Goal: Task Accomplishment & Management: Use online tool/utility

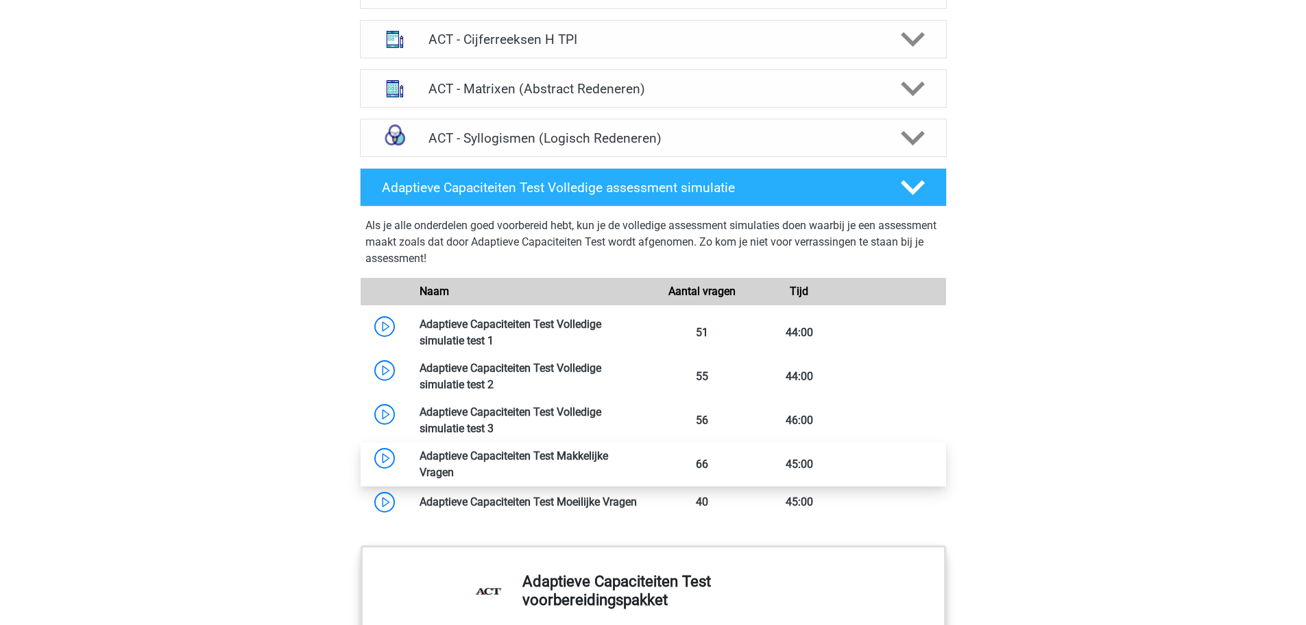
scroll to position [1097, 0]
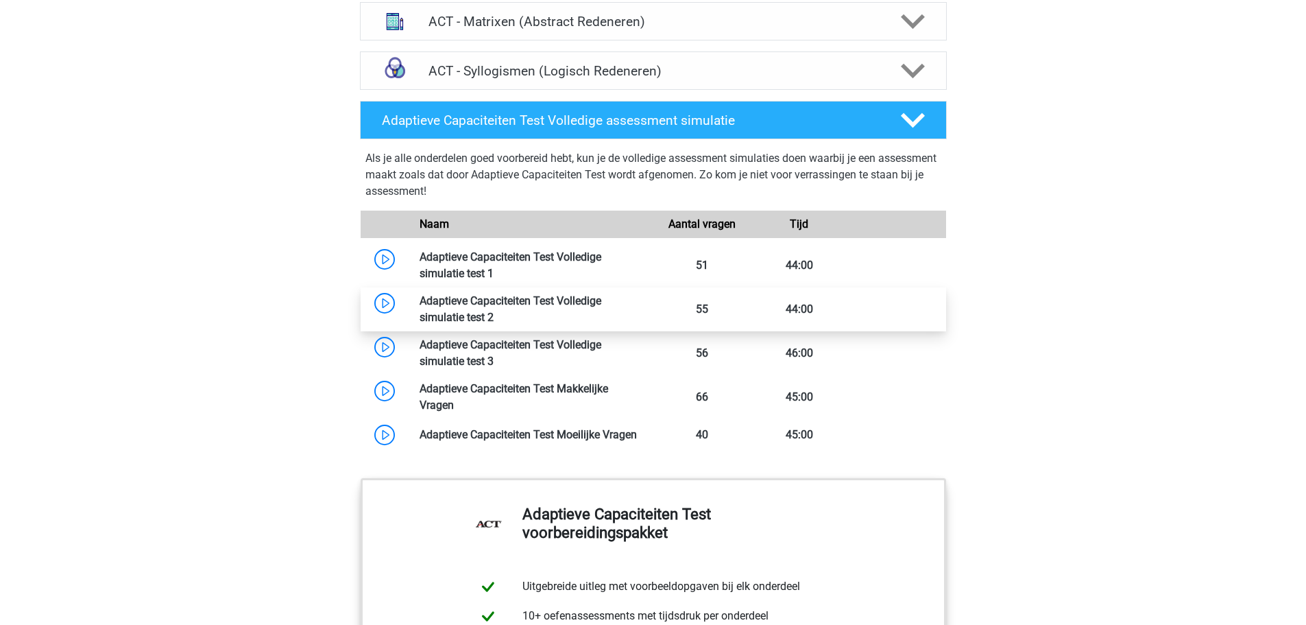
click at [494, 311] on link at bounding box center [494, 317] width 0 height 13
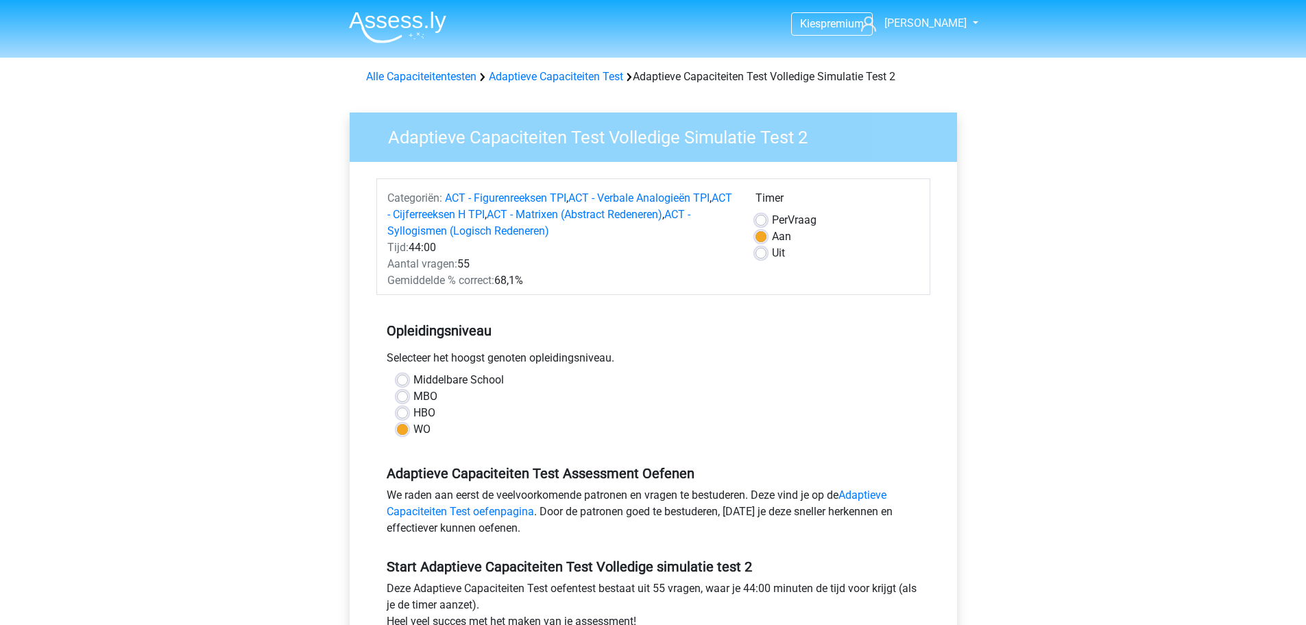
scroll to position [206, 0]
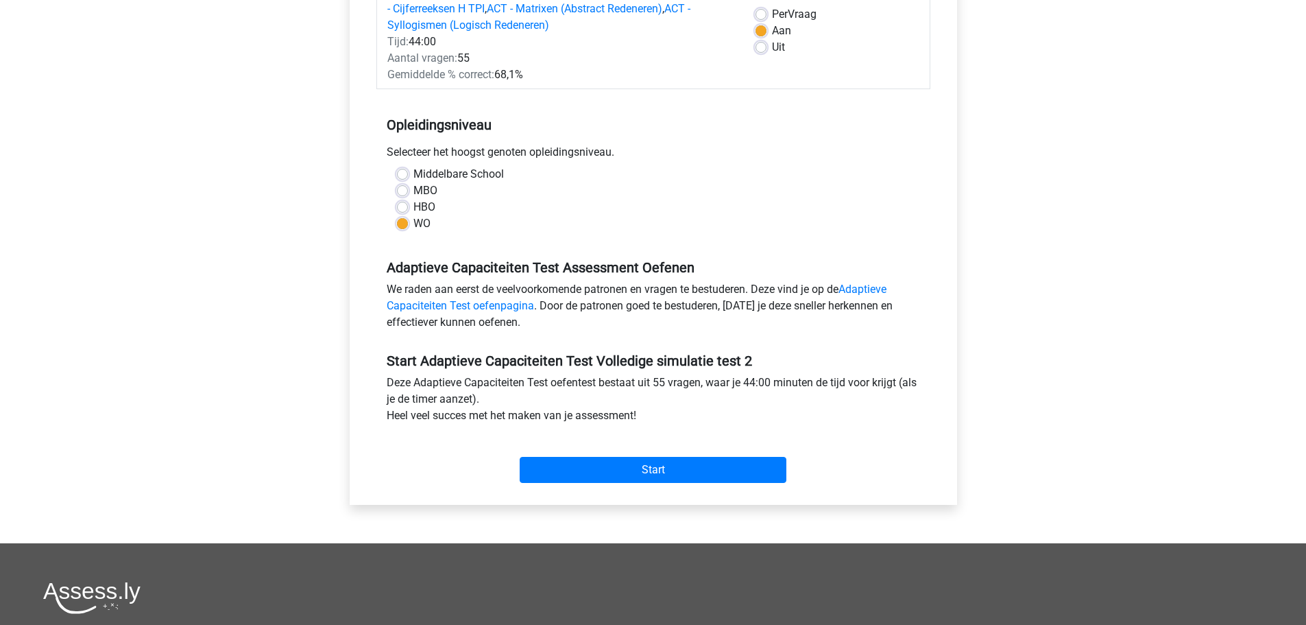
click at [432, 195] on label "MBO" at bounding box center [425, 190] width 24 height 16
click at [408, 195] on input "MBO" at bounding box center [402, 189] width 11 height 14
radio input "true"
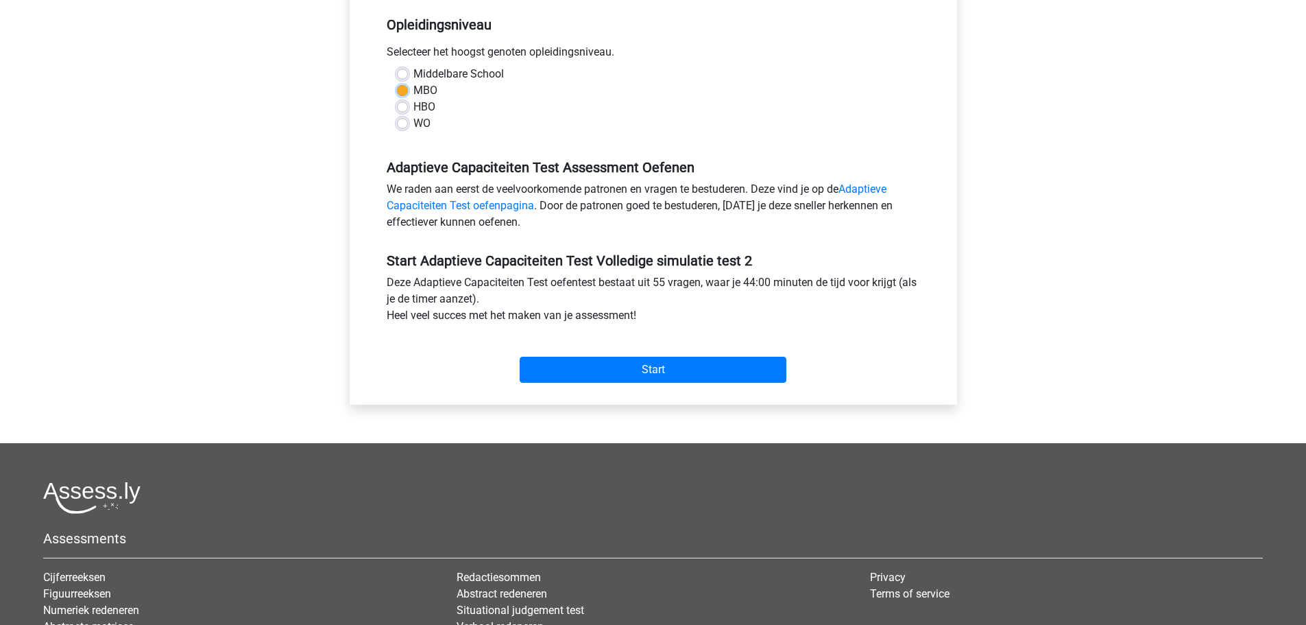
scroll to position [411, 0]
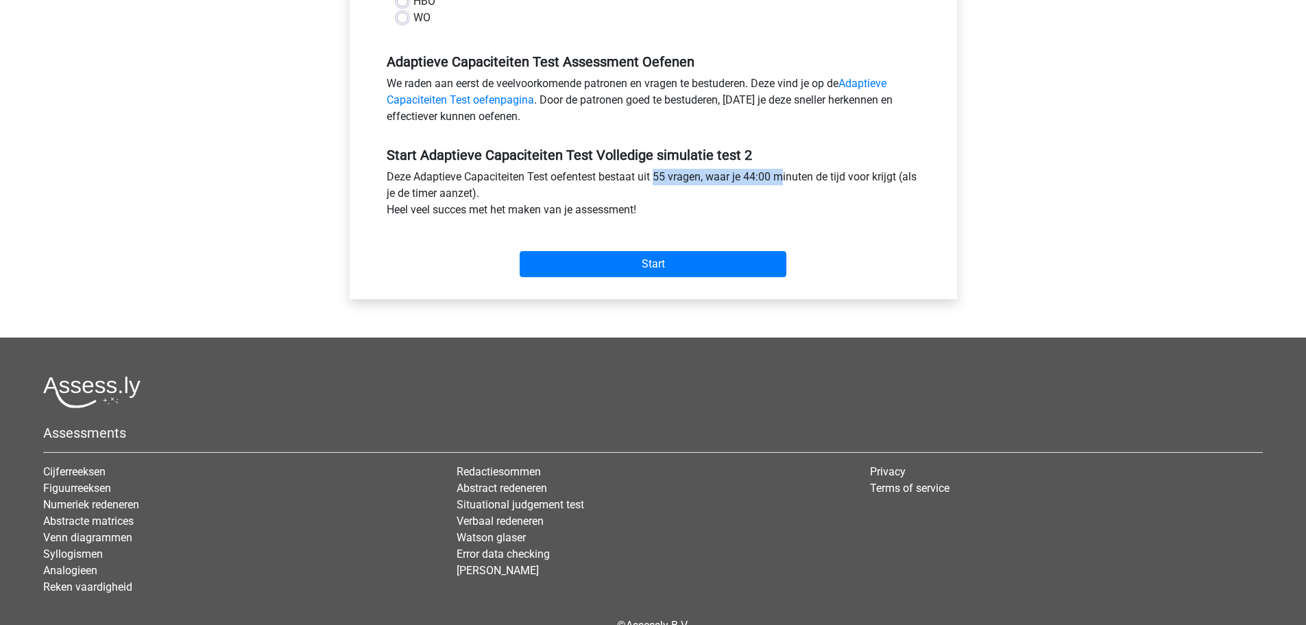
drag, startPoint x: 647, startPoint y: 178, endPoint x: 772, endPoint y: 178, distance: 125.5
click at [772, 178] on div "Deze Adaptieve Capaciteiten Test oefentest bestaat uit 55 vragen, waar je 44:00…" at bounding box center [653, 196] width 554 height 55
click at [716, 257] on input "Start" at bounding box center [653, 264] width 267 height 26
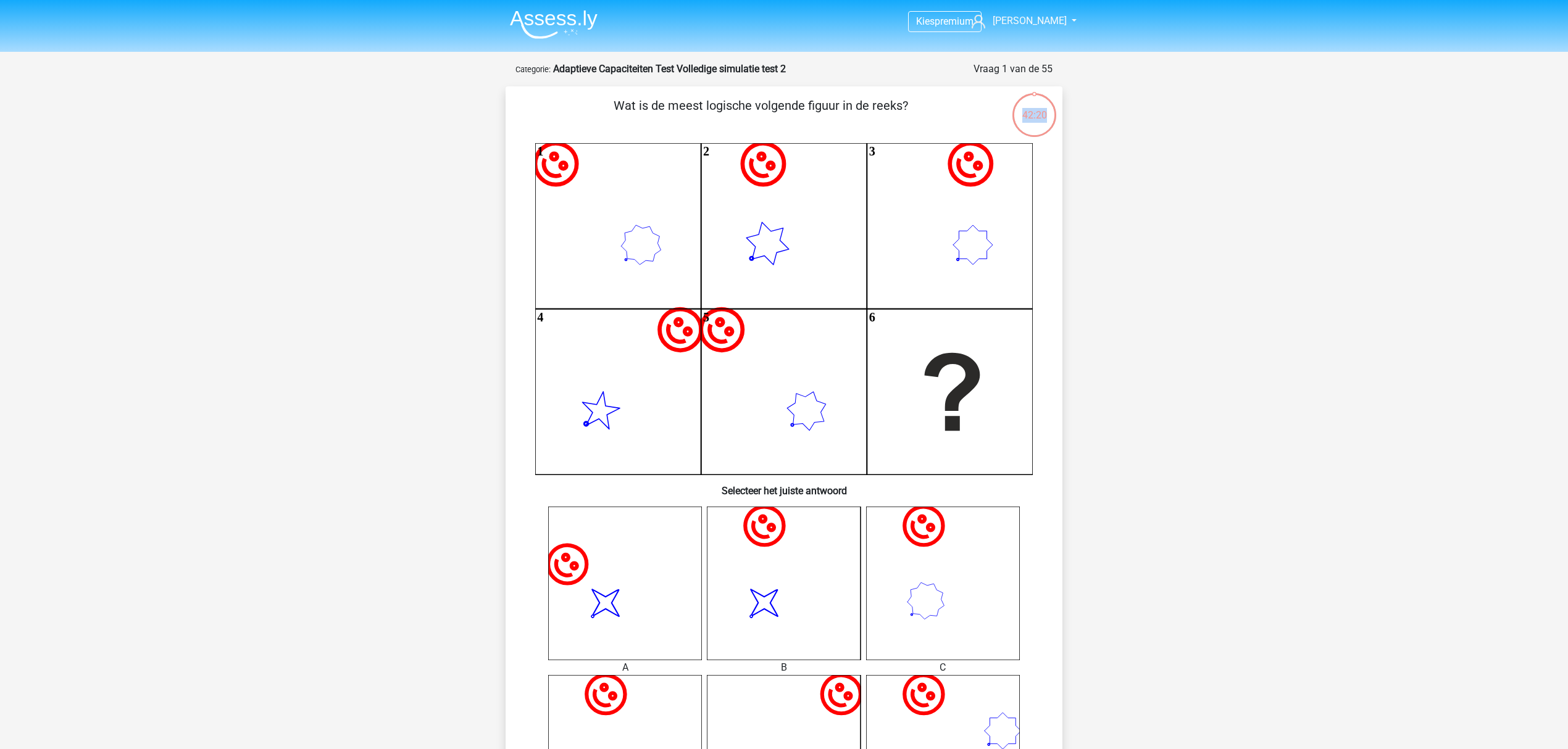
drag, startPoint x: 1045, startPoint y: 126, endPoint x: 1023, endPoint y: 109, distance: 27.8
click at [1023, 109] on div "42:20" at bounding box center [1033, 104] width 46 height 46
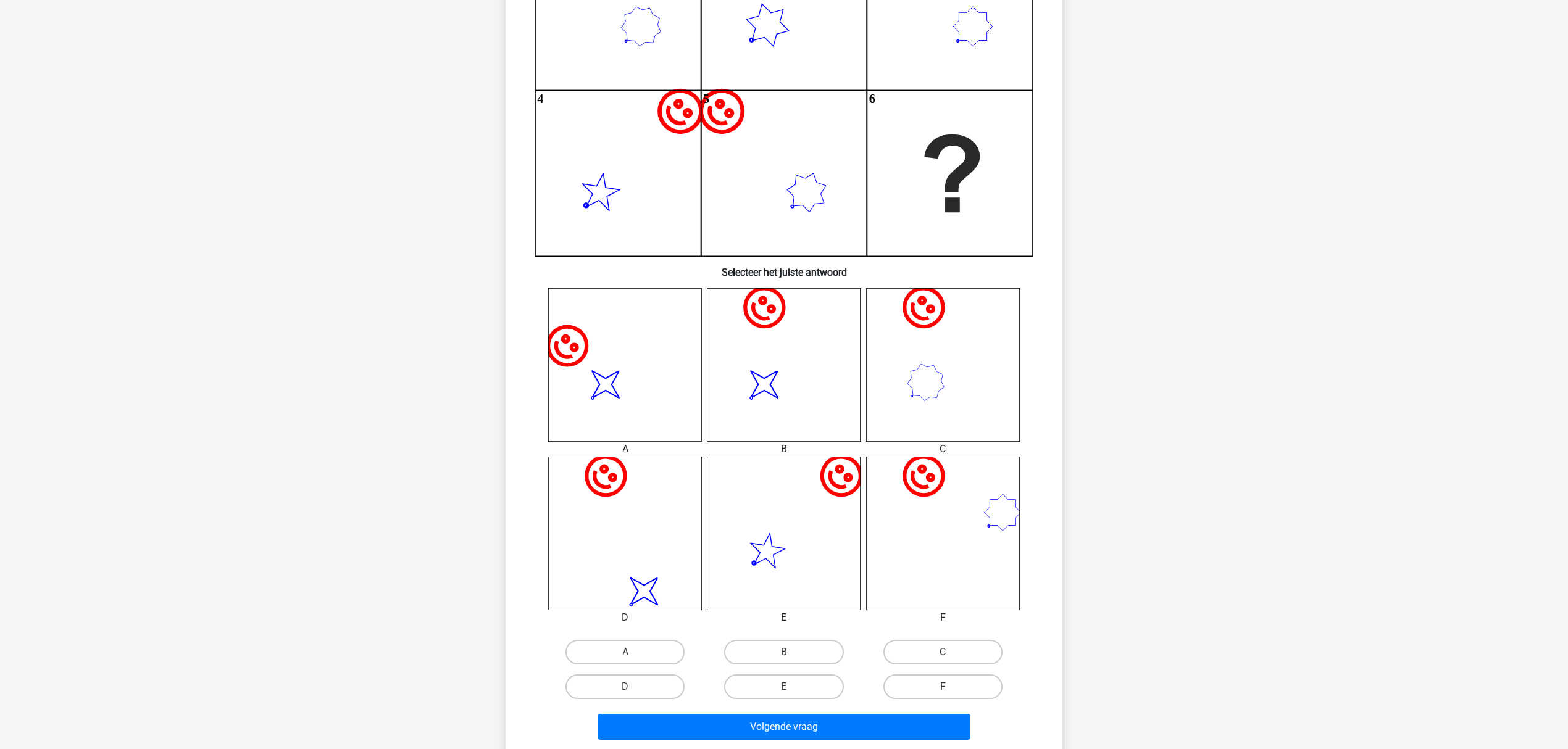
scroll to position [247, 0]
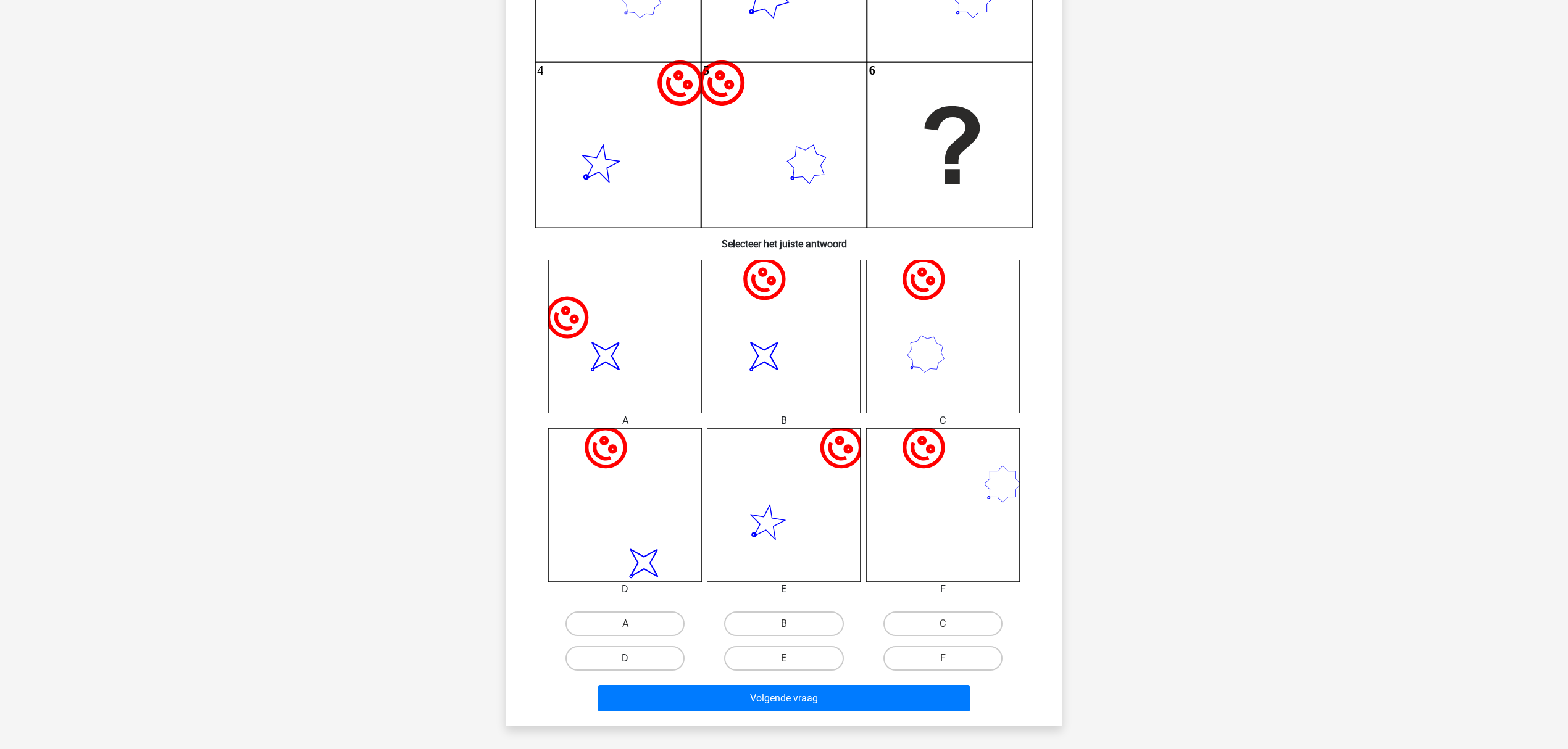
click at [670, 562] on label "D" at bounding box center [625, 658] width 119 height 24
click at [633, 562] on input "D" at bounding box center [629, 663] width 8 height 8
radio input "true"
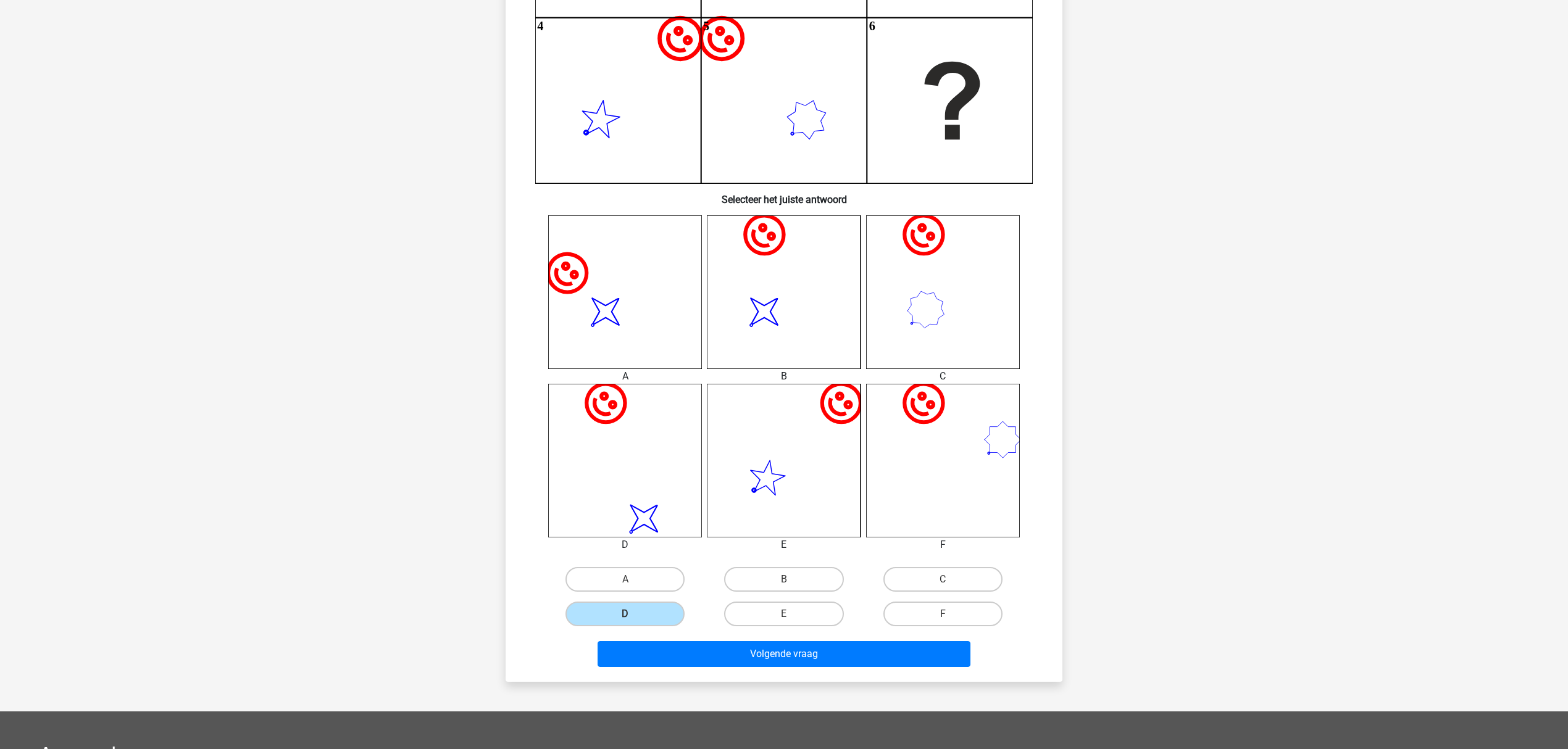
scroll to position [329, 0]
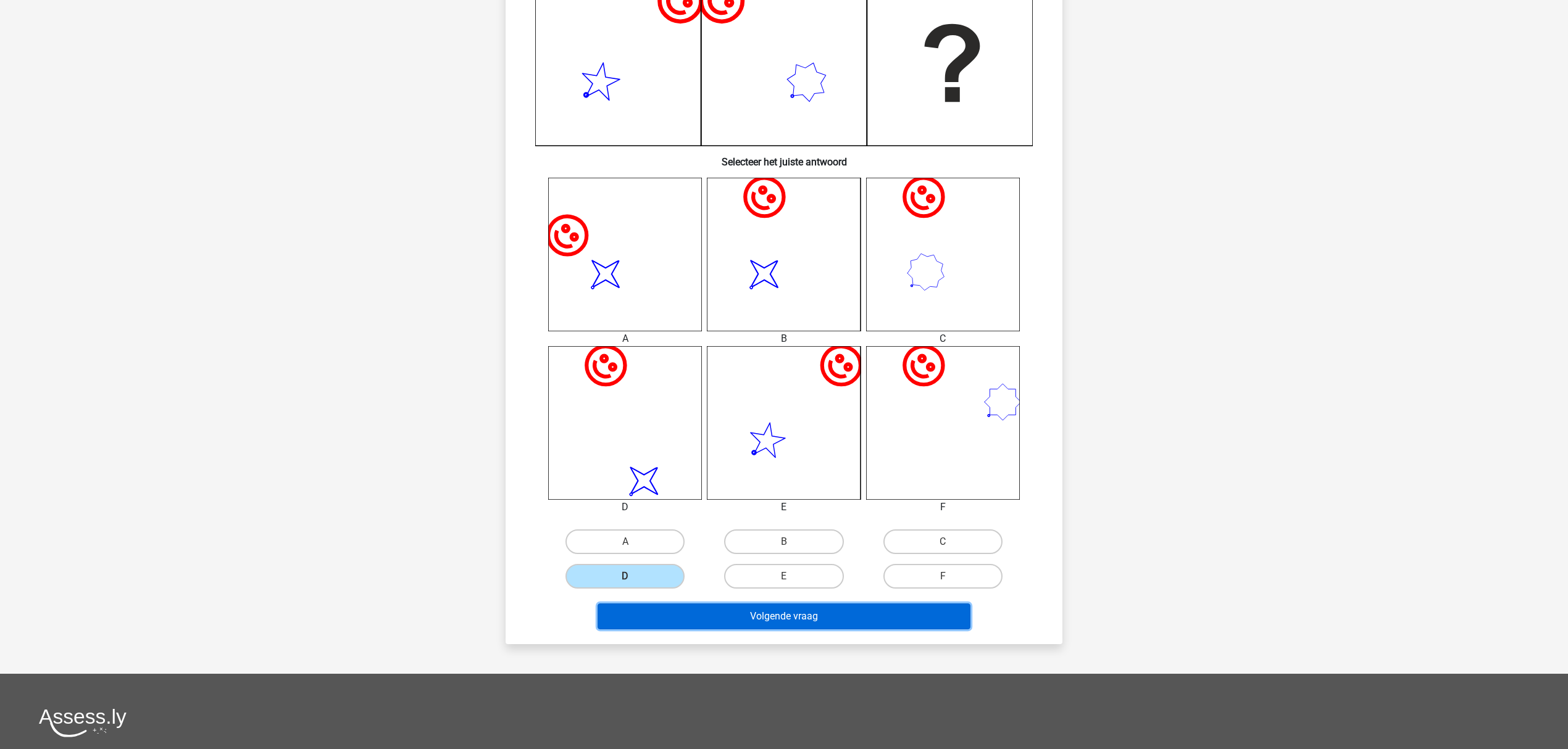
click at [838, 562] on button "Volgende vraag" at bounding box center [784, 617] width 374 height 26
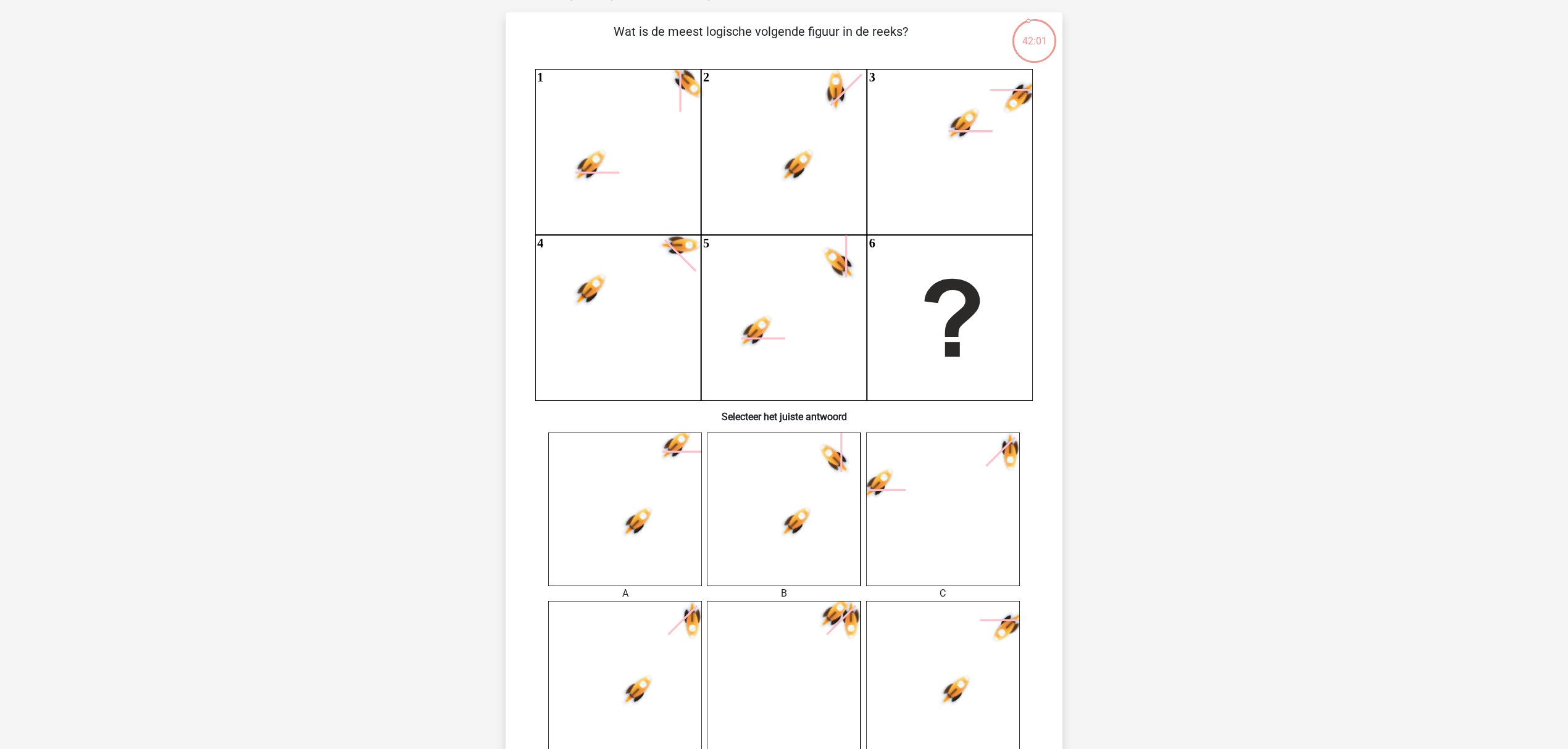
scroll to position [76, 0]
drag, startPoint x: 1566, startPoint y: 247, endPoint x: 1569, endPoint y: 257, distance: 10.4
click at [1175, 257] on html "Kies premium Dylan Dylan2012@gmail.com" at bounding box center [784, 589] width 1568 height 1329
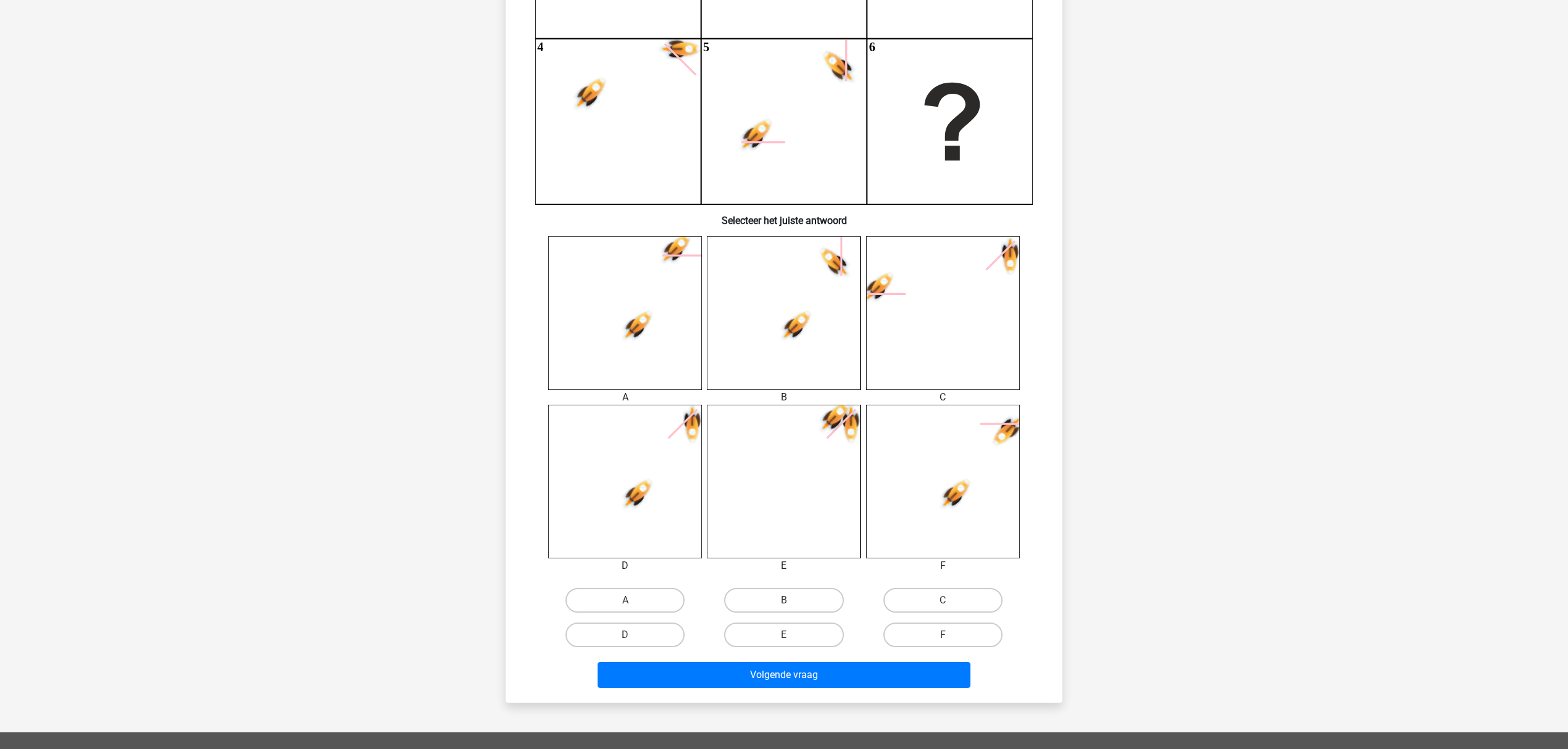
scroll to position [272, 0]
click at [942, 562] on label "C" at bounding box center [942, 599] width 119 height 24
click at [942, 562] on input "C" at bounding box center [946, 603] width 8 height 8
radio input "true"
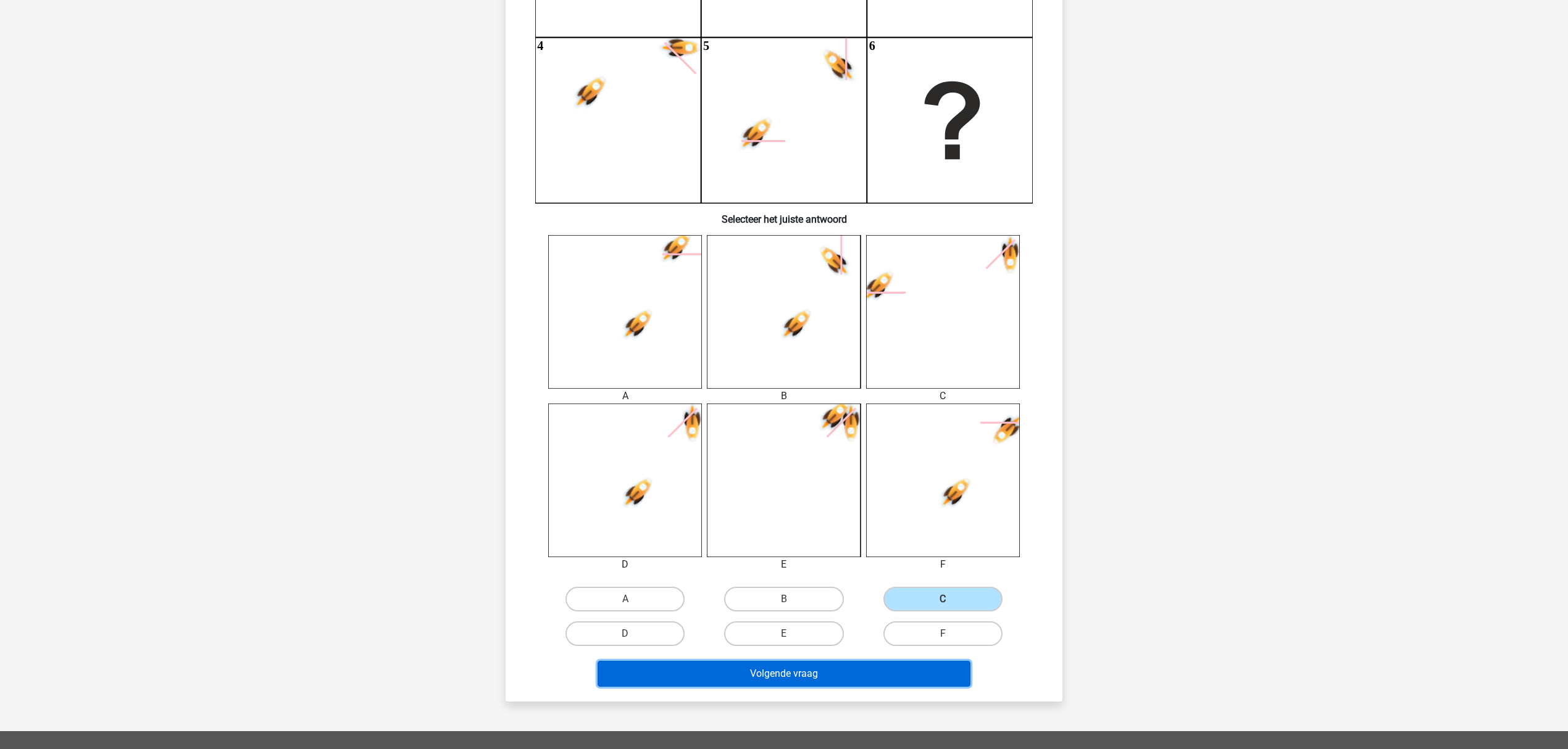
click at [868, 562] on button "Volgende vraag" at bounding box center [784, 673] width 374 height 26
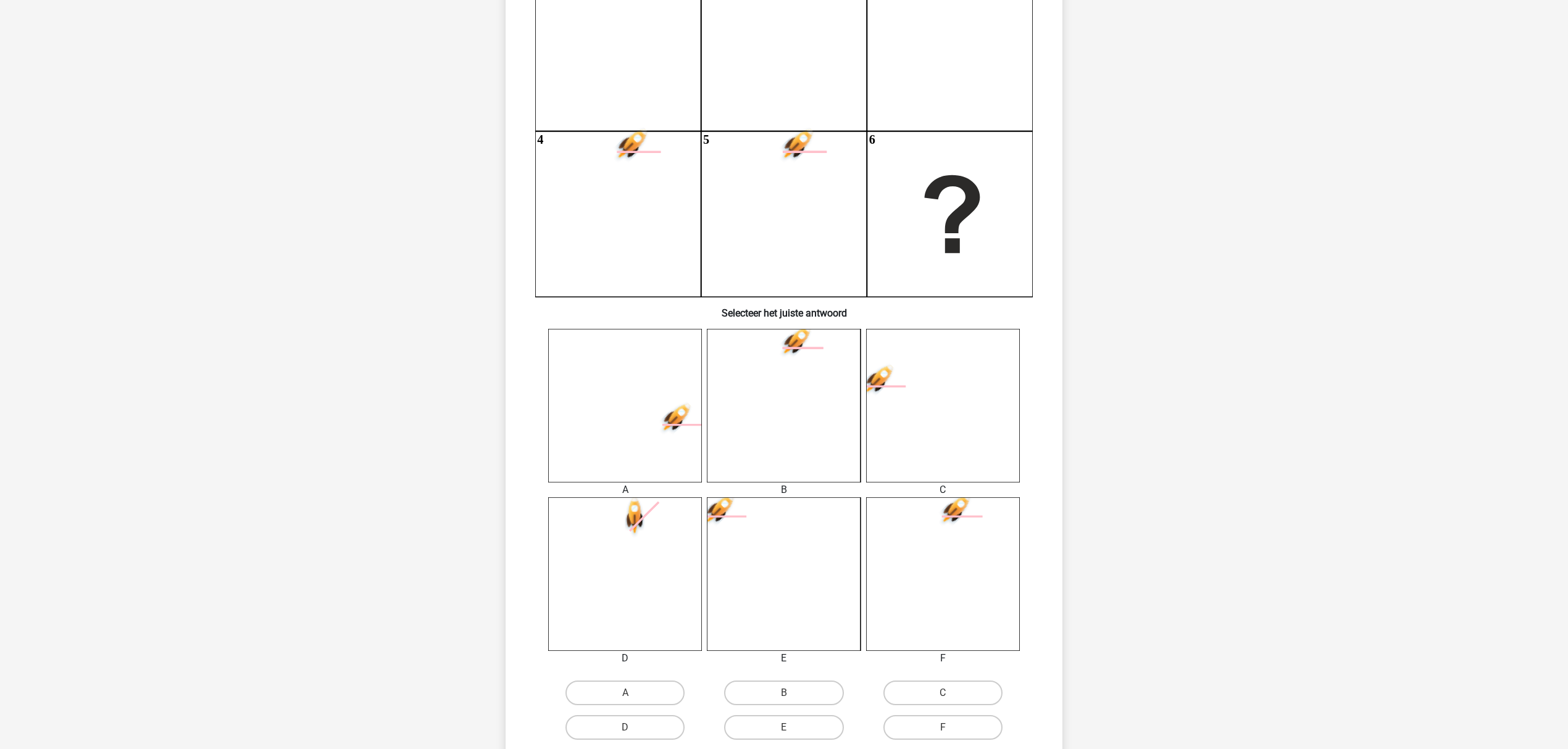
scroll to position [309, 0]
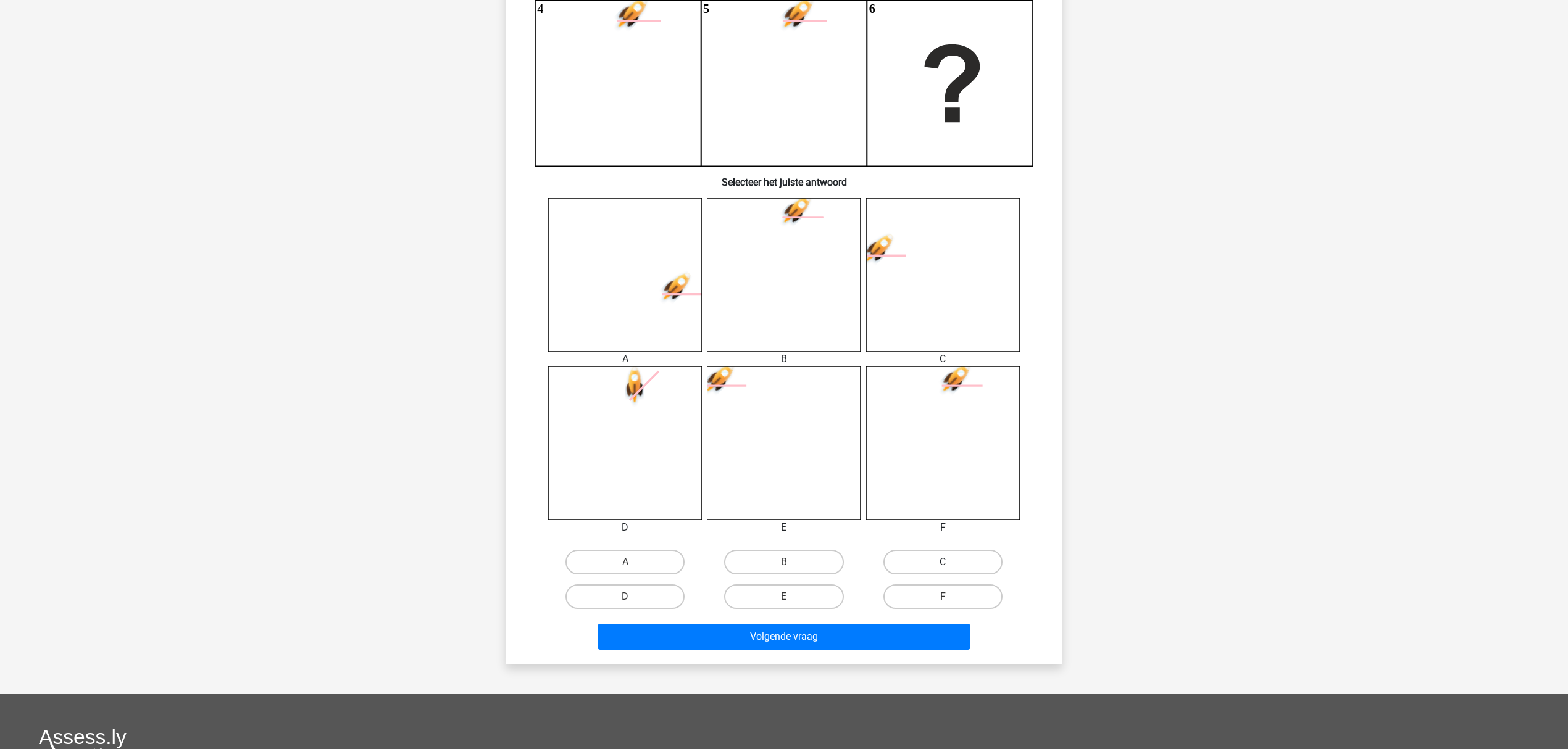
click at [961, 562] on label "C" at bounding box center [942, 562] width 119 height 24
click at [951, 562] on input "C" at bounding box center [946, 566] width 8 height 8
radio input "true"
click at [906, 562] on div "Volgende vraag" at bounding box center [783, 639] width 476 height 31
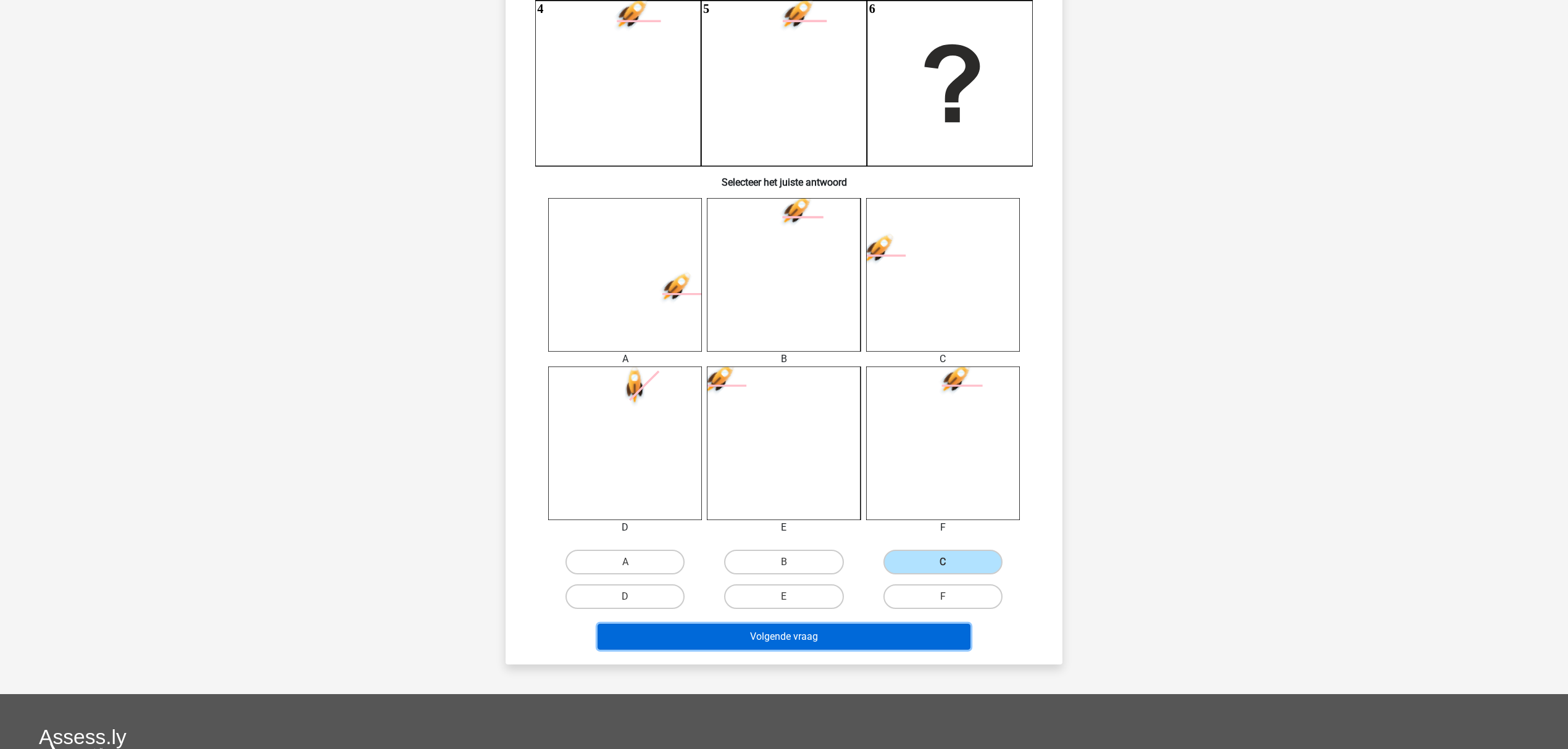
click at [909, 562] on button "Volgende vraag" at bounding box center [784, 636] width 374 height 26
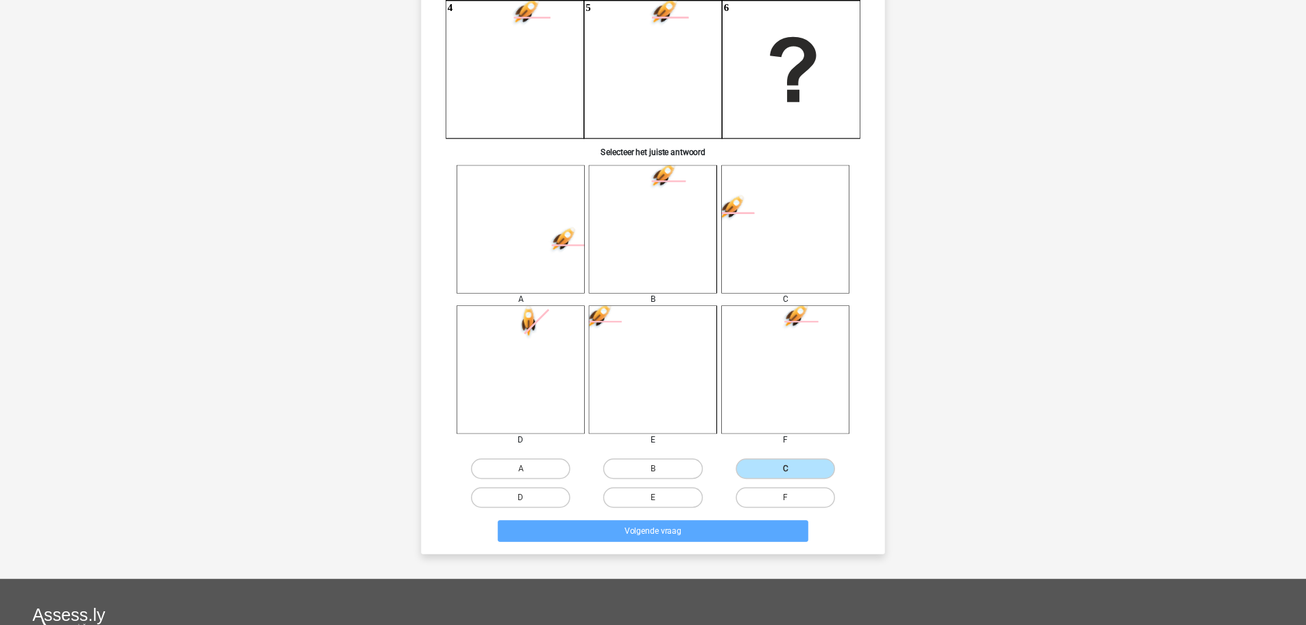
scroll to position [0, 0]
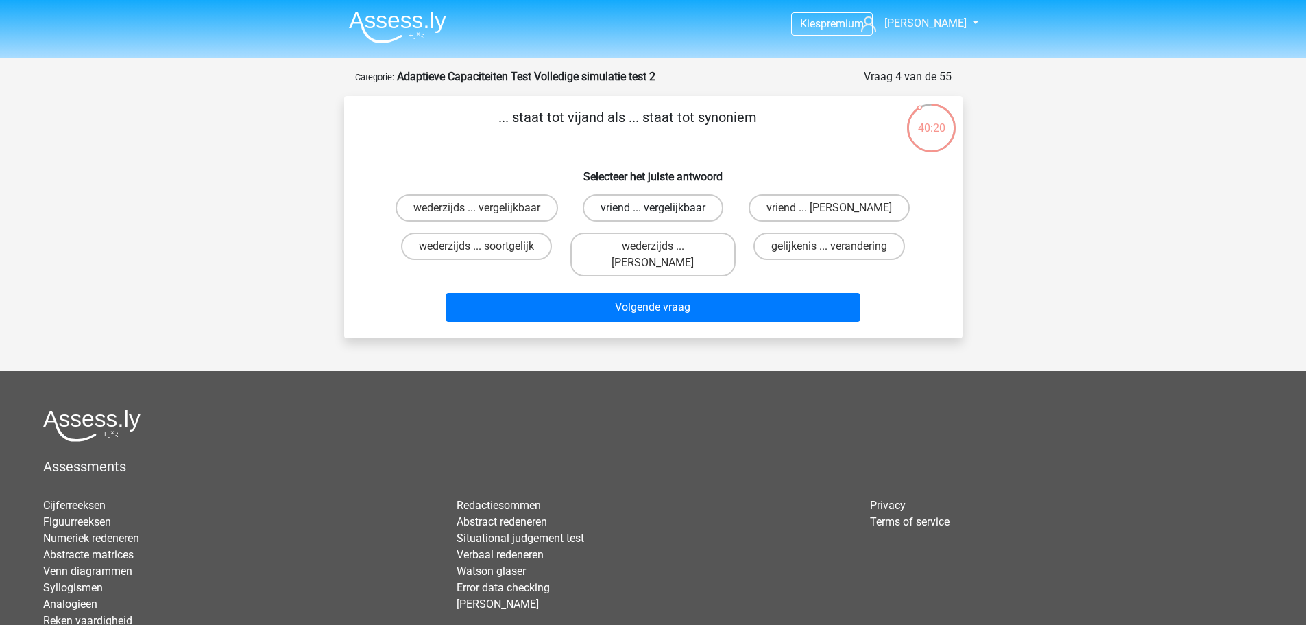
click at [647, 212] on label "vriend ... vergelijkbaar" at bounding box center [653, 207] width 141 height 27
click at [653, 212] on input "vriend ... vergelijkbaar" at bounding box center [657, 212] width 9 height 9
radio input "true"
click at [610, 249] on label "wederzijds ... antoniem" at bounding box center [652, 254] width 165 height 44
click at [653, 249] on input "wederzijds ... antoniem" at bounding box center [657, 250] width 9 height 9
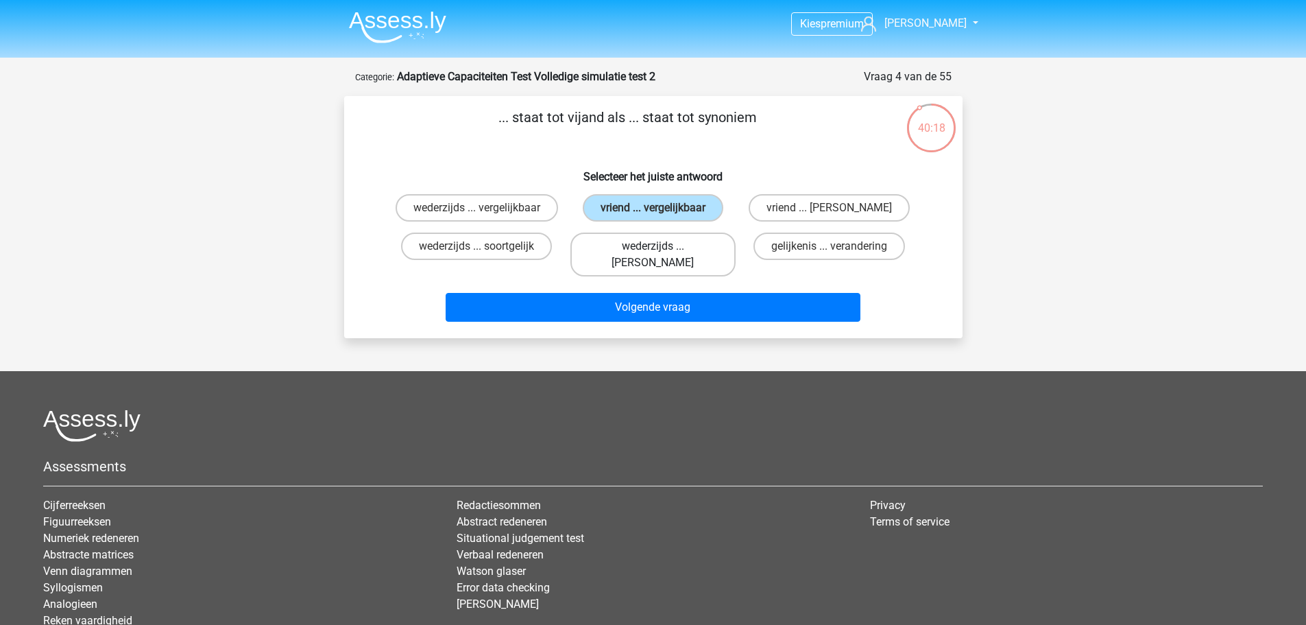
radio input "true"
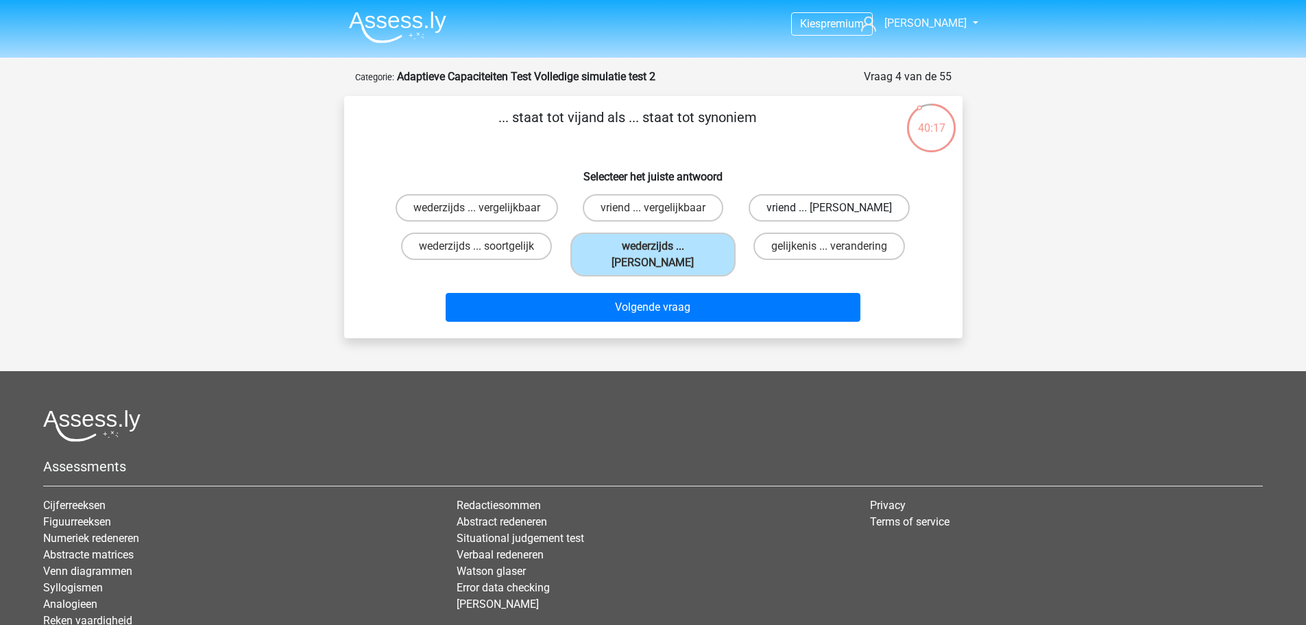
click at [873, 215] on label "vriend ... antoniem" at bounding box center [829, 207] width 161 height 27
click at [839, 215] on input "vriend ... antoniem" at bounding box center [834, 212] width 9 height 9
radio input "true"
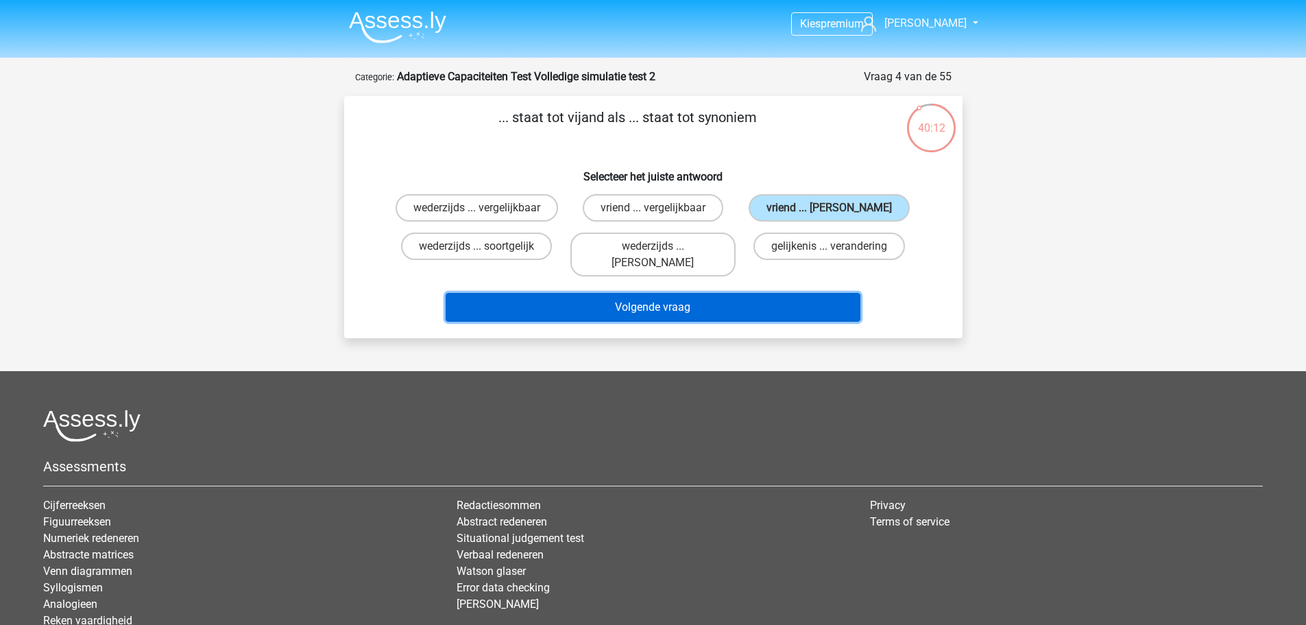
click at [751, 293] on button "Volgende vraag" at bounding box center [653, 307] width 415 height 29
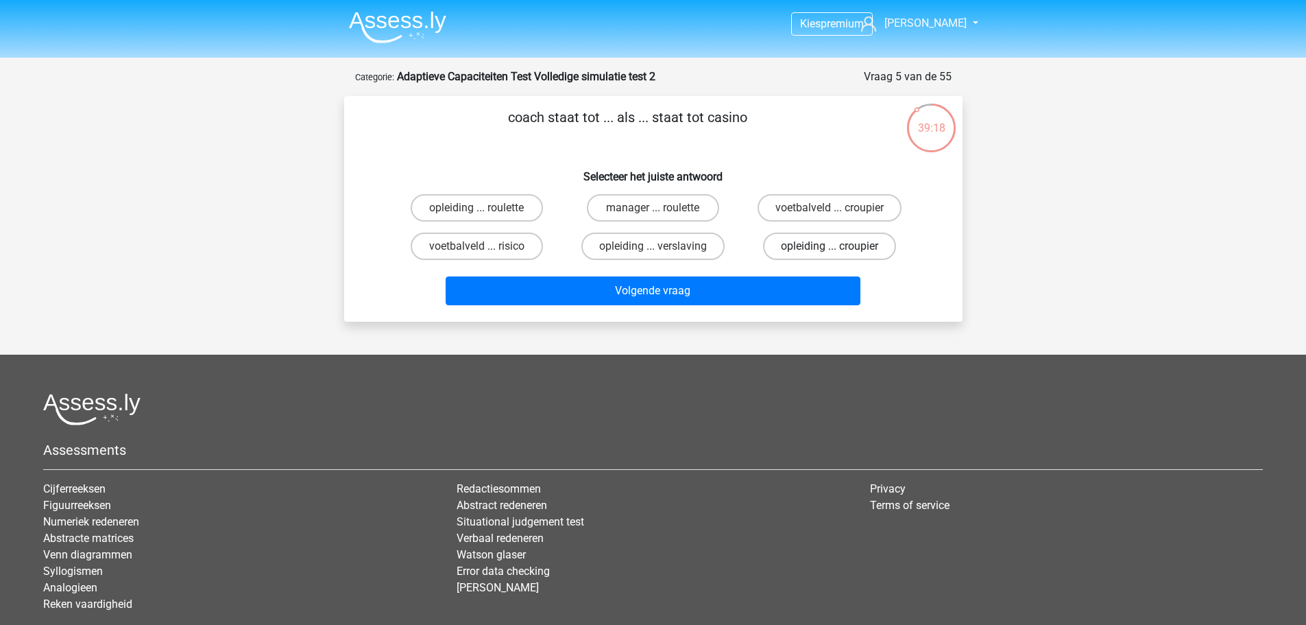
click at [771, 245] on label "opleiding ... croupier" at bounding box center [829, 245] width 133 height 27
click at [830, 246] on input "opleiding ... croupier" at bounding box center [834, 250] width 9 height 9
radio input "true"
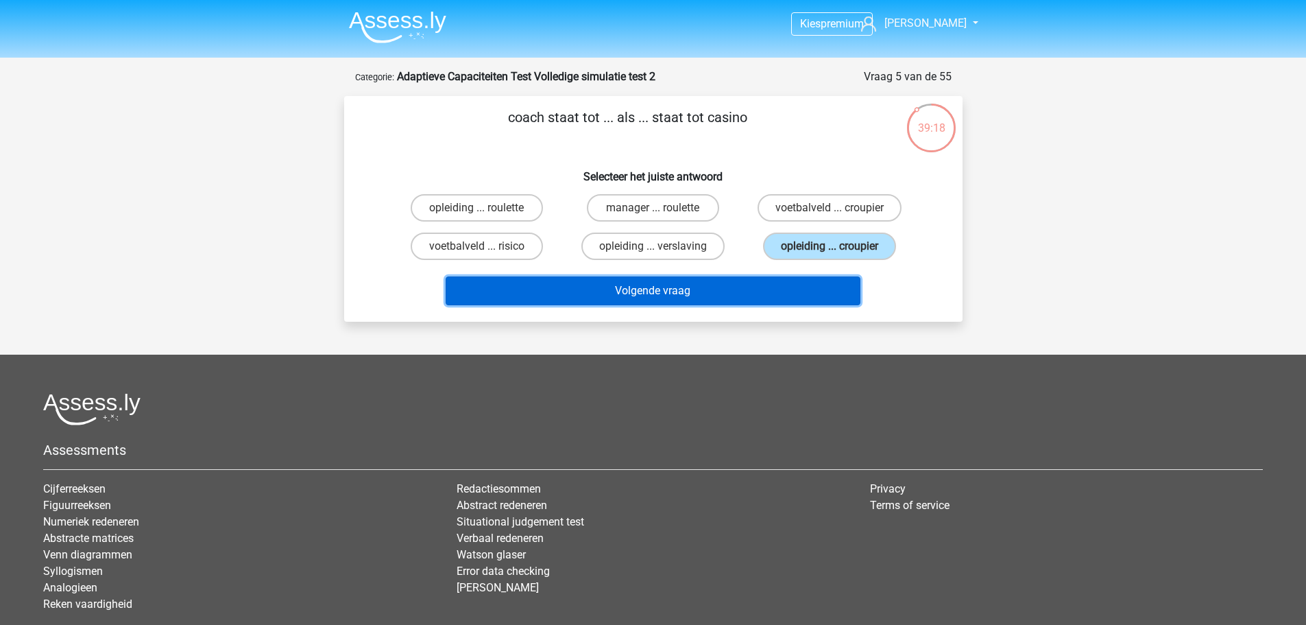
click at [758, 283] on button "Volgende vraag" at bounding box center [653, 290] width 415 height 29
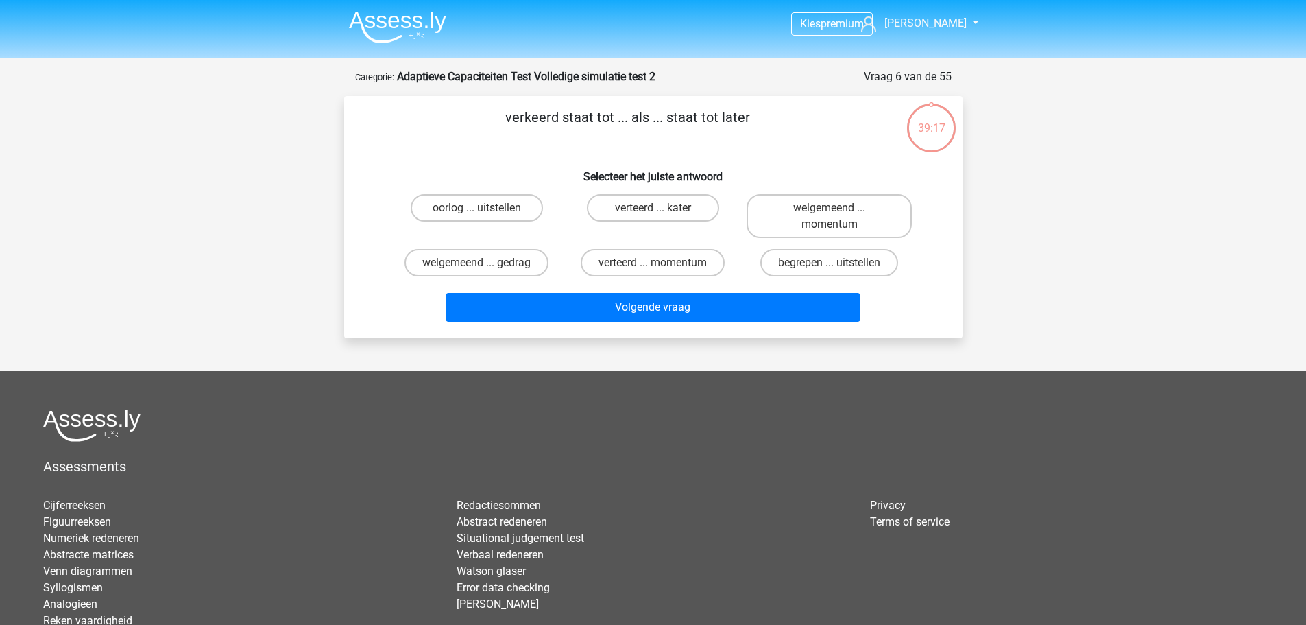
scroll to position [69, 0]
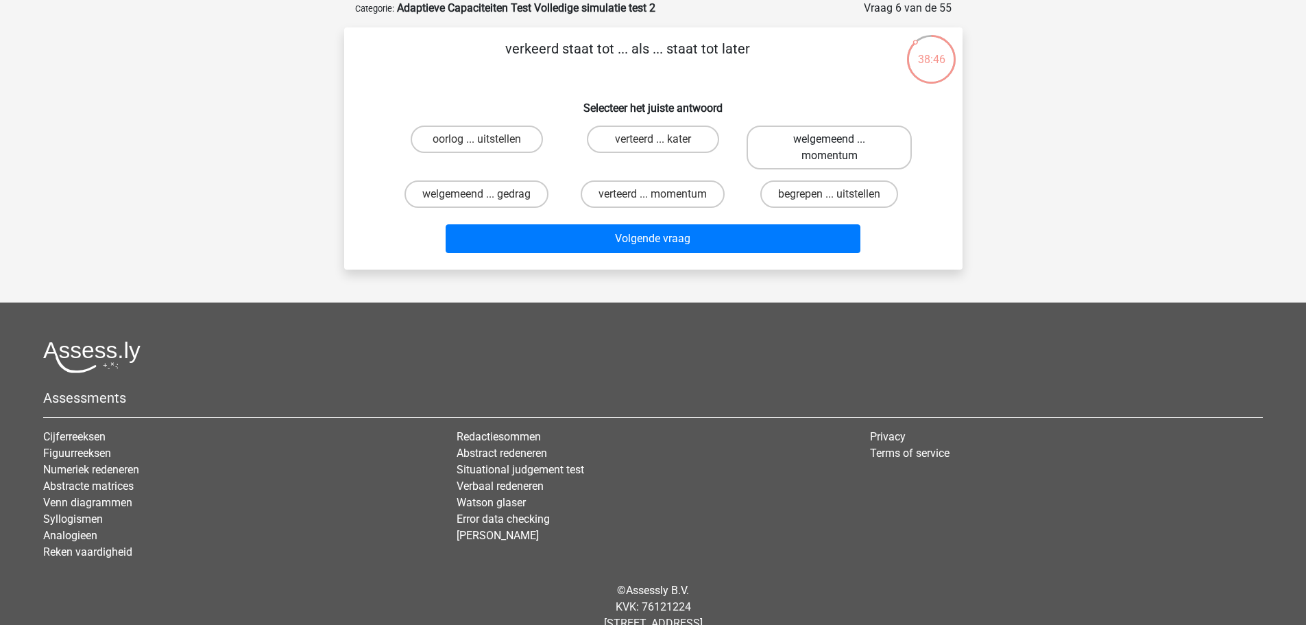
click at [880, 152] on label "welgemeend ... momentum" at bounding box center [829, 147] width 165 height 44
click at [839, 148] on input "welgemeend ... momentum" at bounding box center [834, 143] width 9 height 9
radio input "true"
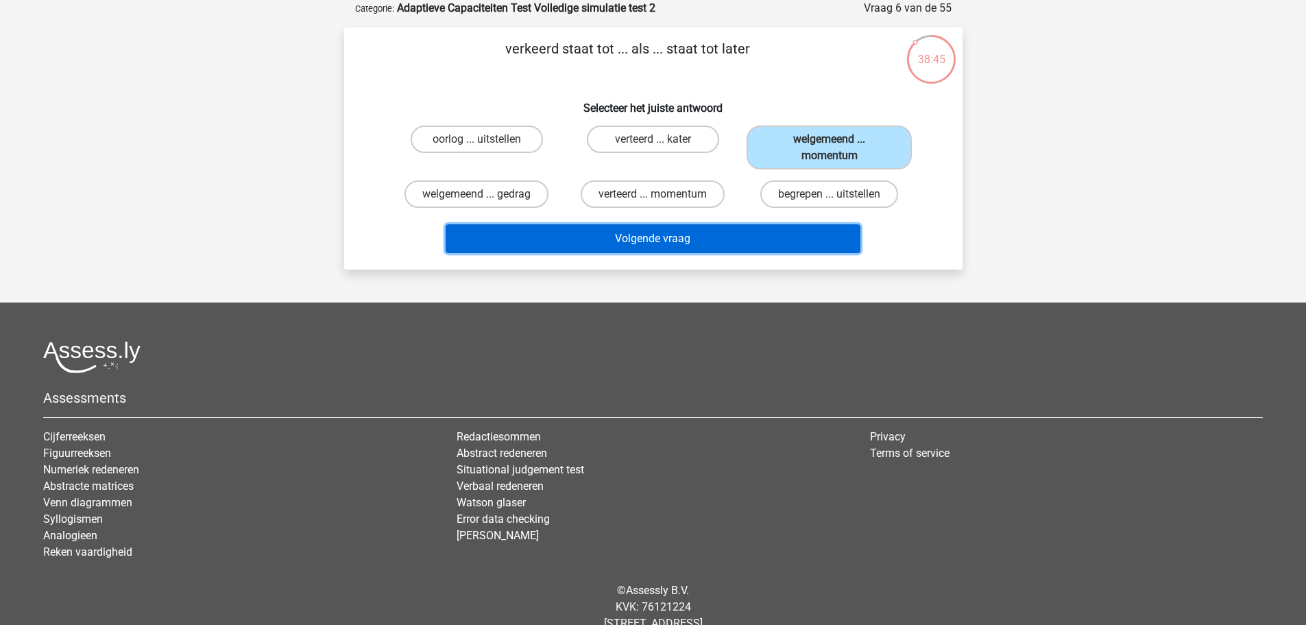
click at [786, 241] on button "Volgende vraag" at bounding box center [653, 238] width 415 height 29
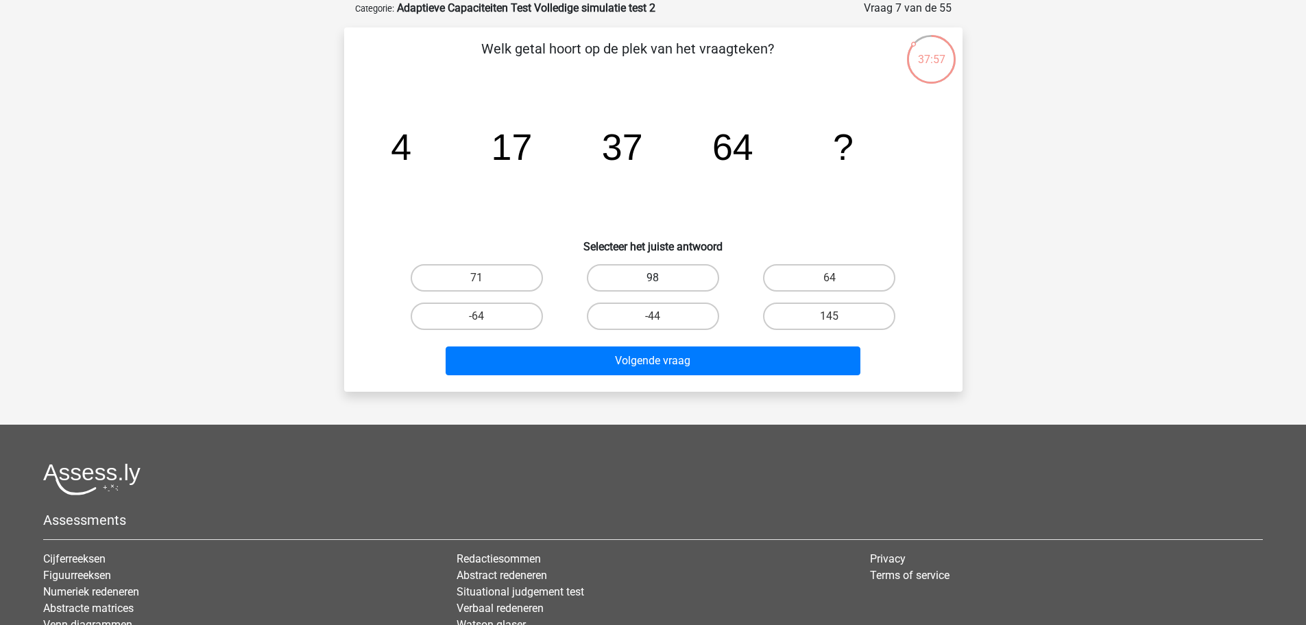
click at [640, 279] on label "98" at bounding box center [653, 277] width 132 height 27
click at [653, 279] on input "98" at bounding box center [657, 282] width 9 height 9
radio input "true"
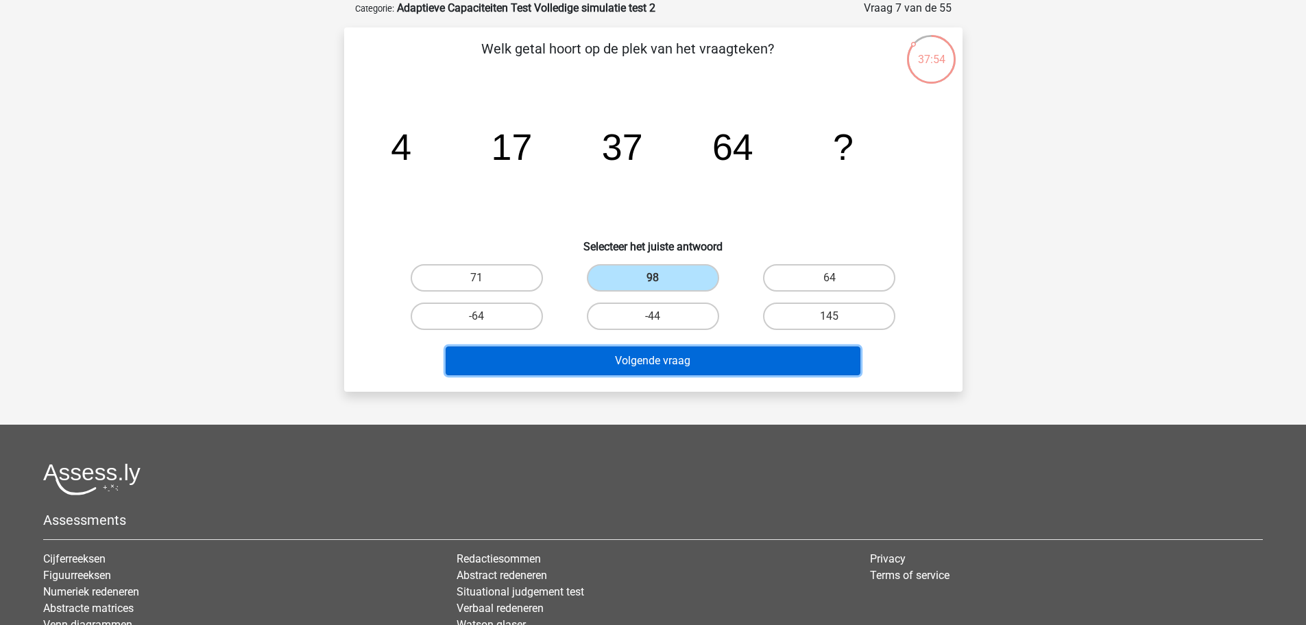
click at [841, 359] on button "Volgende vraag" at bounding box center [653, 360] width 415 height 29
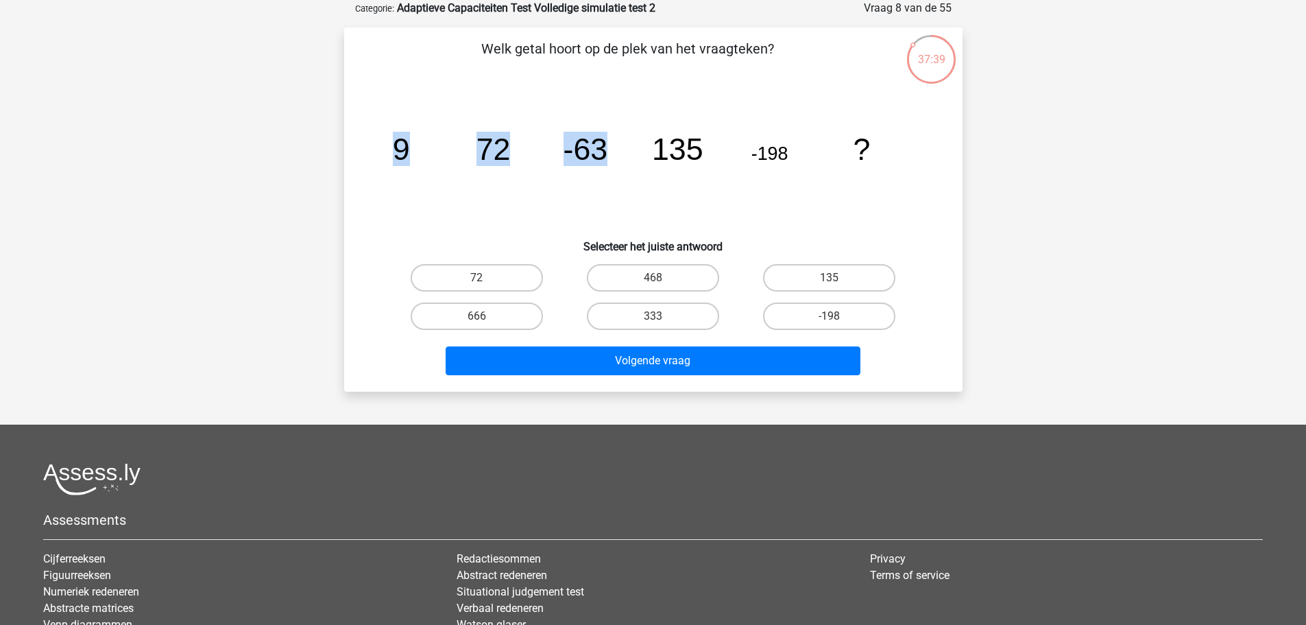
drag, startPoint x: 366, startPoint y: 149, endPoint x: 655, endPoint y: 202, distance: 293.4
click at [655, 202] on div "image/svg+xml 9 72 -63 135 -198 ?" at bounding box center [653, 160] width 575 height 139
click at [951, 208] on div "Welk getal hoort op de plek van het vraagteken? image/svg+xml 9 72 -63 135 -198…" at bounding box center [653, 209] width 607 height 342
drag, startPoint x: 776, startPoint y: 157, endPoint x: 342, endPoint y: 162, distance: 434.0
click at [342, 162] on div "37:17 Vraag 8 van de 55 Categorie: Adaptieve Capaciteiten Test Volledige simula…" at bounding box center [653, 196] width 640 height 392
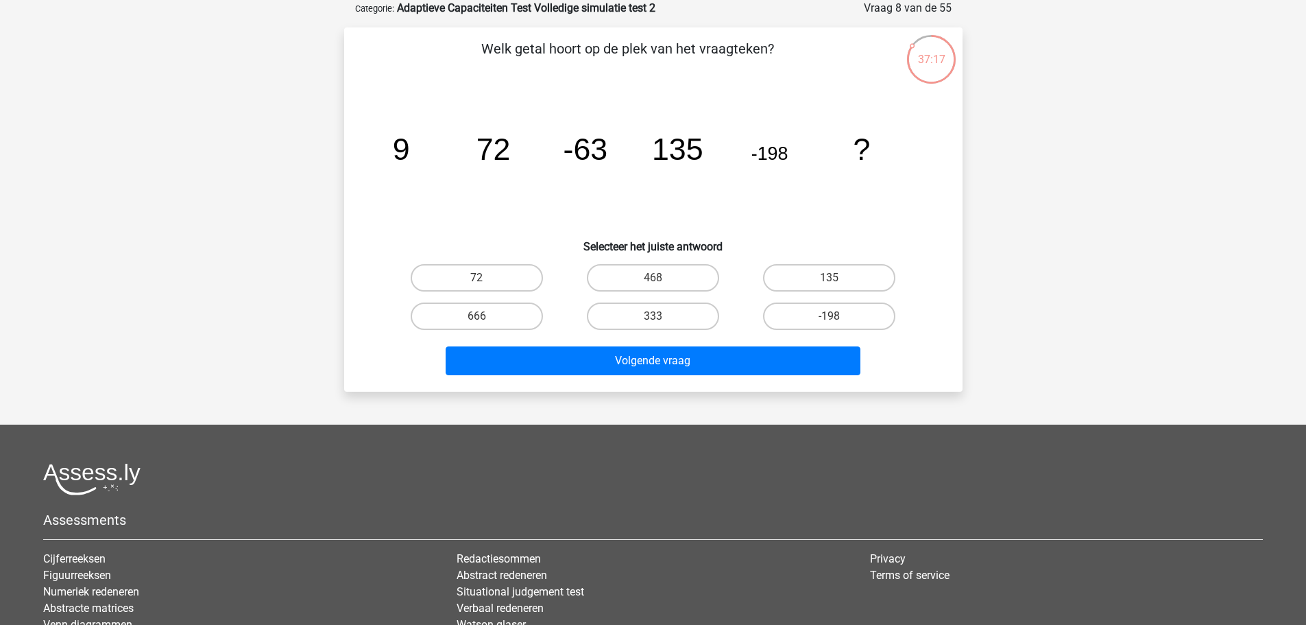
click at [878, 256] on div "Welk getal hoort op de plek van het vraagteken? image/svg+xml 9 72 -63 135 -198…" at bounding box center [653, 209] width 607 height 342
click at [682, 315] on label "333" at bounding box center [653, 315] width 132 height 27
click at [662, 316] on input "333" at bounding box center [657, 320] width 9 height 9
radio input "true"
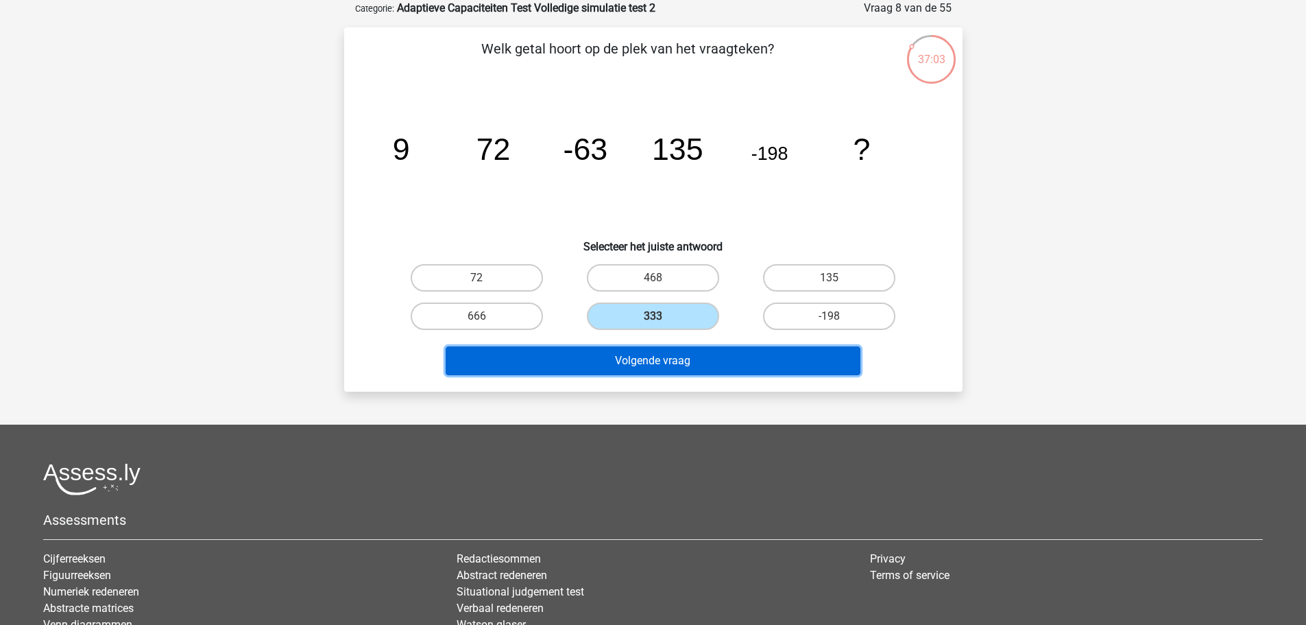
click at [662, 355] on button "Volgende vraag" at bounding box center [653, 360] width 415 height 29
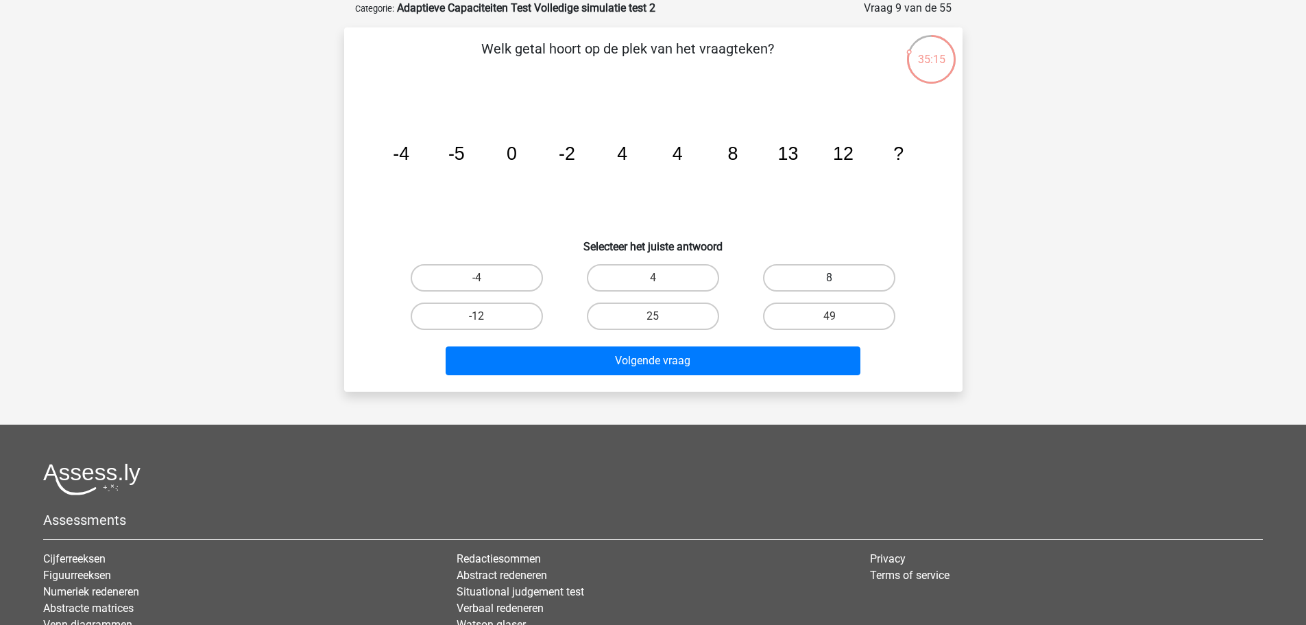
click at [841, 274] on label "8" at bounding box center [829, 277] width 132 height 27
click at [839, 278] on input "8" at bounding box center [834, 282] width 9 height 9
radio input "true"
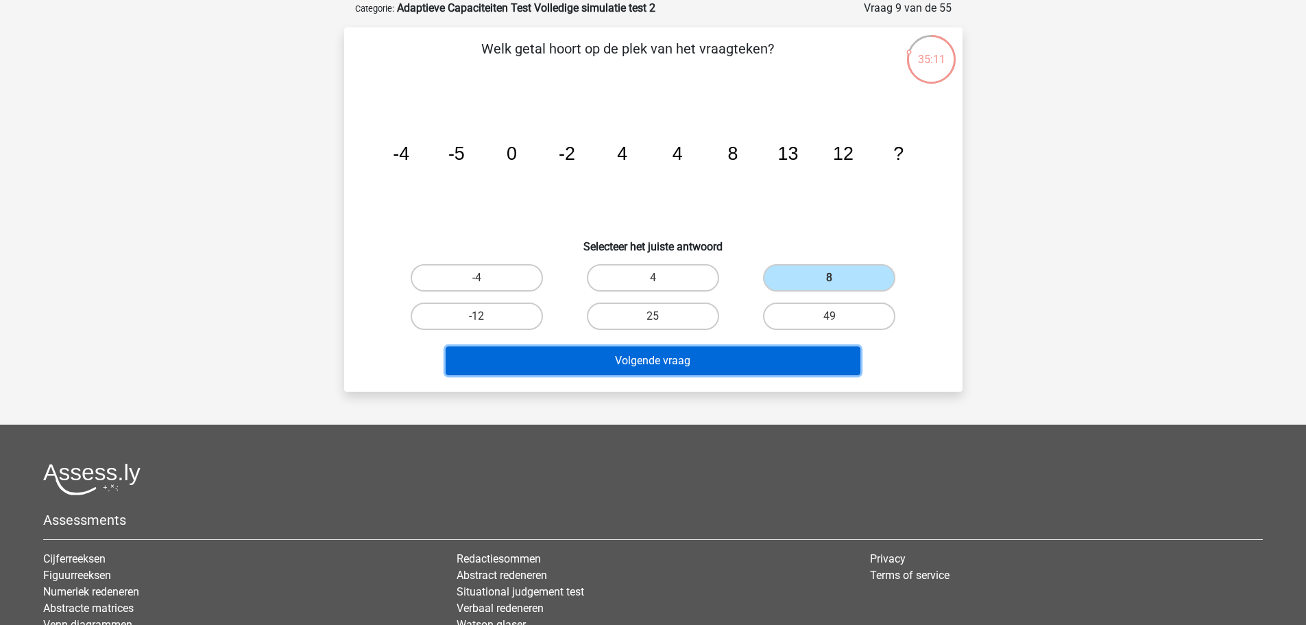
click at [790, 365] on button "Volgende vraag" at bounding box center [653, 360] width 415 height 29
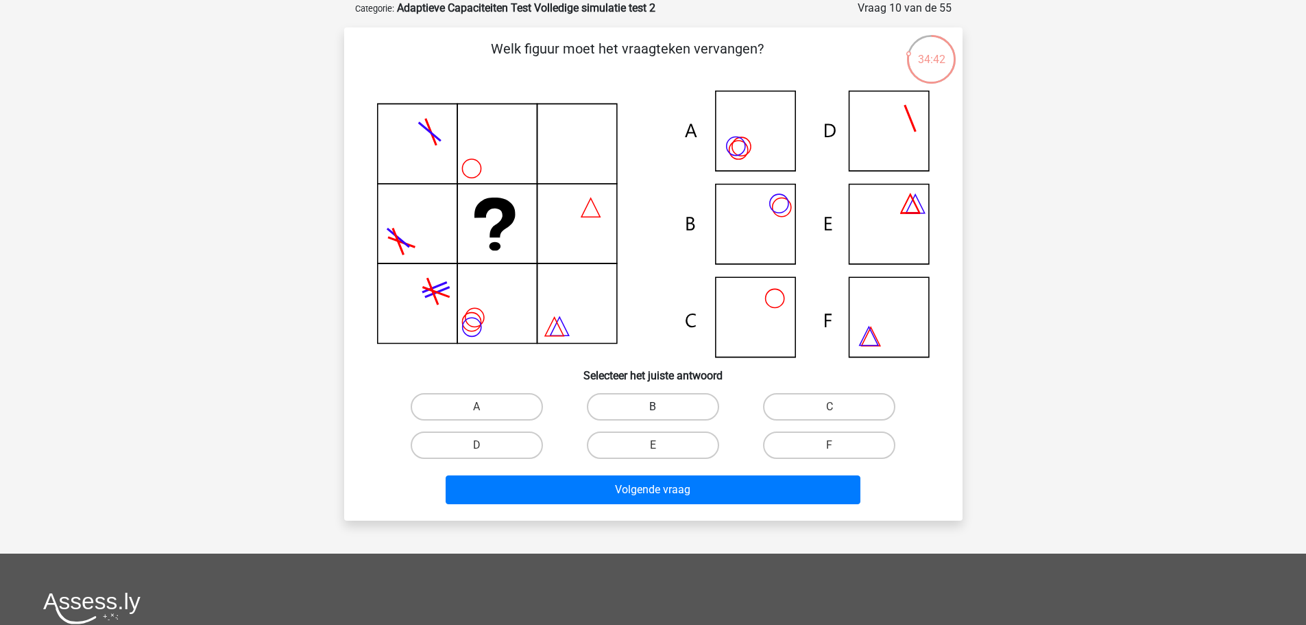
click at [646, 409] on label "B" at bounding box center [653, 406] width 132 height 27
click at [653, 409] on input "B" at bounding box center [657, 411] width 9 height 9
radio input "true"
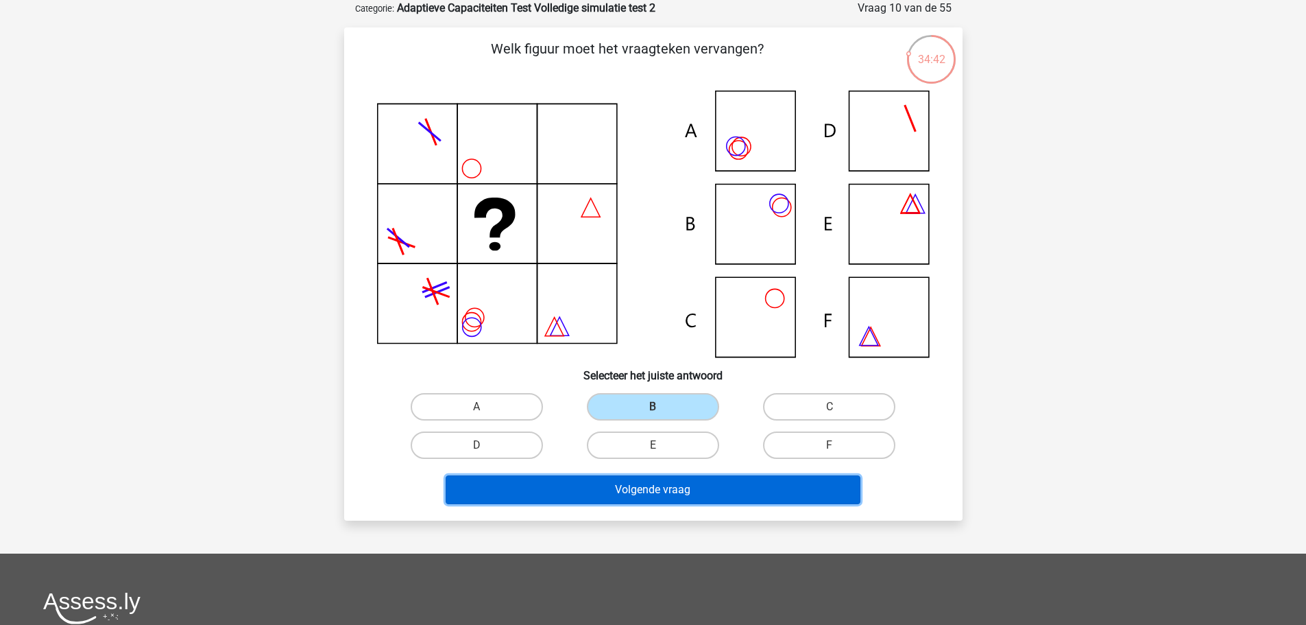
click at [651, 477] on button "Volgende vraag" at bounding box center [653, 489] width 415 height 29
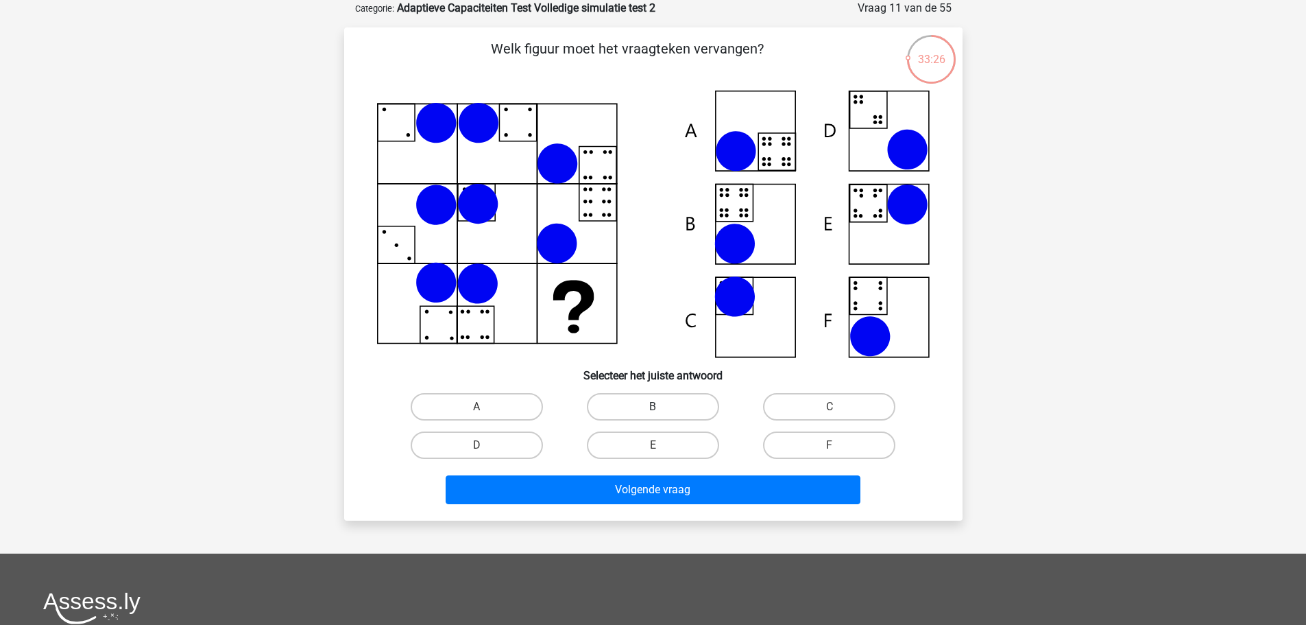
click at [671, 411] on label "B" at bounding box center [653, 406] width 132 height 27
click at [662, 411] on input "B" at bounding box center [657, 411] width 9 height 9
radio input "true"
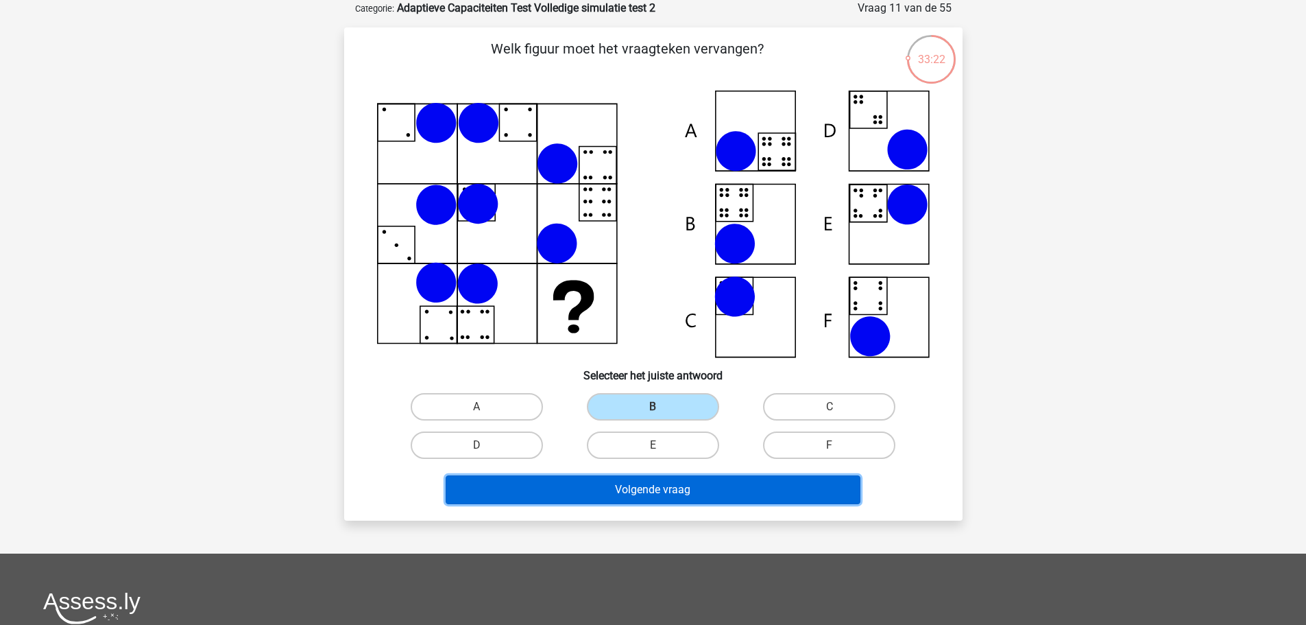
click at [665, 479] on button "Volgende vraag" at bounding box center [653, 489] width 415 height 29
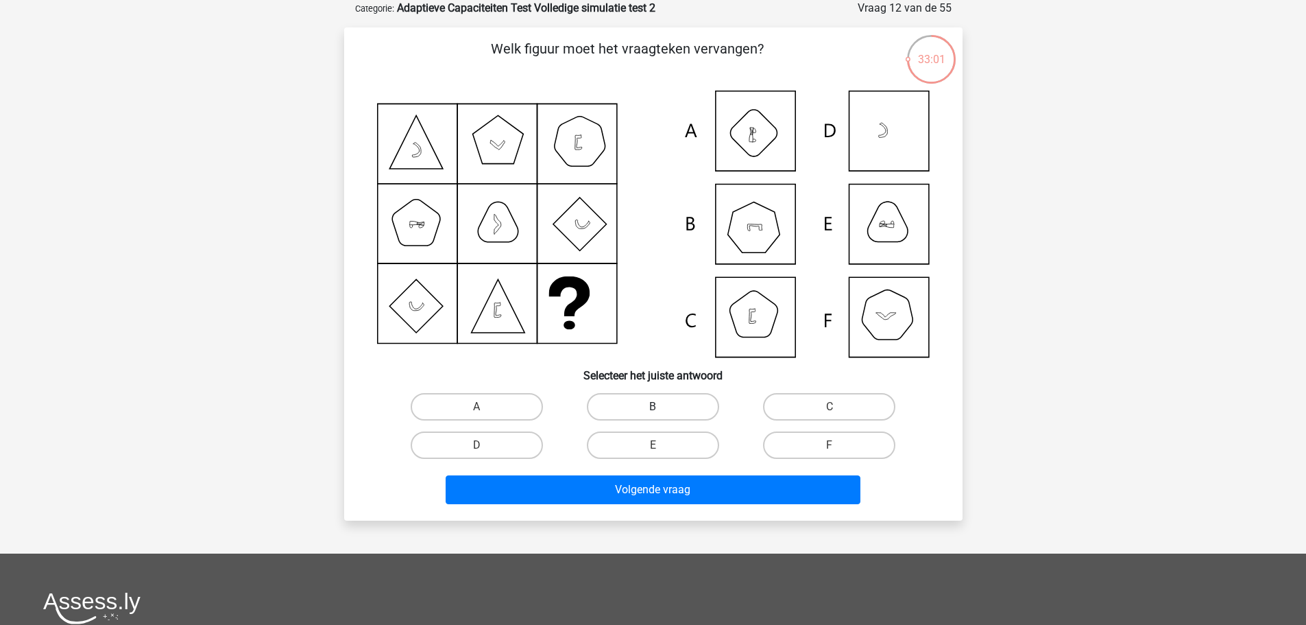
click at [660, 402] on label "B" at bounding box center [653, 406] width 132 height 27
click at [660, 407] on input "B" at bounding box center [657, 411] width 9 height 9
radio input "true"
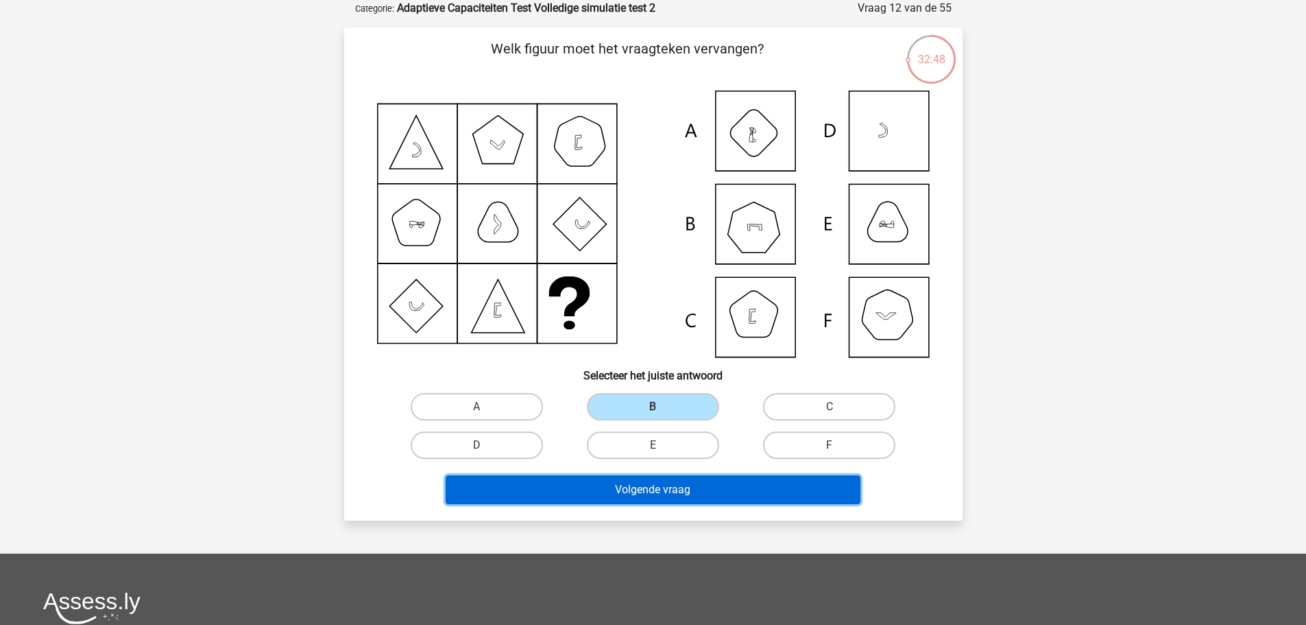
click at [684, 485] on button "Volgende vraag" at bounding box center [653, 489] width 415 height 29
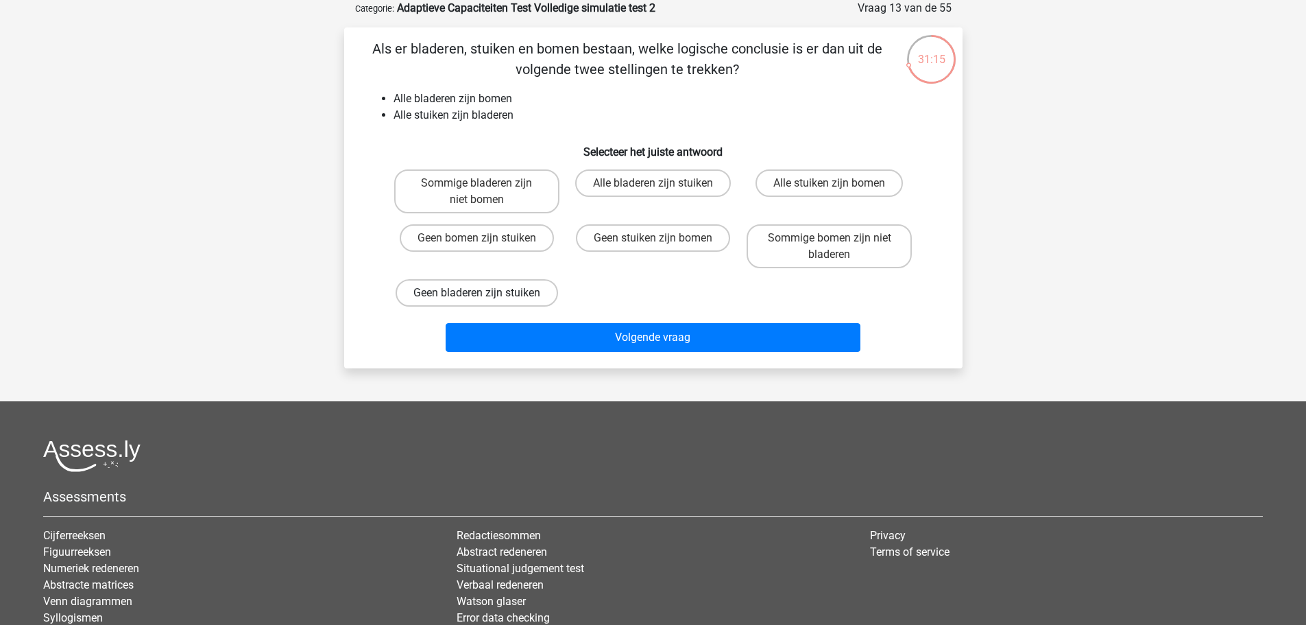
click at [487, 282] on label "Geen bladeren zijn stuiken" at bounding box center [477, 292] width 162 height 27
click at [485, 293] on input "Geen bladeren zijn stuiken" at bounding box center [481, 297] width 9 height 9
radio input "true"
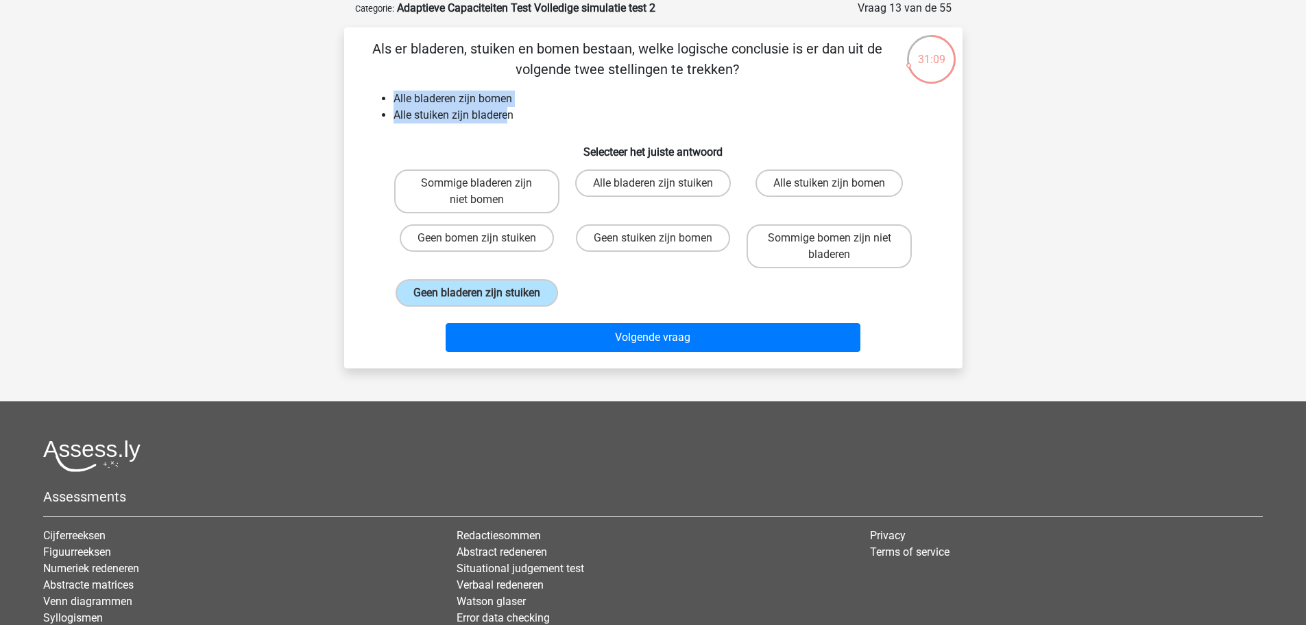
drag, startPoint x: 507, startPoint y: 110, endPoint x: 331, endPoint y: 101, distance: 176.5
click at [331, 101] on div "31:09 Vraag 13 van de 55 Categorie: Adaptieve Capaciteiten Test Volledige simul…" at bounding box center [653, 184] width 651 height 368
click at [394, 121] on li "Alle stuiken zijn bladeren" at bounding box center [667, 115] width 547 height 16
drag, startPoint x: 396, startPoint y: 110, endPoint x: 557, endPoint y: 123, distance: 161.7
click at [557, 123] on li "Alle stuiken zijn bladeren" at bounding box center [667, 115] width 547 height 16
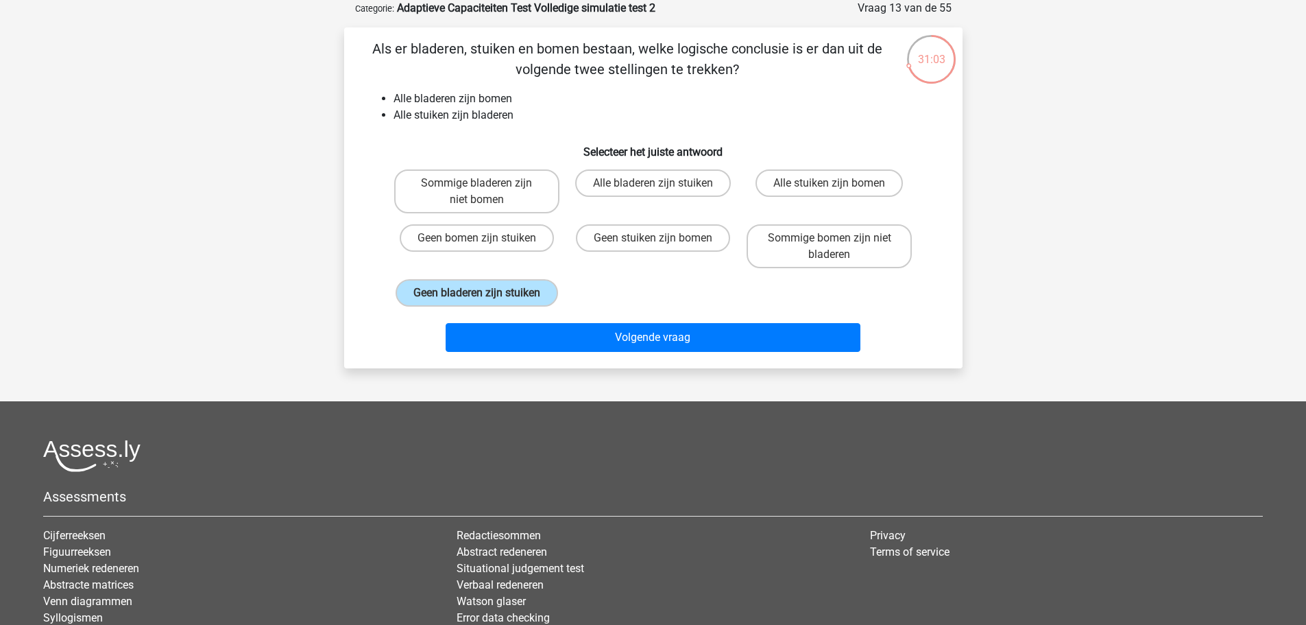
click at [804, 79] on p "Als er bladeren, stuiken en bomen bestaan, welke logische conclusie is er dan u…" at bounding box center [627, 58] width 523 height 41
click at [731, 102] on li "Alle bladeren zijn bomen" at bounding box center [667, 99] width 547 height 16
click at [788, 75] on p "Als er bladeren, stuiken en bomen bestaan, welke logische conclusie is er dan u…" at bounding box center [627, 58] width 523 height 41
drag, startPoint x: 446, startPoint y: 160, endPoint x: 446, endPoint y: 171, distance: 10.3
click at [446, 167] on div "Als er bladeren, stuiken en bomen bestaan, welke logische conclusie is er dan u…" at bounding box center [653, 197] width 607 height 319
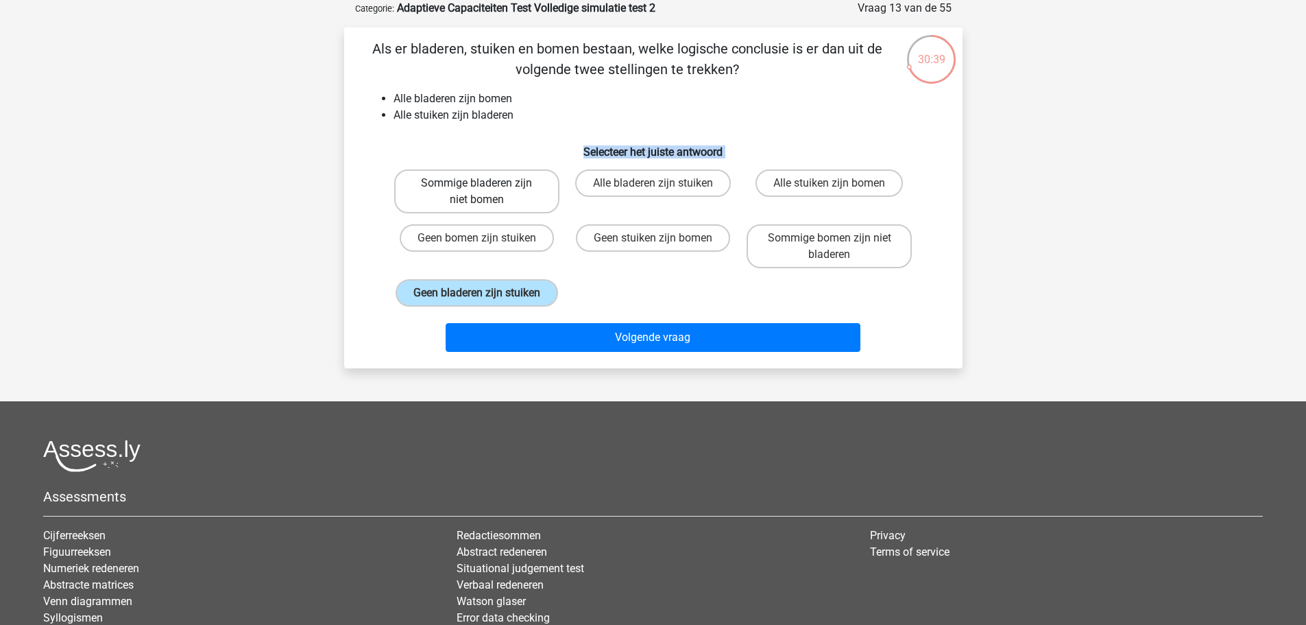
click at [446, 172] on label "Sommige bladeren zijn niet bomen" at bounding box center [476, 191] width 165 height 44
click at [477, 183] on input "Sommige bladeren zijn niet bomen" at bounding box center [481, 187] width 9 height 9
radio input "true"
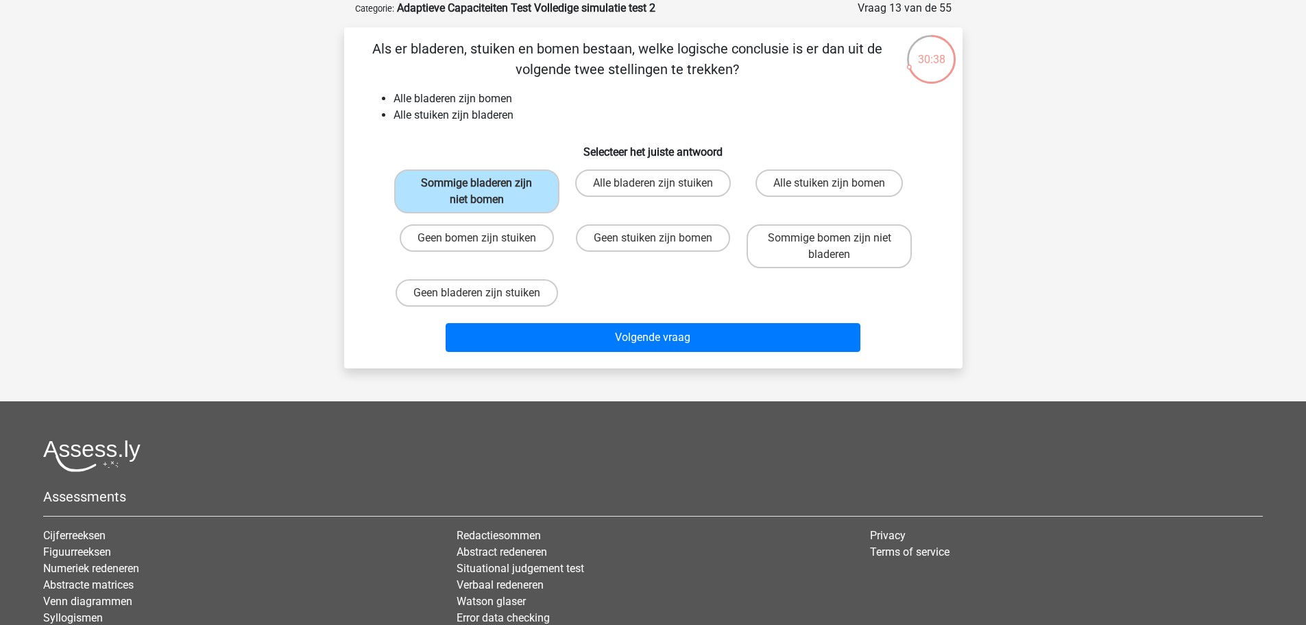
click at [816, 295] on div "Sommige bladeren zijn niet bomen Alle bladeren zijn stuiken Alle stuiken zijn b…" at bounding box center [653, 238] width 529 height 148
click at [509, 291] on label "Geen bladeren zijn stuiken" at bounding box center [477, 292] width 162 height 27
click at [485, 293] on input "Geen bladeren zijn stuiken" at bounding box center [481, 297] width 9 height 9
radio input "true"
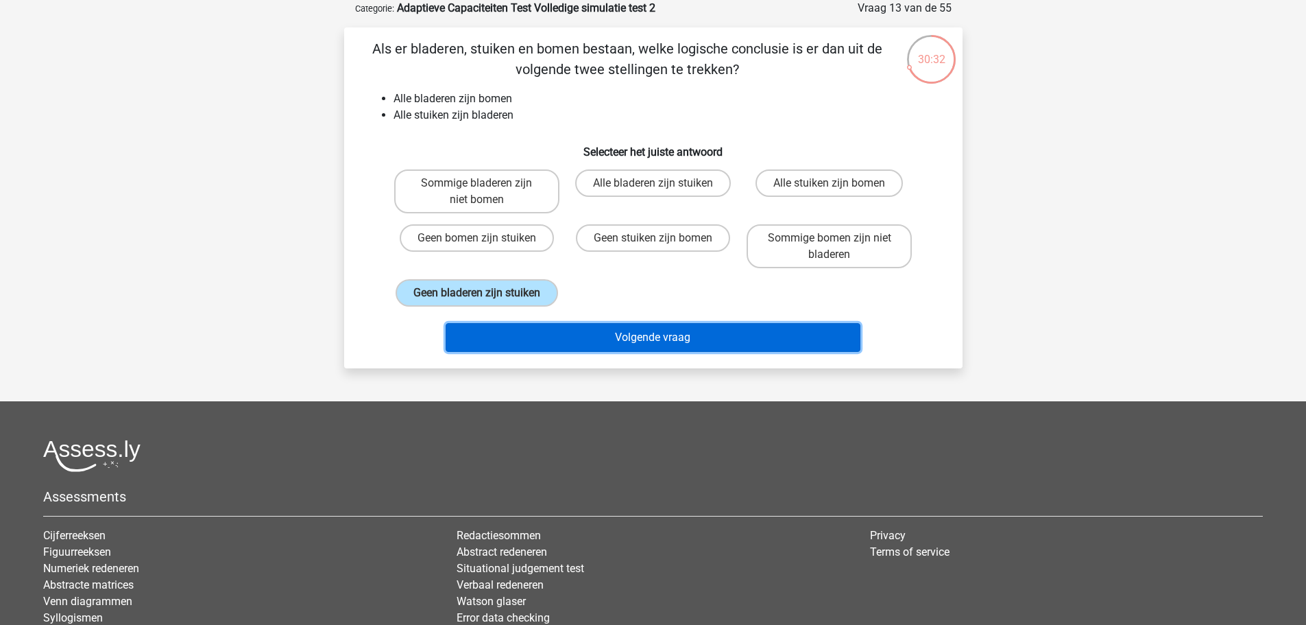
click at [612, 327] on button "Volgende vraag" at bounding box center [653, 337] width 415 height 29
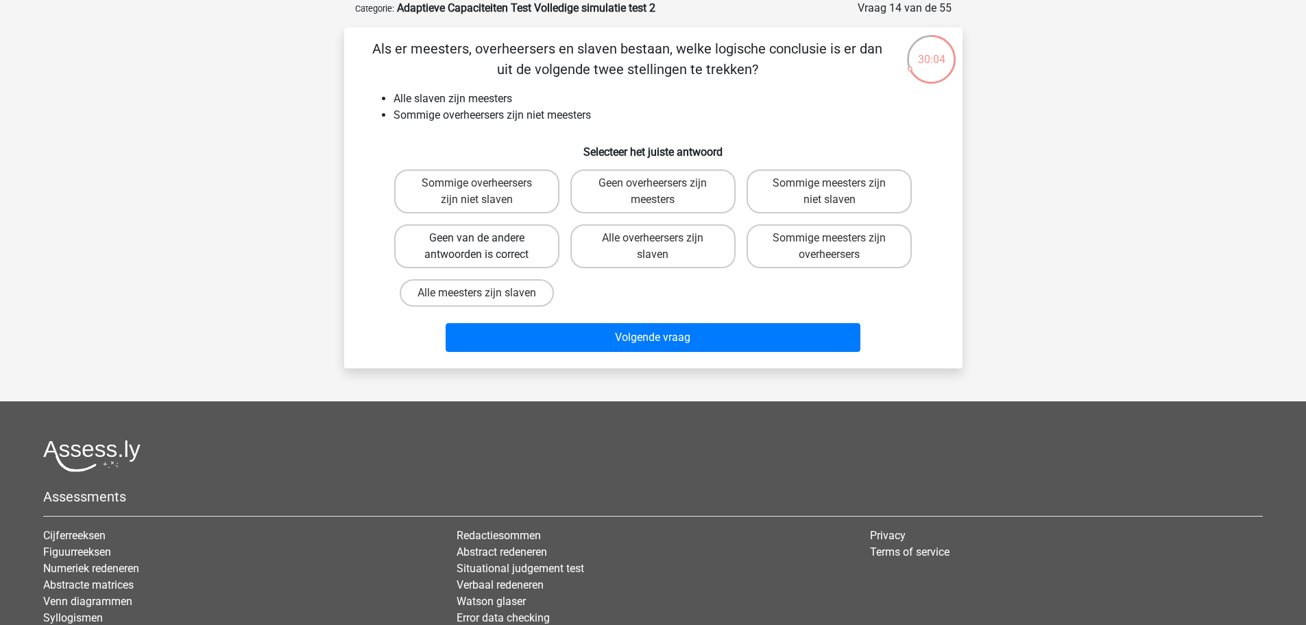
click at [479, 234] on label "Geen van de andere antwoorden is correct" at bounding box center [476, 246] width 165 height 44
click at [479, 238] on input "Geen van de andere antwoorden is correct" at bounding box center [481, 242] width 9 height 9
radio input "true"
click at [483, 204] on label "Sommige overheersers zijn niet slaven" at bounding box center [476, 191] width 165 height 44
click at [483, 192] on input "Sommige overheersers zijn niet slaven" at bounding box center [481, 187] width 9 height 9
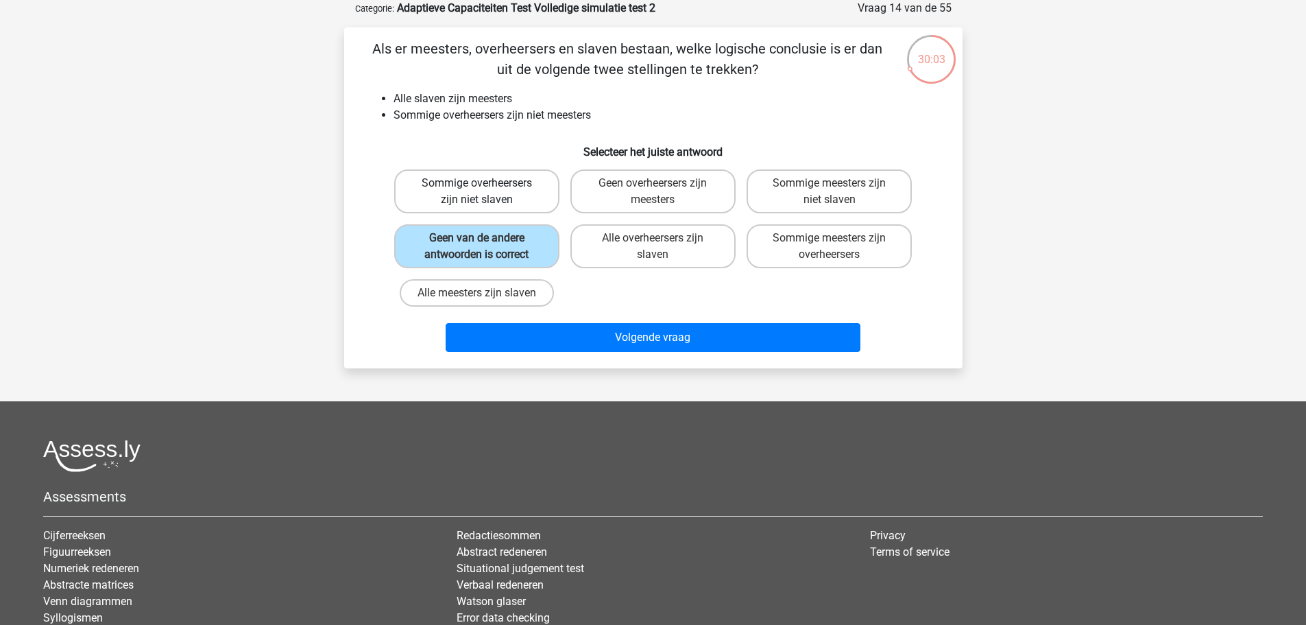
radio input "true"
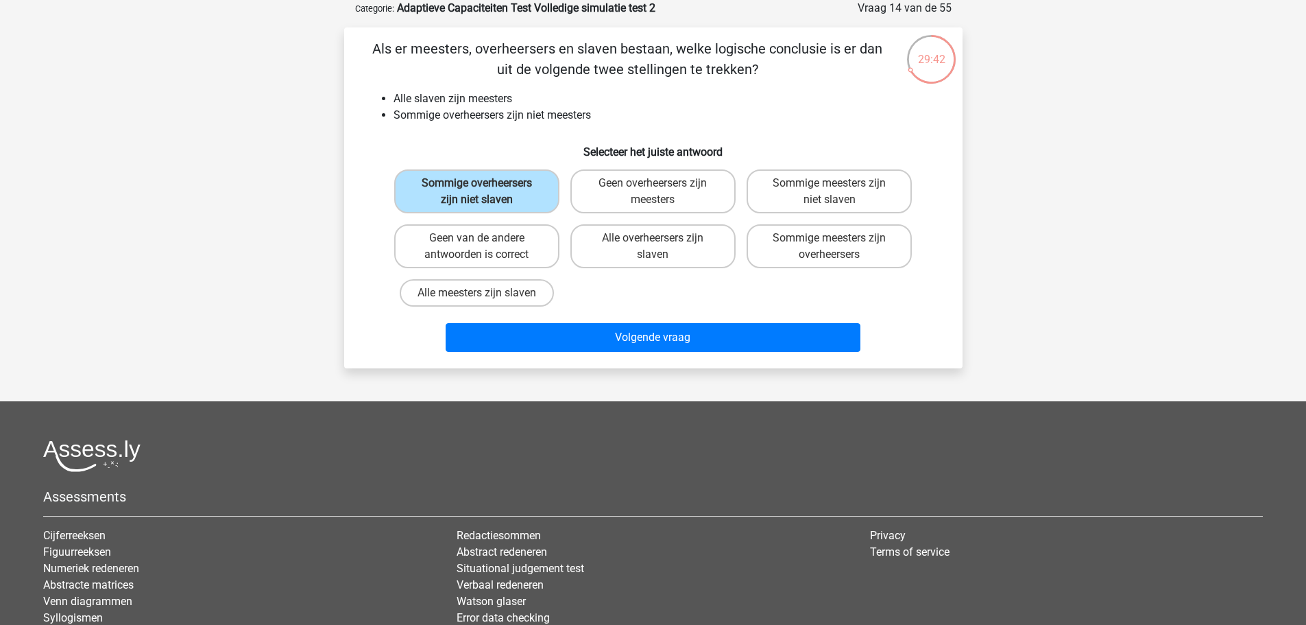
drag, startPoint x: 608, startPoint y: 112, endPoint x: 392, endPoint y: 80, distance: 218.4
click at [392, 80] on div "Als er meesters, overheersers en slaven bestaan, welke logische conclusie is er…" at bounding box center [653, 197] width 607 height 319
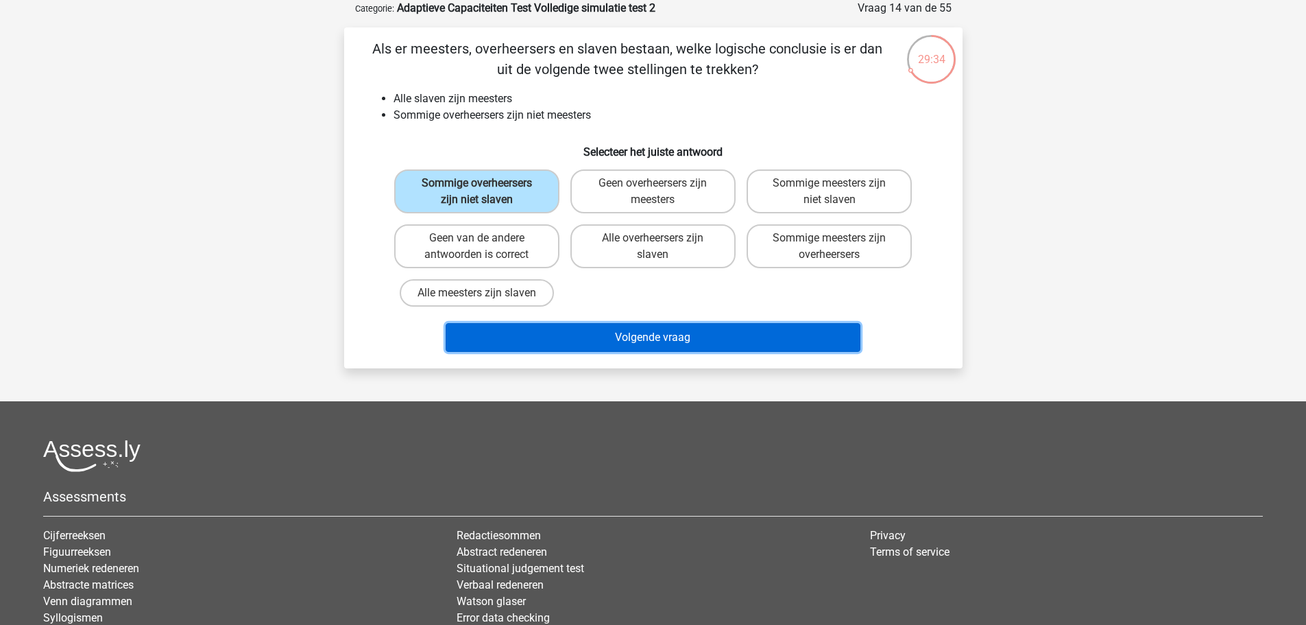
click at [718, 329] on button "Volgende vraag" at bounding box center [653, 337] width 415 height 29
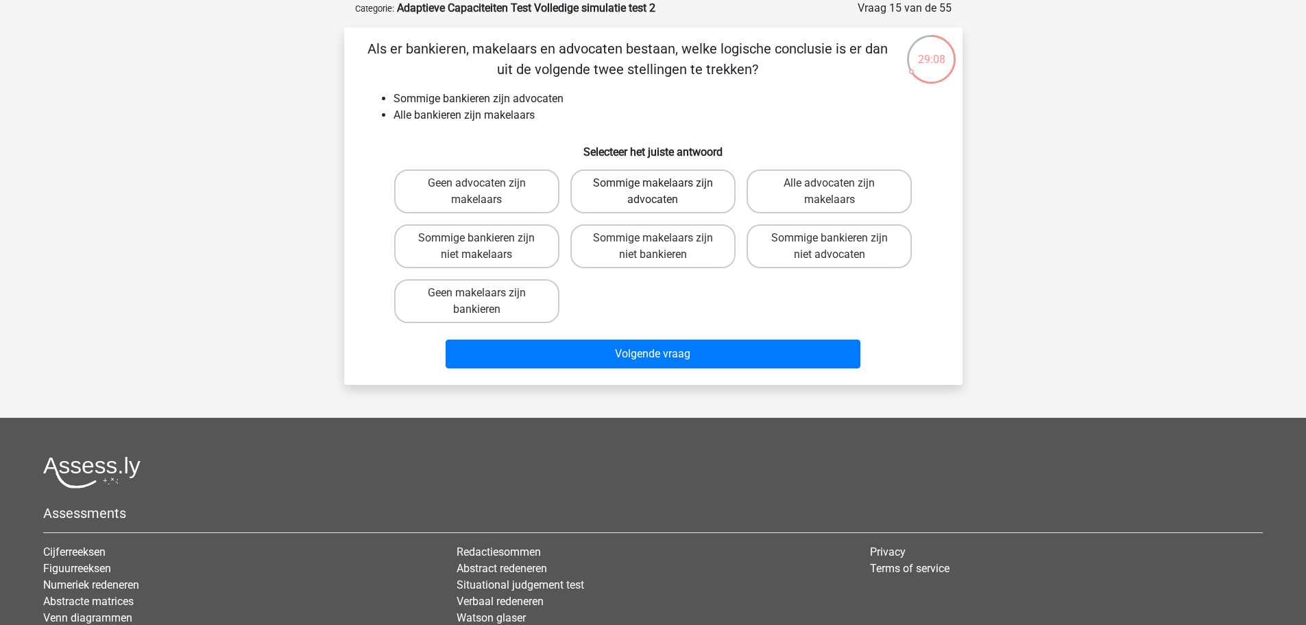
click at [688, 197] on label "Sommige makelaars zijn advocaten" at bounding box center [652, 191] width 165 height 44
click at [662, 192] on input "Sommige makelaars zijn advocaten" at bounding box center [657, 187] width 9 height 9
radio input "true"
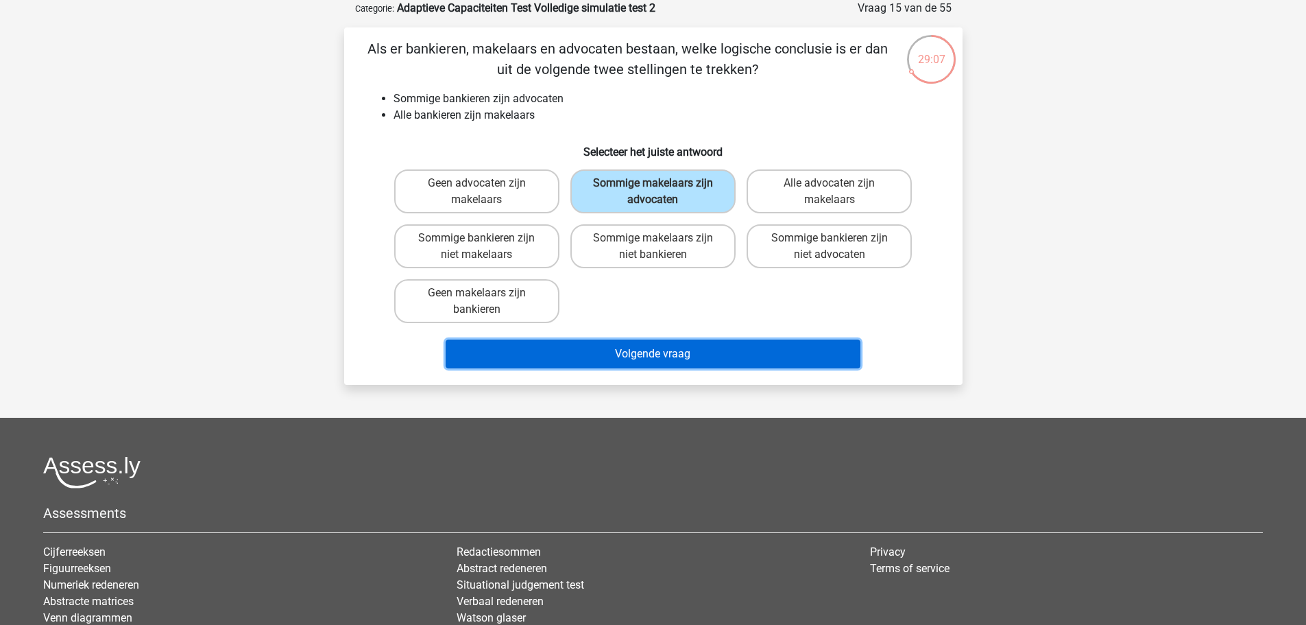
click at [706, 341] on button "Volgende vraag" at bounding box center [653, 353] width 415 height 29
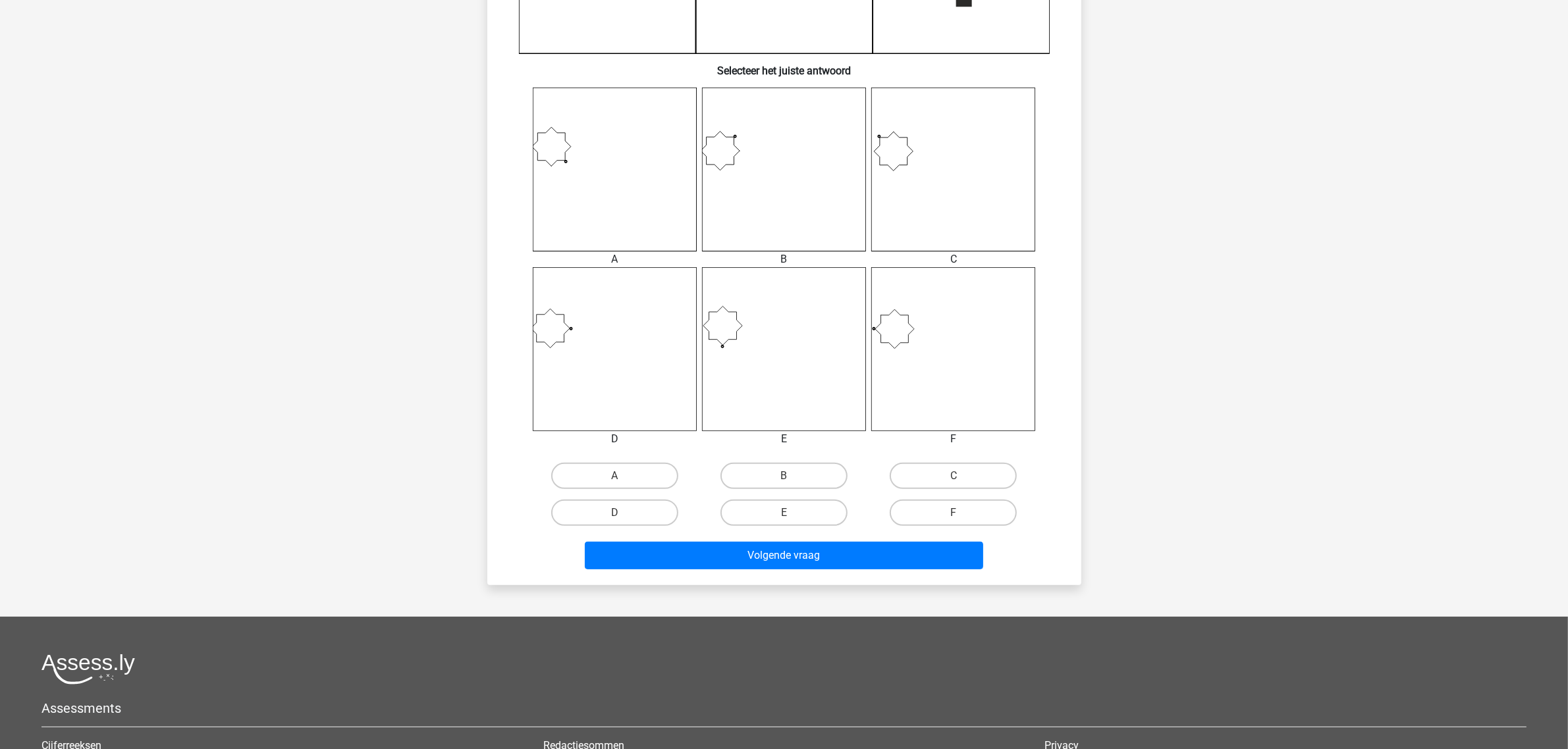
scroll to position [461, 0]
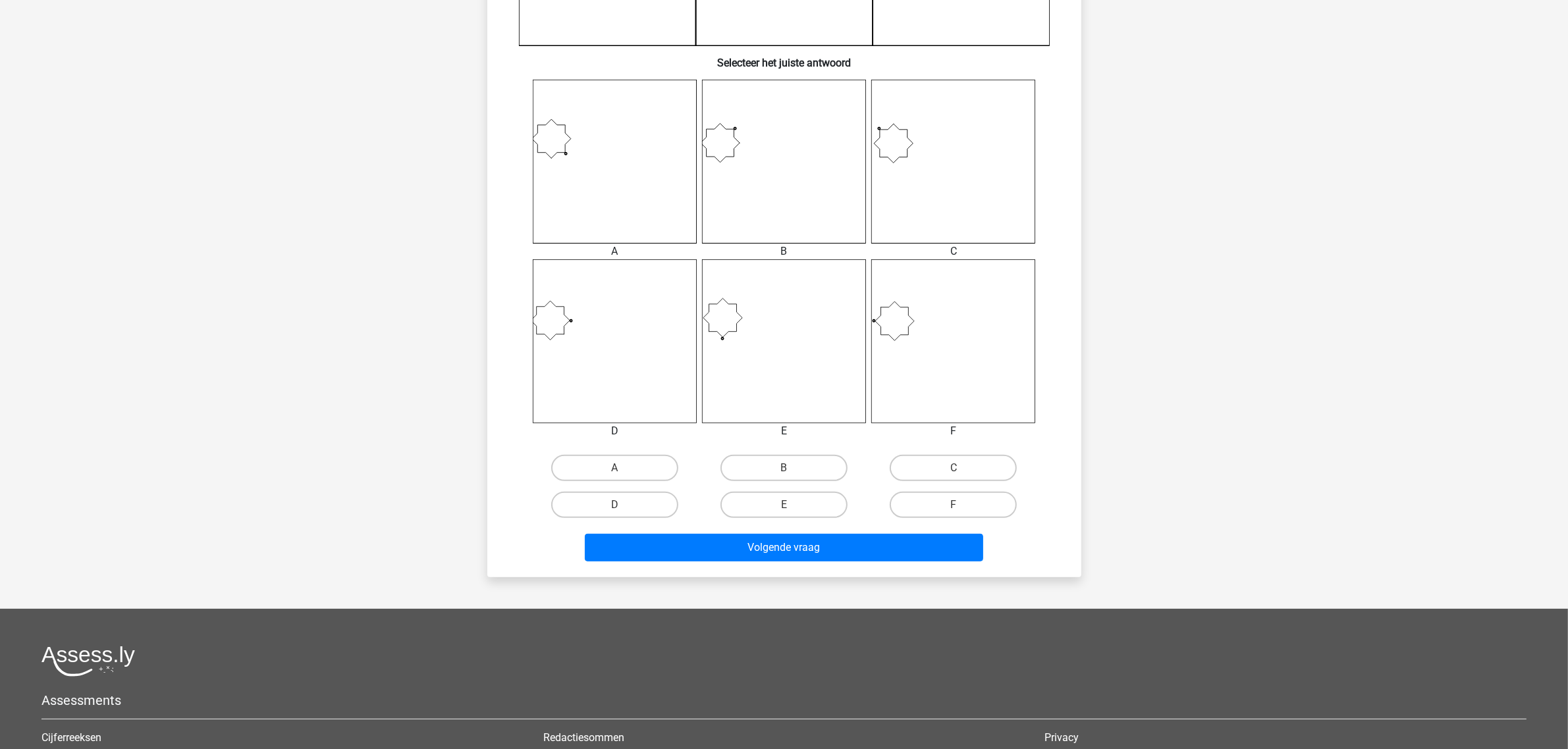
click at [797, 481] on div "B" at bounding box center [784, 468] width 169 height 36
click at [811, 471] on label "B" at bounding box center [784, 468] width 127 height 26
click at [792, 471] on input "B" at bounding box center [787, 471] width 9 height 9
radio input "true"
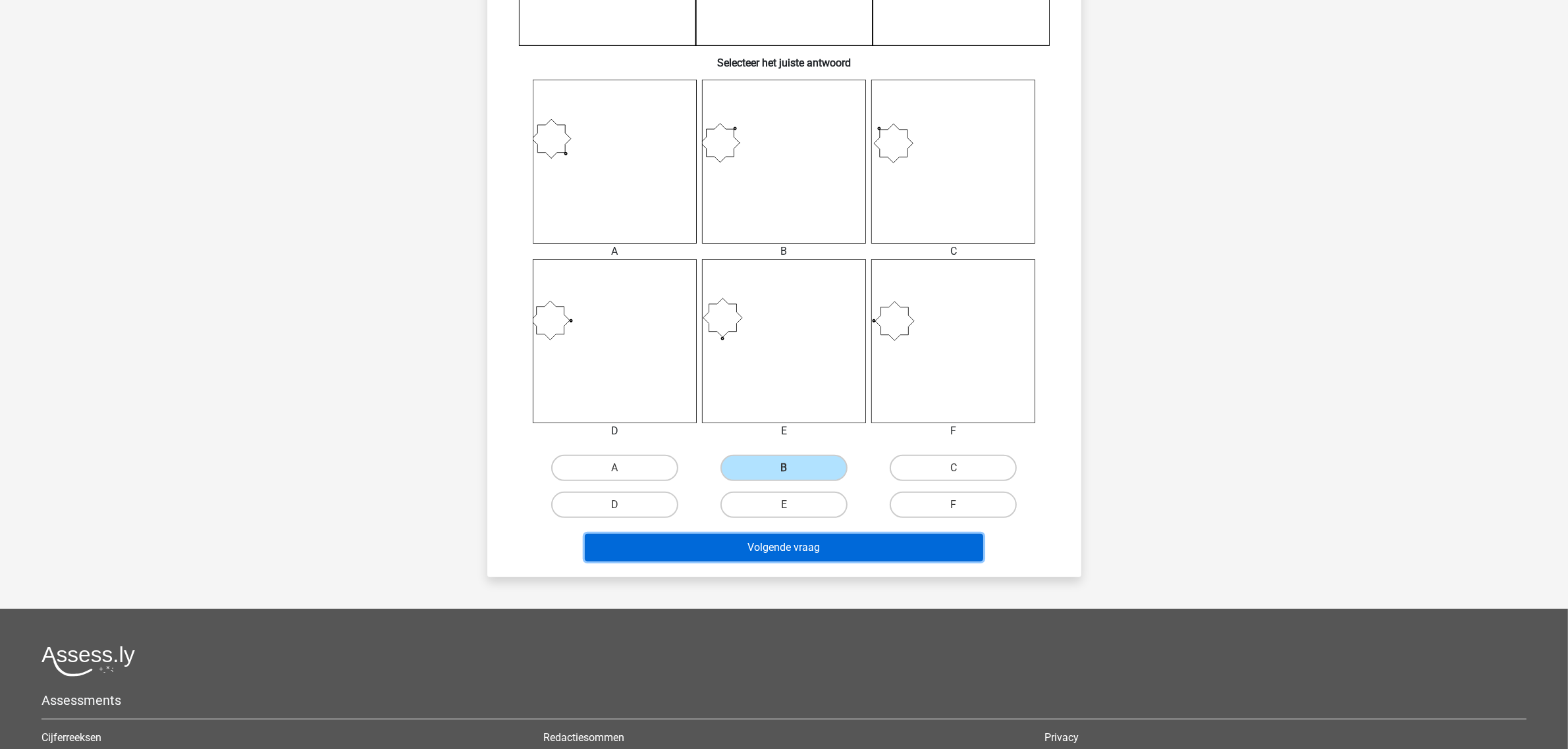
click at [805, 539] on button "Volgende vraag" at bounding box center [784, 547] width 398 height 28
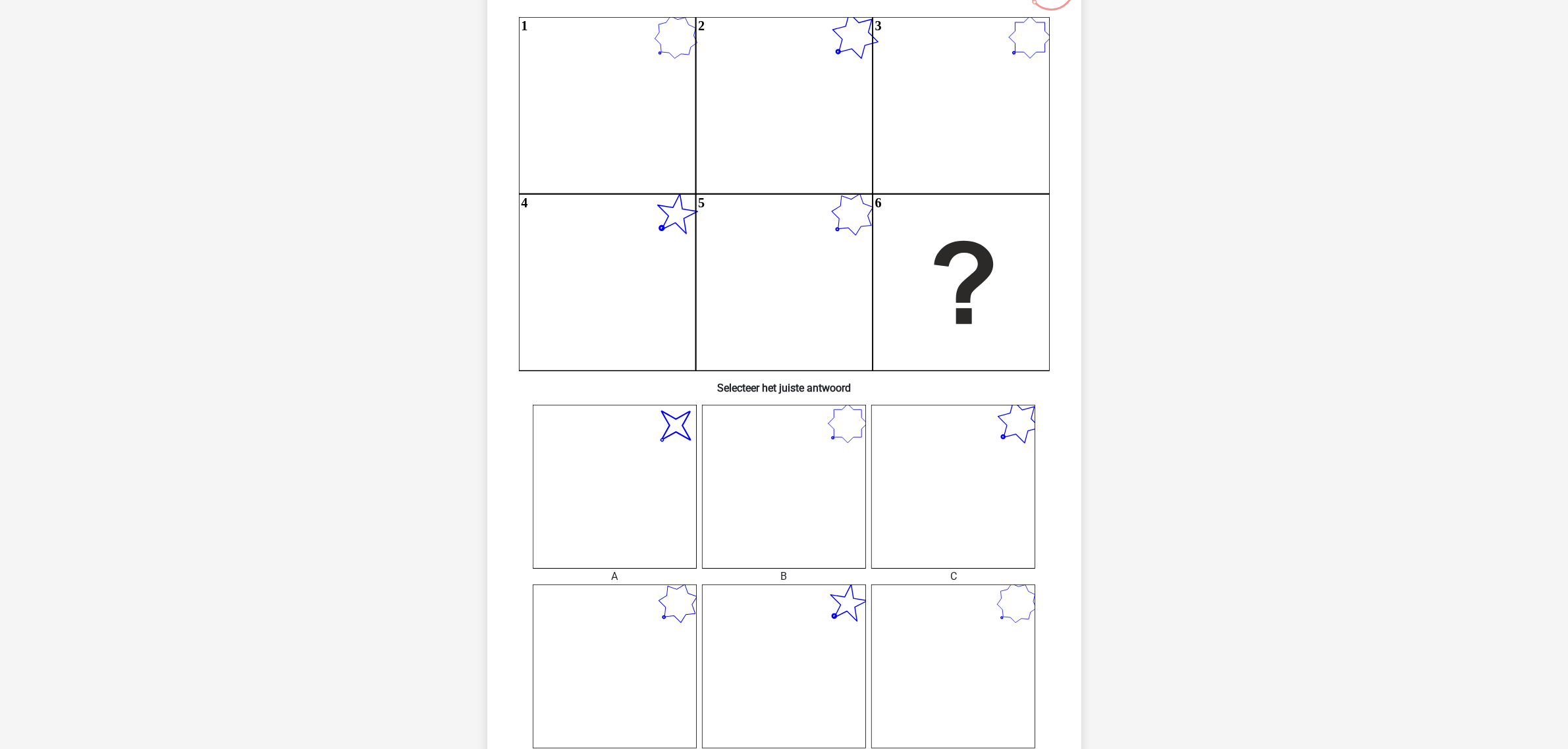
scroll to position [139, 0]
drag, startPoint x: 1242, startPoint y: 307, endPoint x: 1245, endPoint y: 320, distance: 13.3
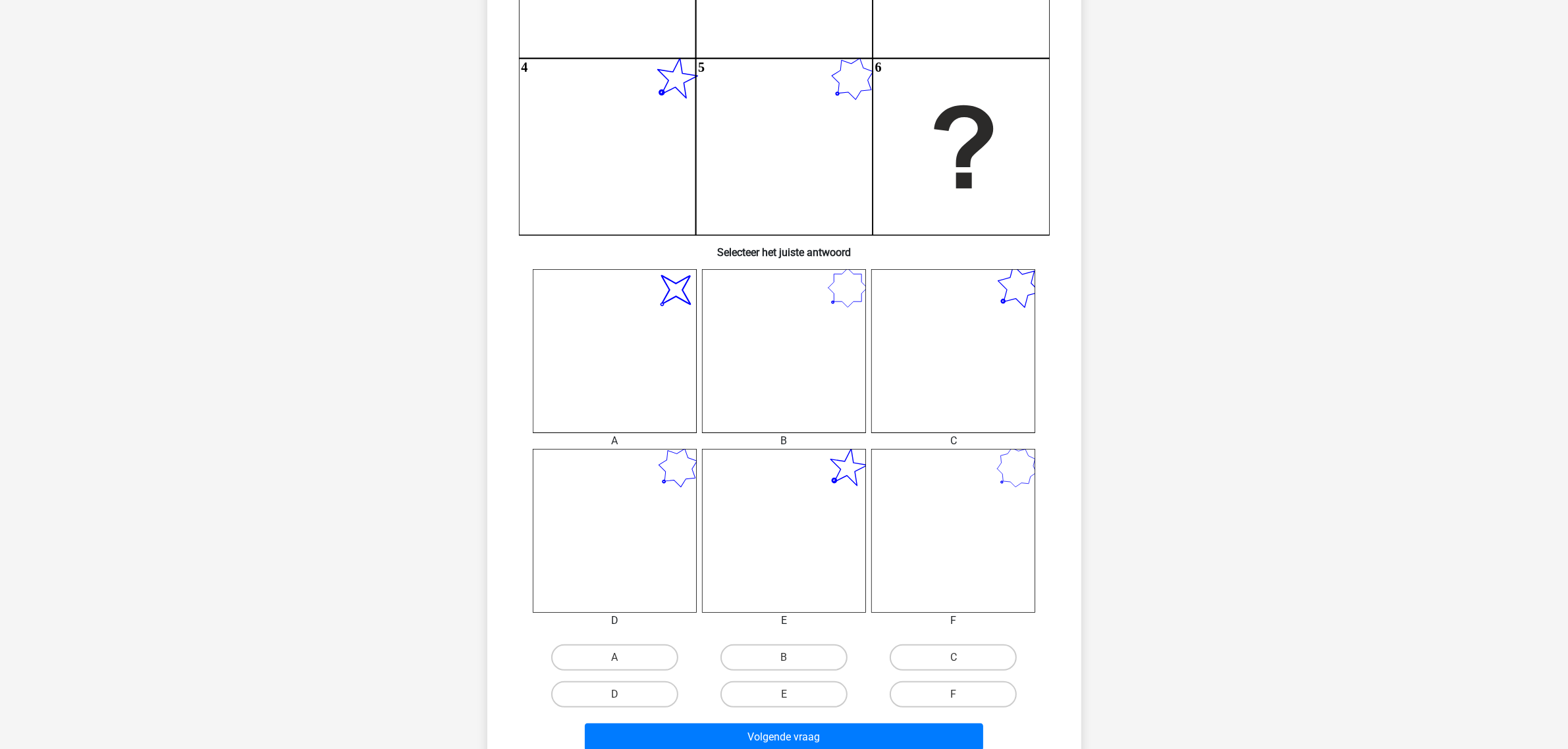
scroll to position [386, 0]
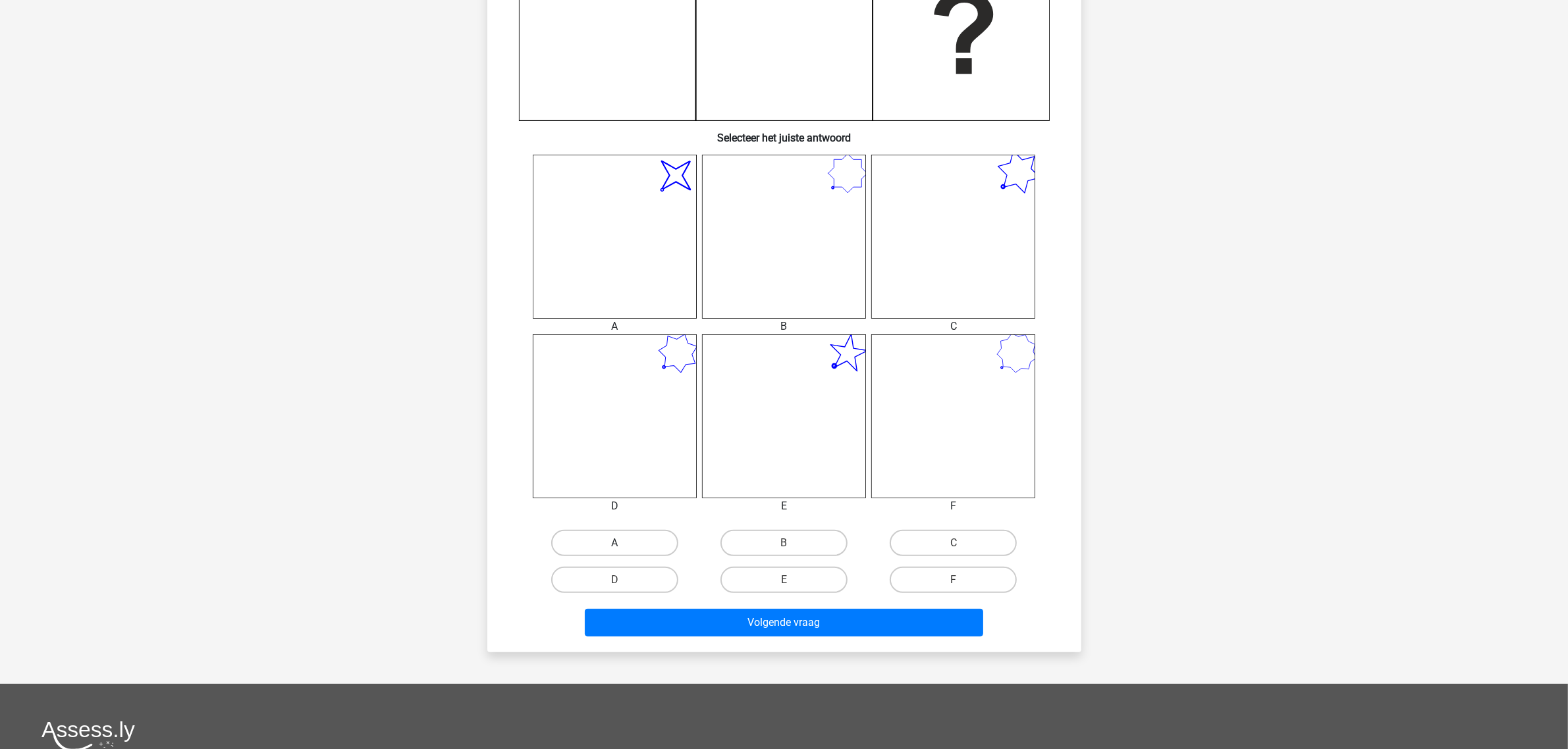
click at [627, 540] on label "A" at bounding box center [615, 543] width 127 height 26
click at [623, 544] on input "A" at bounding box center [618, 547] width 9 height 9
radio input "true"
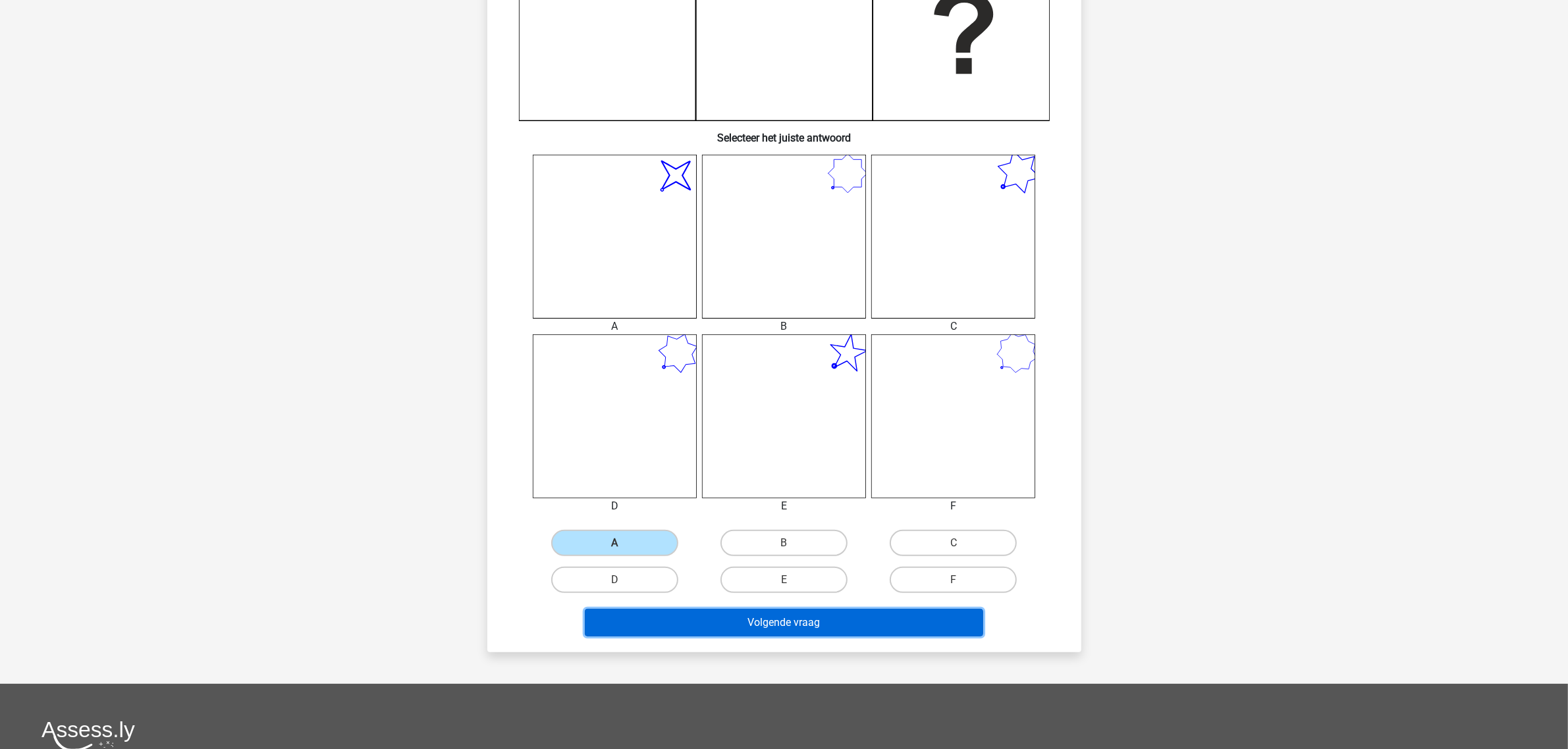
click at [777, 599] on button "Volgende vraag" at bounding box center [784, 622] width 398 height 28
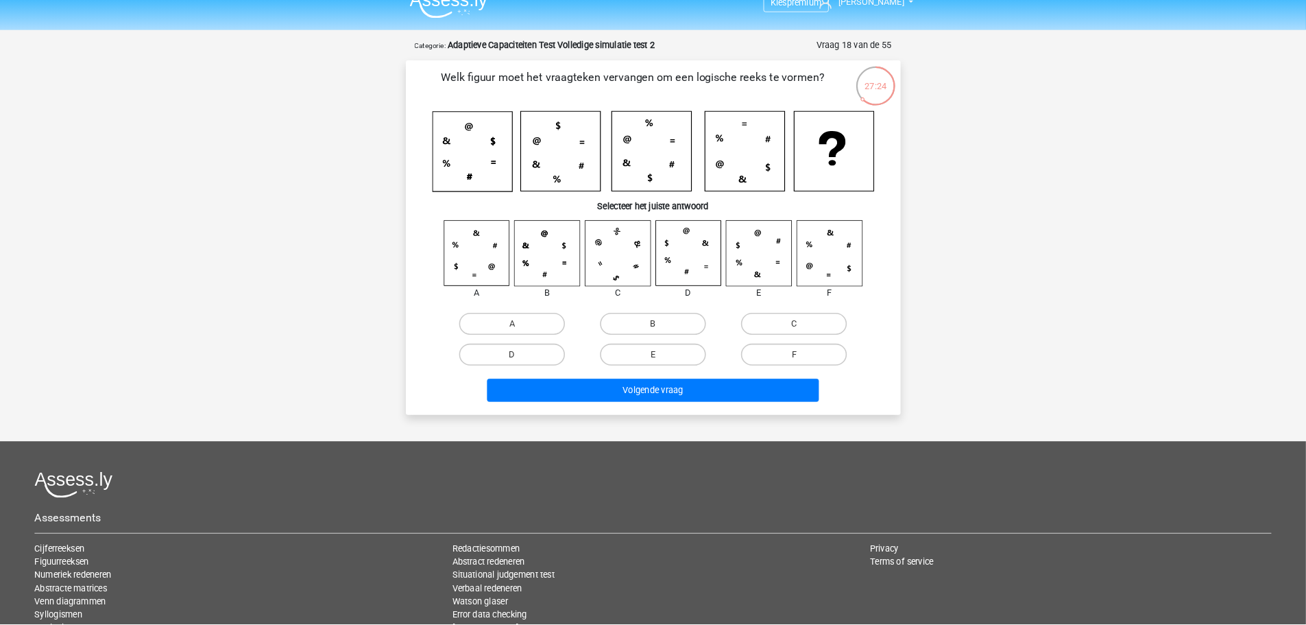
scroll to position [0, 0]
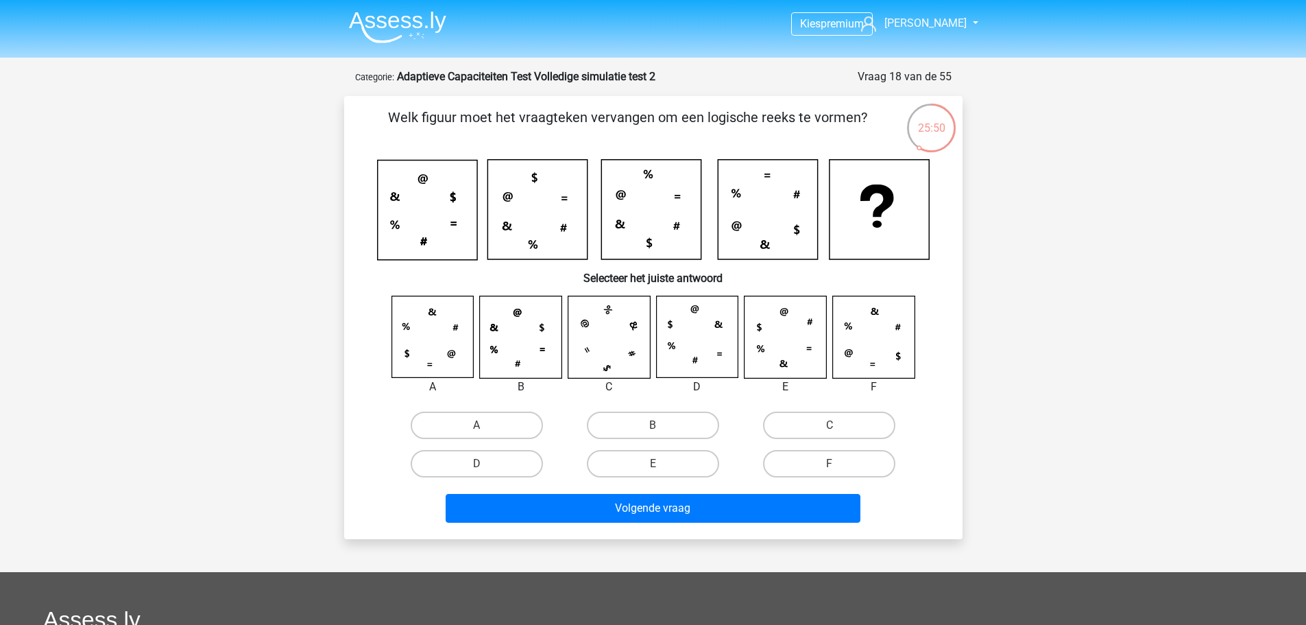
drag, startPoint x: 649, startPoint y: 228, endPoint x: 655, endPoint y: 191, distance: 38.3
drag, startPoint x: 655, startPoint y: 191, endPoint x: 1037, endPoint y: 287, distance: 394.0
click at [1037, 287] on div "Kies premium Dylan Dylan2012@gmail.com" at bounding box center [653, 467] width 1306 height 934
click at [876, 317] on icon at bounding box center [873, 337] width 82 height 82
click at [840, 456] on label "F" at bounding box center [829, 463] width 132 height 27
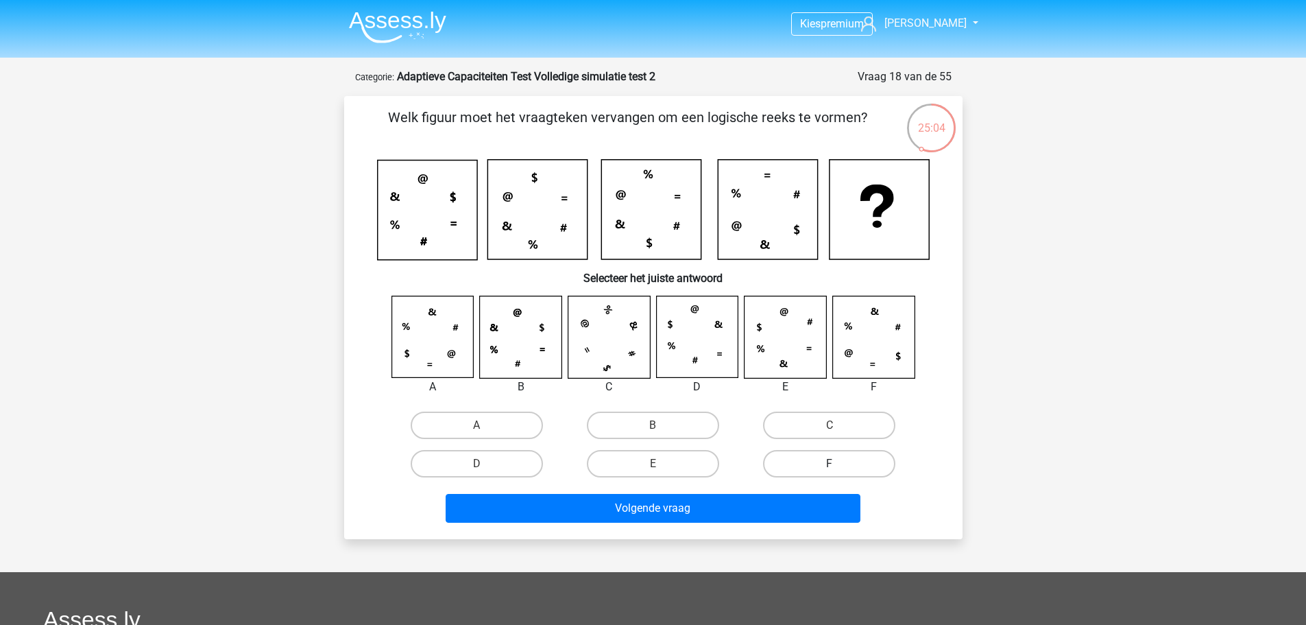
click at [839, 463] on input "F" at bounding box center [834, 467] width 9 height 9
radio input "true"
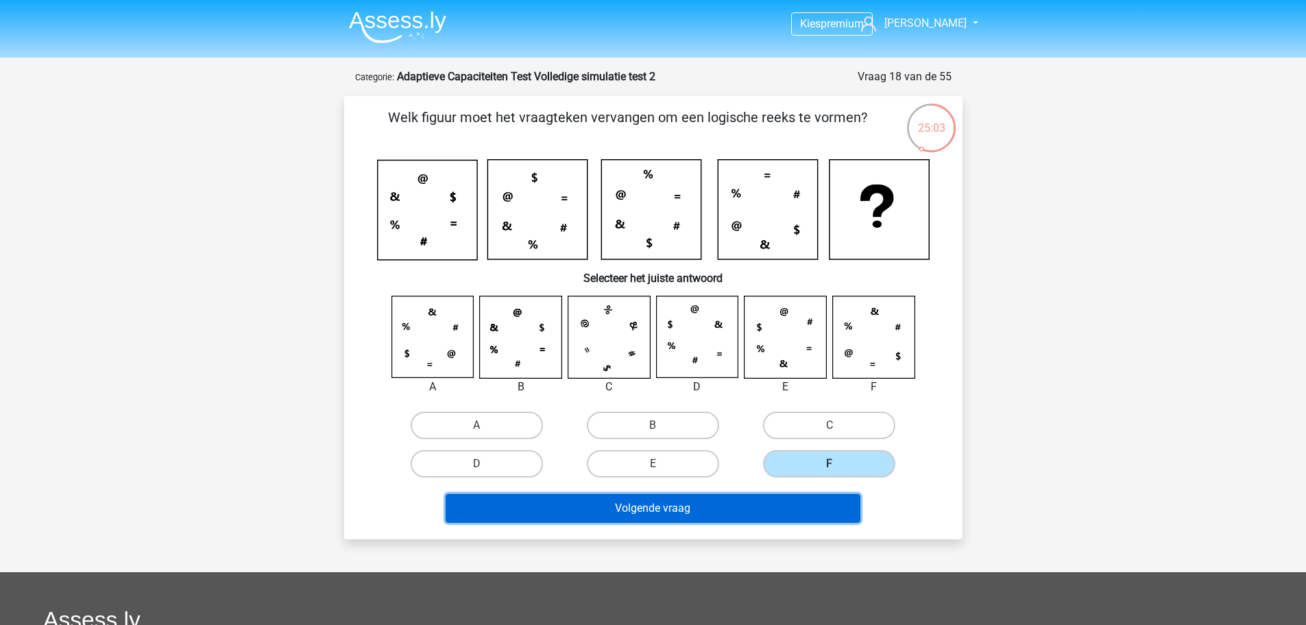
click at [810, 508] on button "Volgende vraag" at bounding box center [653, 508] width 415 height 29
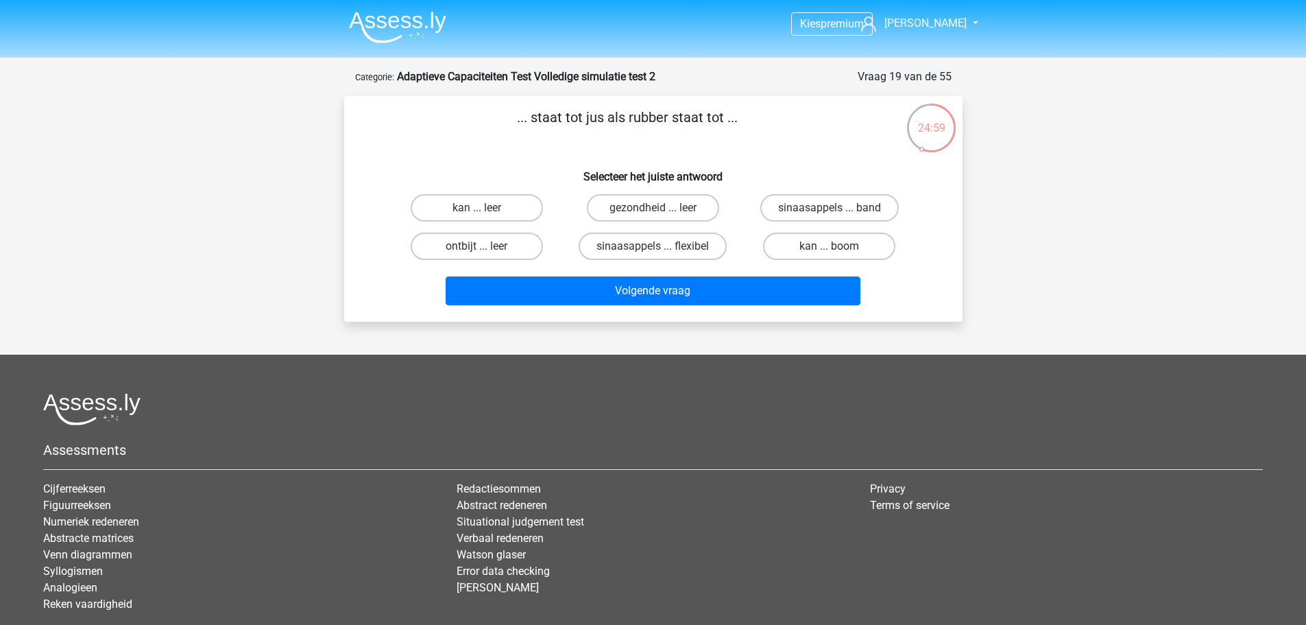
drag, startPoint x: 529, startPoint y: 114, endPoint x: 741, endPoint y: 120, distance: 212.0
click at [741, 120] on p "... staat tot jus als rubber staat tot ..." at bounding box center [627, 127] width 523 height 41
click at [784, 147] on p "... staat tot jus als rubber staat tot ..." at bounding box center [627, 127] width 523 height 41
click at [627, 247] on label "sinaasappels ... flexibel" at bounding box center [653, 245] width 148 height 27
click at [653, 247] on input "sinaasappels ... flexibel" at bounding box center [657, 250] width 9 height 9
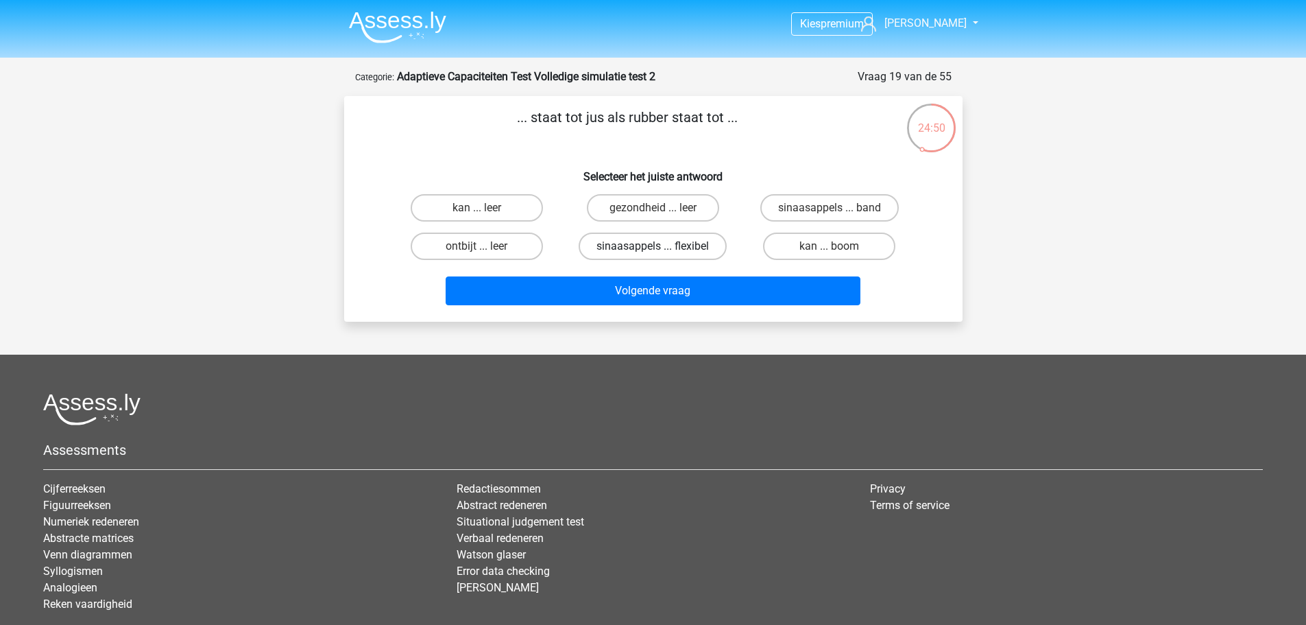
radio input "true"
click at [793, 216] on label "sinaasappels ... band" at bounding box center [829, 207] width 139 height 27
click at [830, 216] on input "sinaasappels ... band" at bounding box center [834, 212] width 9 height 9
radio input "true"
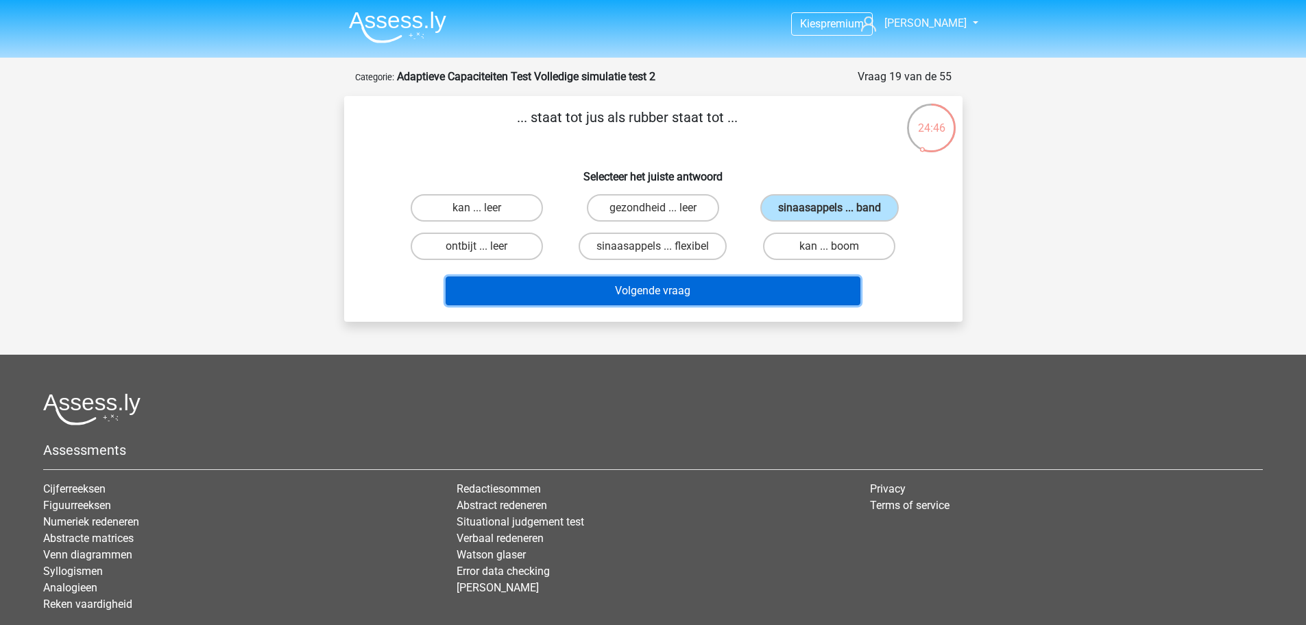
click at [745, 288] on button "Volgende vraag" at bounding box center [653, 290] width 415 height 29
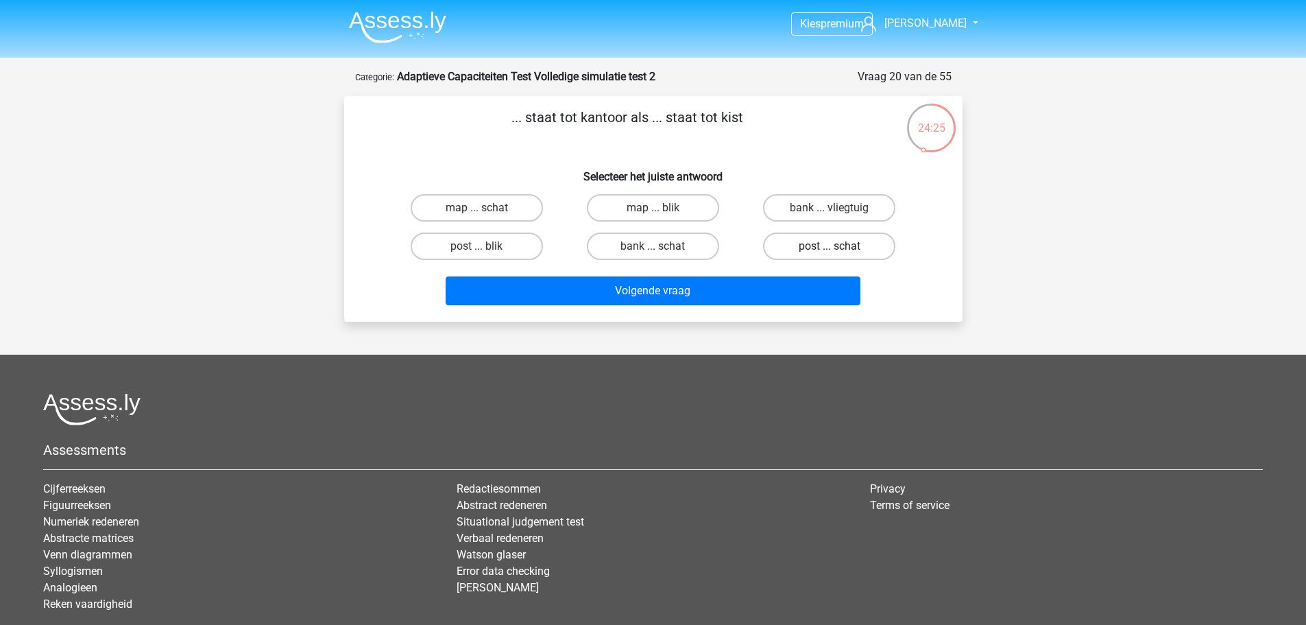
click at [858, 243] on label "post ... schat" at bounding box center [829, 245] width 132 height 27
click at [839, 246] on input "post ... schat" at bounding box center [834, 250] width 9 height 9
radio input "true"
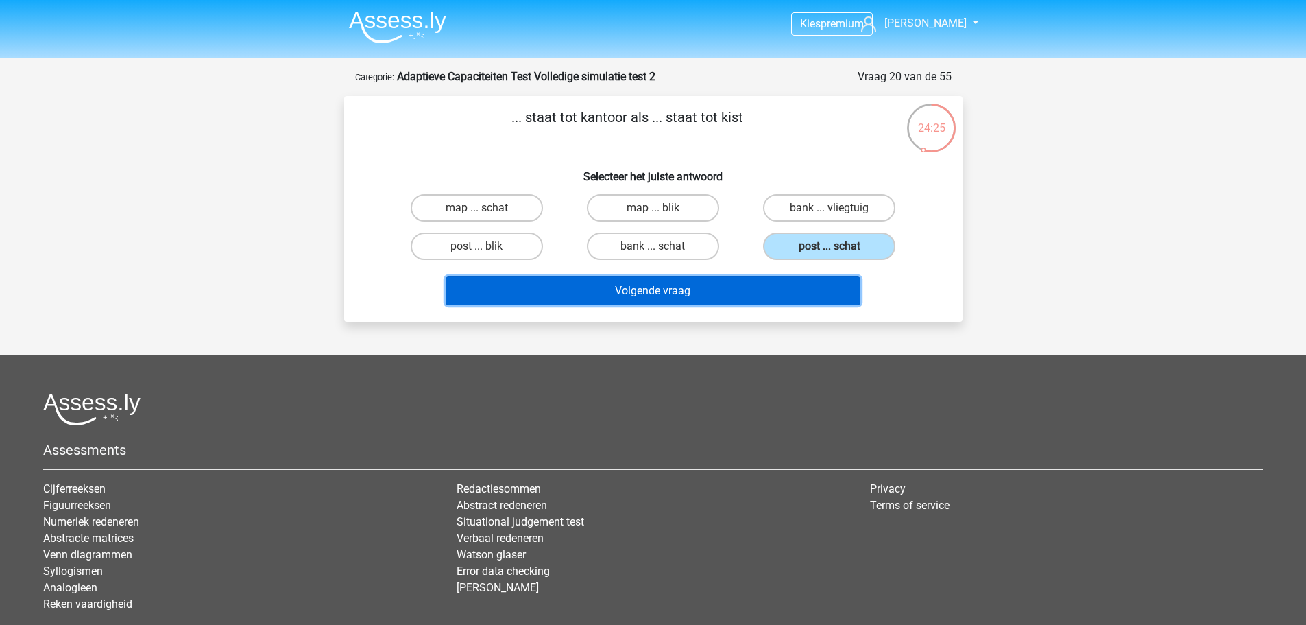
click at [803, 293] on button "Volgende vraag" at bounding box center [653, 290] width 415 height 29
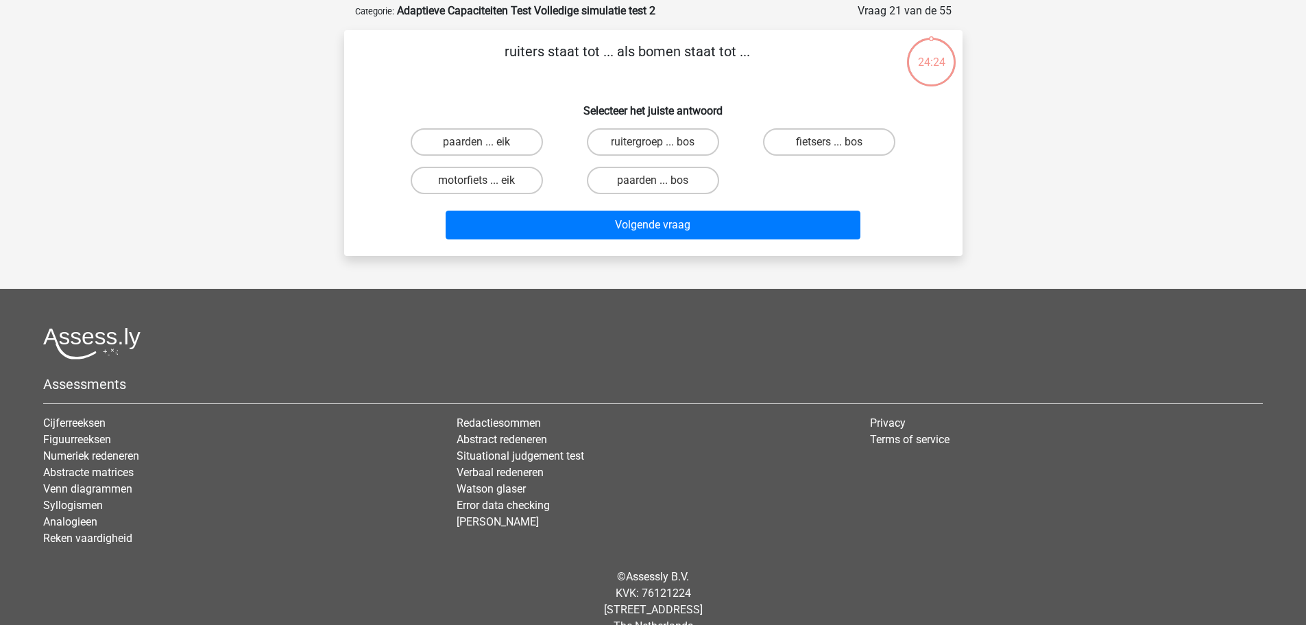
scroll to position [69, 0]
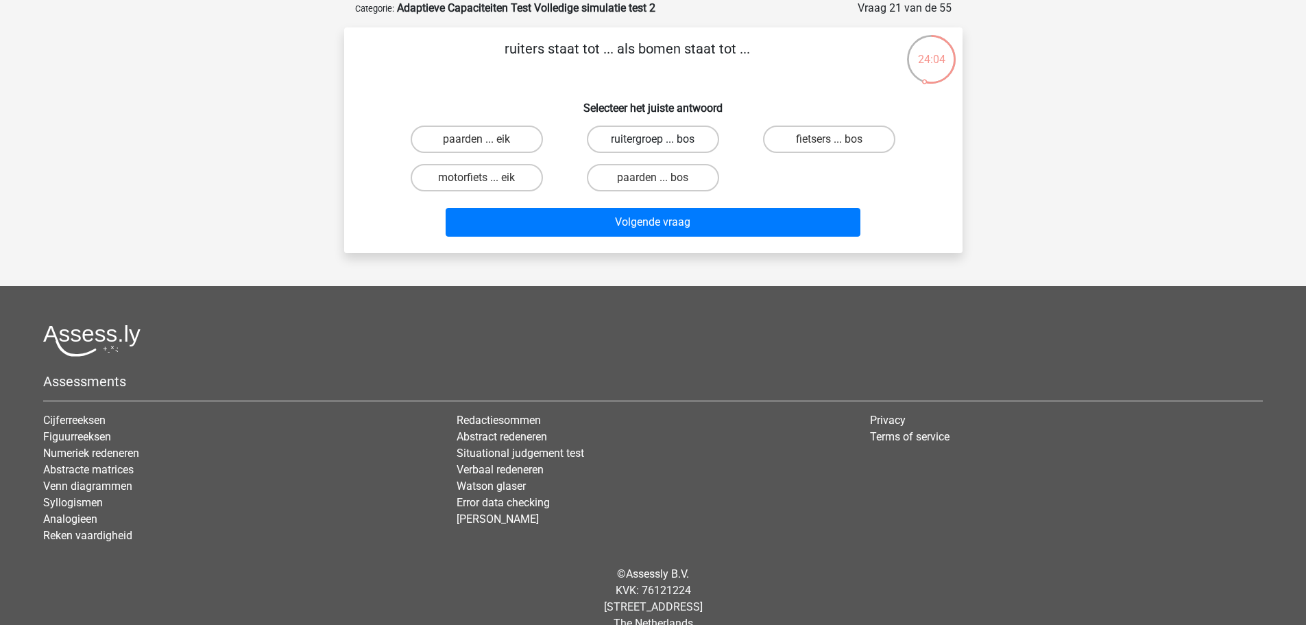
click at [698, 139] on label "ruitergroep ... bos" at bounding box center [653, 138] width 132 height 27
click at [662, 139] on input "ruitergroep ... bos" at bounding box center [657, 143] width 9 height 9
radio input "true"
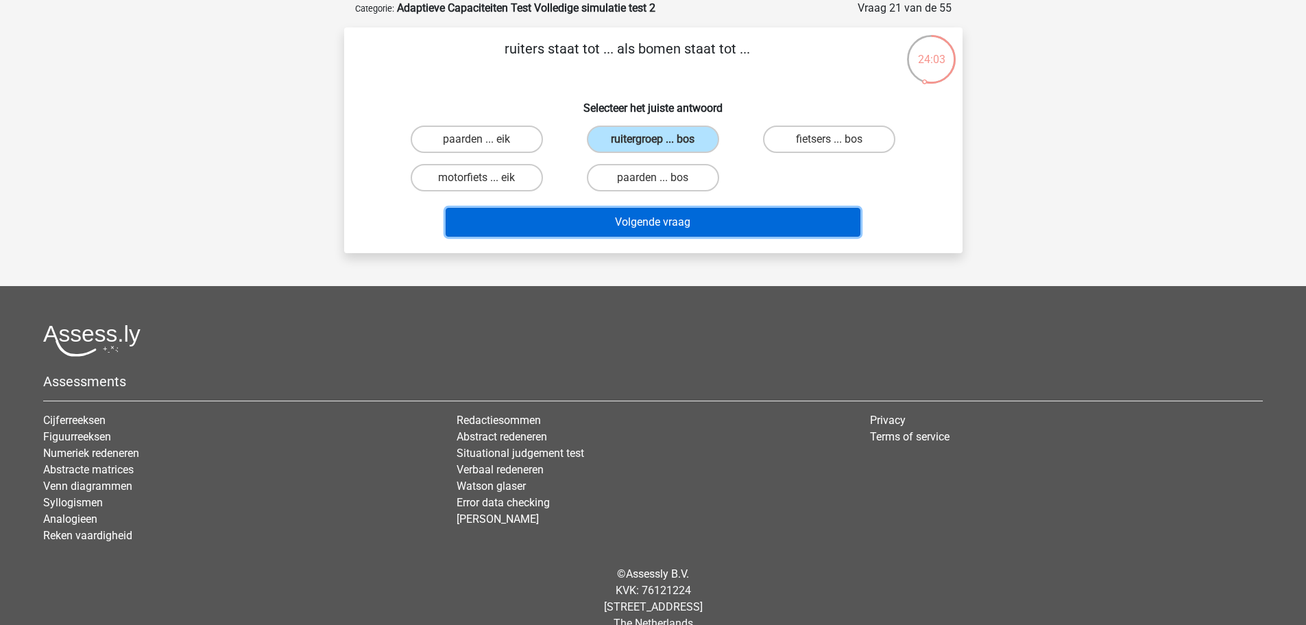
click at [691, 209] on button "Volgende vraag" at bounding box center [653, 222] width 415 height 29
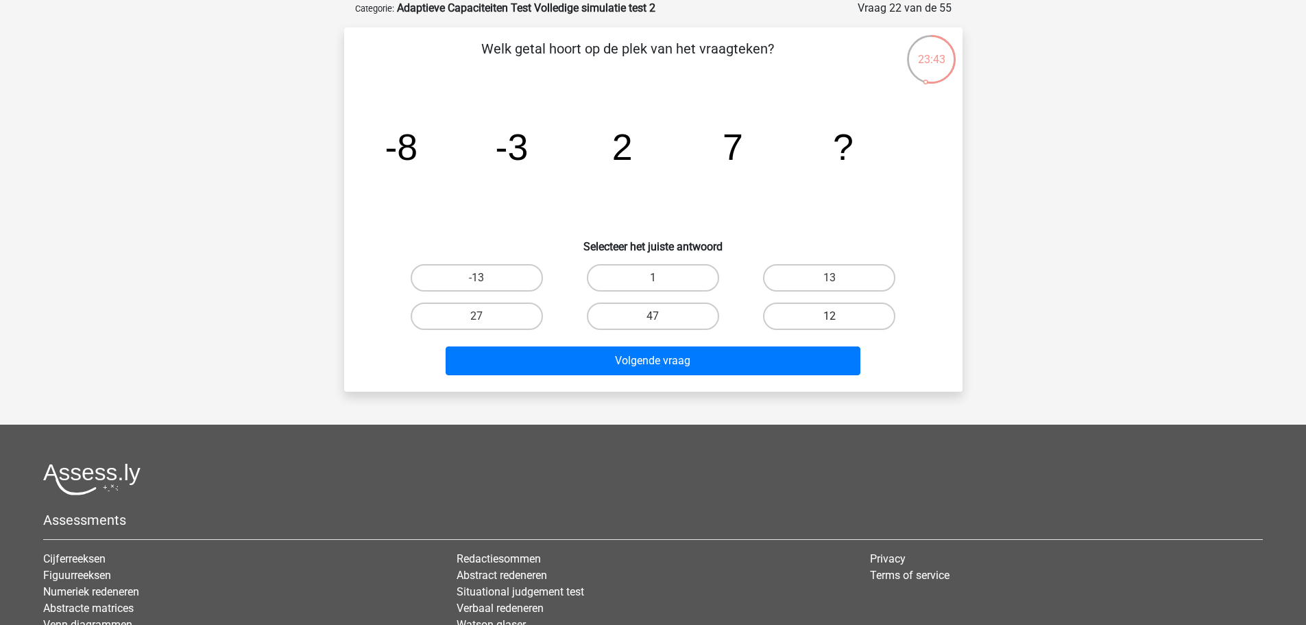
click at [768, 315] on label "12" at bounding box center [829, 315] width 132 height 27
click at [830, 316] on input "12" at bounding box center [834, 320] width 9 height 9
radio input "true"
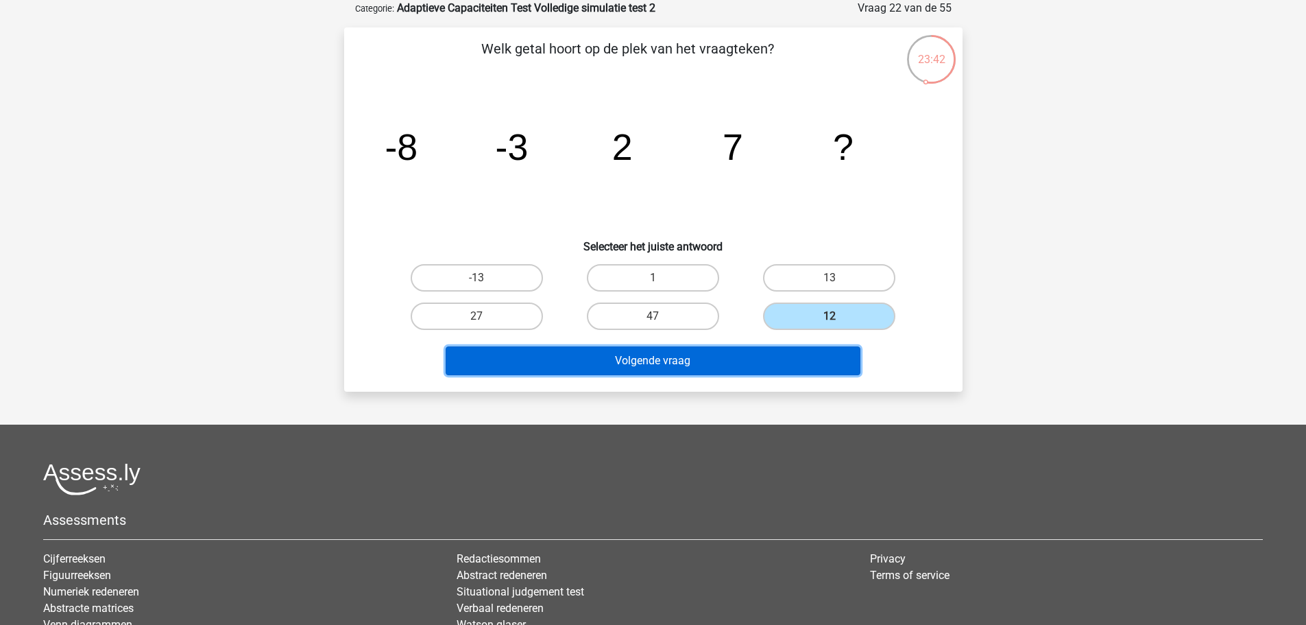
click at [751, 358] on button "Volgende vraag" at bounding box center [653, 360] width 415 height 29
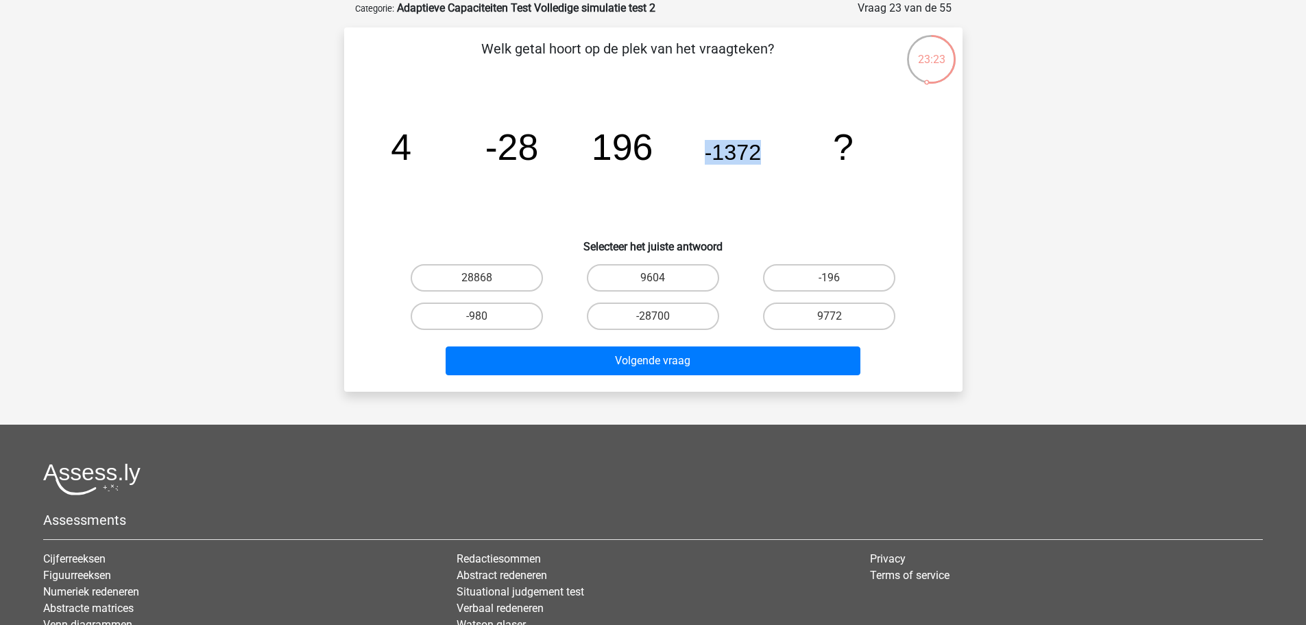
drag, startPoint x: 704, startPoint y: 154, endPoint x: 775, endPoint y: 166, distance: 72.3
click at [775, 166] on icon "image/svg+xml 4 -28 196 -1372 ?" at bounding box center [653, 160] width 553 height 139
click at [776, 168] on icon "image/svg+xml 4 -28 196 -1372 ?" at bounding box center [653, 160] width 553 height 139
click at [723, 152] on tspan "-1372" at bounding box center [732, 152] width 56 height 25
drag, startPoint x: 733, startPoint y: 154, endPoint x: 856, endPoint y: 180, distance: 126.0
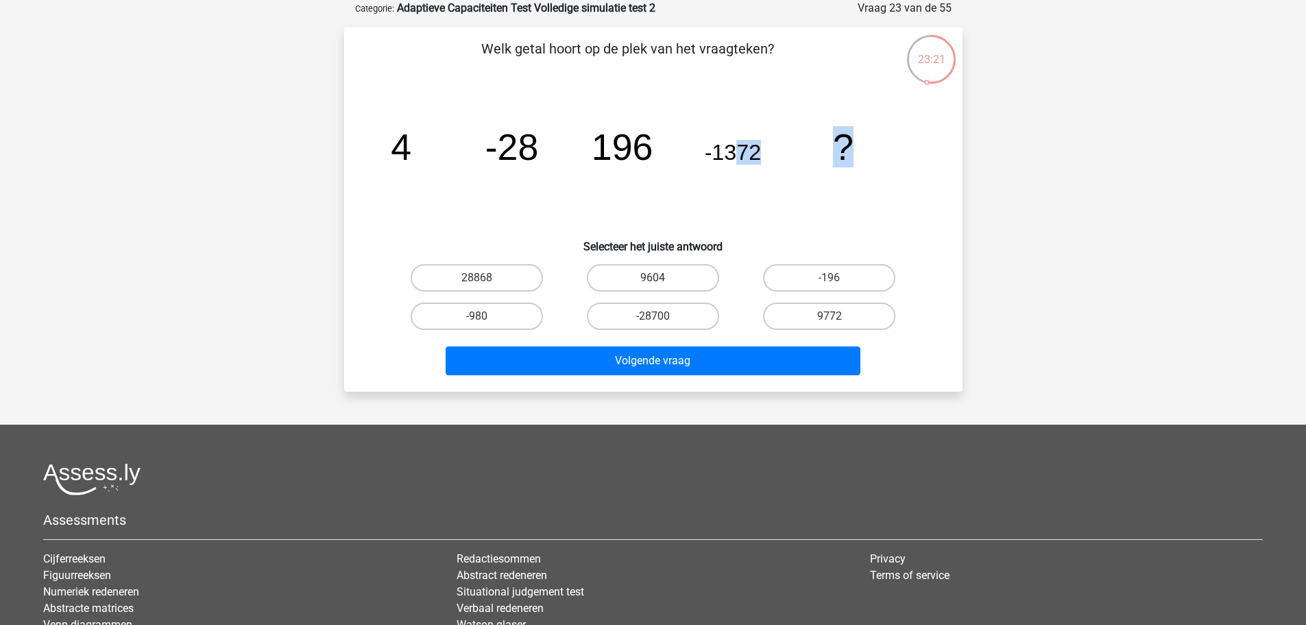
click at [856, 180] on icon "image/svg+xml 4 -28 196 -1372 ?" at bounding box center [653, 160] width 553 height 139
click at [714, 145] on tspan "-1372" at bounding box center [732, 152] width 56 height 25
drag, startPoint x: 712, startPoint y: 145, endPoint x: 794, endPoint y: 167, distance: 85.2
click at [794, 167] on icon "image/svg+xml 4 -28 196 -1372 ?" at bounding box center [653, 160] width 553 height 139
click at [783, 228] on icon "image/svg+xml 4 -28 196 -1372 ?" at bounding box center [653, 160] width 553 height 139
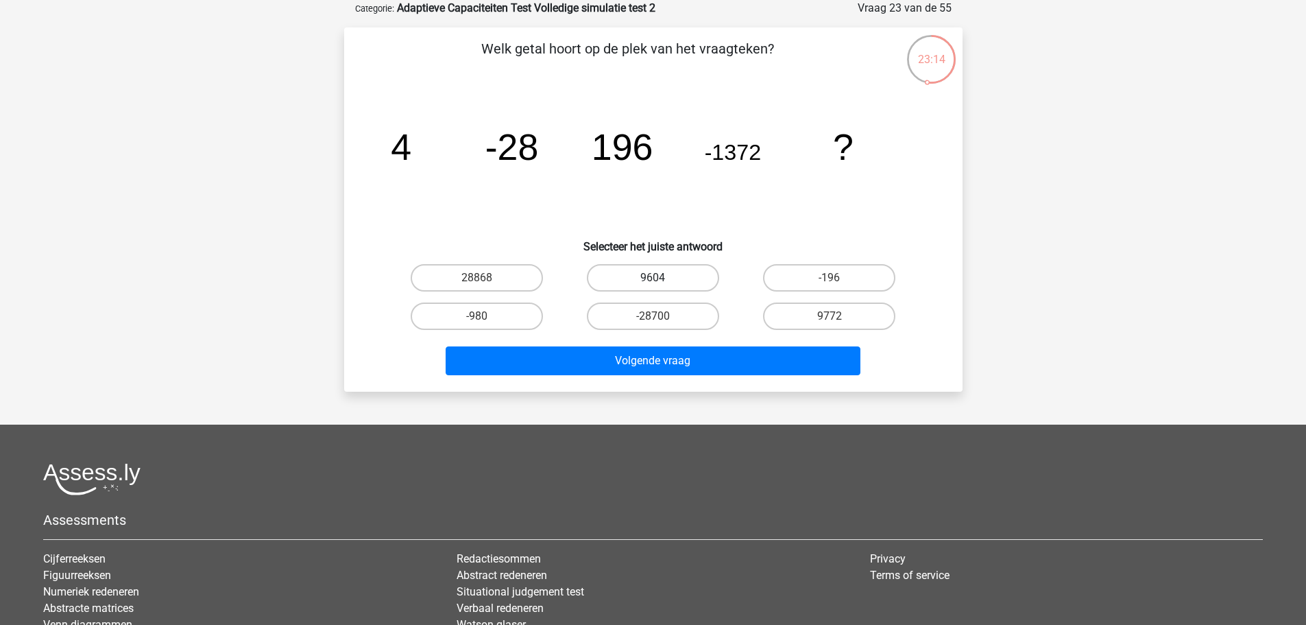
click at [689, 267] on label "9604" at bounding box center [653, 277] width 132 height 27
click at [662, 278] on input "9604" at bounding box center [657, 282] width 9 height 9
radio input "true"
click at [689, 267] on label "9604" at bounding box center [653, 277] width 132 height 27
click at [662, 278] on input "9604" at bounding box center [657, 282] width 9 height 9
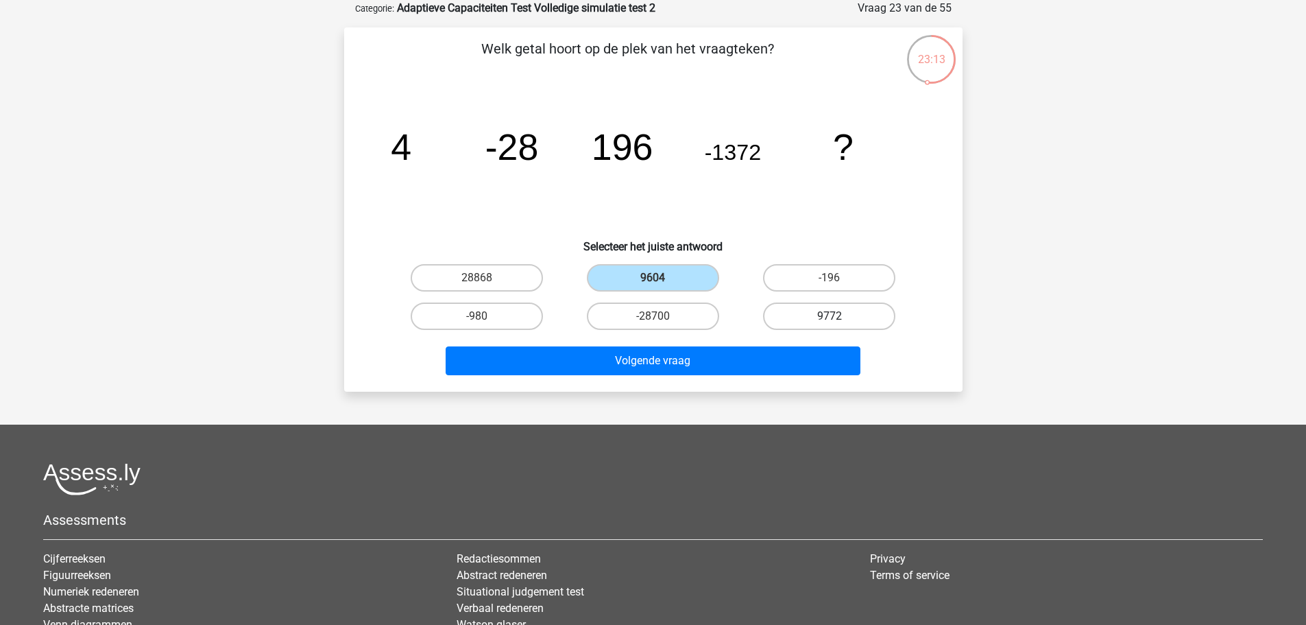
click at [823, 318] on label "9772" at bounding box center [829, 315] width 132 height 27
click at [830, 318] on input "9772" at bounding box center [834, 320] width 9 height 9
radio input "true"
drag, startPoint x: 703, startPoint y: 265, endPoint x: 702, endPoint y: 278, distance: 12.4
click at [703, 265] on label "9604" at bounding box center [653, 277] width 132 height 27
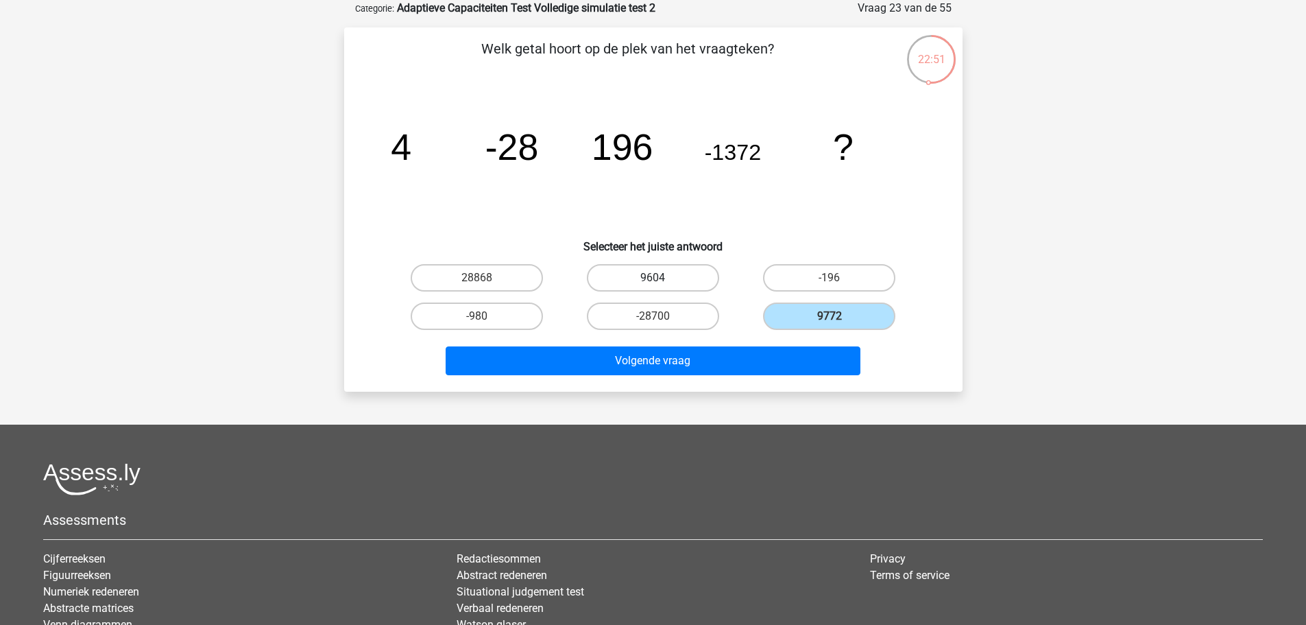
click at [662, 278] on input "9604" at bounding box center [657, 282] width 9 height 9
radio input "true"
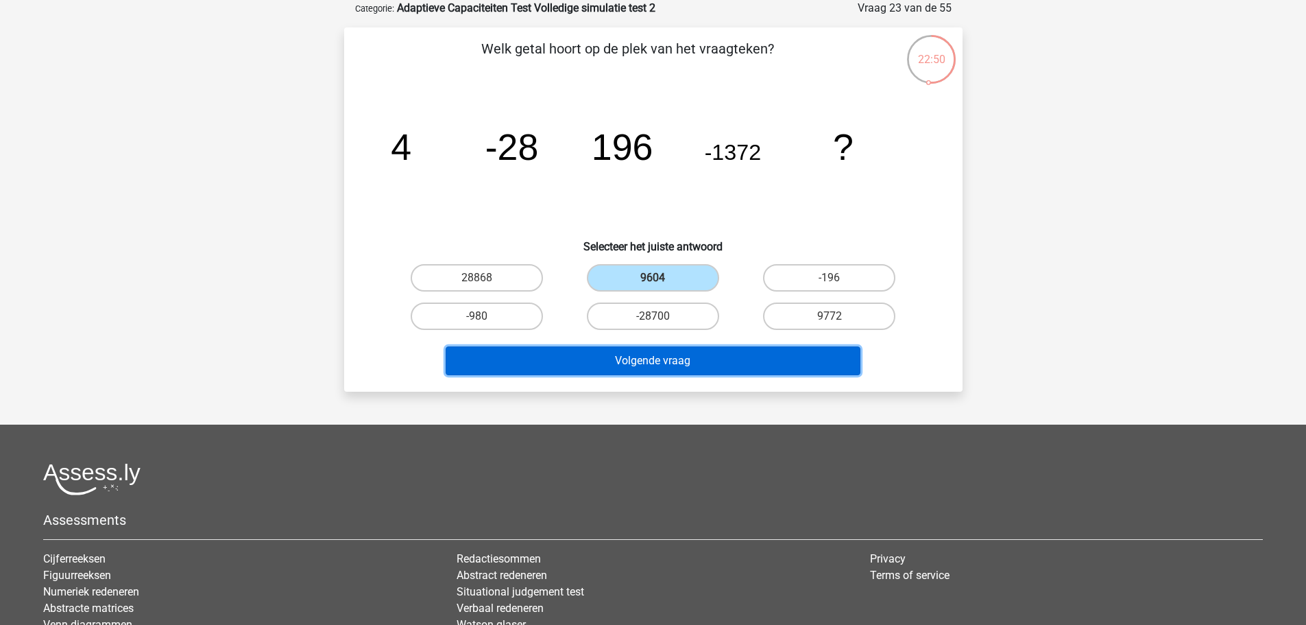
click at [741, 370] on button "Volgende vraag" at bounding box center [653, 360] width 415 height 29
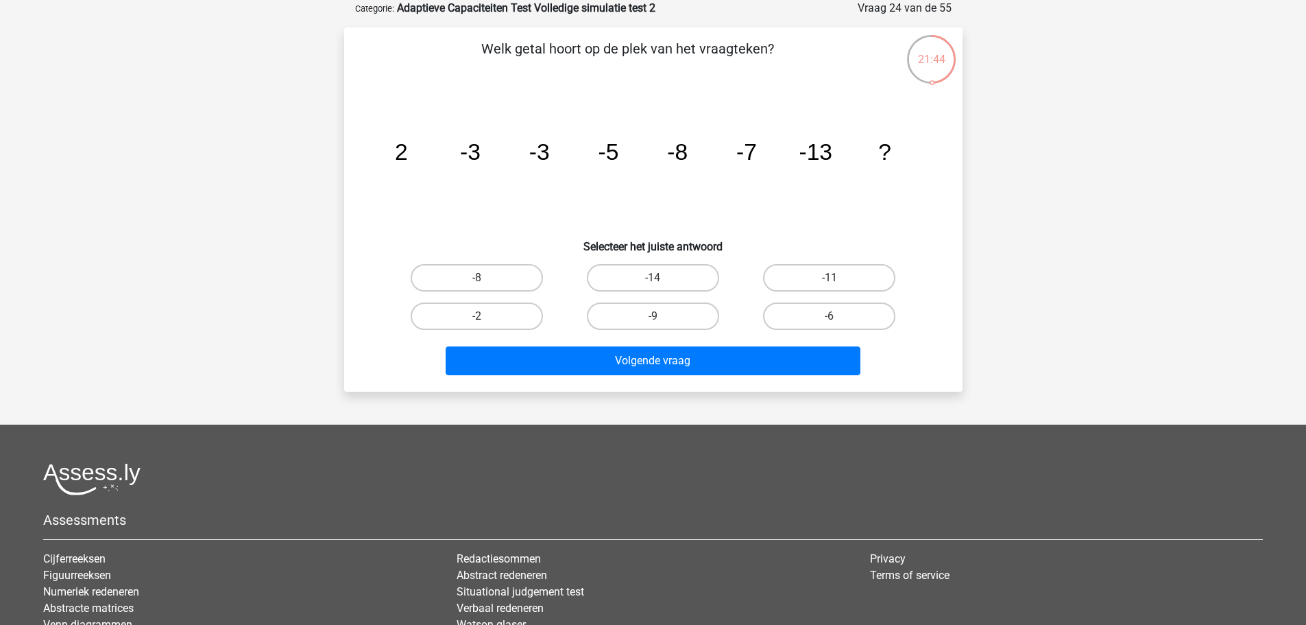
click at [819, 268] on label "-11" at bounding box center [829, 277] width 132 height 27
click at [830, 278] on input "-11" at bounding box center [834, 282] width 9 height 9
radio input "true"
click at [684, 263] on div "-14" at bounding box center [653, 277] width 176 height 38
click at [677, 278] on label "-14" at bounding box center [653, 277] width 132 height 27
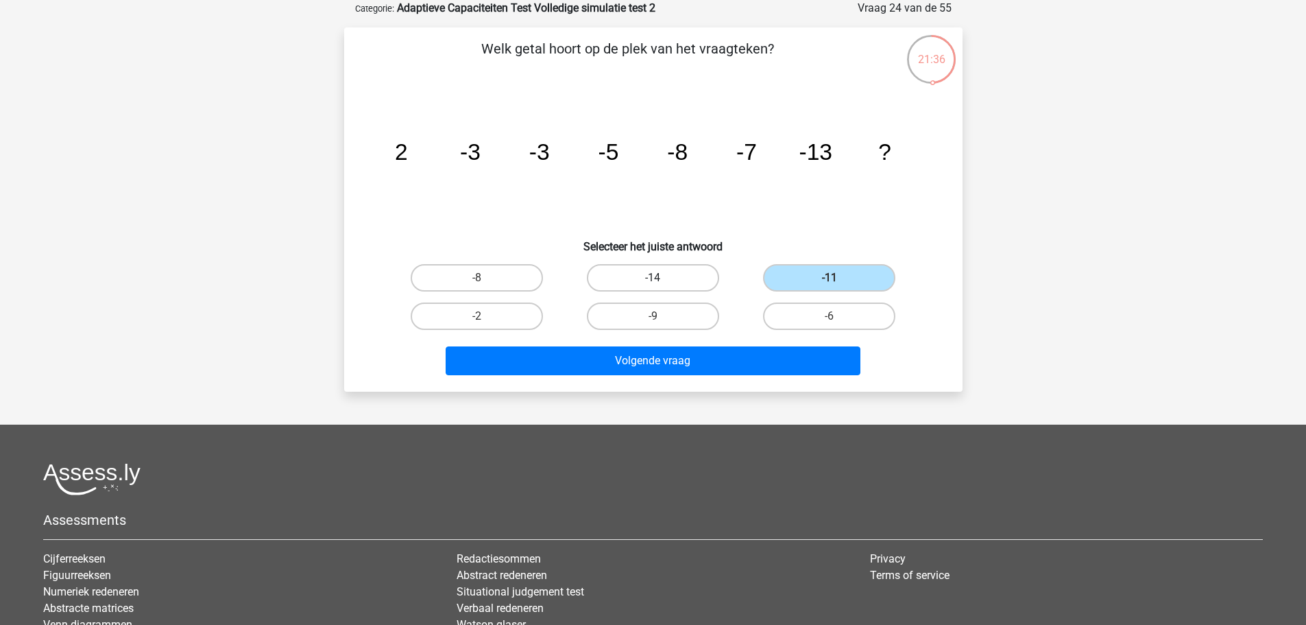
click at [662, 278] on input "-14" at bounding box center [657, 282] width 9 height 9
radio input "true"
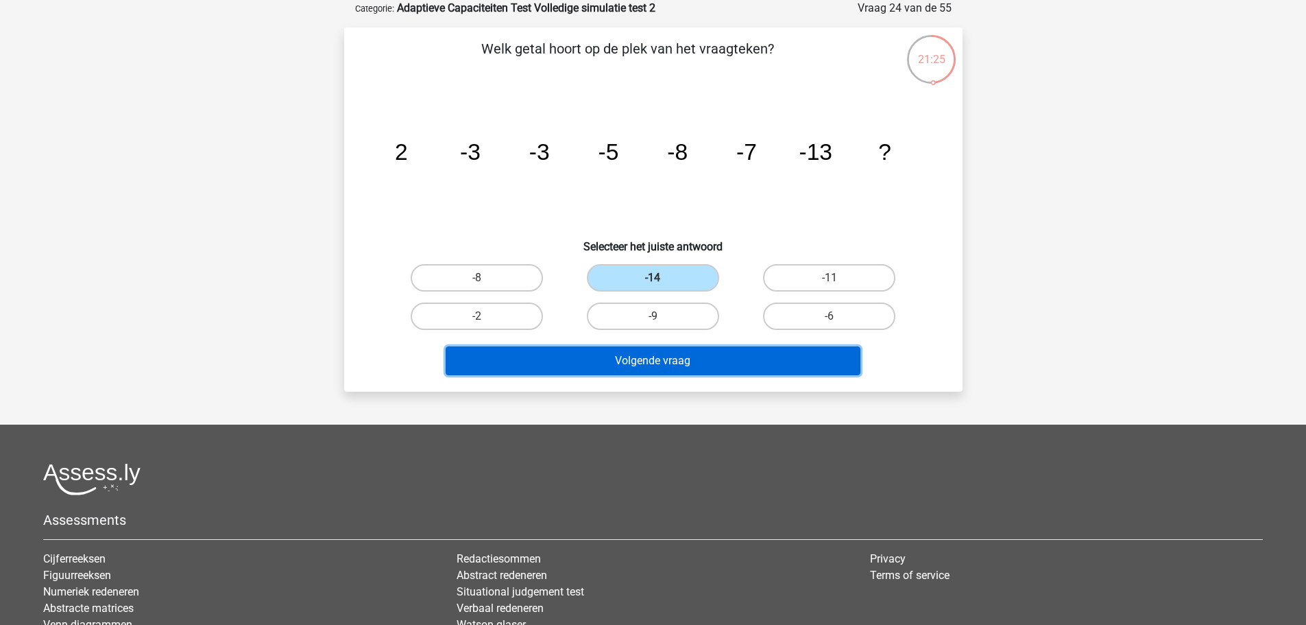
click at [747, 350] on button "Volgende vraag" at bounding box center [653, 360] width 415 height 29
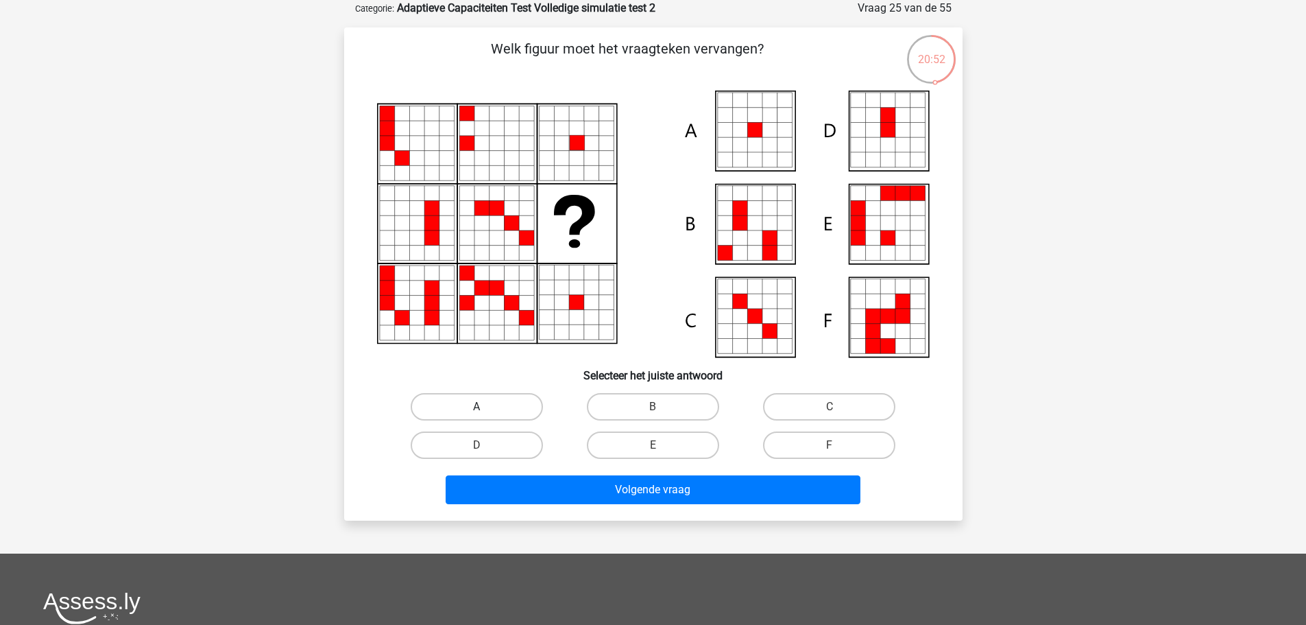
click at [504, 394] on label "A" at bounding box center [477, 406] width 132 height 27
click at [485, 407] on input "A" at bounding box center [481, 411] width 9 height 9
radio input "true"
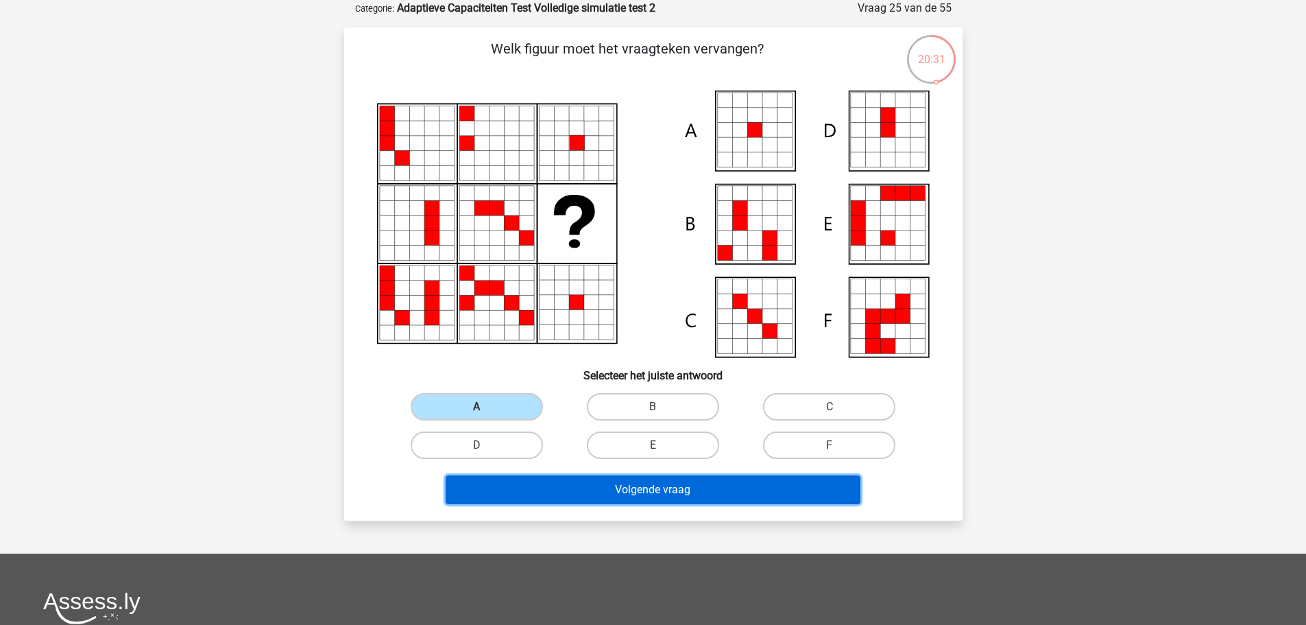
click at [583, 477] on button "Volgende vraag" at bounding box center [653, 489] width 415 height 29
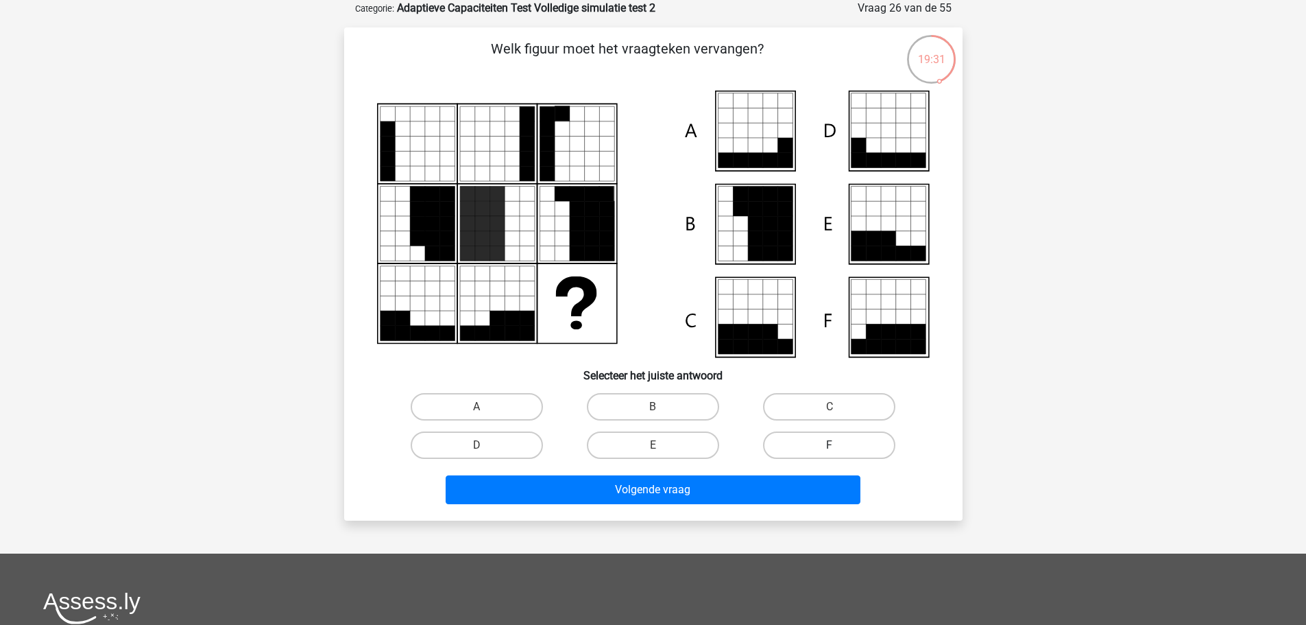
click at [835, 442] on label "F" at bounding box center [829, 444] width 132 height 27
click at [835, 445] on input "F" at bounding box center [834, 449] width 9 height 9
radio input "true"
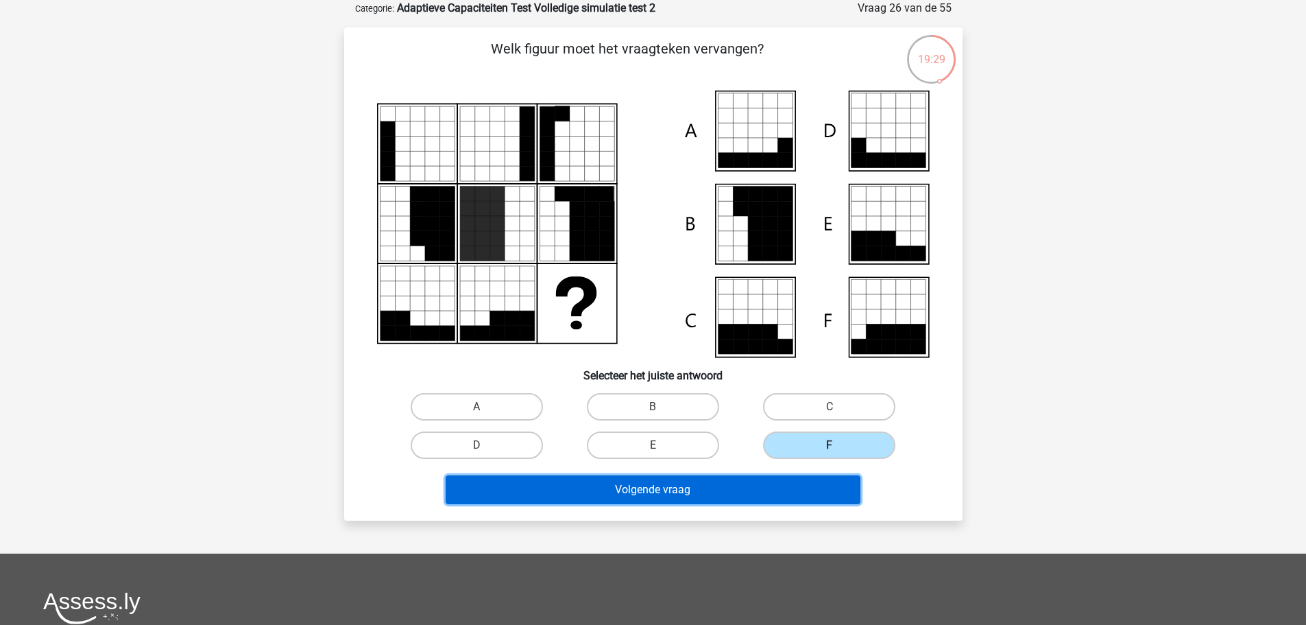
click at [735, 483] on button "Volgende vraag" at bounding box center [653, 489] width 415 height 29
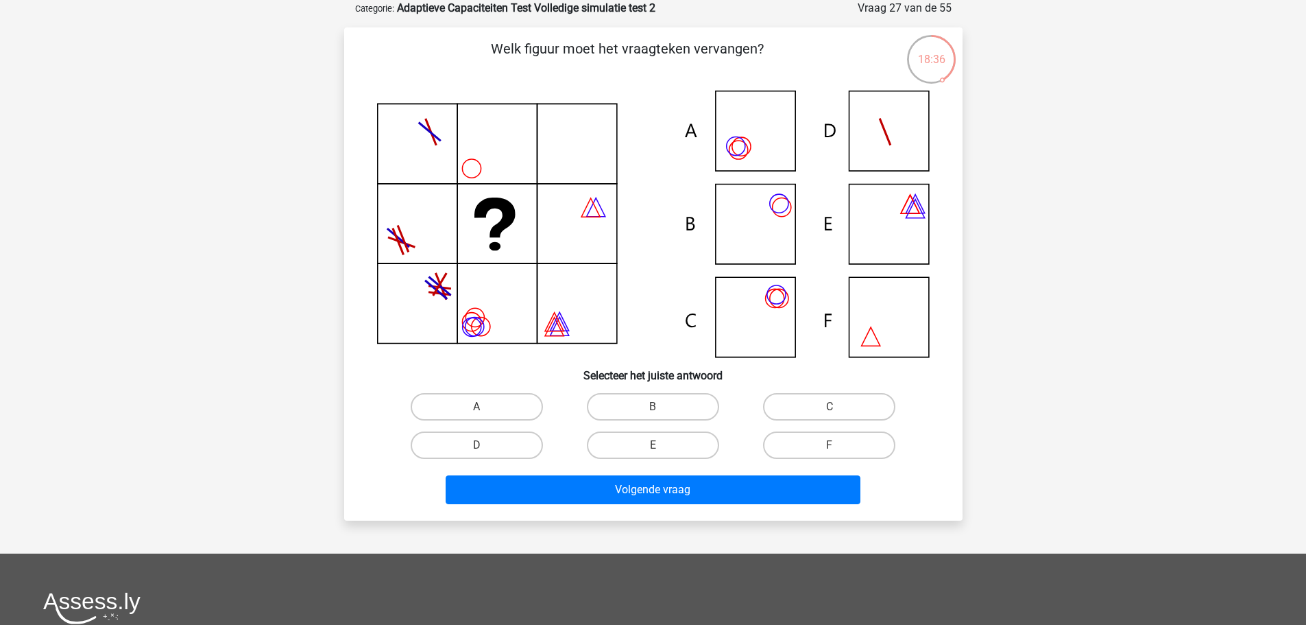
click at [743, 141] on icon at bounding box center [735, 146] width 19 height 19
click at [481, 412] on input "A" at bounding box center [481, 411] width 9 height 9
radio input "true"
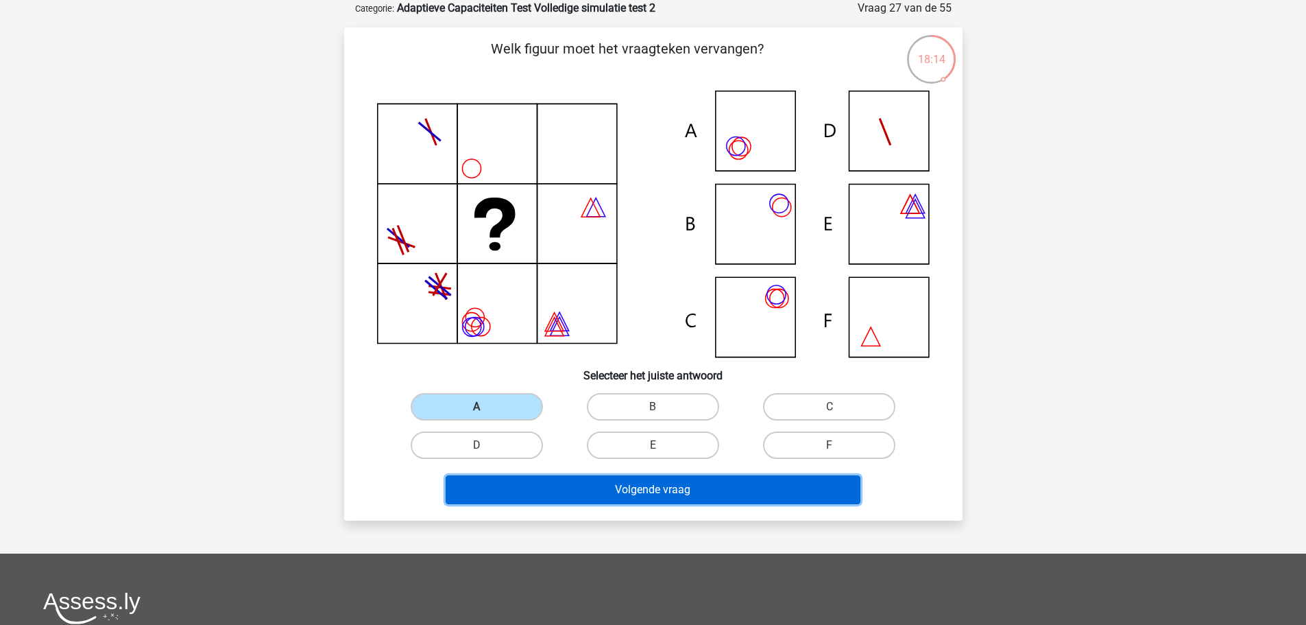
click at [711, 477] on button "Volgende vraag" at bounding box center [653, 489] width 415 height 29
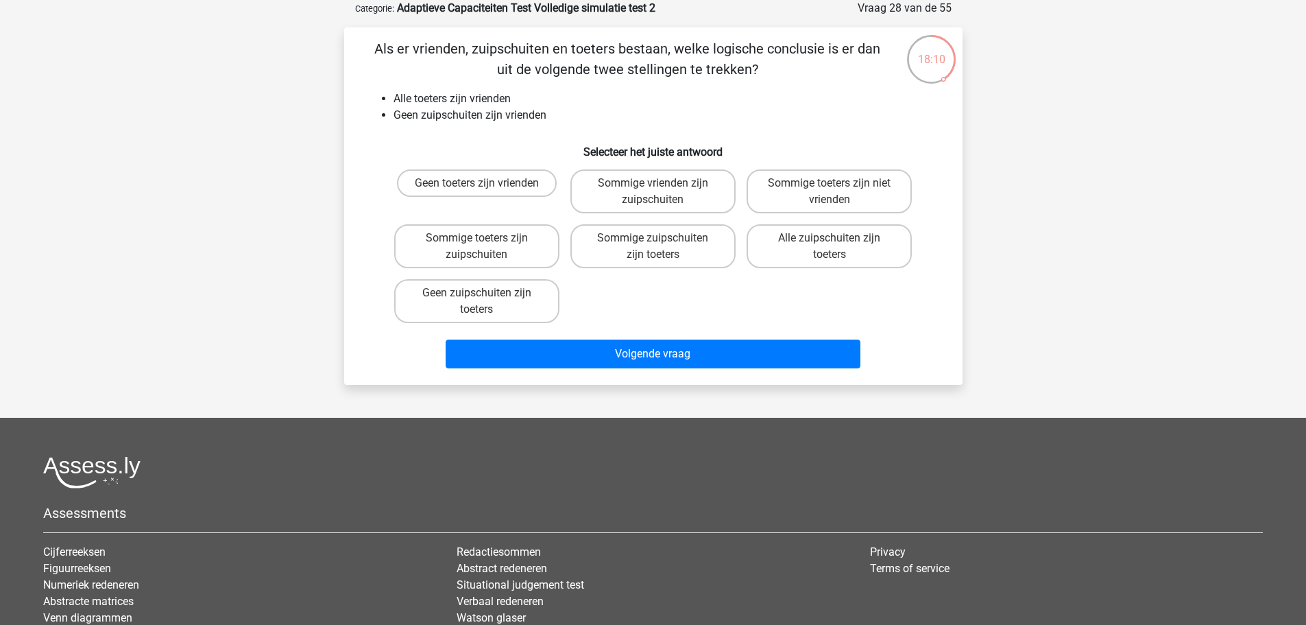
drag, startPoint x: 930, startPoint y: 101, endPoint x: 927, endPoint y: 22, distance: 79.6
click at [928, 21] on form "Vraag 28 van de 55 Categorie: Adaptieve Capaciteiten Test Volledige simulatie t…" at bounding box center [653, 192] width 618 height 385
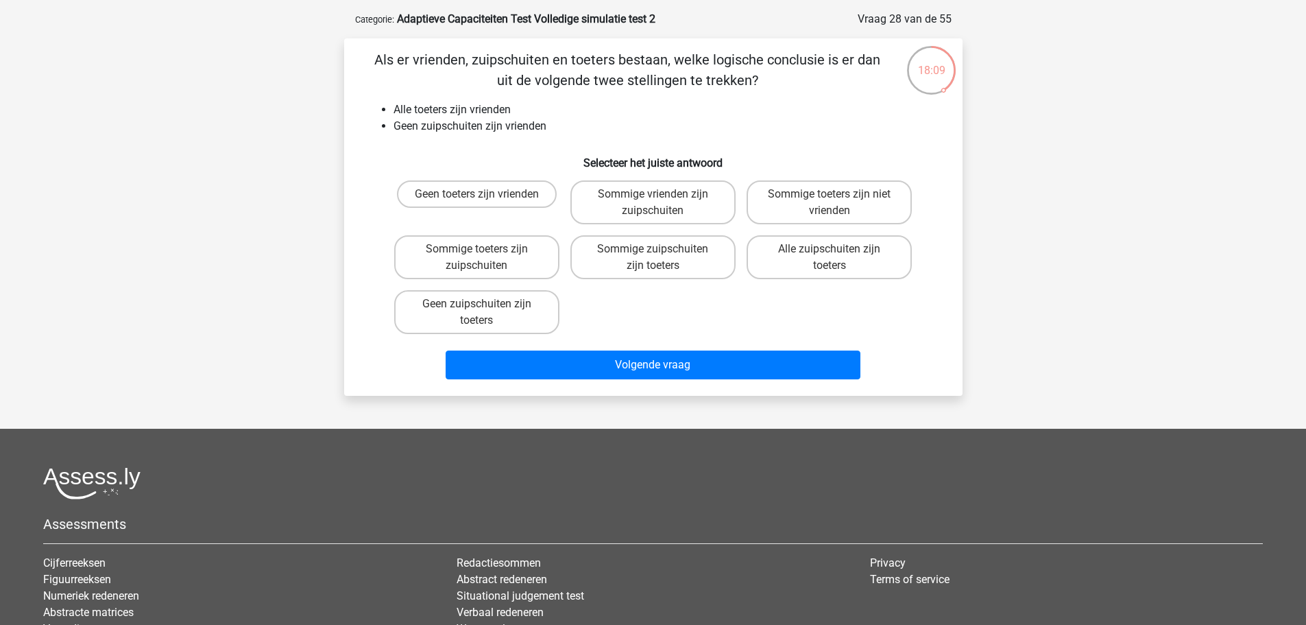
scroll to position [40, 0]
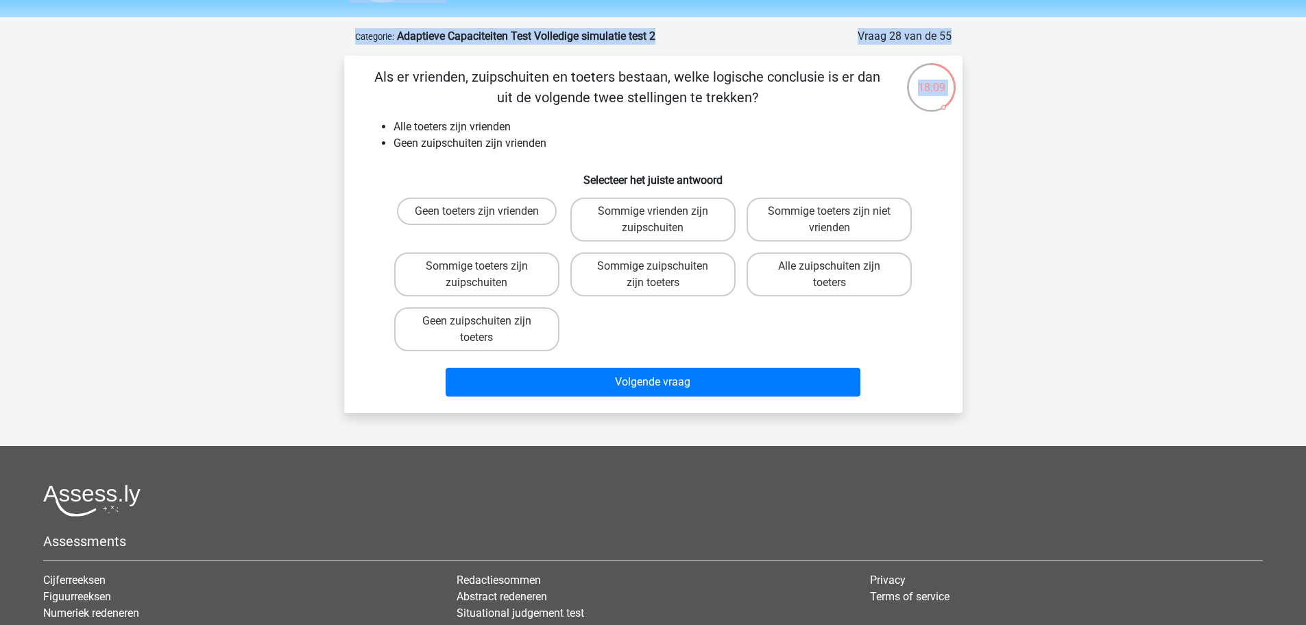
drag, startPoint x: 845, startPoint y: 8, endPoint x: 1025, endPoint y: 17, distance: 180.5
click at [1025, 17] on div "Kies premium Dylan Dylan2012@gmail.com" at bounding box center [653, 384] width 1306 height 848
click at [1032, 270] on div "Kies premium Dylan Dylan2012@gmail.com" at bounding box center [653, 384] width 1306 height 848
drag, startPoint x: 404, startPoint y: 328, endPoint x: 449, endPoint y: 324, distance: 45.5
click at [404, 328] on label "Geen zuipschuiten zijn toeters" at bounding box center [476, 329] width 165 height 44
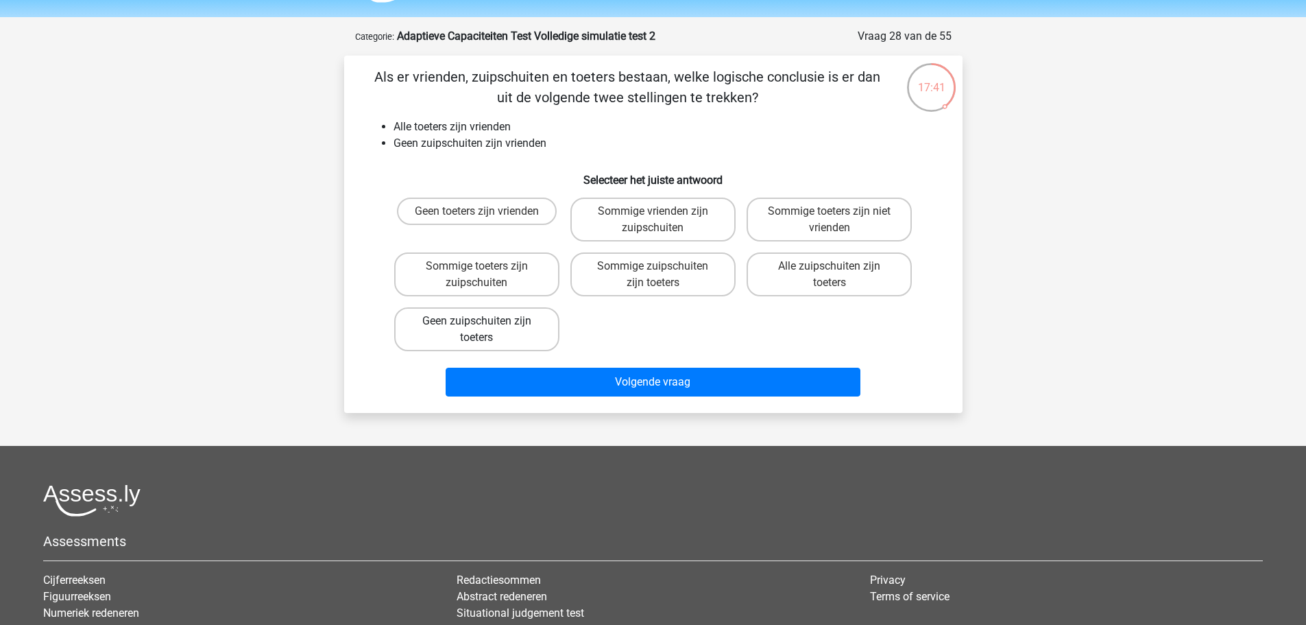
click at [477, 328] on input "Geen zuipschuiten zijn toeters" at bounding box center [481, 325] width 9 height 9
radio input "true"
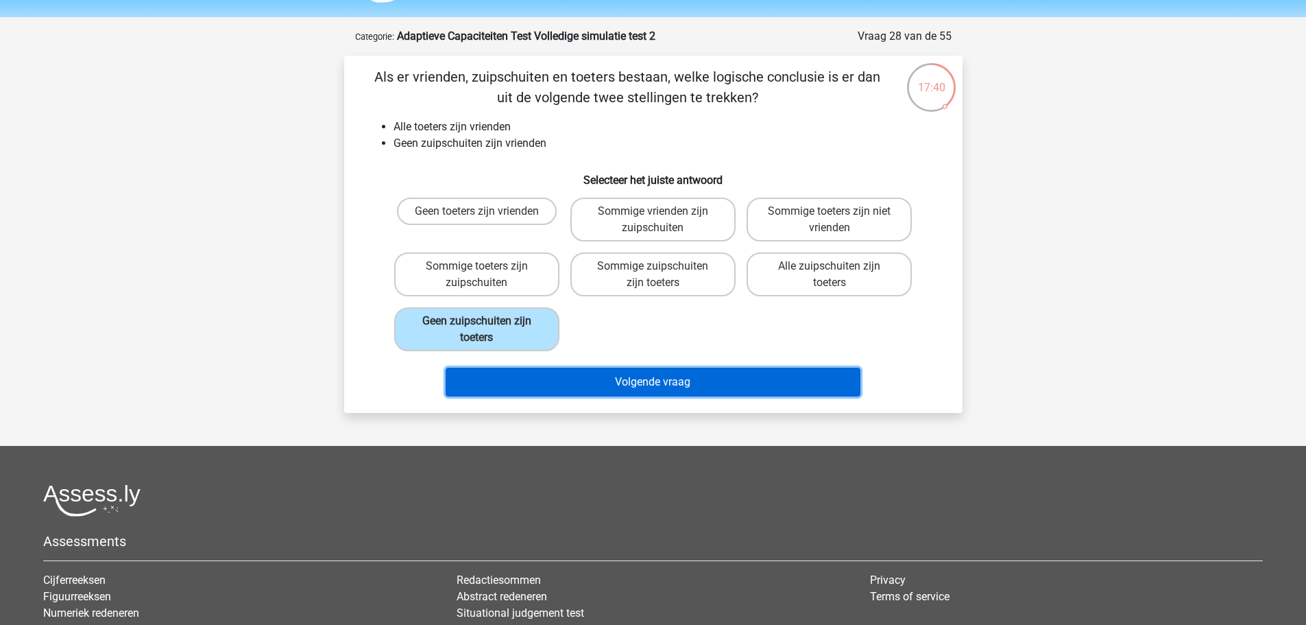
click at [634, 374] on button "Volgende vraag" at bounding box center [653, 382] width 415 height 29
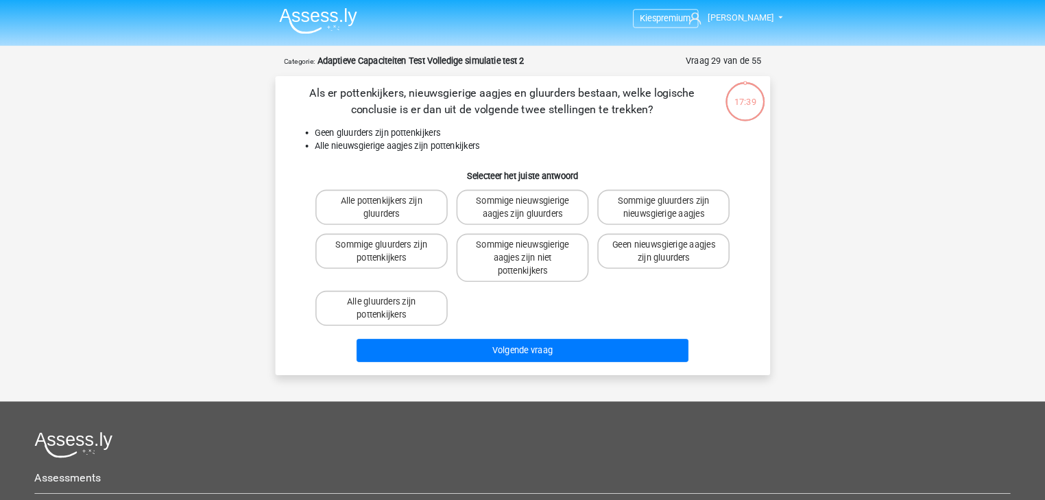
scroll to position [0, 0]
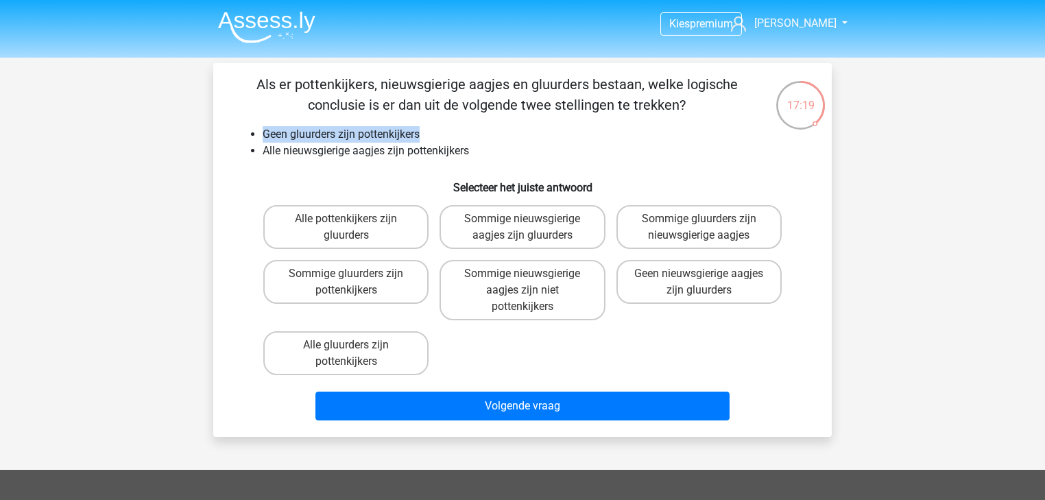
drag, startPoint x: 259, startPoint y: 132, endPoint x: 452, endPoint y: 142, distance: 192.9
click at [452, 142] on ul "Geen gluurders zijn pottenkijkers Alle nieuwsgierige aagjes zijn pottenkijkers" at bounding box center [522, 142] width 575 height 33
drag, startPoint x: 272, startPoint y: 147, endPoint x: 486, endPoint y: 159, distance: 214.2
click at [486, 159] on li "Alle nieuwsgierige aagjes zijn pottenkijkers" at bounding box center [536, 151] width 547 height 16
click at [712, 289] on label "Geen nieuwsgierige aagjes zijn gluurders" at bounding box center [698, 282] width 165 height 44
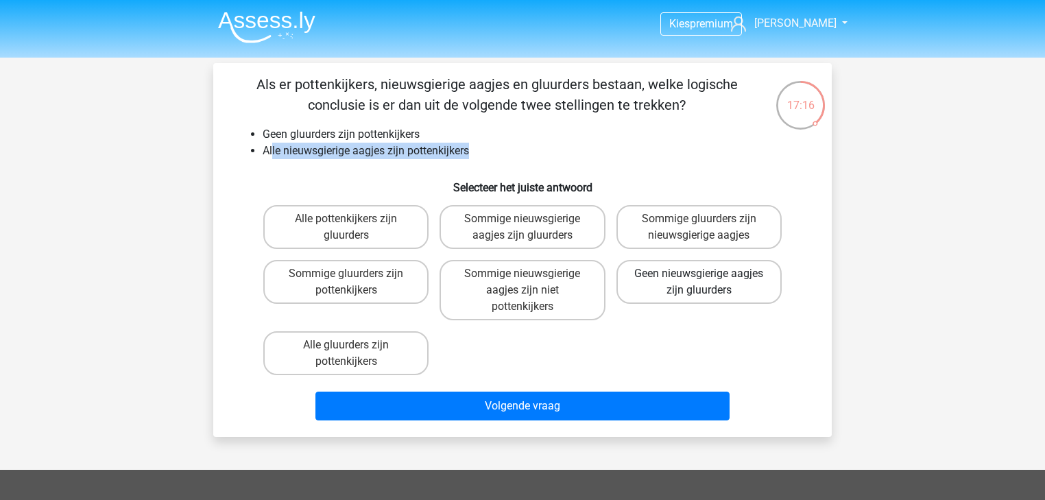
click at [708, 282] on input "Geen nieuwsgierige aagjes zijn gluurders" at bounding box center [703, 278] width 9 height 9
radio input "true"
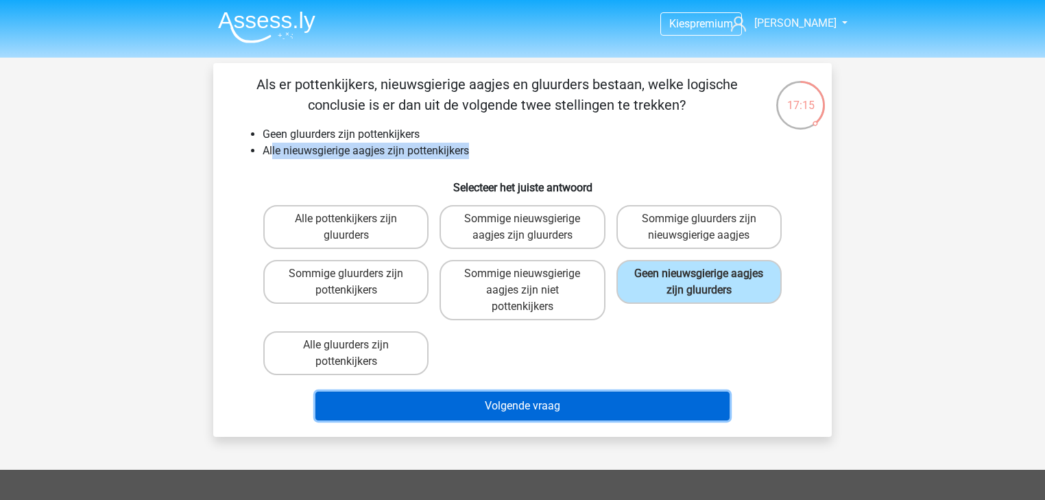
click at [628, 399] on button "Volgende vraag" at bounding box center [522, 406] width 415 height 29
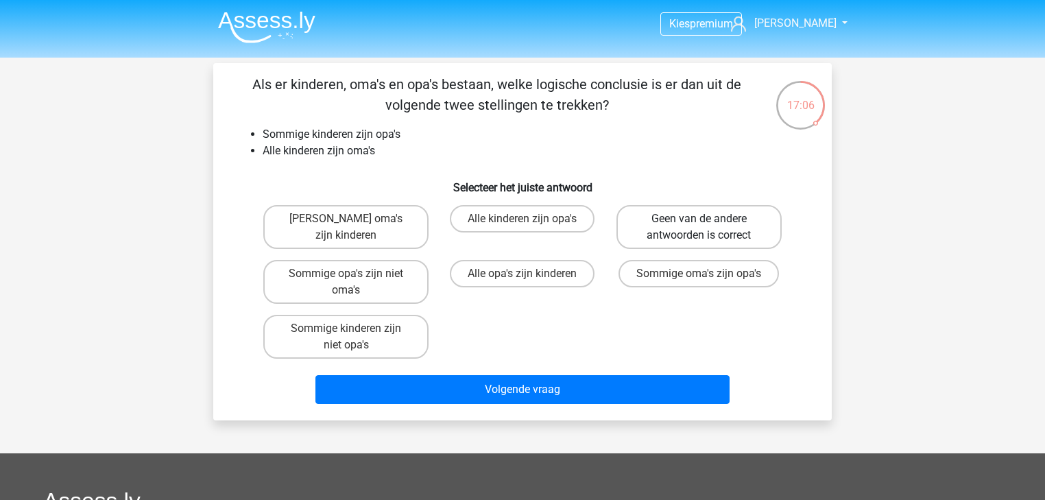
click at [664, 214] on label "Geen van de andere antwoorden is correct" at bounding box center [698, 227] width 165 height 44
click at [699, 219] on input "Geen van de andere antwoorden is correct" at bounding box center [703, 223] width 9 height 9
radio input "true"
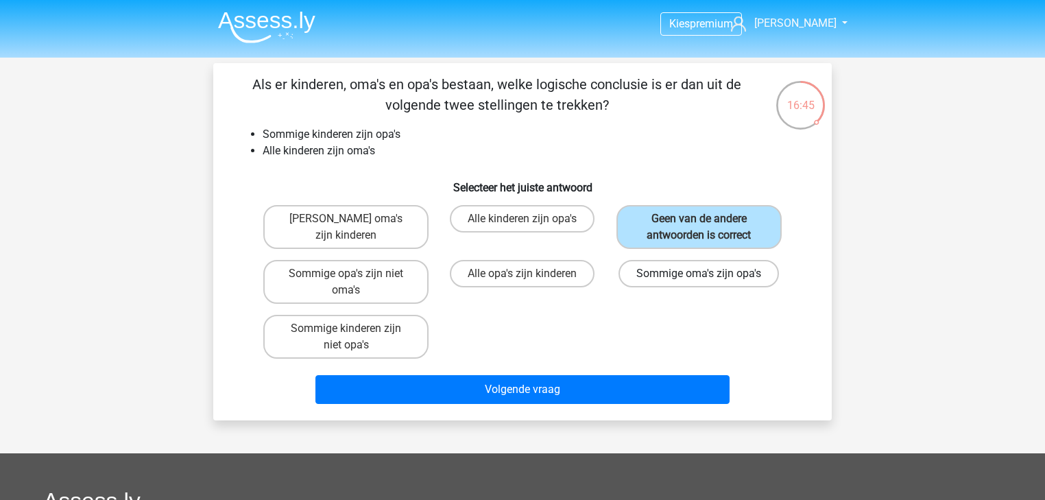
click at [765, 269] on label "Sommige oma's zijn opa's" at bounding box center [698, 273] width 160 height 27
click at [708, 274] on input "Sommige oma's zijn opa's" at bounding box center [703, 278] width 9 height 9
radio input "true"
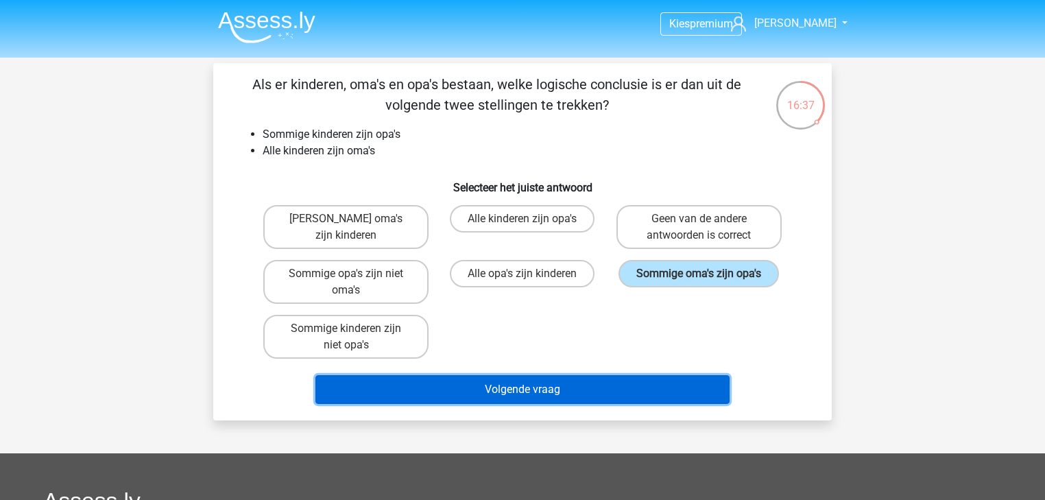
click at [658, 375] on button "Volgende vraag" at bounding box center [522, 389] width 415 height 29
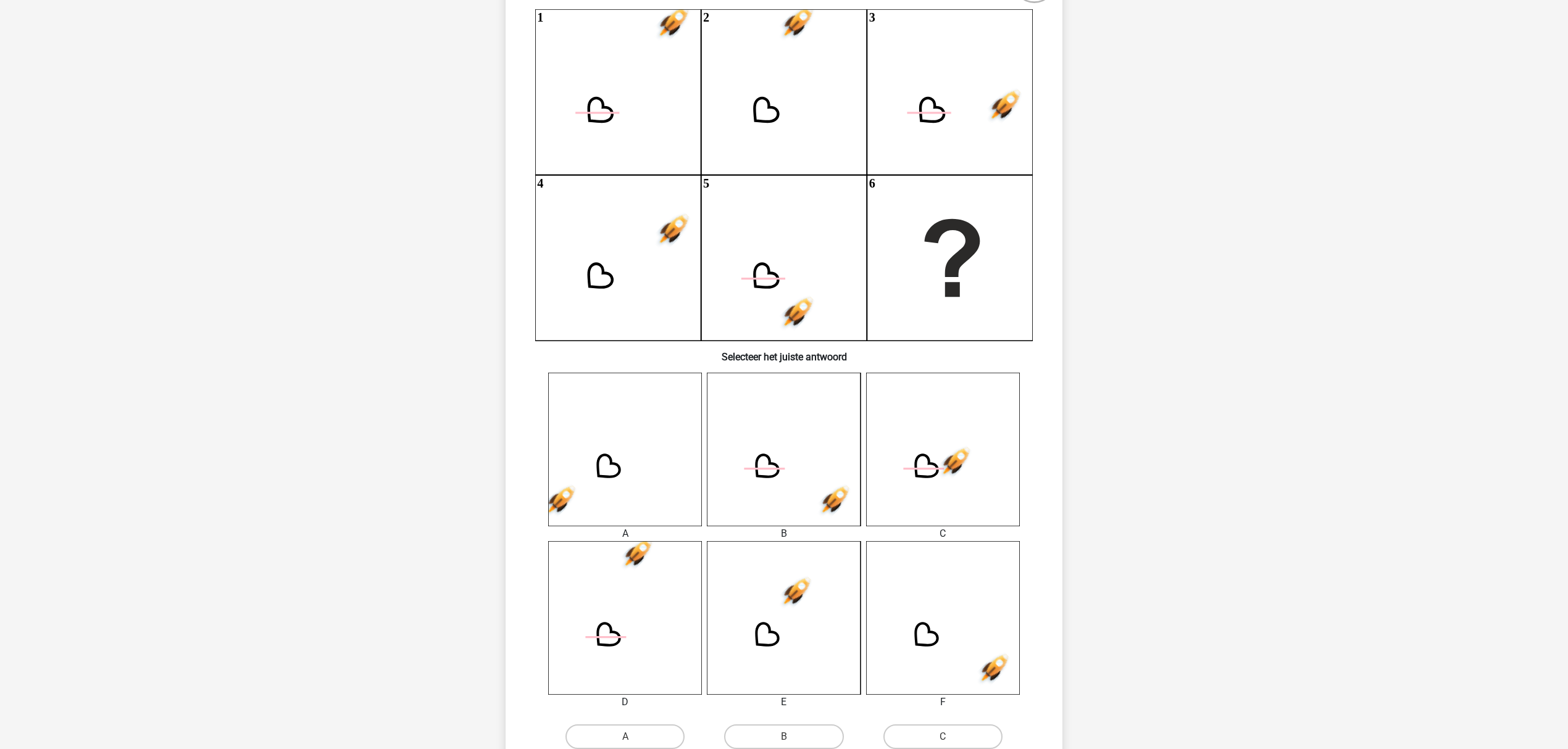
scroll to position [105, 0]
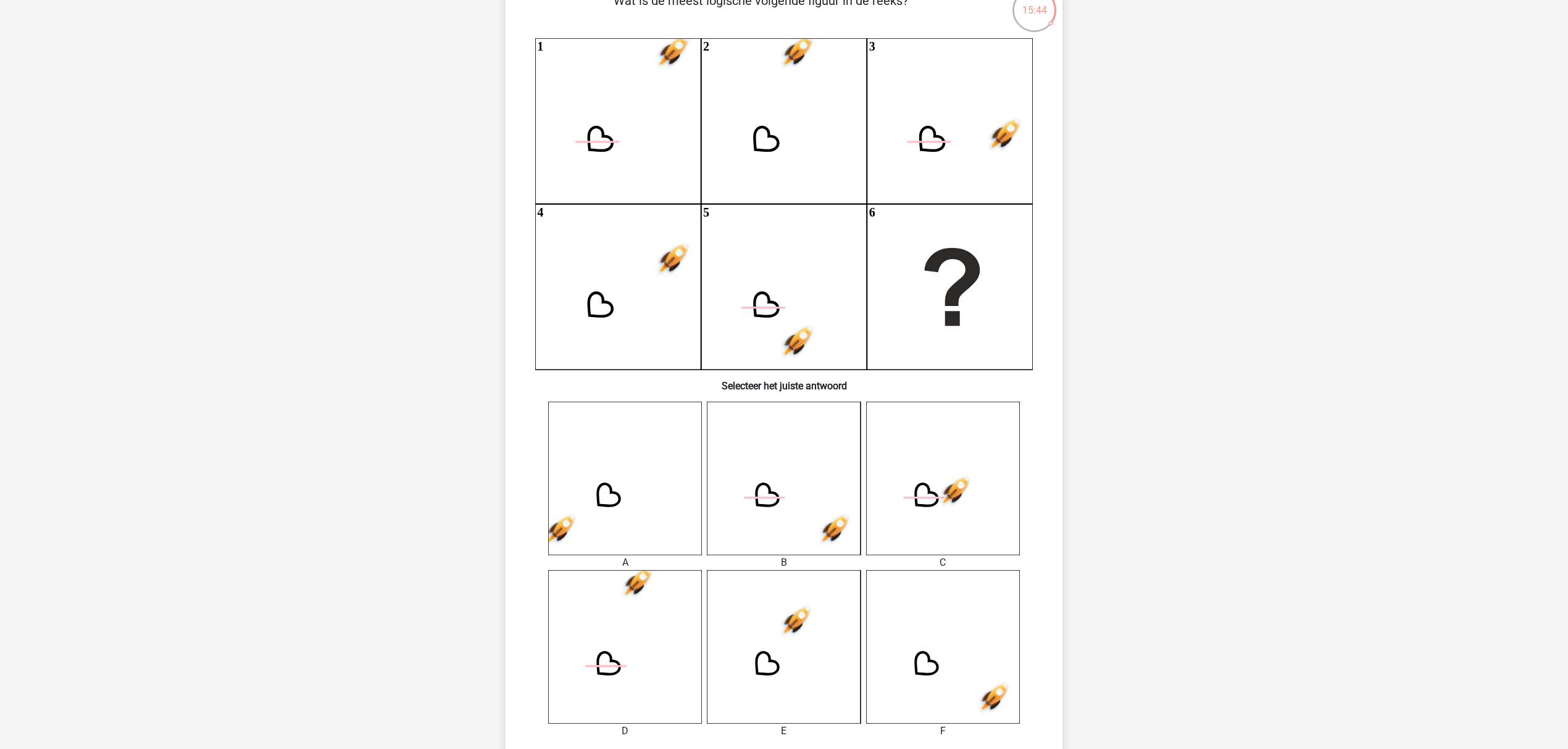
click at [961, 562] on div "F" at bounding box center [942, 731] width 172 height 14
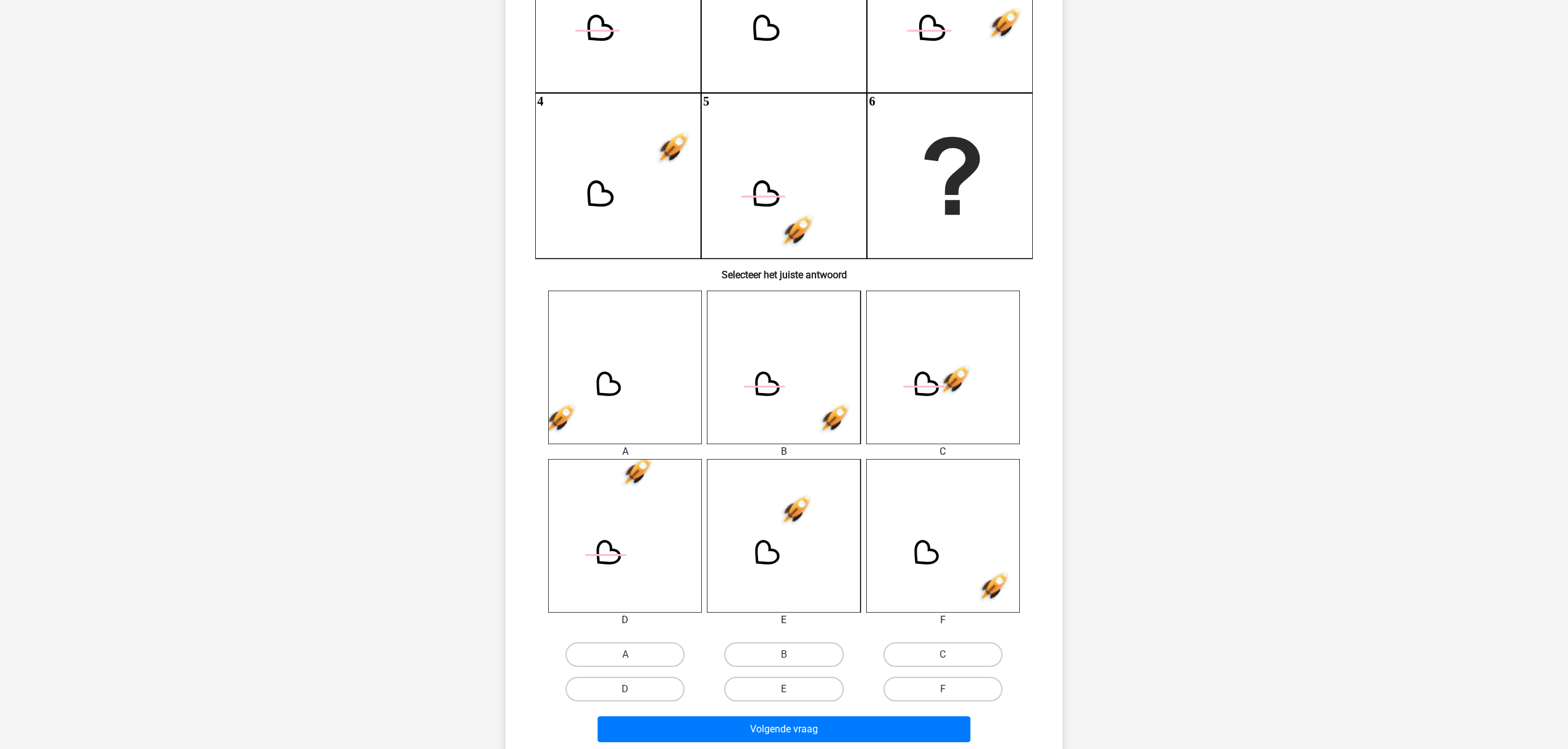
scroll to position [187, 0]
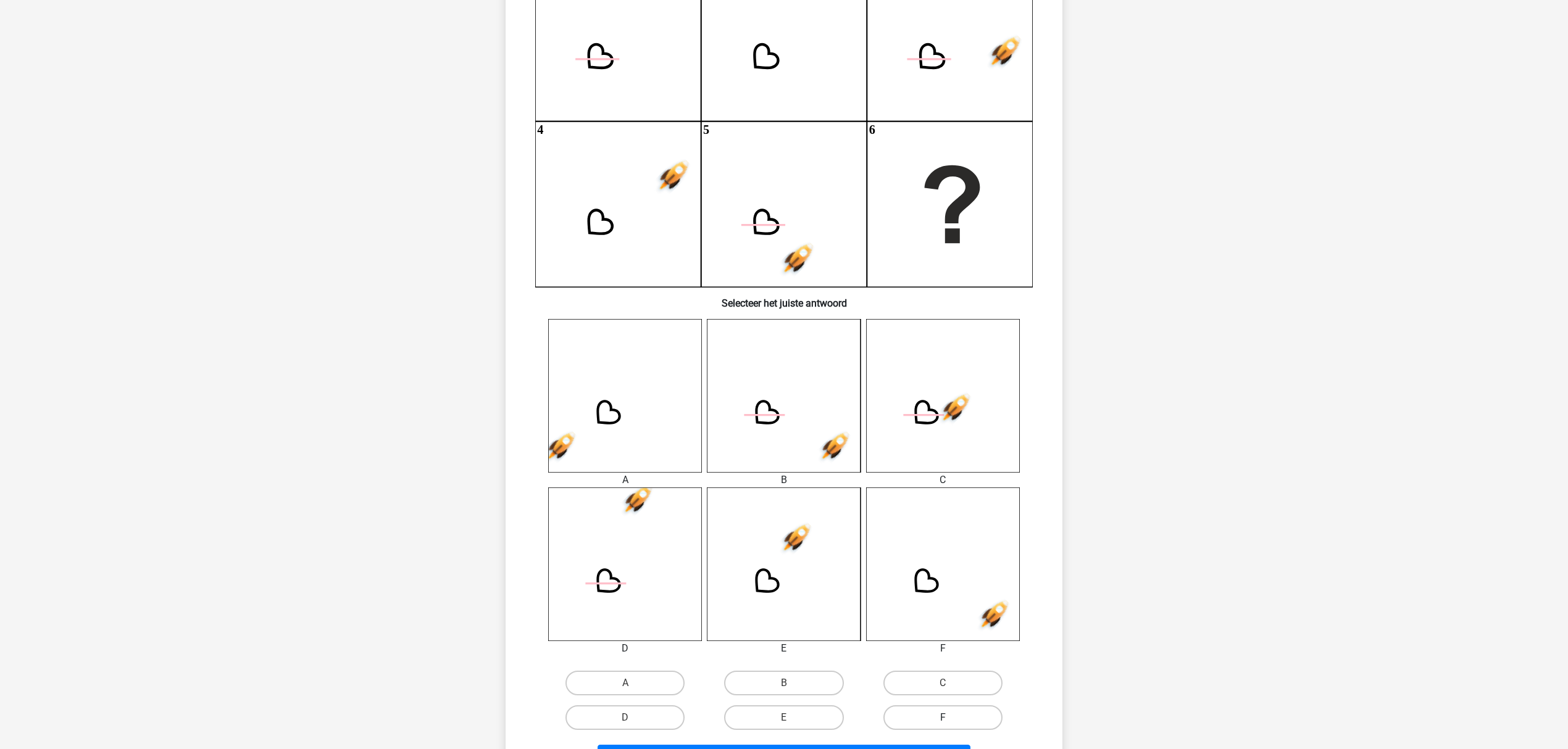
click at [945, 562] on label "F" at bounding box center [942, 717] width 119 height 24
click at [945, 562] on input "F" at bounding box center [946, 721] width 8 height 8
radio input "true"
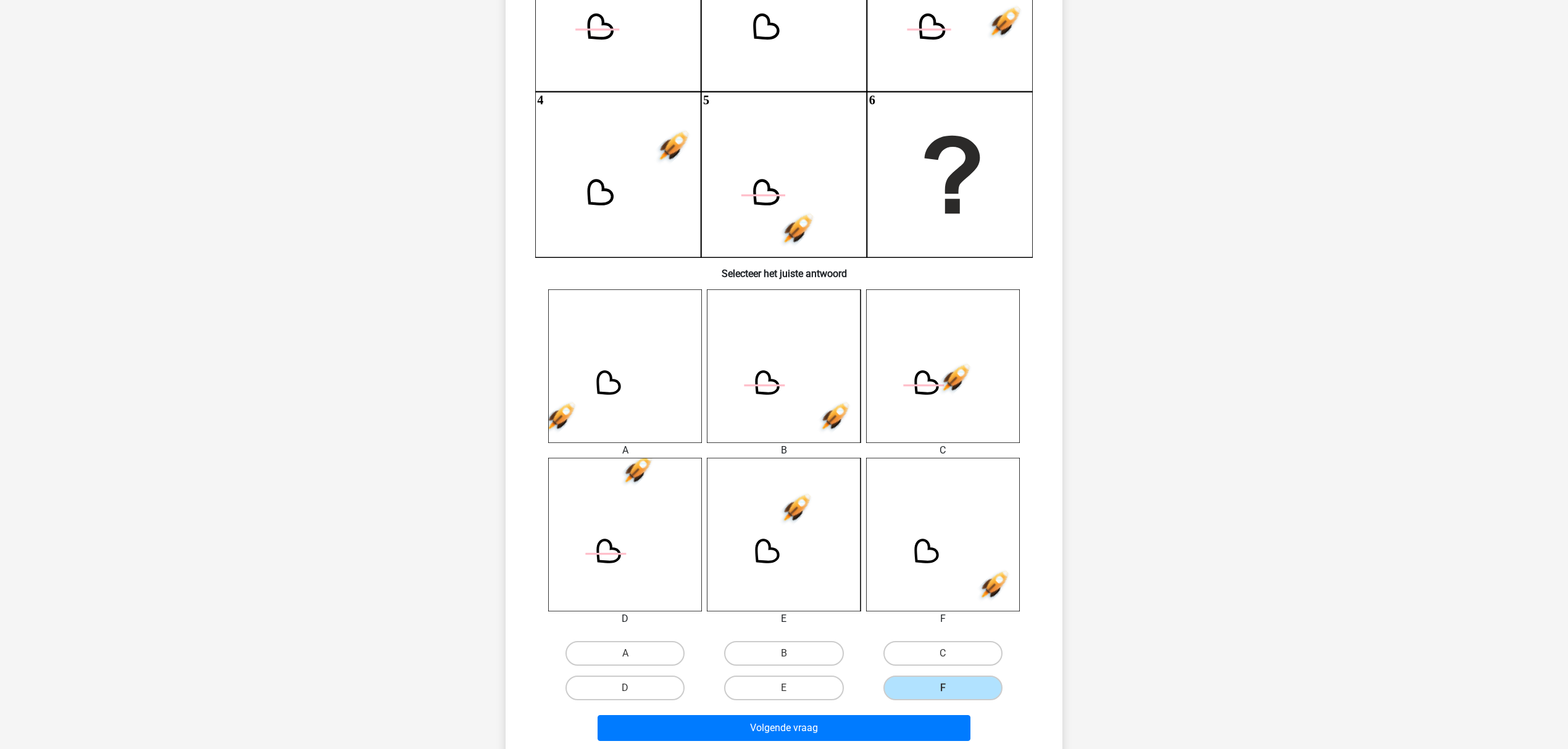
scroll to position [270, 0]
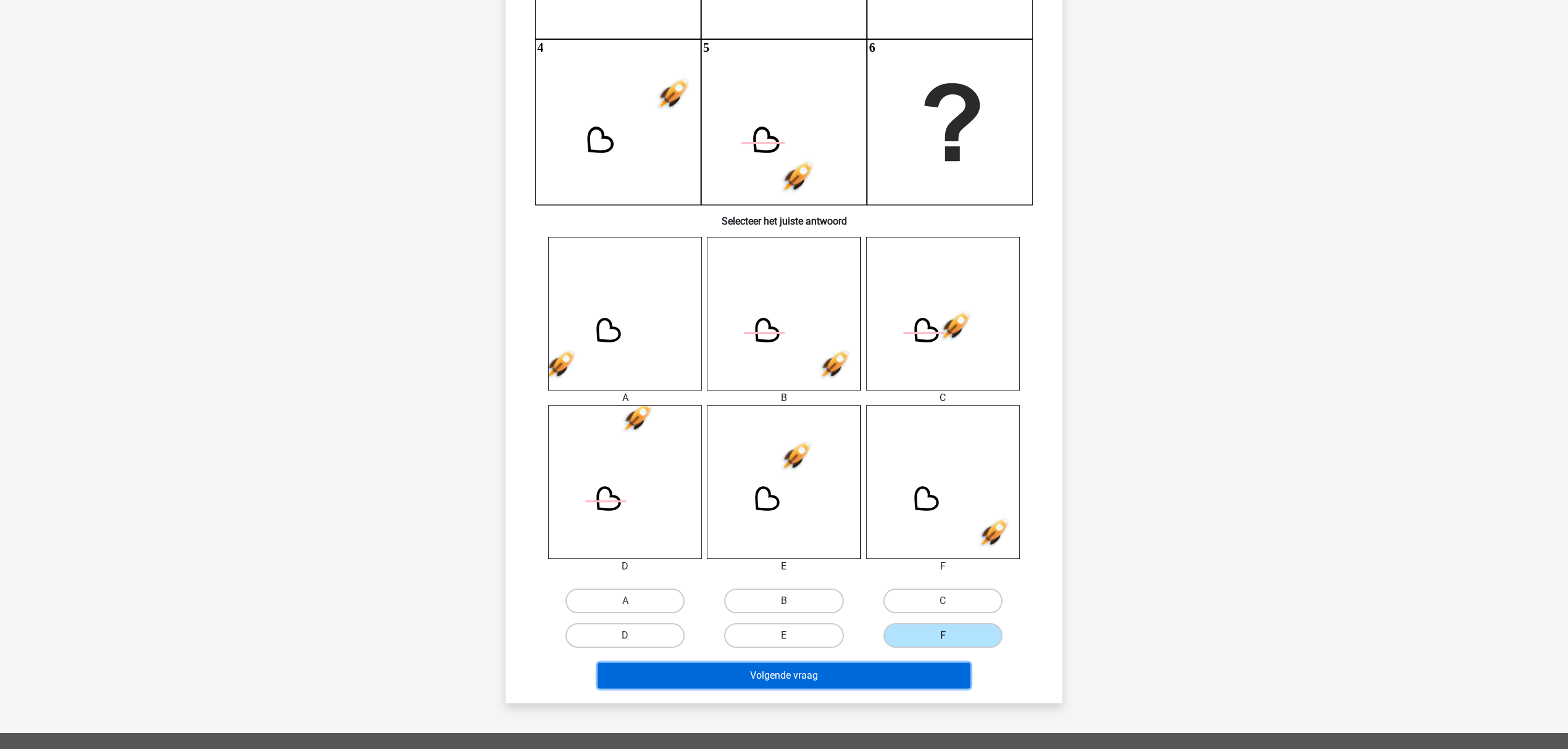
click at [885, 562] on button "Volgende vraag" at bounding box center [784, 675] width 374 height 26
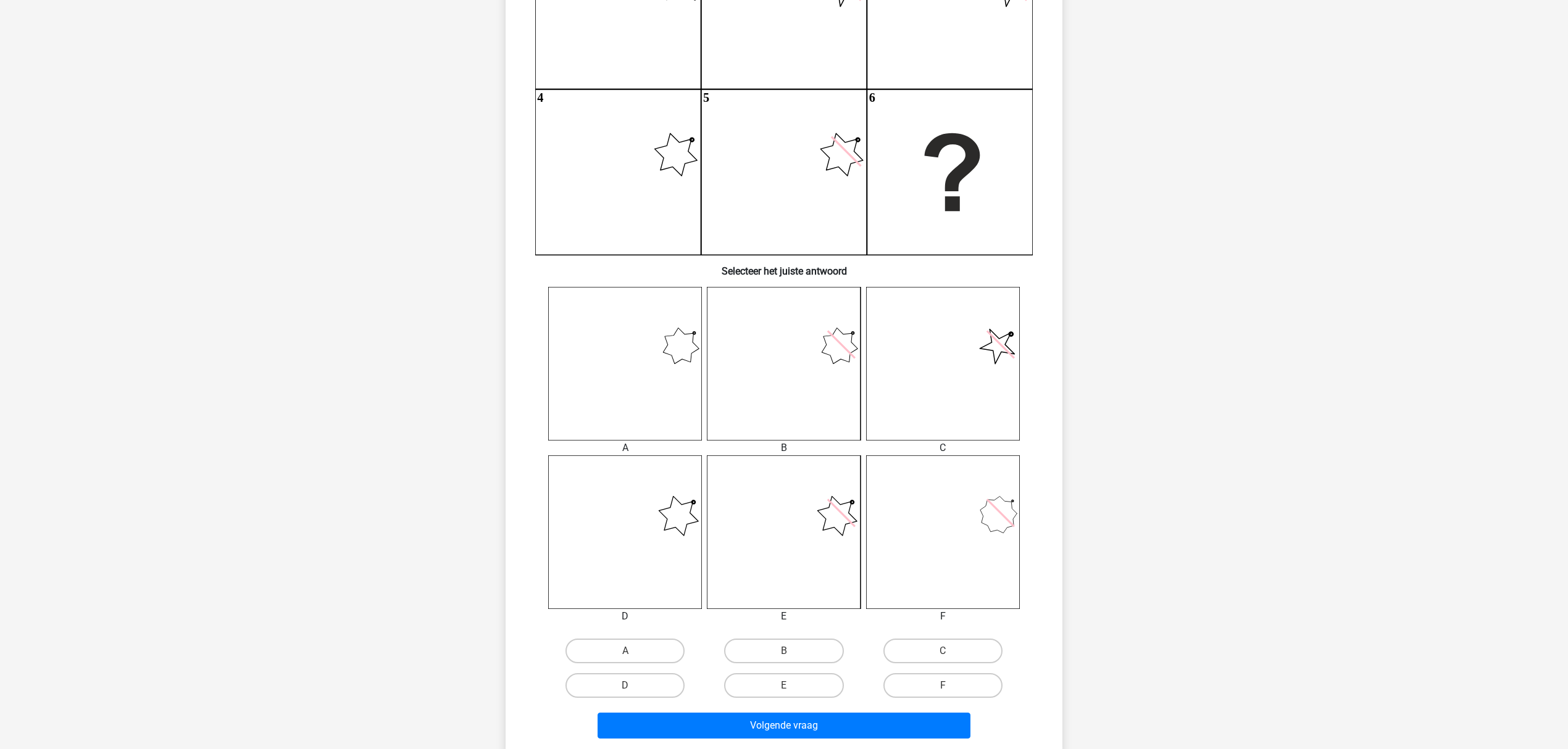
scroll to position [226, 0]
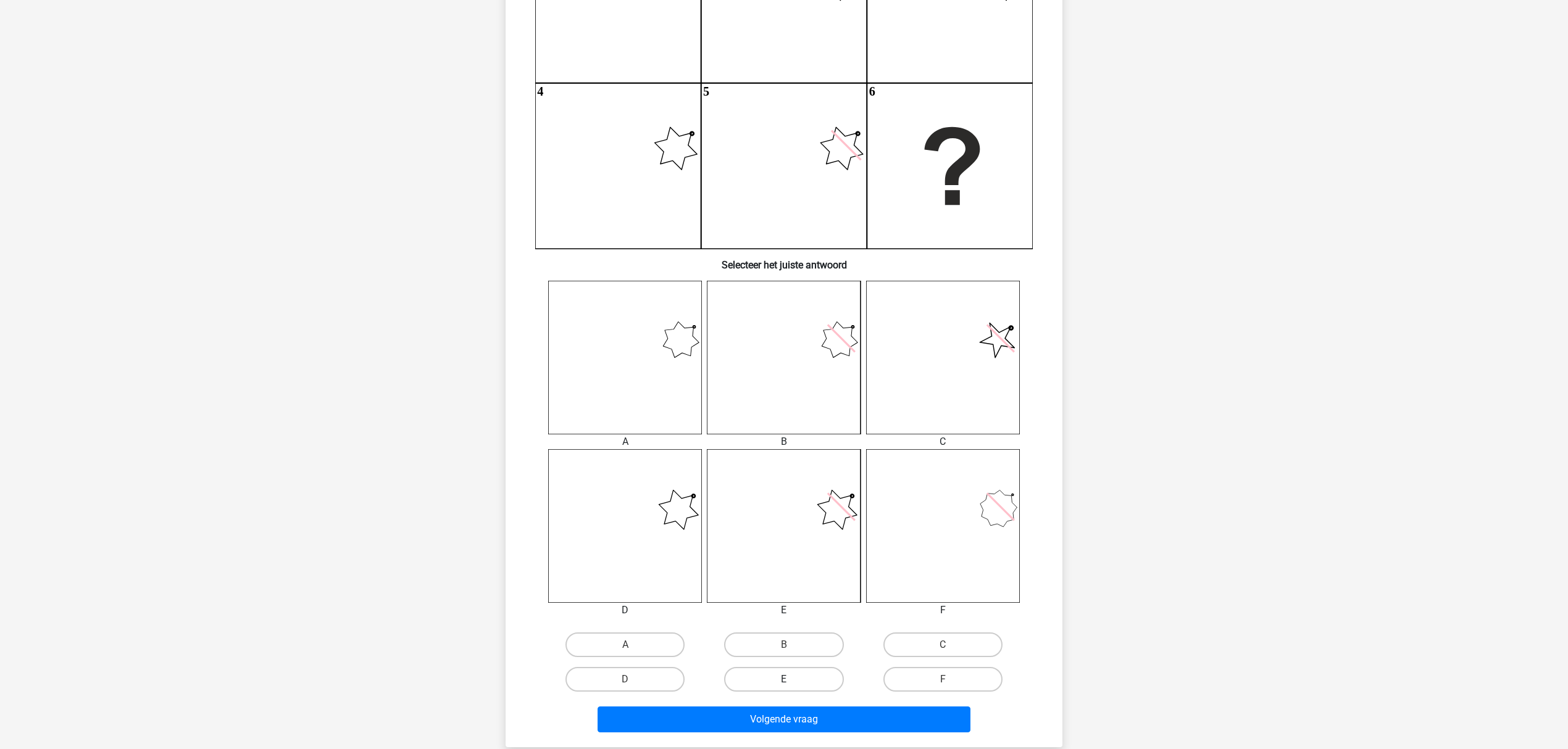
click at [805, 562] on label "E" at bounding box center [783, 679] width 119 height 24
click at [792, 562] on input "E" at bounding box center [788, 683] width 8 height 8
radio input "true"
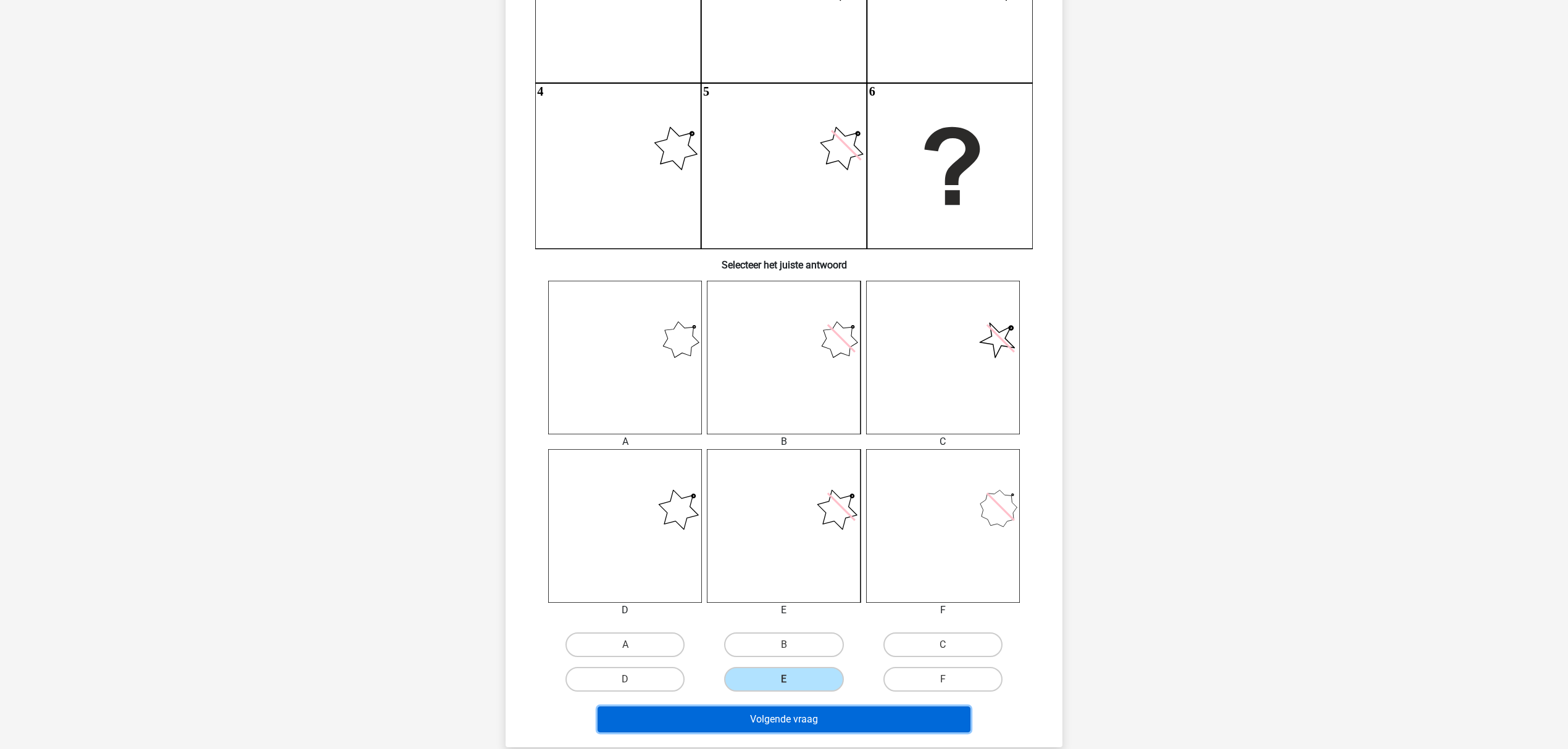
click at [877, 562] on button "Volgende vraag" at bounding box center [784, 719] width 374 height 26
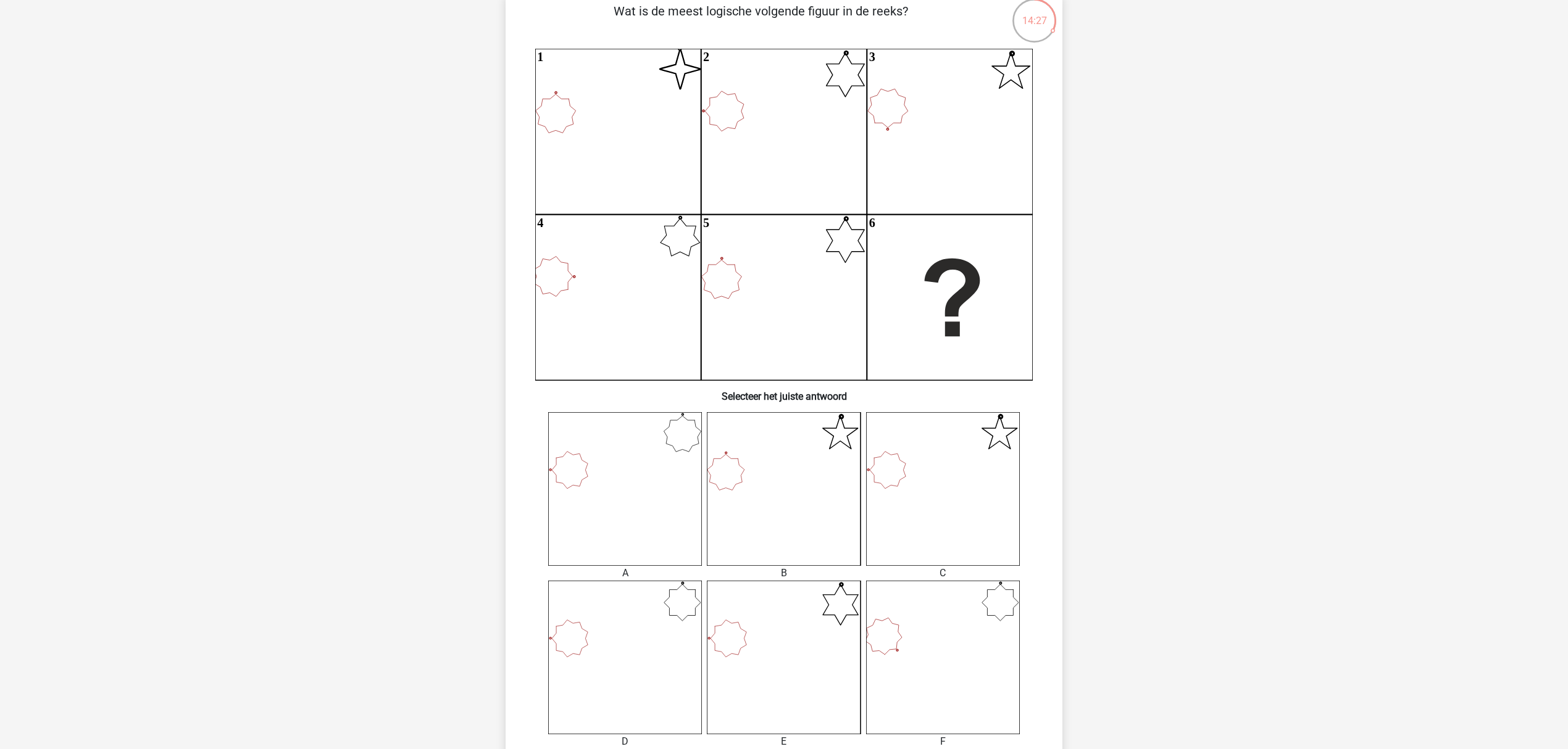
scroll to position [99, 0]
click at [678, 453] on icon at bounding box center [625, 484] width 154 height 154
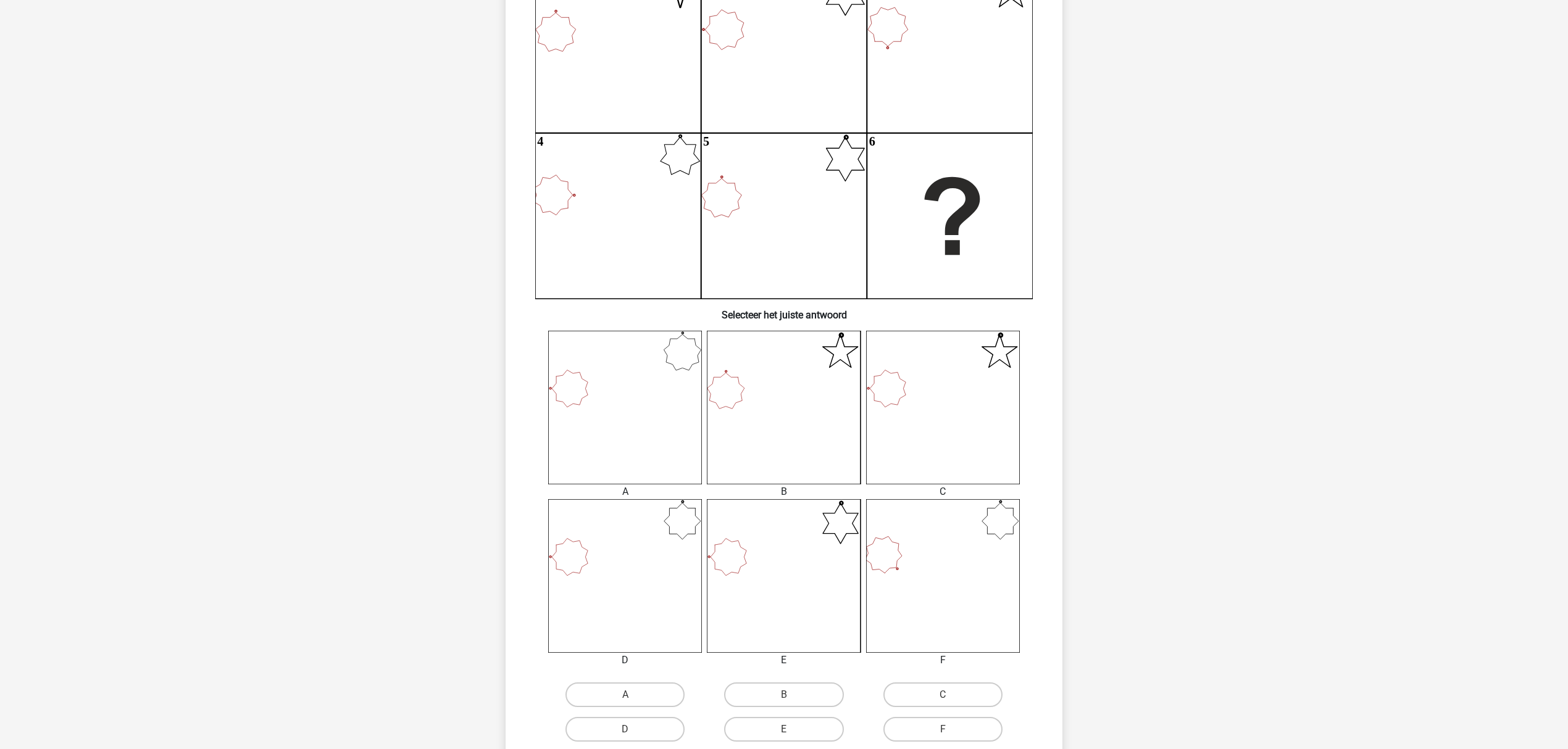
scroll to position [263, 0]
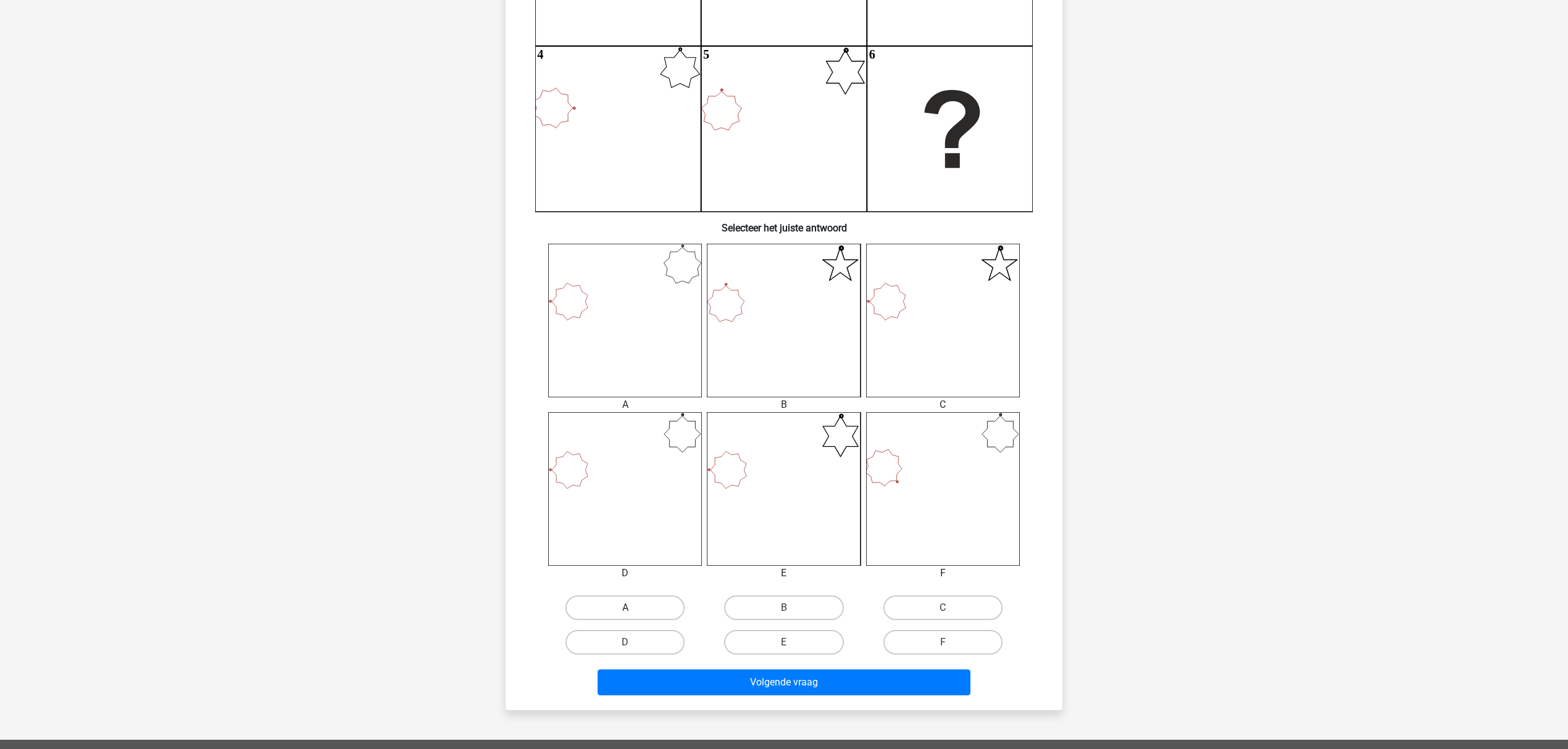
click at [655, 562] on label "A" at bounding box center [625, 608] width 119 height 24
click at [633, 562] on input "A" at bounding box center [629, 611] width 8 height 8
radio input "true"
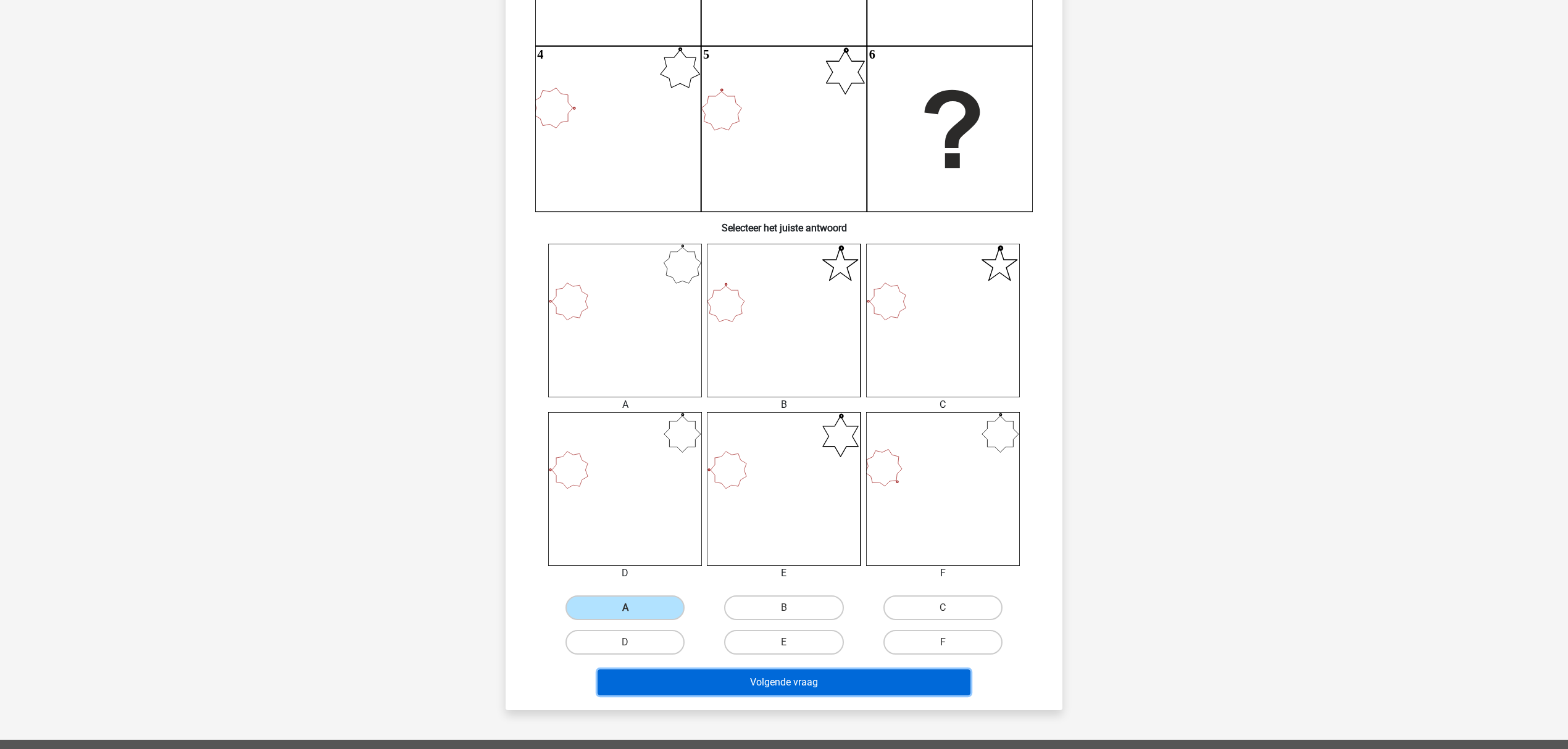
click at [716, 562] on button "Volgende vraag" at bounding box center [784, 682] width 374 height 26
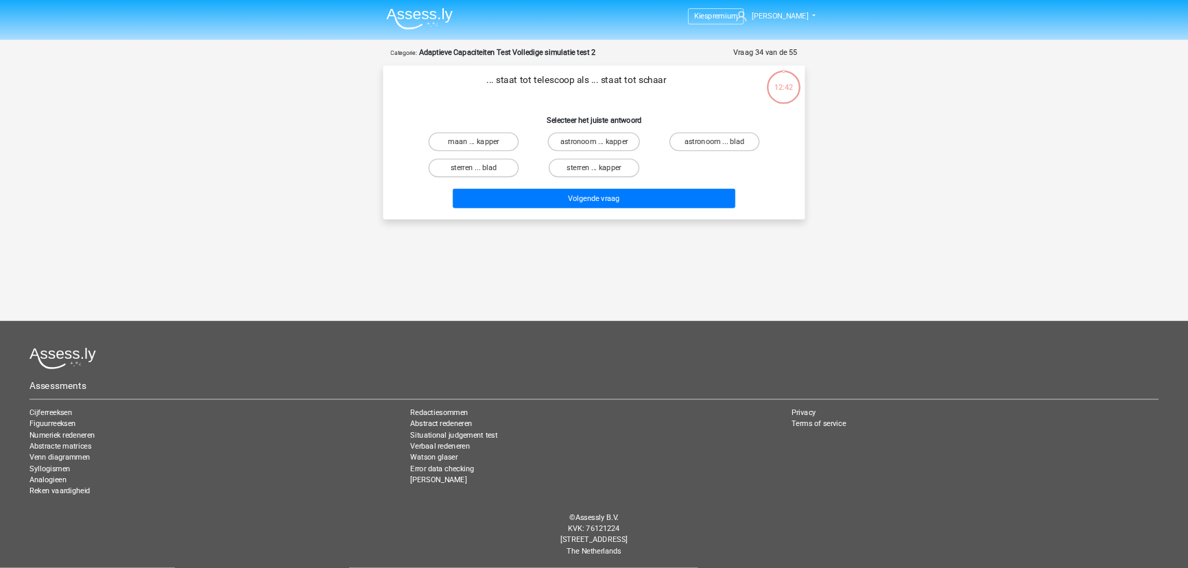
scroll to position [0, 0]
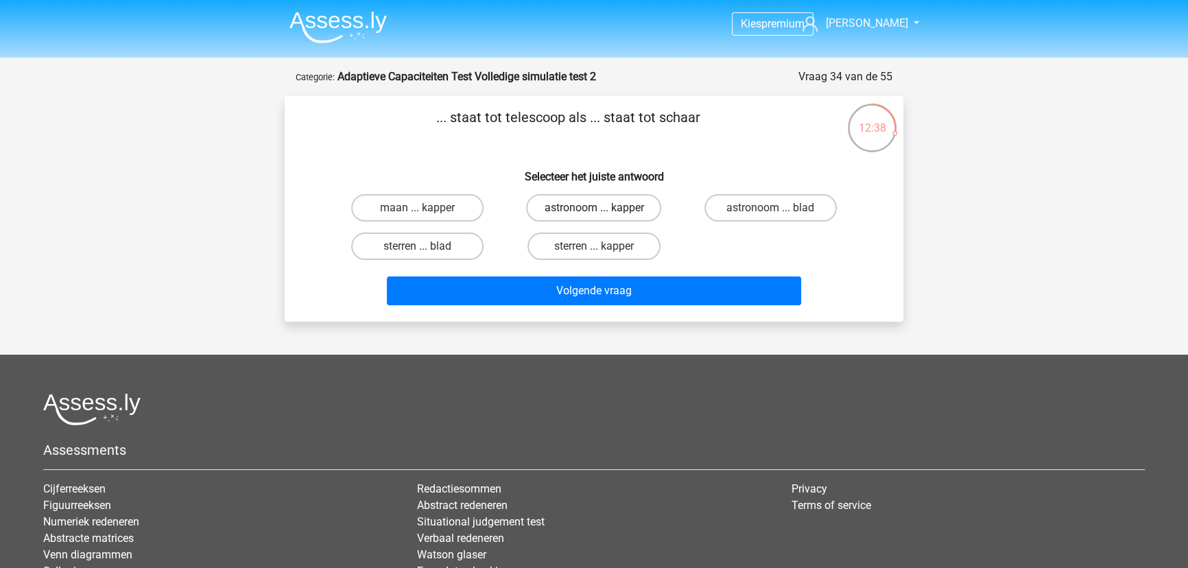
click at [633, 215] on label "astronoom ... kapper" at bounding box center [593, 207] width 135 height 27
click at [603, 215] on input "astronoom ... kapper" at bounding box center [598, 212] width 9 height 9
radio input "true"
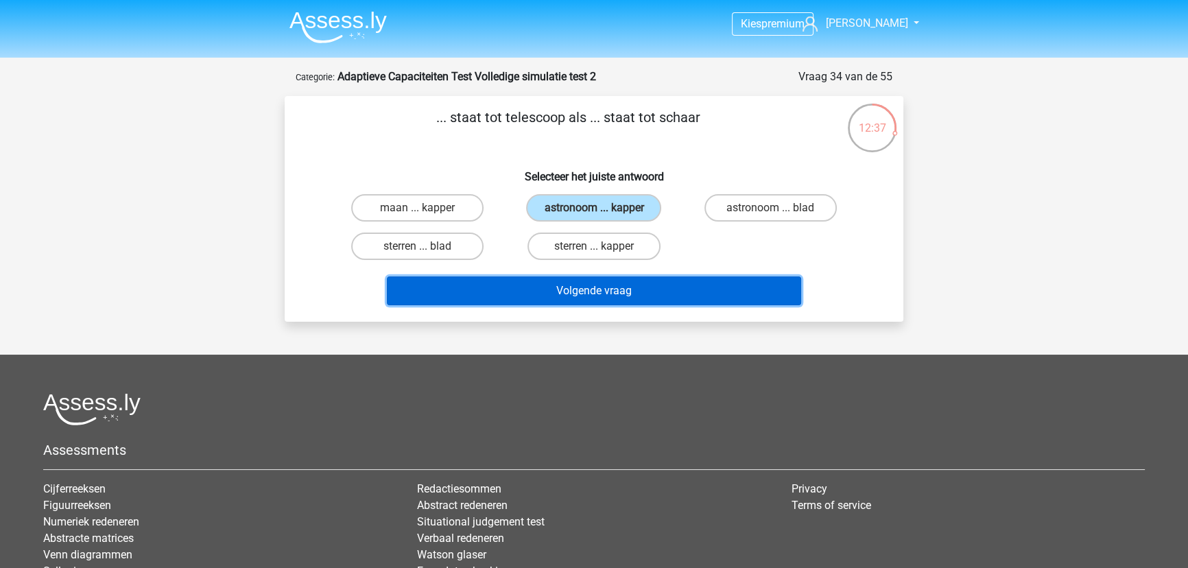
click at [621, 289] on button "Volgende vraag" at bounding box center [594, 290] width 415 height 29
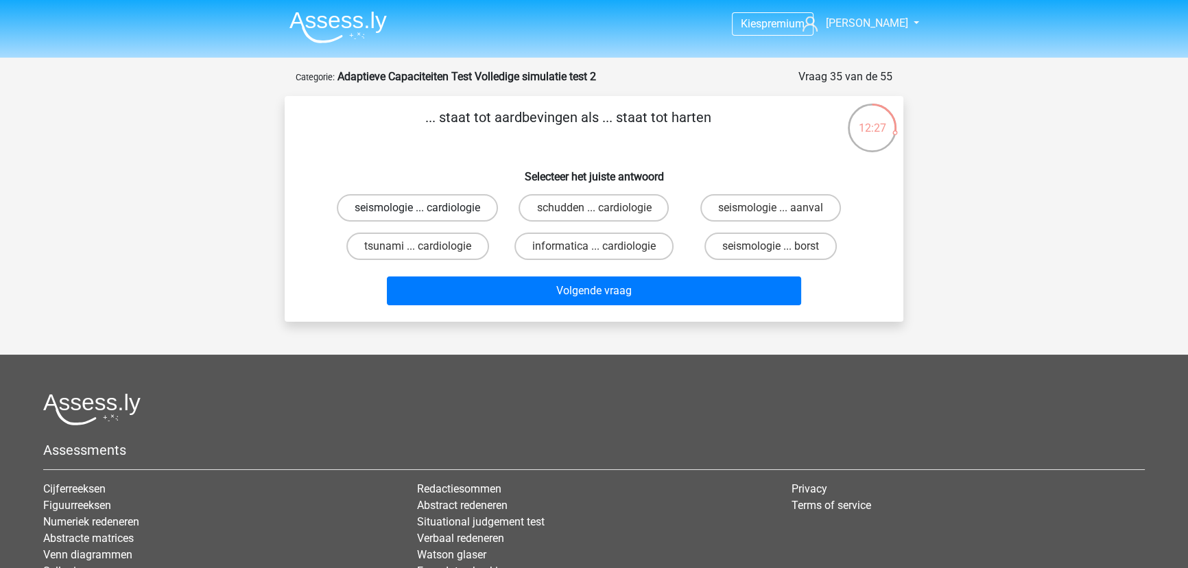
click at [446, 196] on label "seismologie ... cardiologie" at bounding box center [417, 207] width 161 height 27
click at [426, 208] on input "seismologie ... cardiologie" at bounding box center [422, 212] width 9 height 9
radio input "true"
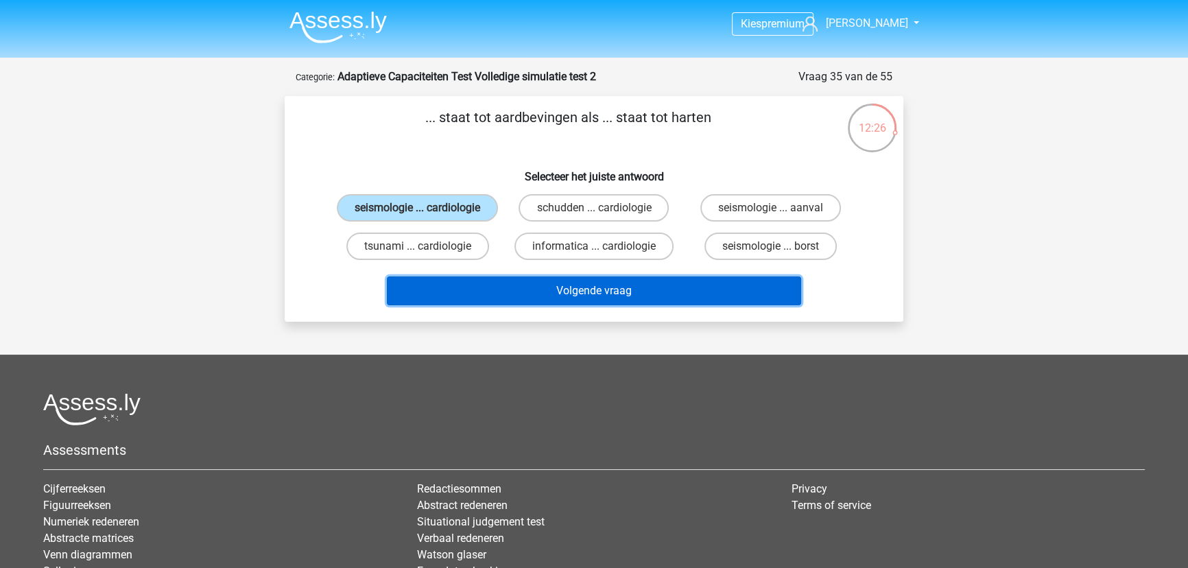
click at [673, 283] on button "Volgende vraag" at bounding box center [594, 290] width 415 height 29
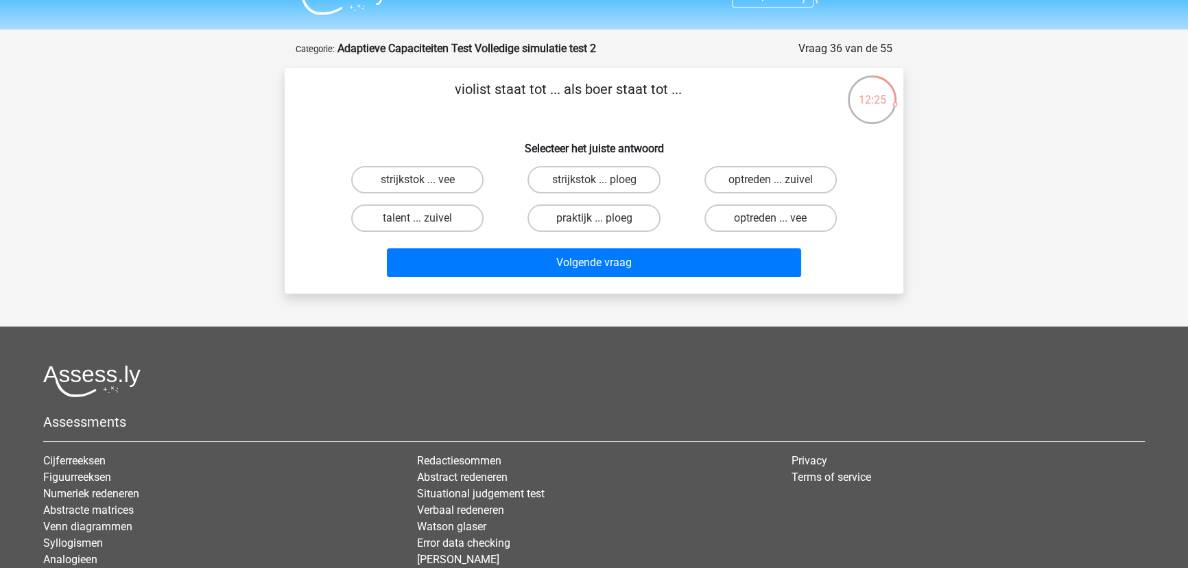
scroll to position [6, 0]
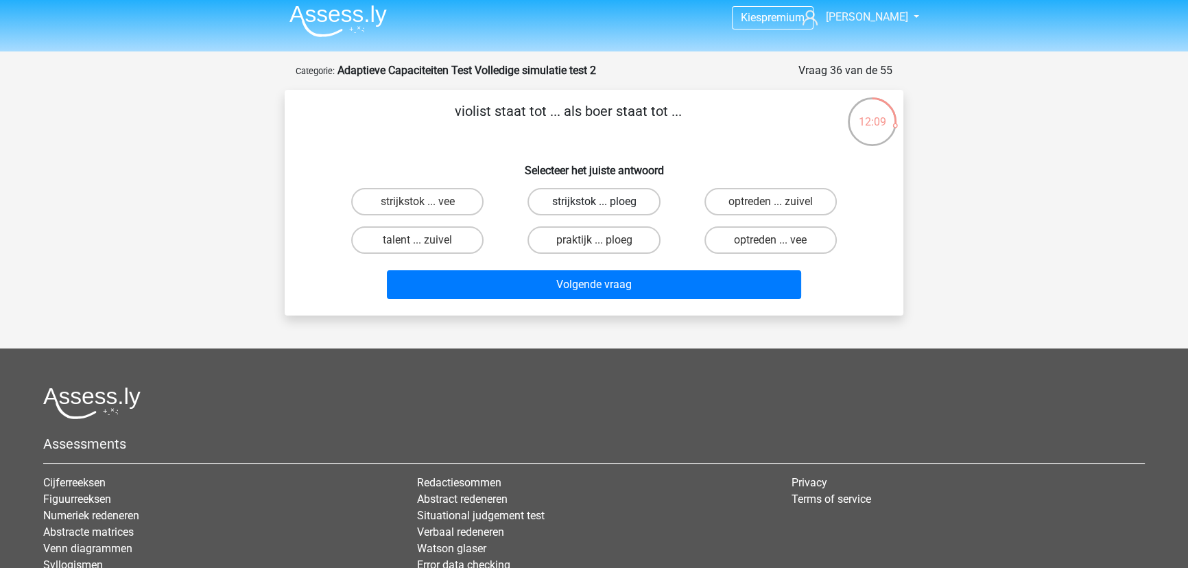
click at [570, 195] on label "strijkstok ... ploeg" at bounding box center [593, 201] width 132 height 27
click at [594, 202] on input "strijkstok ... ploeg" at bounding box center [598, 206] width 9 height 9
radio input "true"
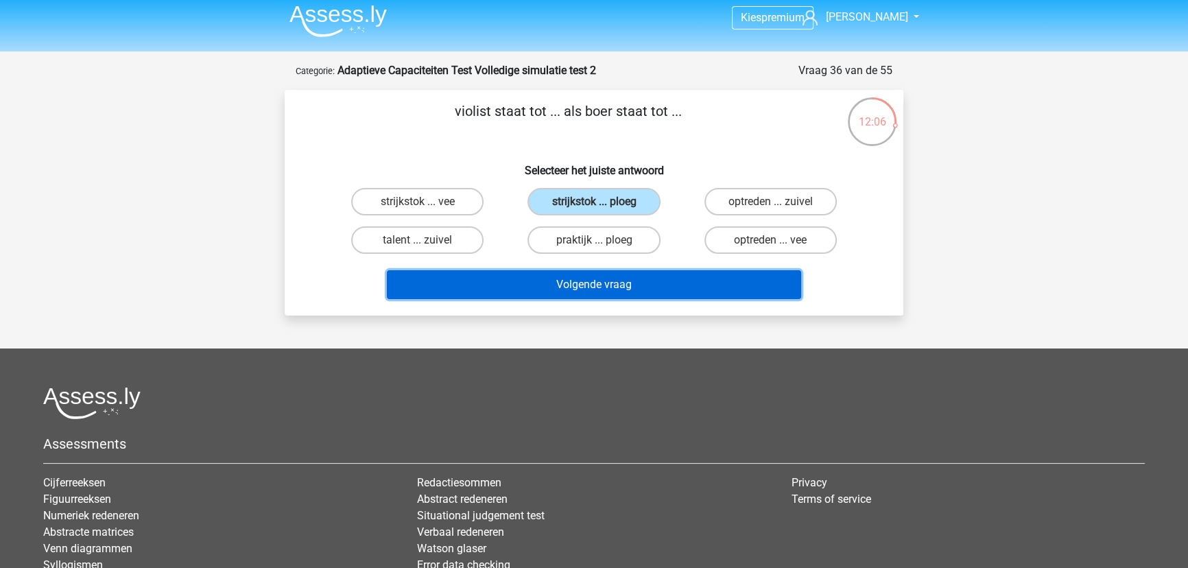
click at [588, 280] on button "Volgende vraag" at bounding box center [594, 284] width 415 height 29
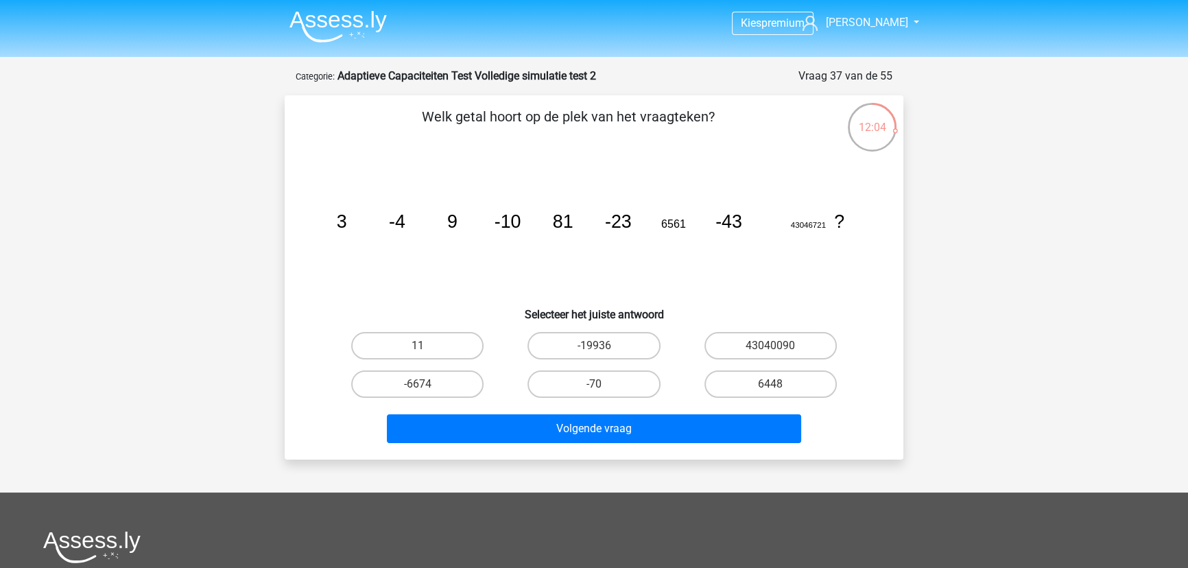
scroll to position [0, 0]
click at [547, 342] on label "-19936" at bounding box center [593, 346] width 132 height 27
click at [594, 346] on input "-19936" at bounding box center [598, 350] width 9 height 9
radio input "true"
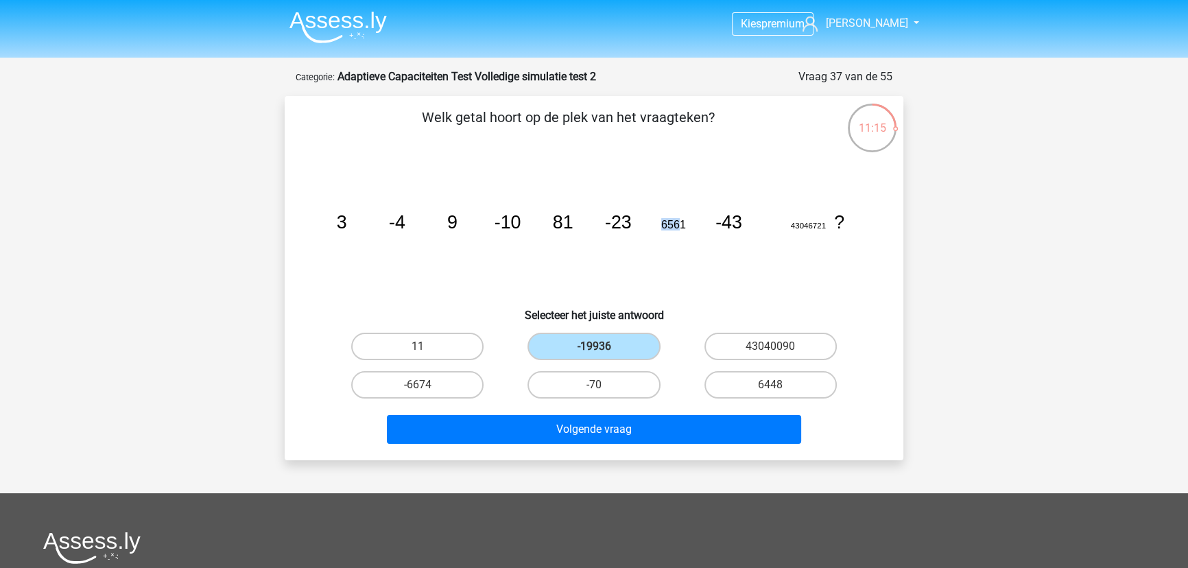
drag, startPoint x: 660, startPoint y: 228, endPoint x: 686, endPoint y: 231, distance: 26.3
click at [686, 231] on icon "image/svg+xml 3 -4 9 -10 81 -23 6561 -43 43046721 ?" at bounding box center [593, 228] width 553 height 139
drag, startPoint x: 660, startPoint y: 231, endPoint x: 677, endPoint y: 231, distance: 17.1
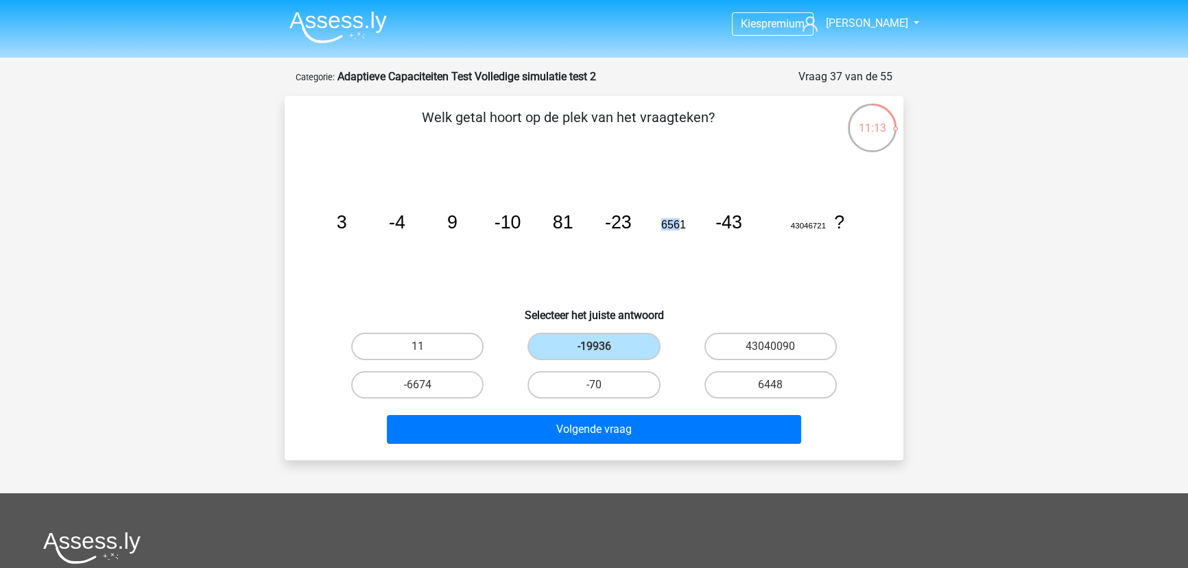
click at [677, 231] on icon "image/svg+xml 3 -4 9 -10 81 -23 6561 -43 43046721 ?" at bounding box center [593, 228] width 553 height 139
click at [652, 223] on icon "image/svg+xml 3 -4 9 -10 81 -23 6561 -43 43046721 ?" at bounding box center [593, 228] width 553 height 139
drag, startPoint x: 652, startPoint y: 223, endPoint x: 681, endPoint y: 227, distance: 29.1
click at [681, 227] on icon "image/svg+xml 3 -4 9 -10 81 -23 6561 -43 43046721 ?" at bounding box center [593, 228] width 553 height 139
click at [740, 227] on tspan "-43" at bounding box center [728, 222] width 27 height 21
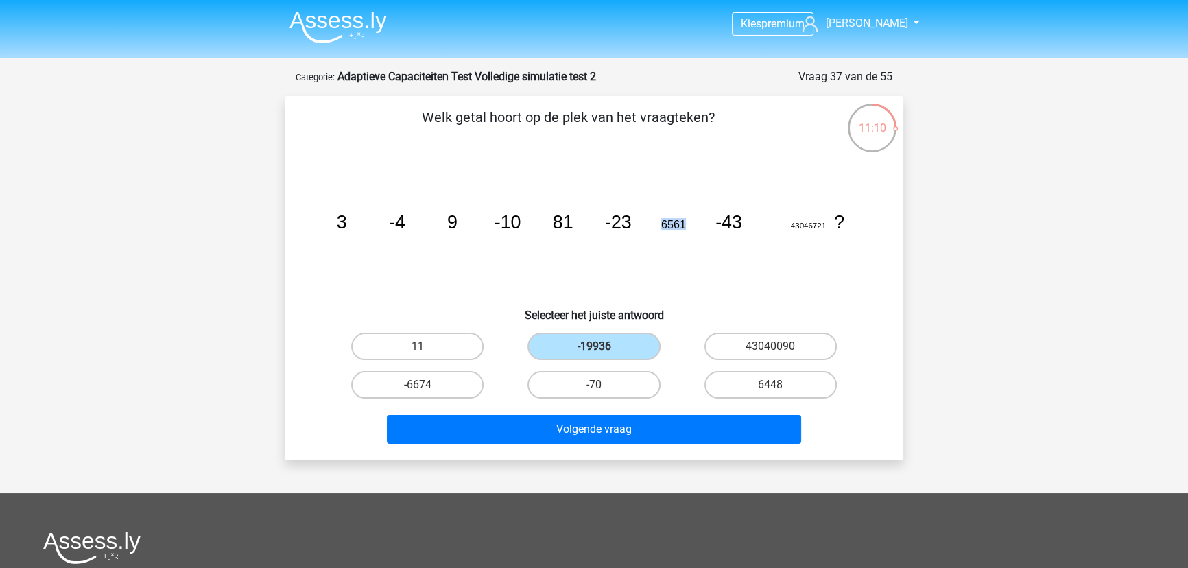
click at [685, 228] on icon "image/svg+xml 3 -4 9 -10 81 -23 6561 -43 43046721 ?" at bounding box center [593, 228] width 553 height 139
click at [610, 383] on label "-70" at bounding box center [593, 384] width 132 height 27
click at [603, 385] on input "-70" at bounding box center [598, 389] width 9 height 9
radio input "true"
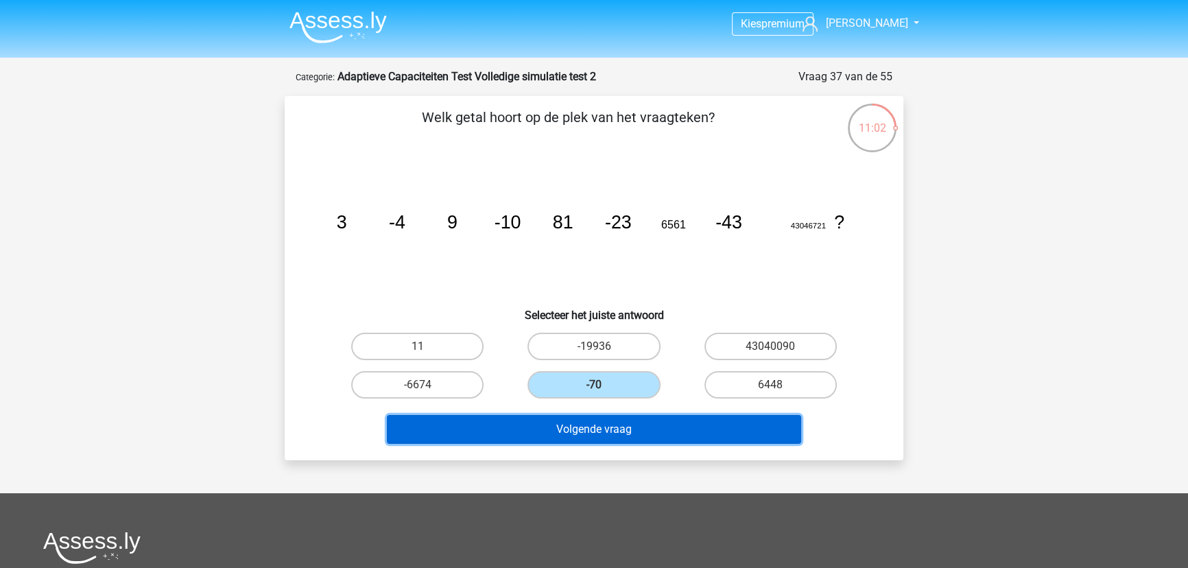
click at [597, 422] on button "Volgende vraag" at bounding box center [594, 429] width 415 height 29
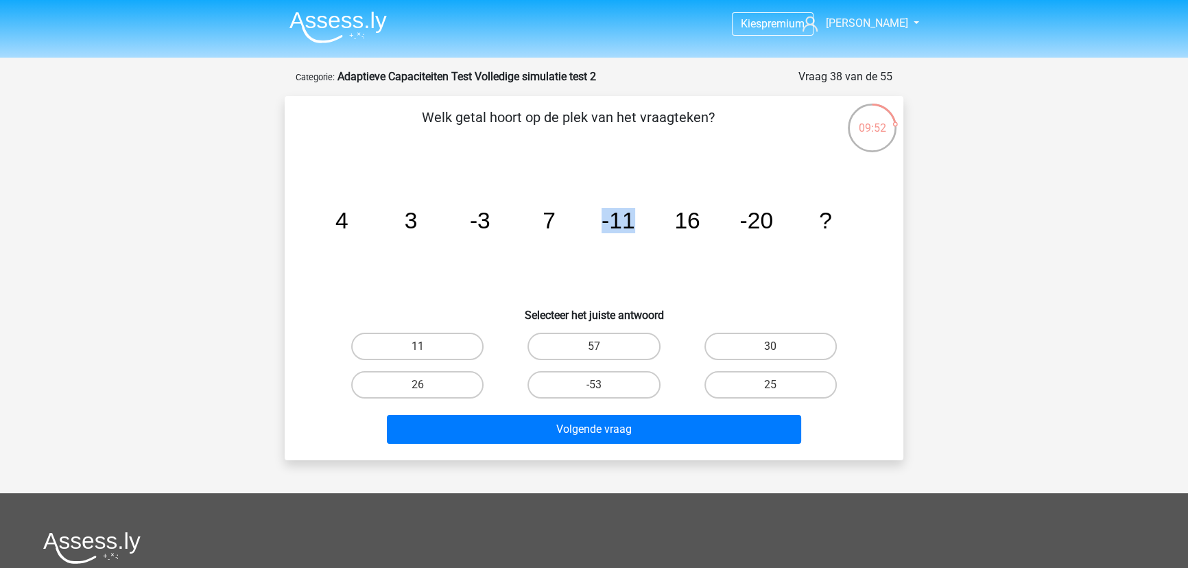
drag, startPoint x: 604, startPoint y: 219, endPoint x: 641, endPoint y: 219, distance: 37.0
click at [641, 219] on icon "image/svg+xml 4 3 -3 7 -11 16 -20 ?" at bounding box center [593, 228] width 553 height 139
click at [612, 219] on tspan "-11" at bounding box center [618, 220] width 34 height 25
drag, startPoint x: 605, startPoint y: 221, endPoint x: 636, endPoint y: 226, distance: 31.9
click at [636, 226] on icon "image/svg+xml 4 3 -3 7 -11 16 -20 ?" at bounding box center [593, 228] width 553 height 139
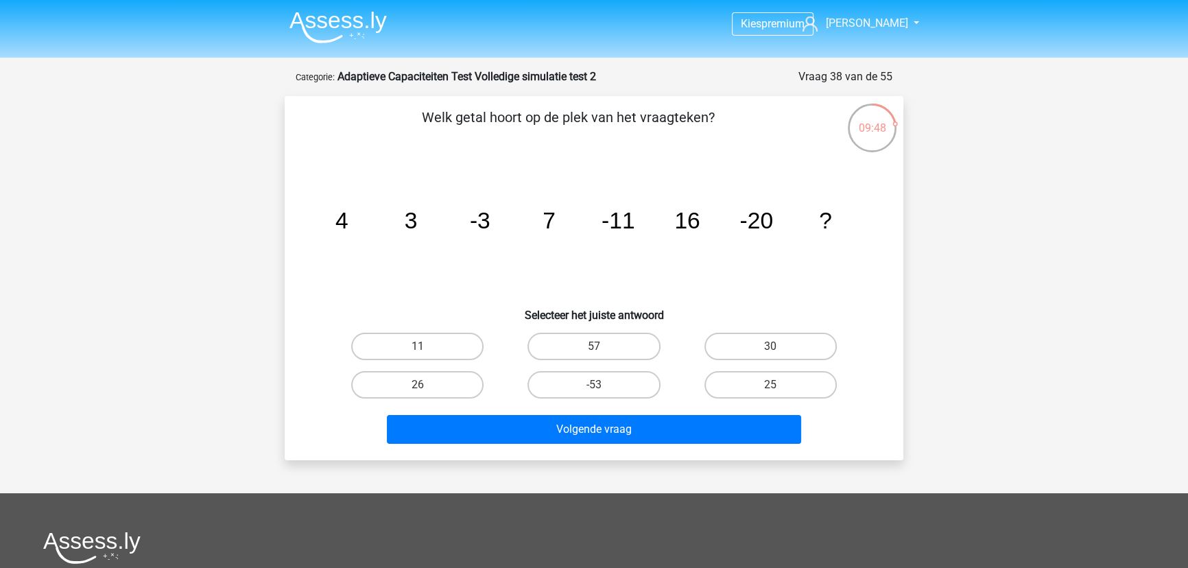
click at [658, 210] on icon "image/svg+xml 4 3 -3 7 -11 16 -20 ?" at bounding box center [593, 228] width 553 height 139
drag, startPoint x: 668, startPoint y: 224, endPoint x: 724, endPoint y: 224, distance: 56.2
click at [724, 224] on icon "image/svg+xml 4 3 -3 7 -11 16 -20 ?" at bounding box center [593, 228] width 553 height 139
click at [775, 334] on label "30" at bounding box center [770, 346] width 132 height 27
click at [775, 346] on input "30" at bounding box center [774, 350] width 9 height 9
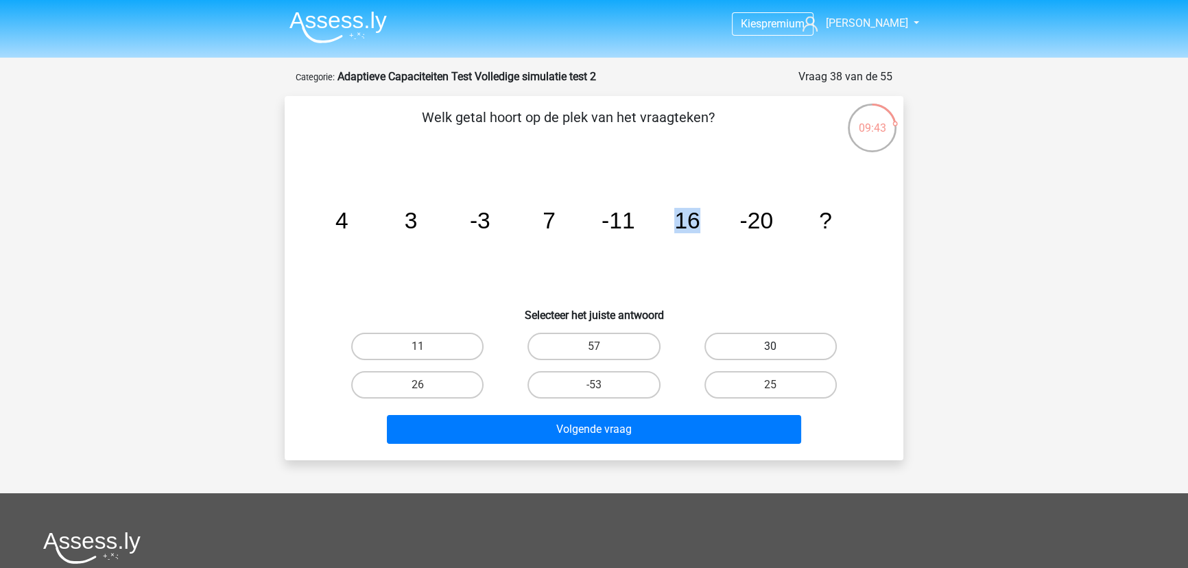
radio input "true"
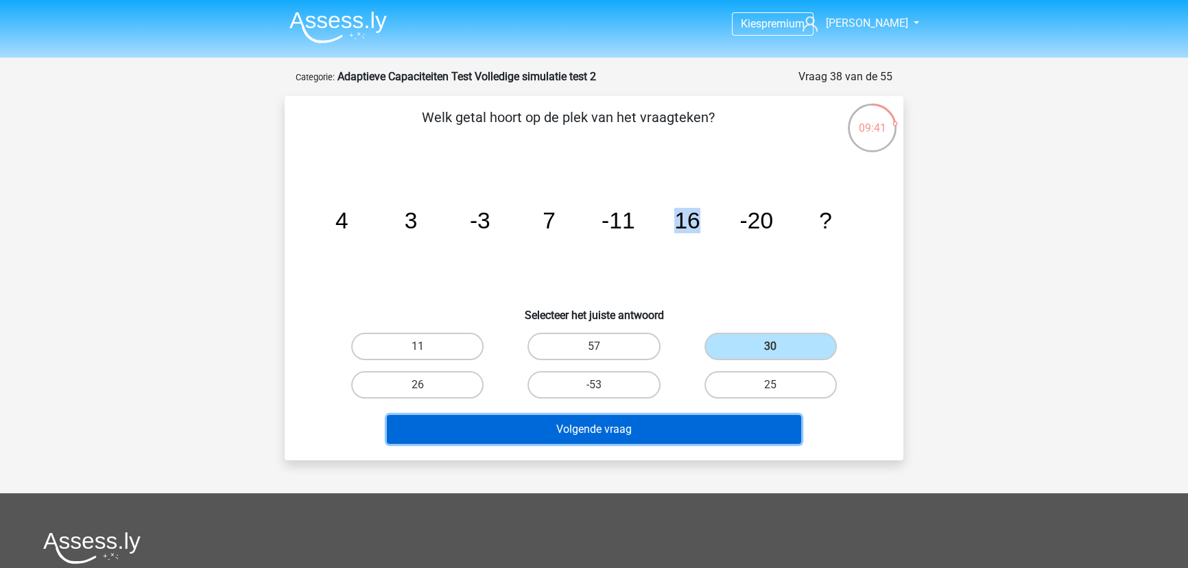
click at [728, 418] on button "Volgende vraag" at bounding box center [594, 429] width 415 height 29
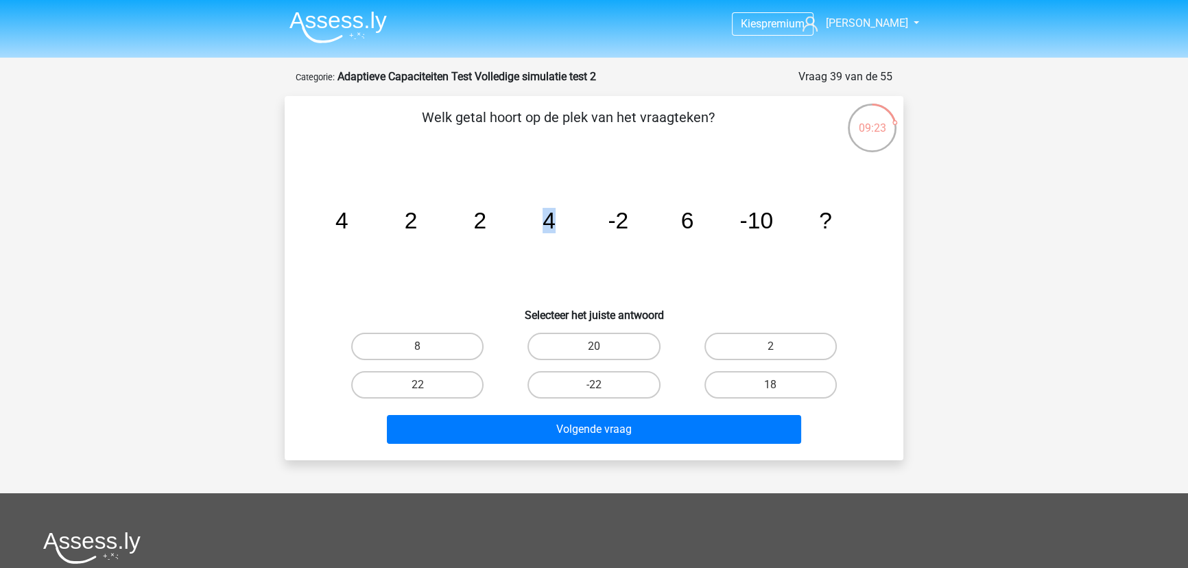
drag, startPoint x: 533, startPoint y: 204, endPoint x: 568, endPoint y: 213, distance: 36.3
click at [568, 213] on icon "image/svg+xml 4 2 2 4 -2 6 -10 ?" at bounding box center [593, 228] width 553 height 139
drag, startPoint x: 594, startPoint y: 217, endPoint x: 653, endPoint y: 221, distance: 59.1
click at [653, 221] on icon "image/svg+xml 4 2 2 4 -2 6 -10 ?" at bounding box center [593, 228] width 553 height 139
click at [609, 230] on tspan "-2" at bounding box center [617, 220] width 21 height 25
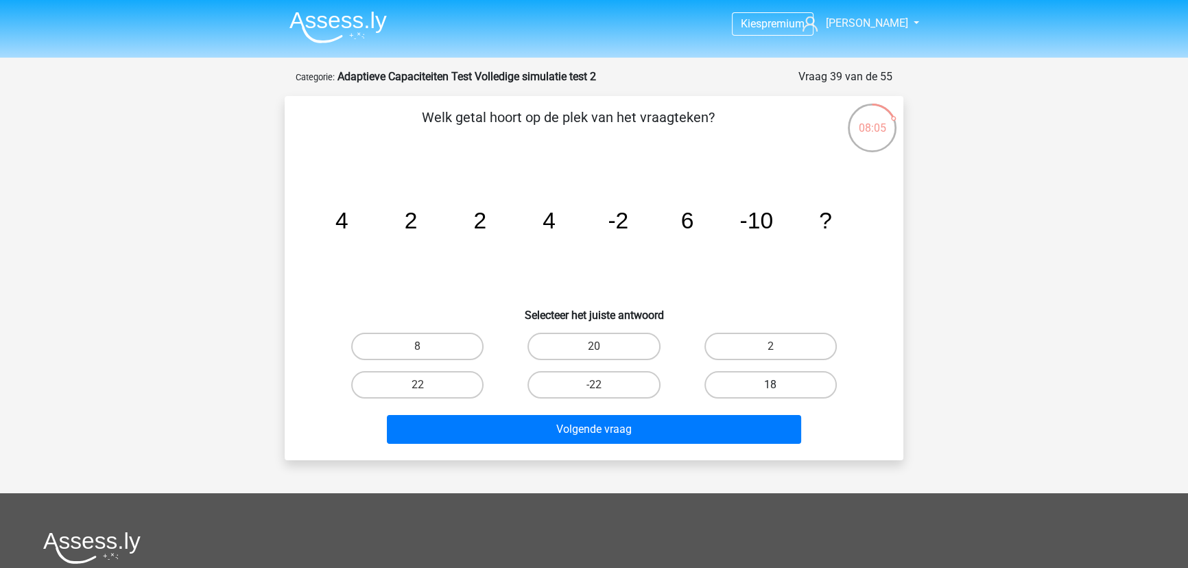
click at [719, 377] on label "18" at bounding box center [770, 384] width 132 height 27
click at [770, 385] on input "18" at bounding box center [774, 389] width 9 height 9
radio input "true"
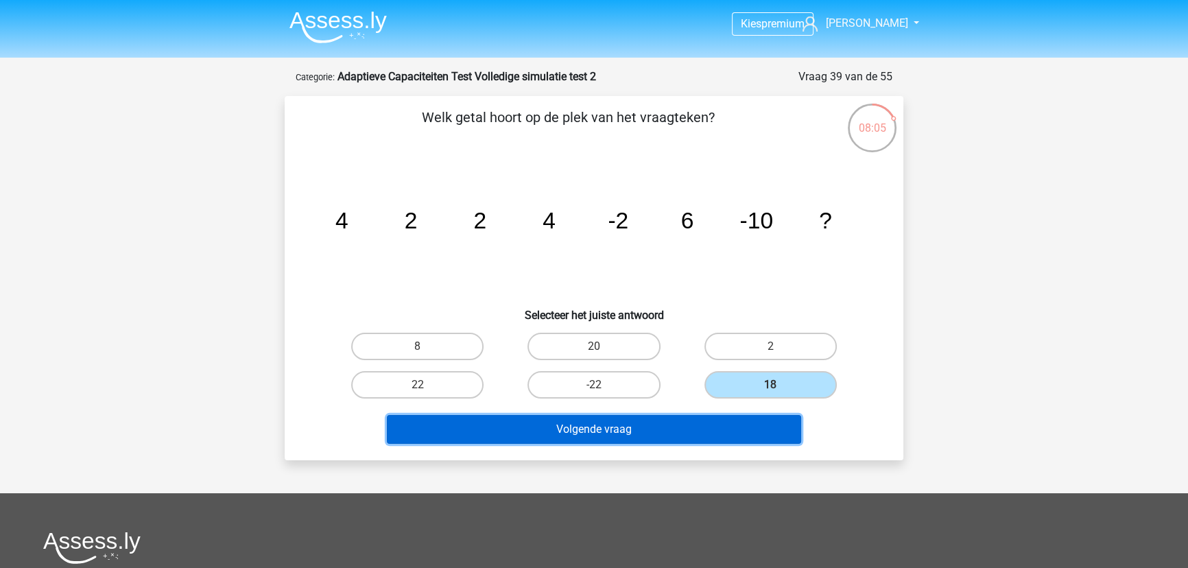
click at [638, 418] on button "Volgende vraag" at bounding box center [594, 429] width 415 height 29
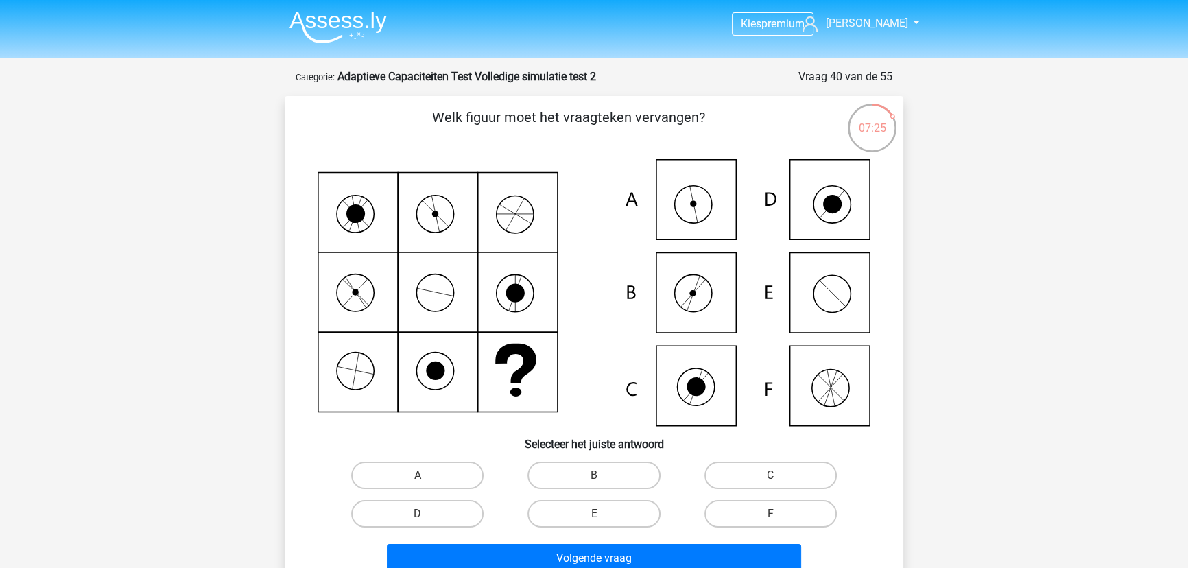
click at [349, 382] on icon at bounding box center [593, 292] width 553 height 267
click at [430, 287] on icon at bounding box center [593, 292] width 553 height 267
click at [511, 215] on icon at bounding box center [593, 292] width 553 height 267
click at [358, 206] on icon at bounding box center [355, 213] width 12 height 34
click at [433, 295] on icon at bounding box center [593, 292] width 553 height 267
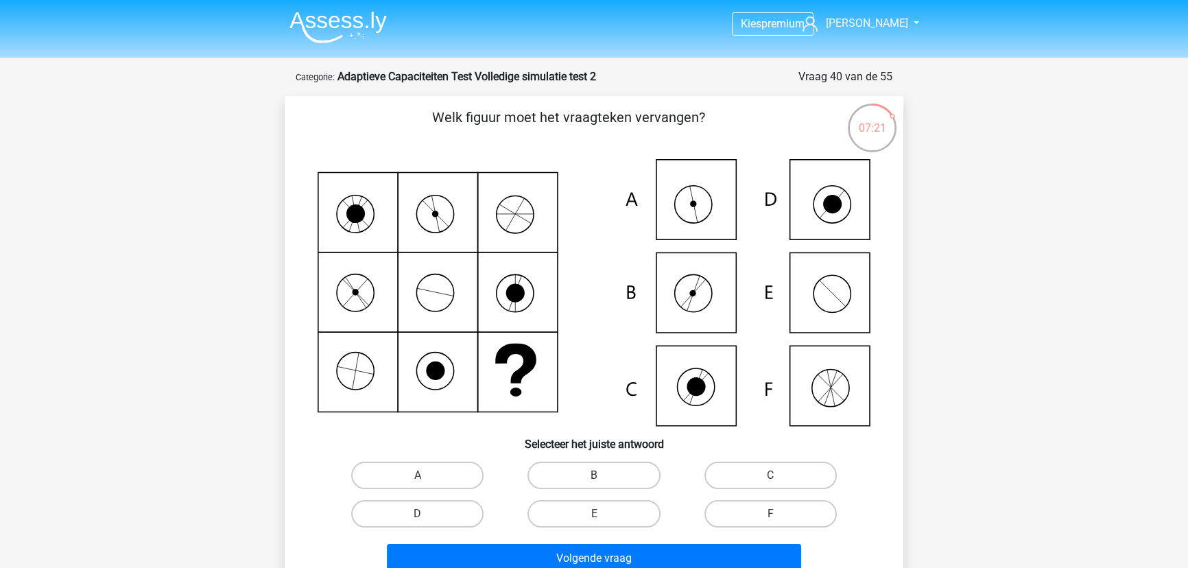
click at [523, 365] on icon at bounding box center [515, 364] width 41 height 40
click at [459, 473] on label "A" at bounding box center [417, 474] width 132 height 27
click at [426, 475] on input "A" at bounding box center [422, 479] width 9 height 9
radio input "true"
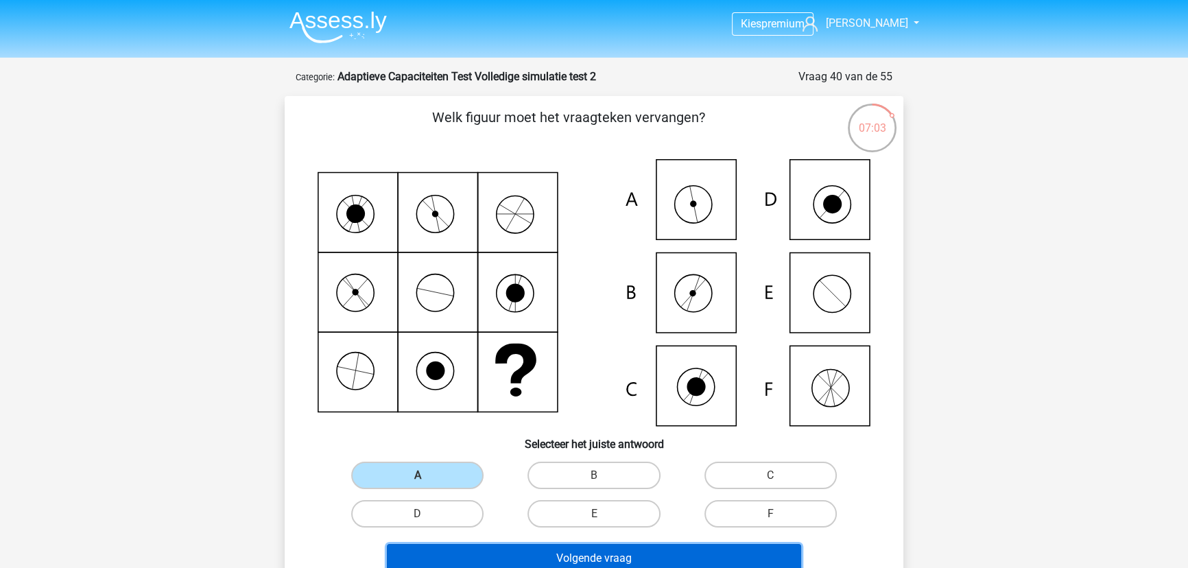
click at [612, 546] on button "Volgende vraag" at bounding box center [594, 558] width 415 height 29
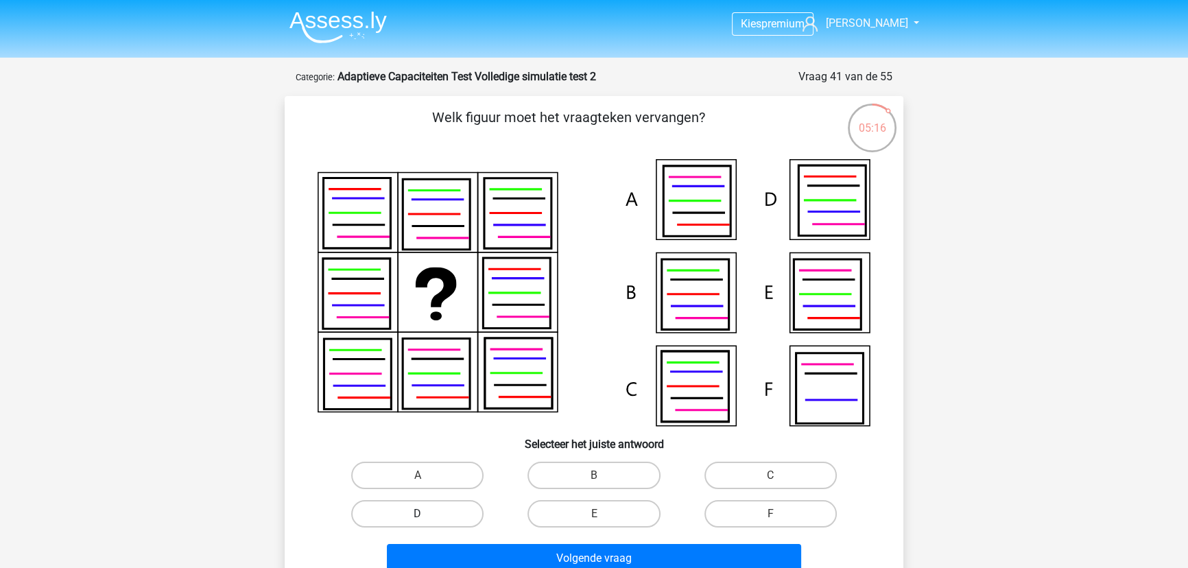
click at [455, 507] on label "D" at bounding box center [417, 513] width 132 height 27
click at [426, 514] on input "D" at bounding box center [422, 518] width 9 height 9
radio input "true"
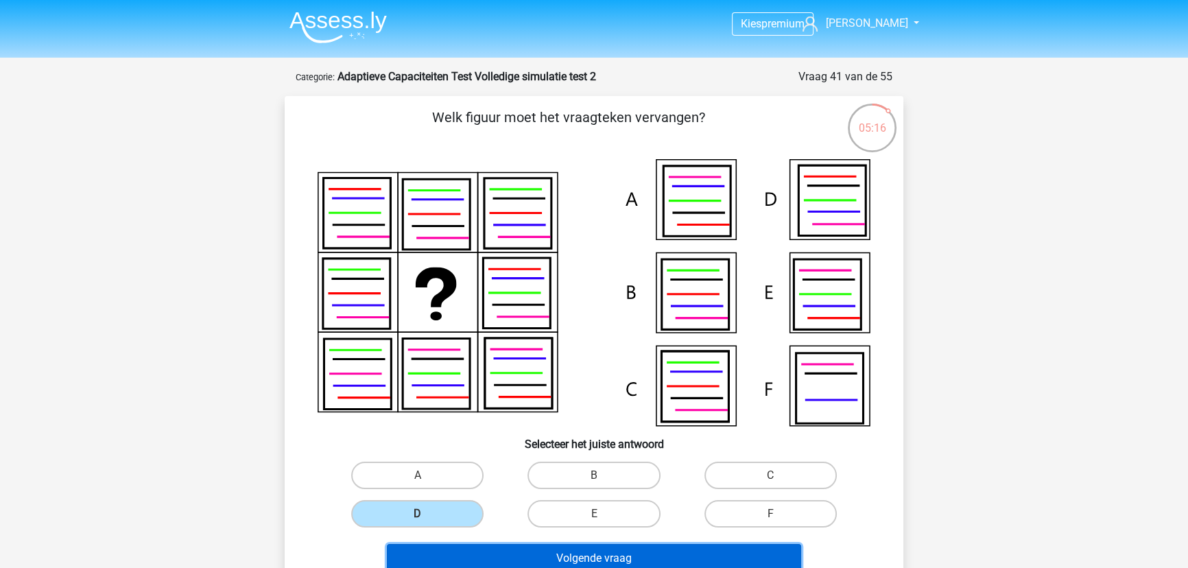
click at [522, 548] on button "Volgende vraag" at bounding box center [594, 558] width 415 height 29
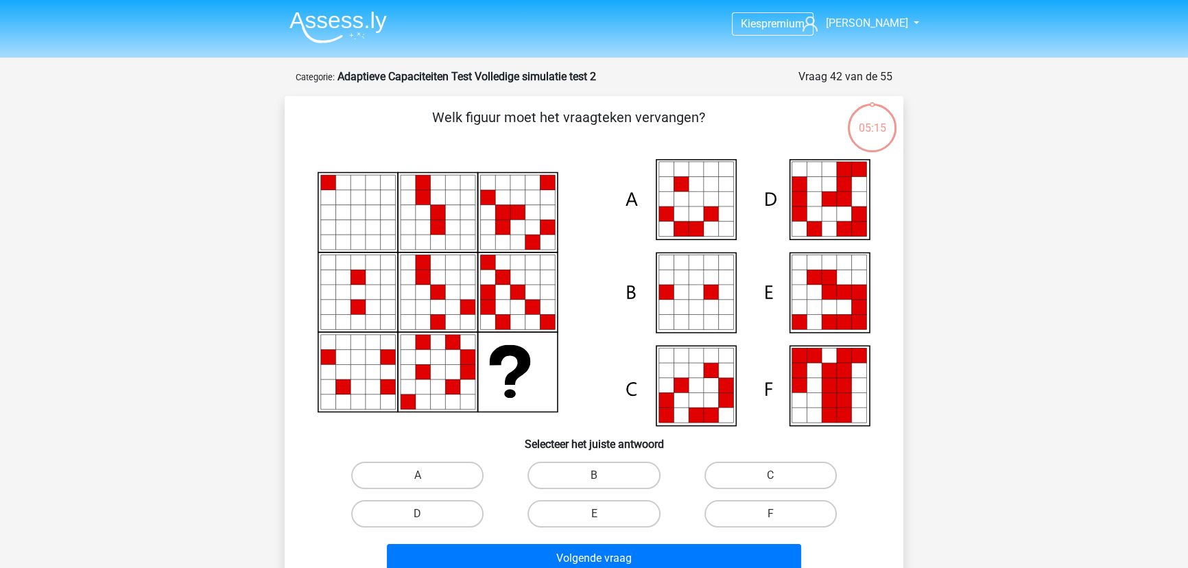
scroll to position [69, 0]
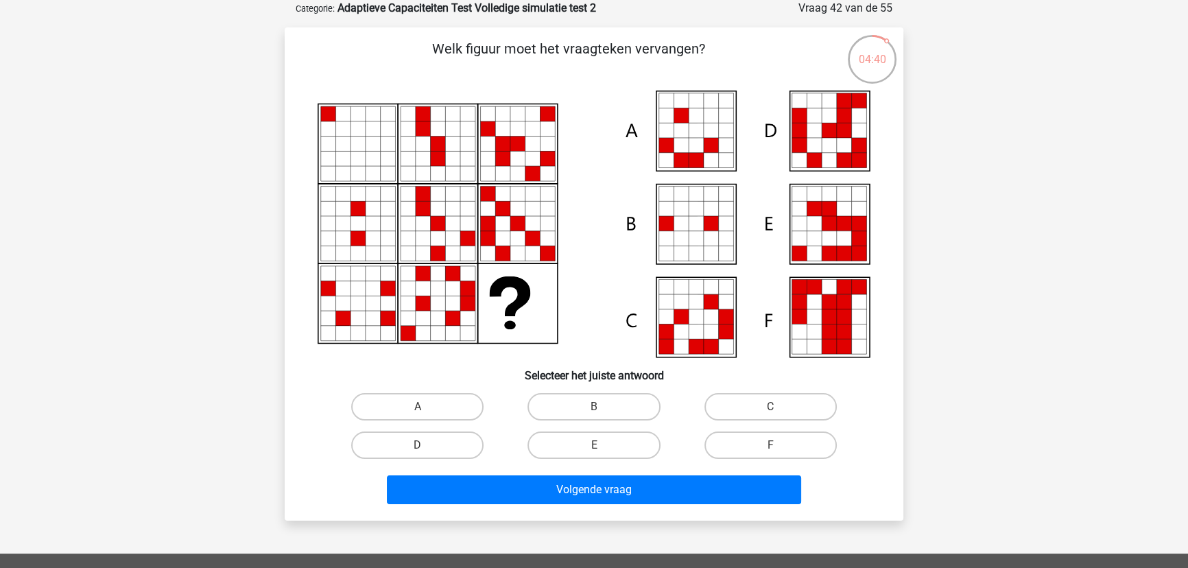
drag, startPoint x: 456, startPoint y: 123, endPoint x: 428, endPoint y: 127, distance: 28.3
drag, startPoint x: 428, startPoint y: 127, endPoint x: 551, endPoint y: 39, distance: 150.9
click at [551, 39] on p "Welk figuur moet het vraagteken vervangen?" at bounding box center [567, 58] width 523 height 41
click at [533, 442] on label "E" at bounding box center [593, 444] width 132 height 27
click at [594, 445] on input "E" at bounding box center [598, 449] width 9 height 9
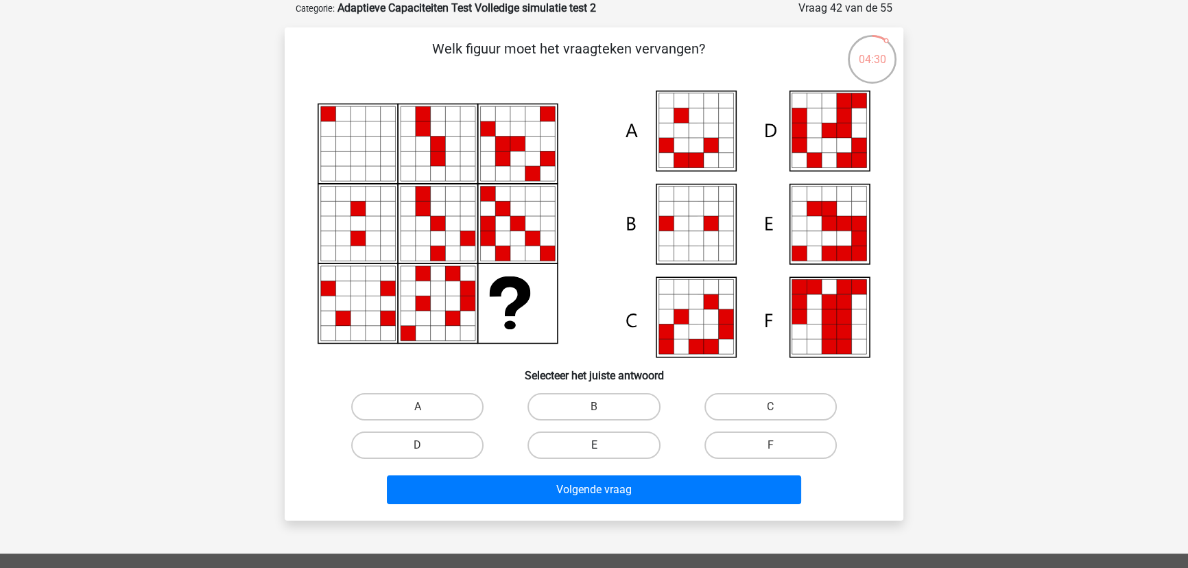
radio input "true"
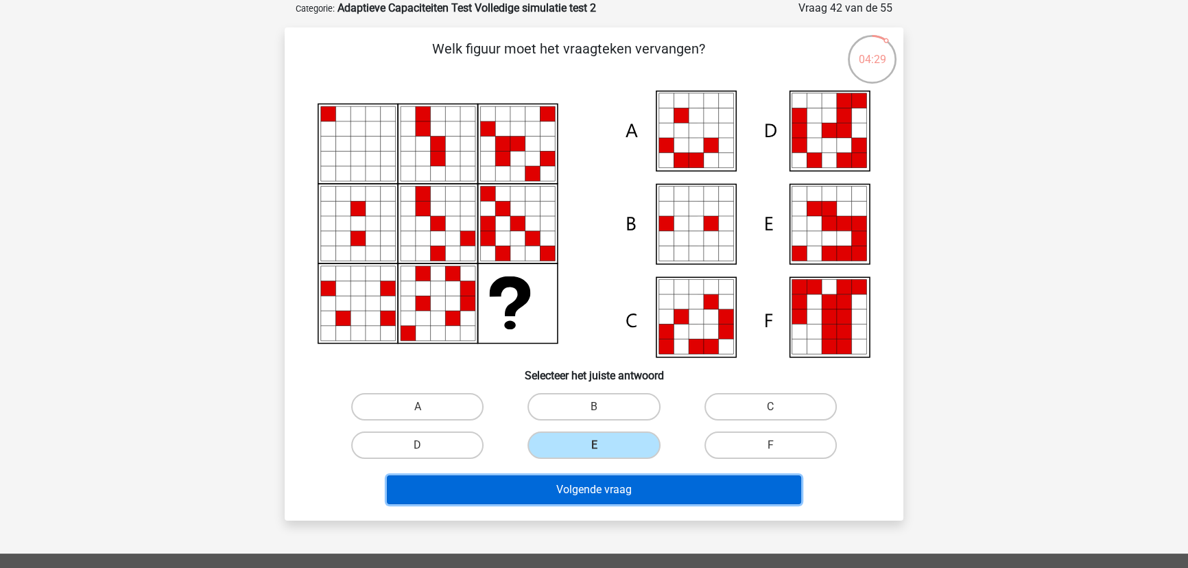
click at [538, 483] on button "Volgende vraag" at bounding box center [594, 489] width 415 height 29
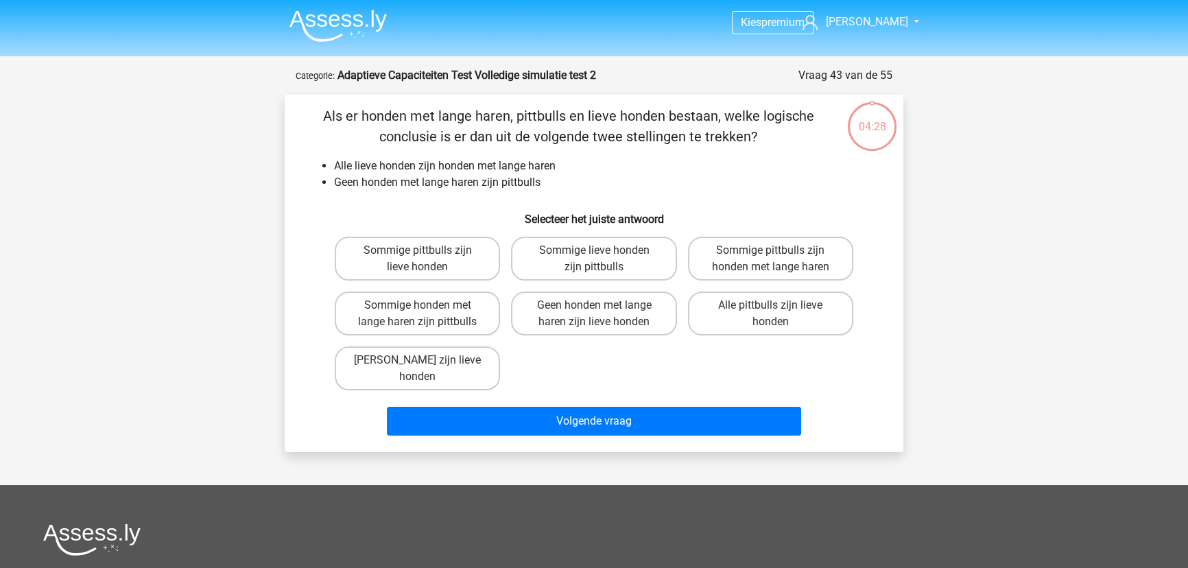
scroll to position [0, 0]
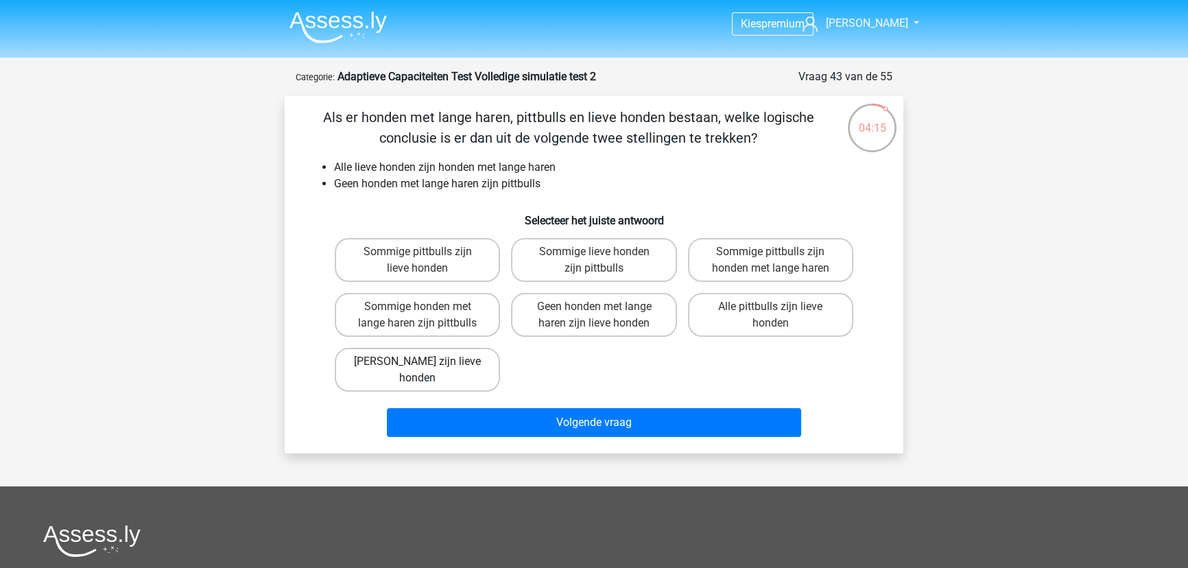
click at [479, 357] on label "Geen pittbulls zijn lieve honden" at bounding box center [417, 370] width 165 height 44
click at [426, 361] on input "Geen pittbulls zijn lieve honden" at bounding box center [422, 365] width 9 height 9
radio input "true"
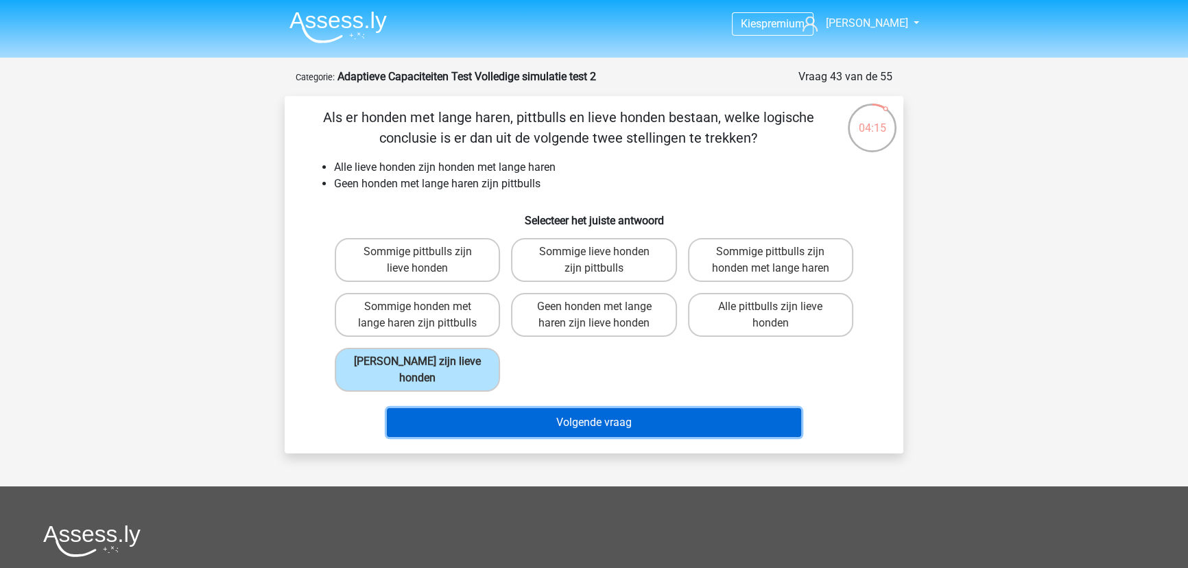
click at [534, 432] on button "Volgende vraag" at bounding box center [594, 422] width 415 height 29
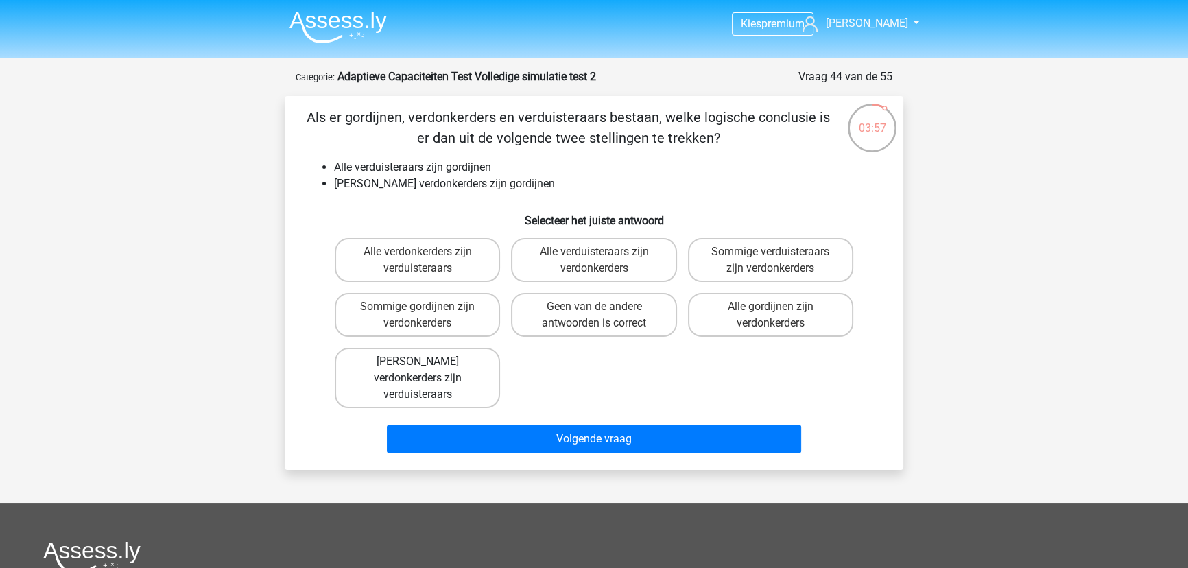
click at [400, 357] on label "Geen verdonkerders zijn verduisteraars" at bounding box center [417, 378] width 165 height 60
click at [418, 361] on input "Geen verdonkerders zijn verduisteraars" at bounding box center [422, 365] width 9 height 9
radio input "true"
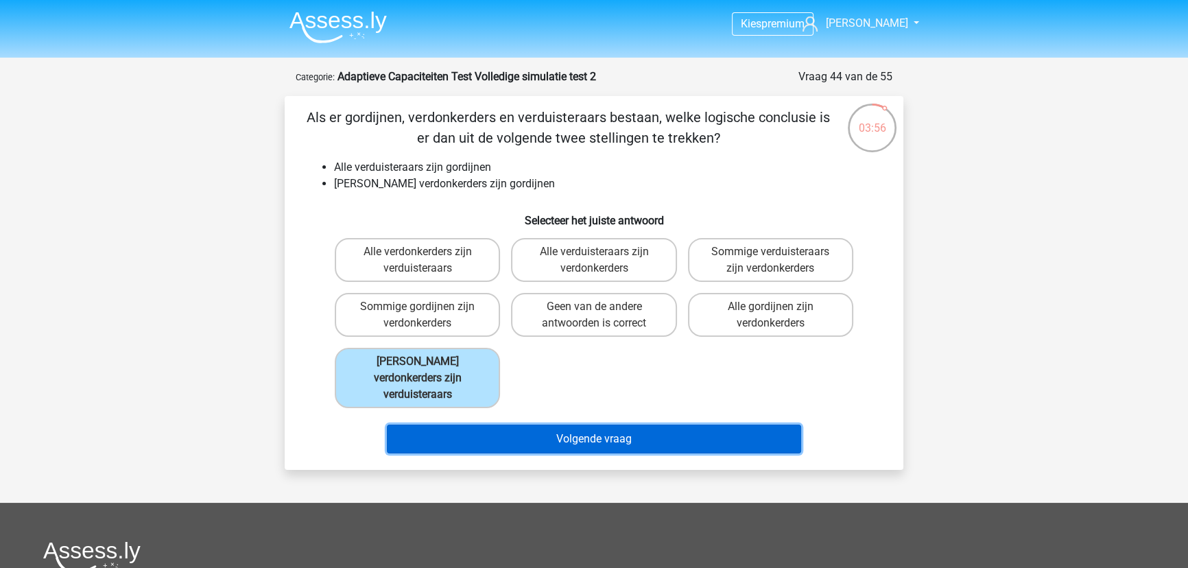
click at [473, 424] on button "Volgende vraag" at bounding box center [594, 438] width 415 height 29
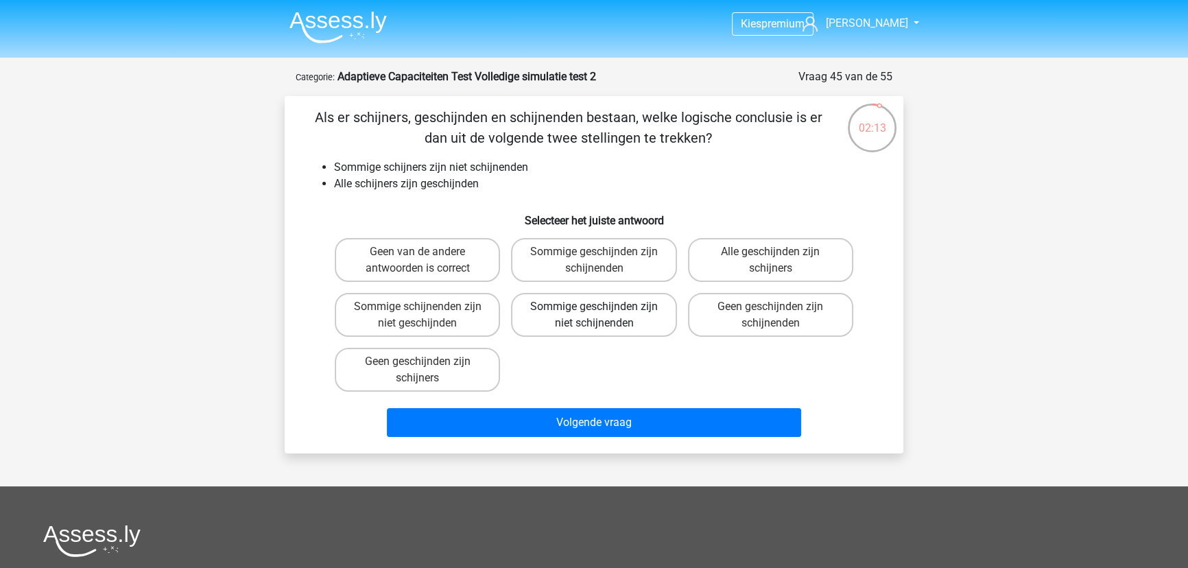
click at [595, 303] on label "Sommige geschijnden zijn niet schijnenden" at bounding box center [593, 315] width 165 height 44
click at [595, 306] on input "Sommige geschijnden zijn niet schijnenden" at bounding box center [598, 310] width 9 height 9
radio input "true"
click at [646, 440] on div "Als er schijners, geschijnden en schijnenden bestaan, welke logische conclusie …" at bounding box center [594, 274] width 618 height 357
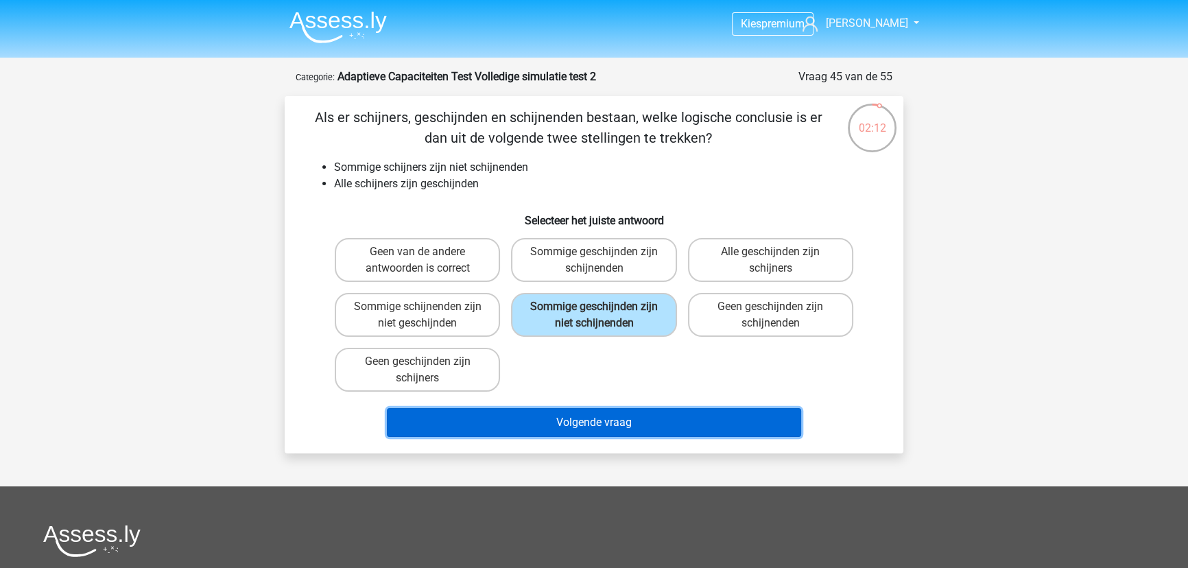
click at [651, 425] on button "Volgende vraag" at bounding box center [594, 422] width 415 height 29
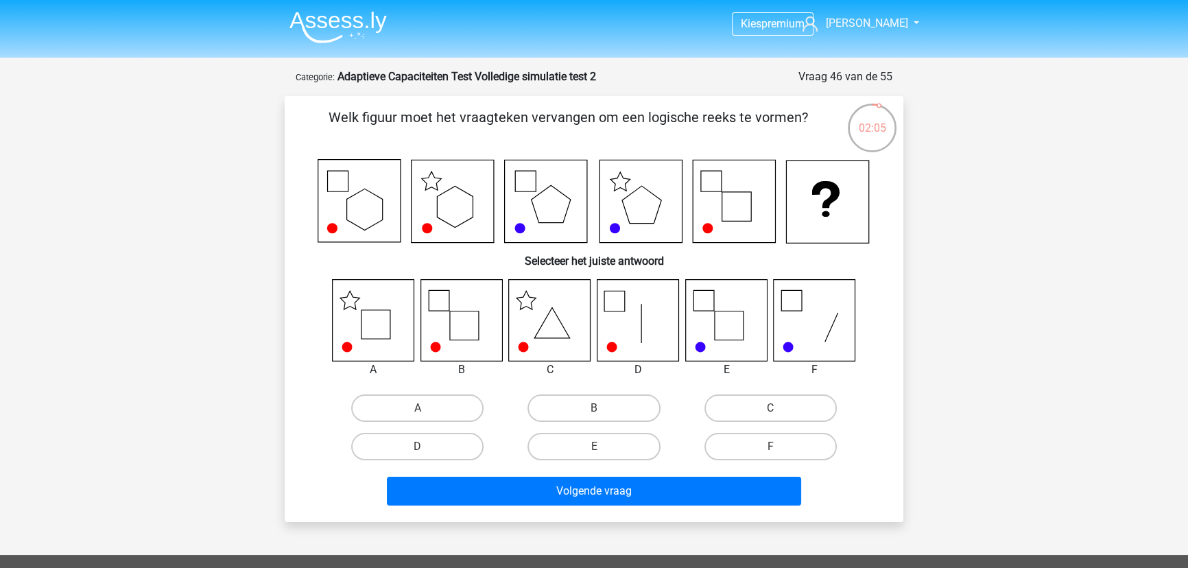
click at [759, 192] on icon at bounding box center [734, 201] width 83 height 83
click at [359, 322] on icon at bounding box center [374, 320] width 82 height 82
click at [468, 418] on label "A" at bounding box center [417, 407] width 132 height 27
click at [426, 417] on input "A" at bounding box center [422, 412] width 9 height 9
radio input "true"
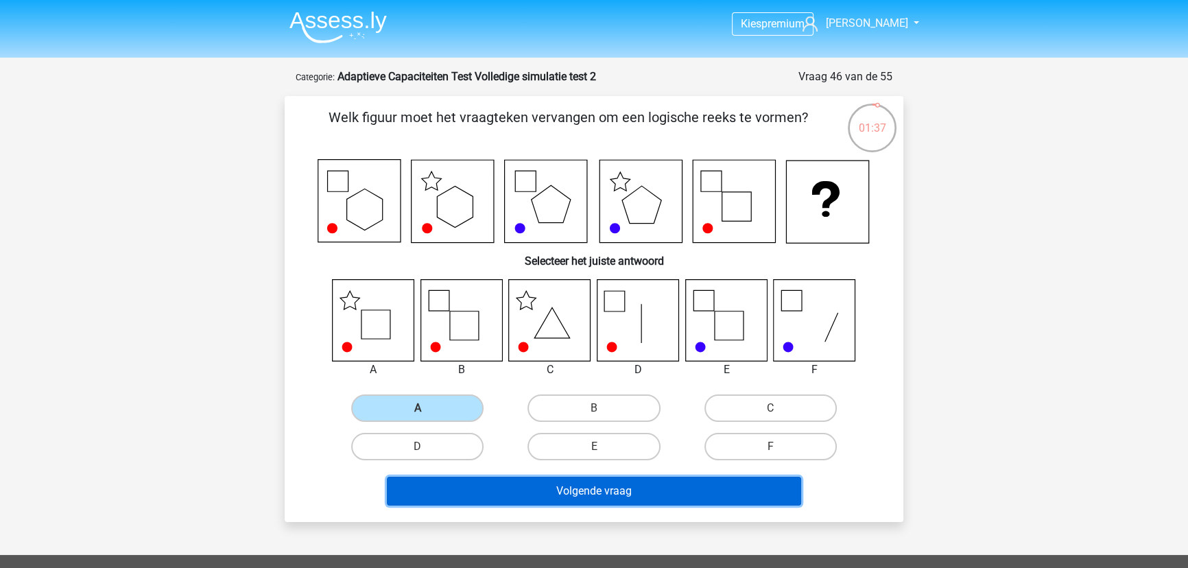
click at [536, 482] on button "Volgende vraag" at bounding box center [594, 491] width 415 height 29
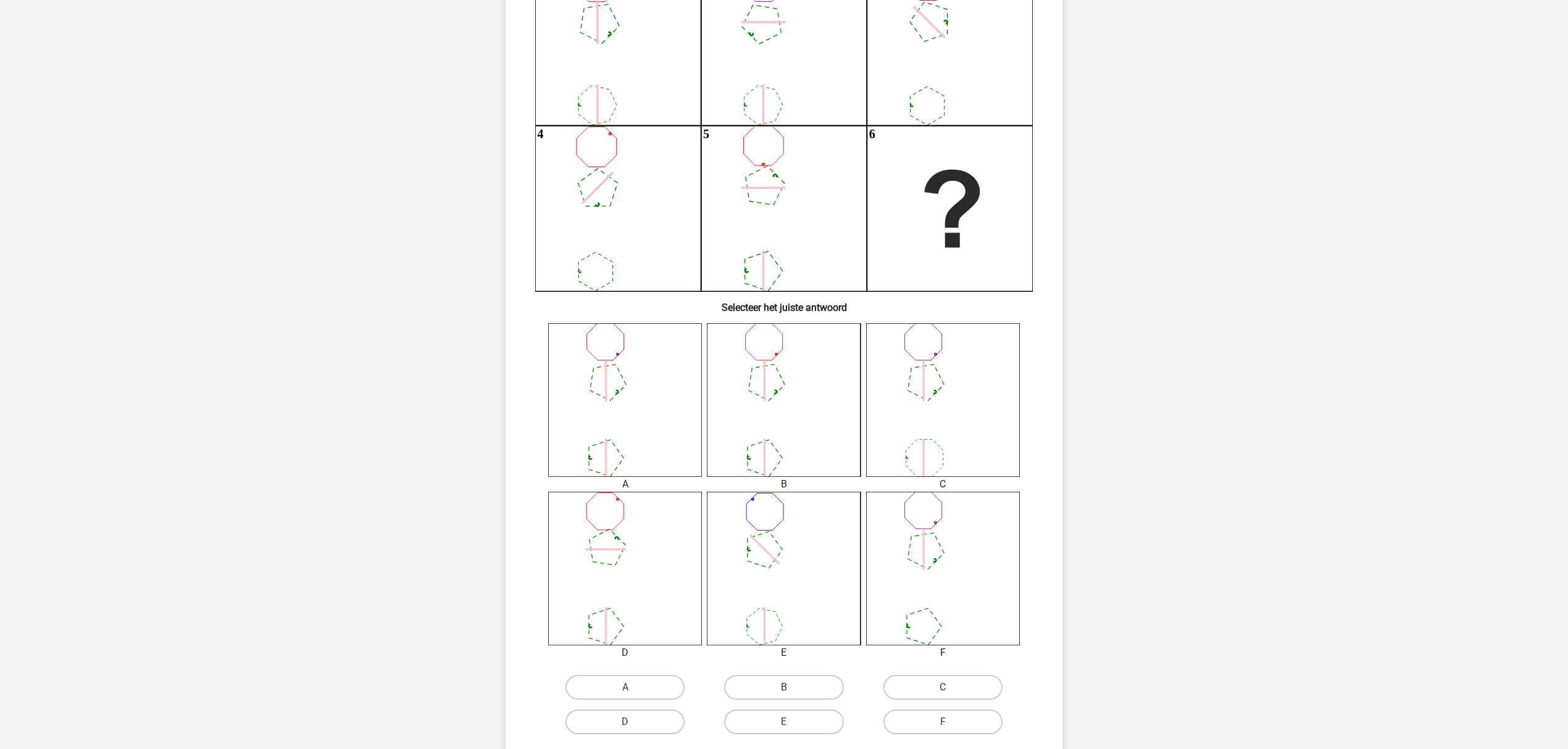
scroll to position [212, 0]
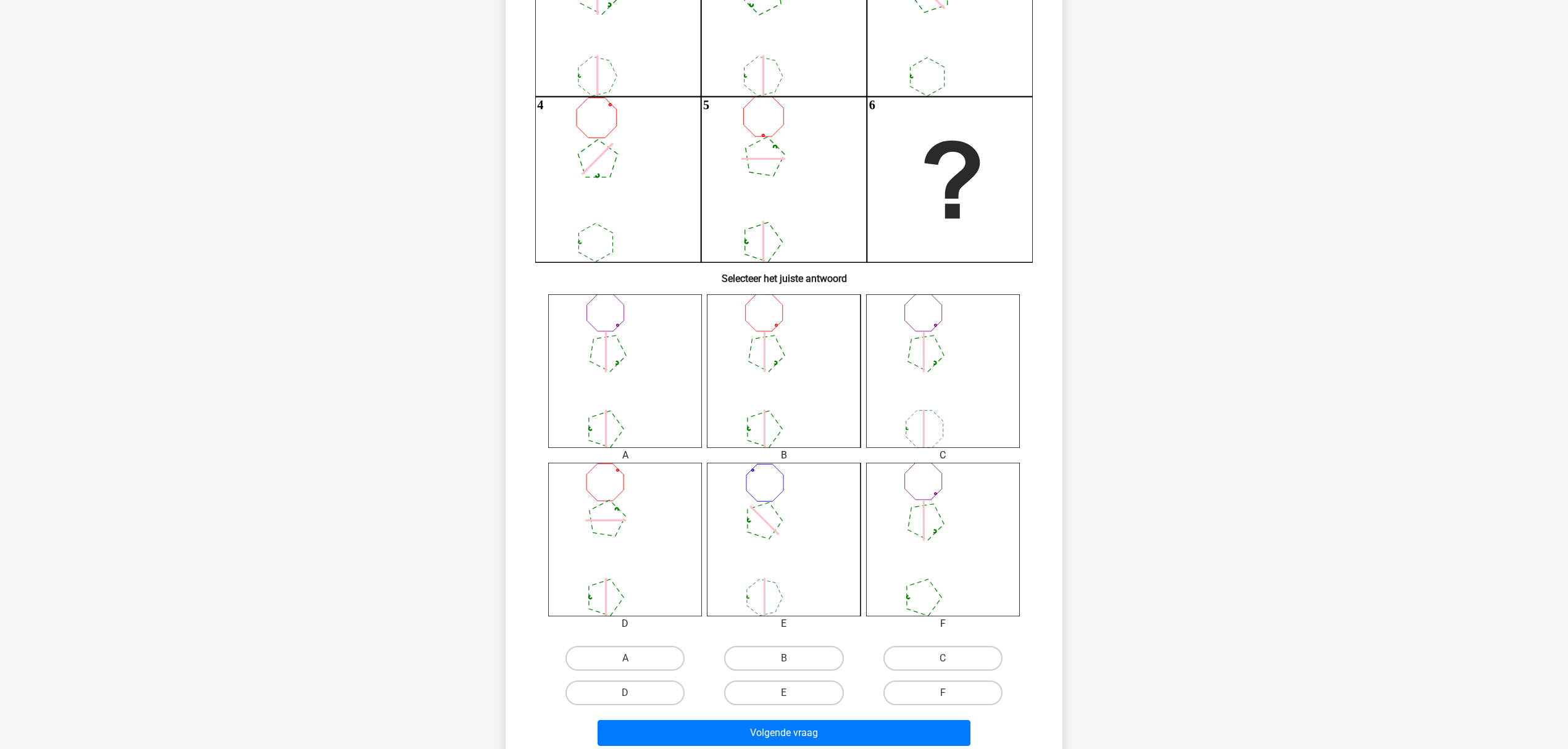
click at [939, 562] on div "F" at bounding box center [942, 693] width 158 height 34
click at [937, 562] on label "F" at bounding box center [942, 692] width 119 height 24
click at [942, 562] on input "F" at bounding box center [946, 697] width 8 height 8
radio input "true"
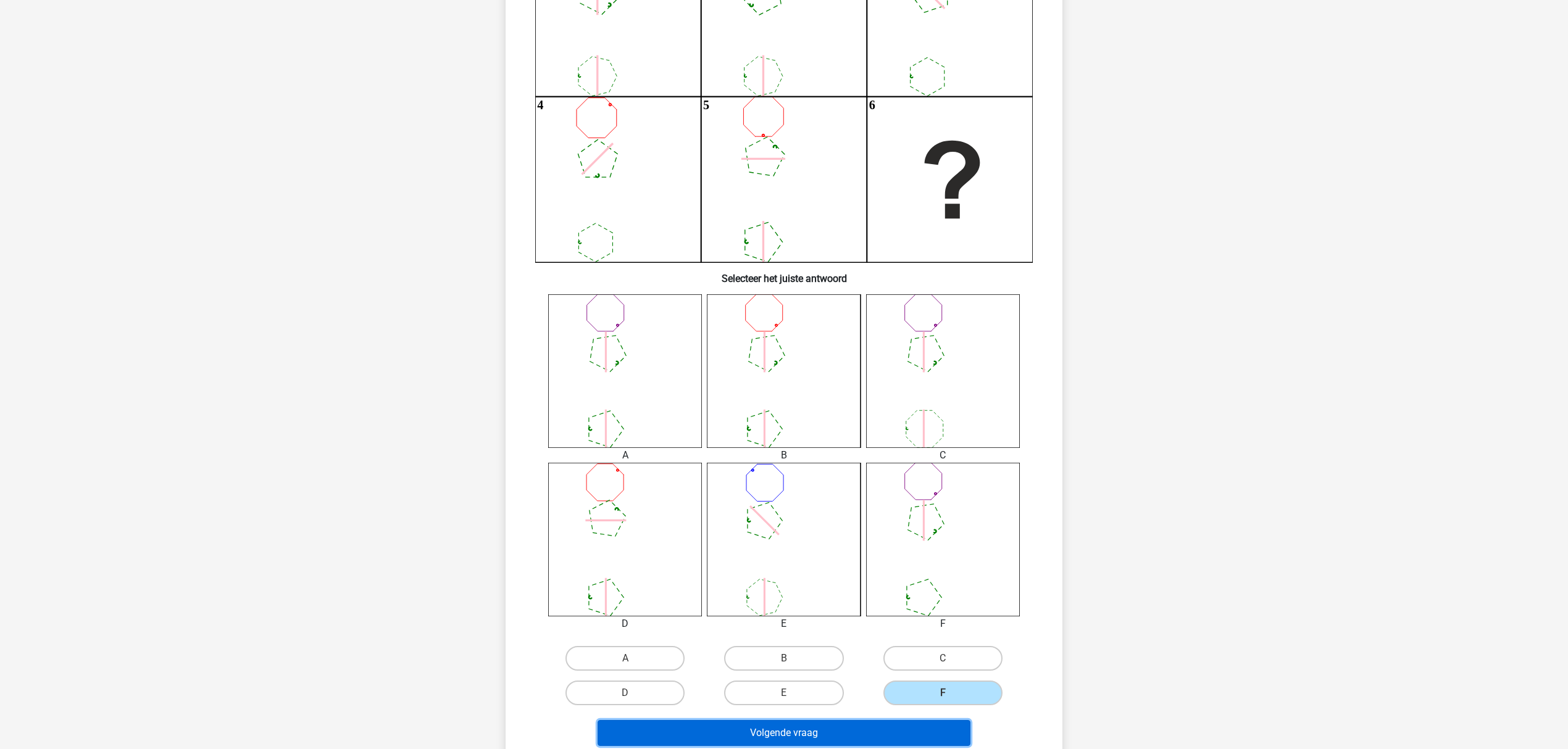
click at [915, 562] on button "Volgende vraag" at bounding box center [784, 733] width 374 height 26
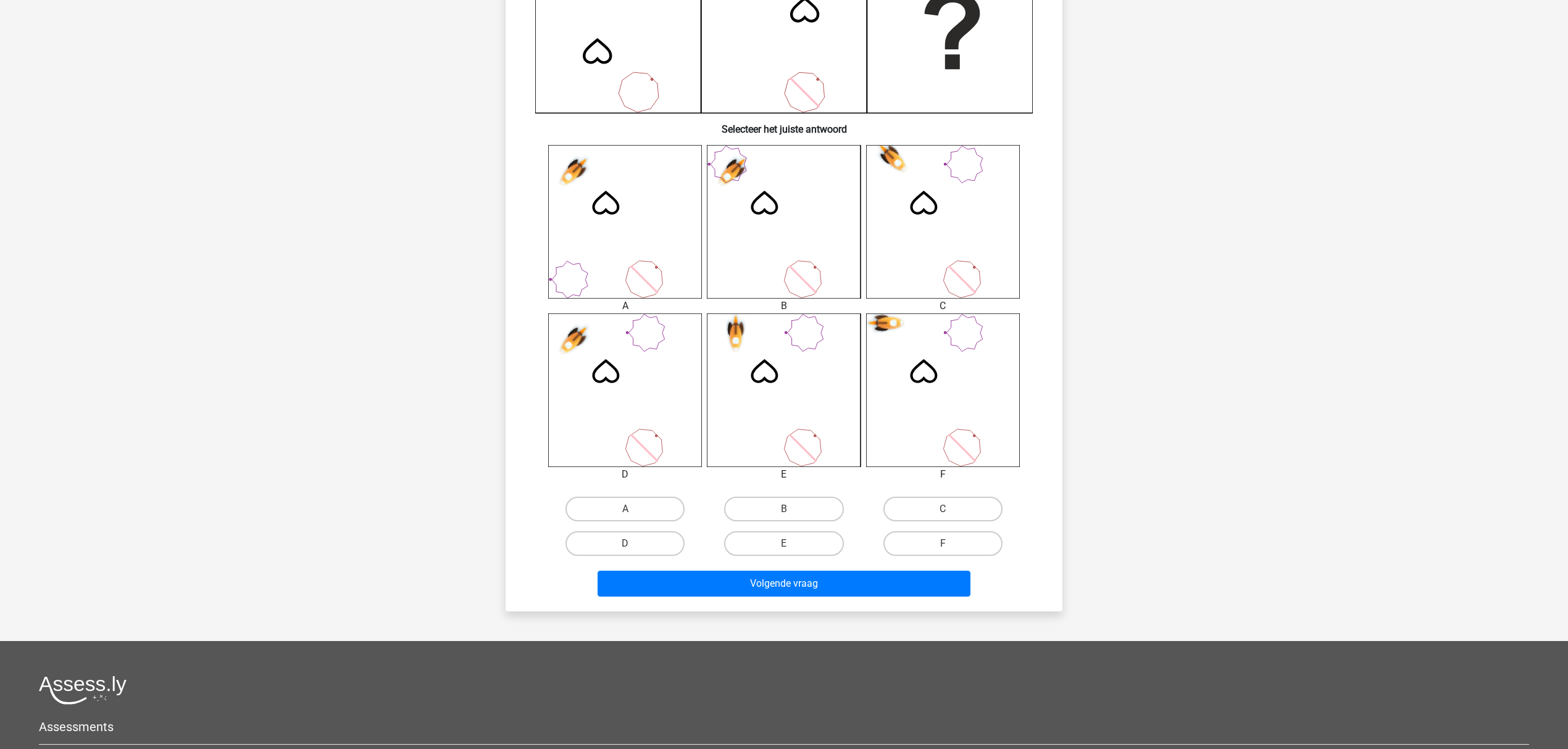
scroll to position [473, 0]
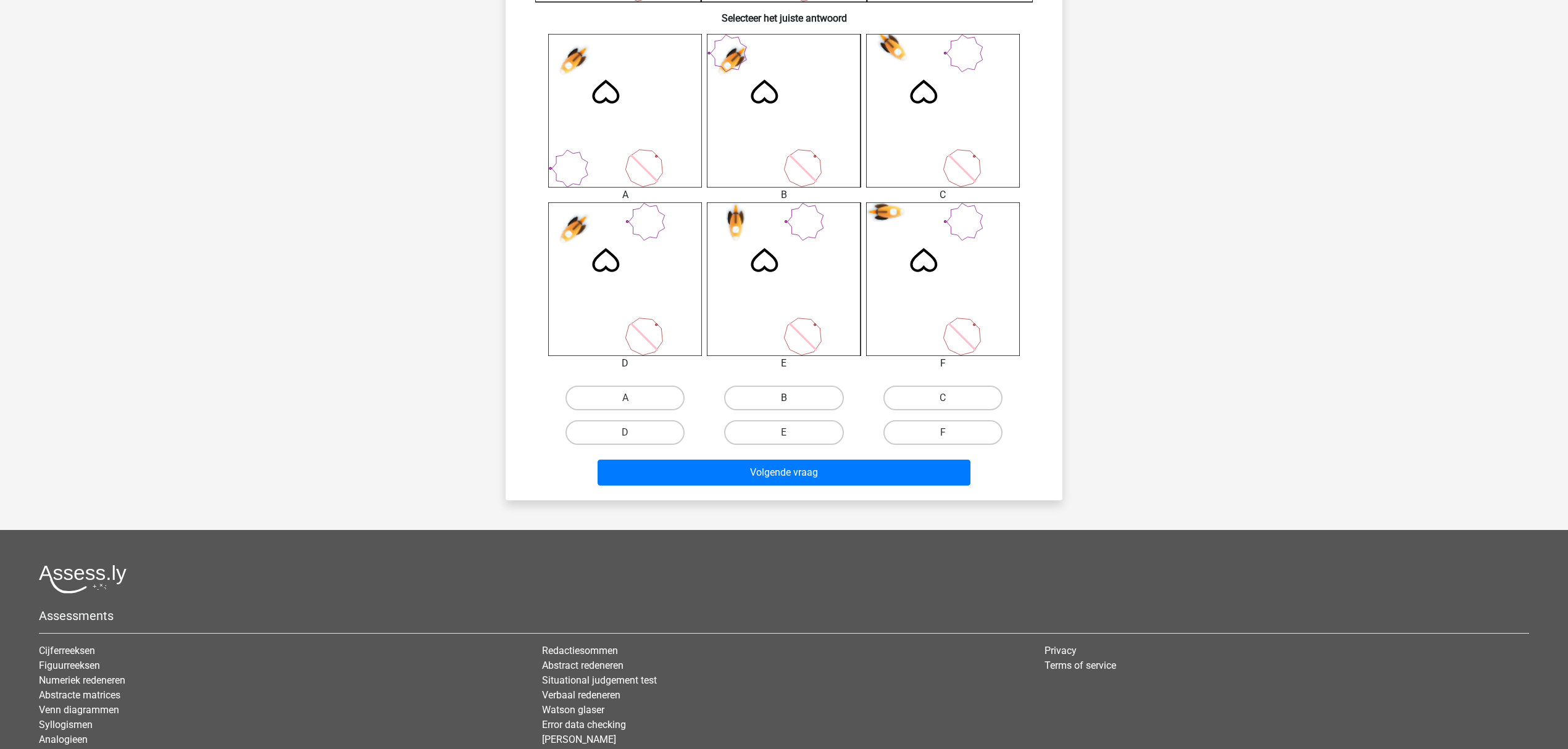
click at [753, 393] on label "B" at bounding box center [783, 398] width 119 height 24
click at [784, 398] on input "B" at bounding box center [788, 402] width 8 height 8
radio input "true"
click at [774, 455] on div "Volgende vraag" at bounding box center [783, 470] width 518 height 41
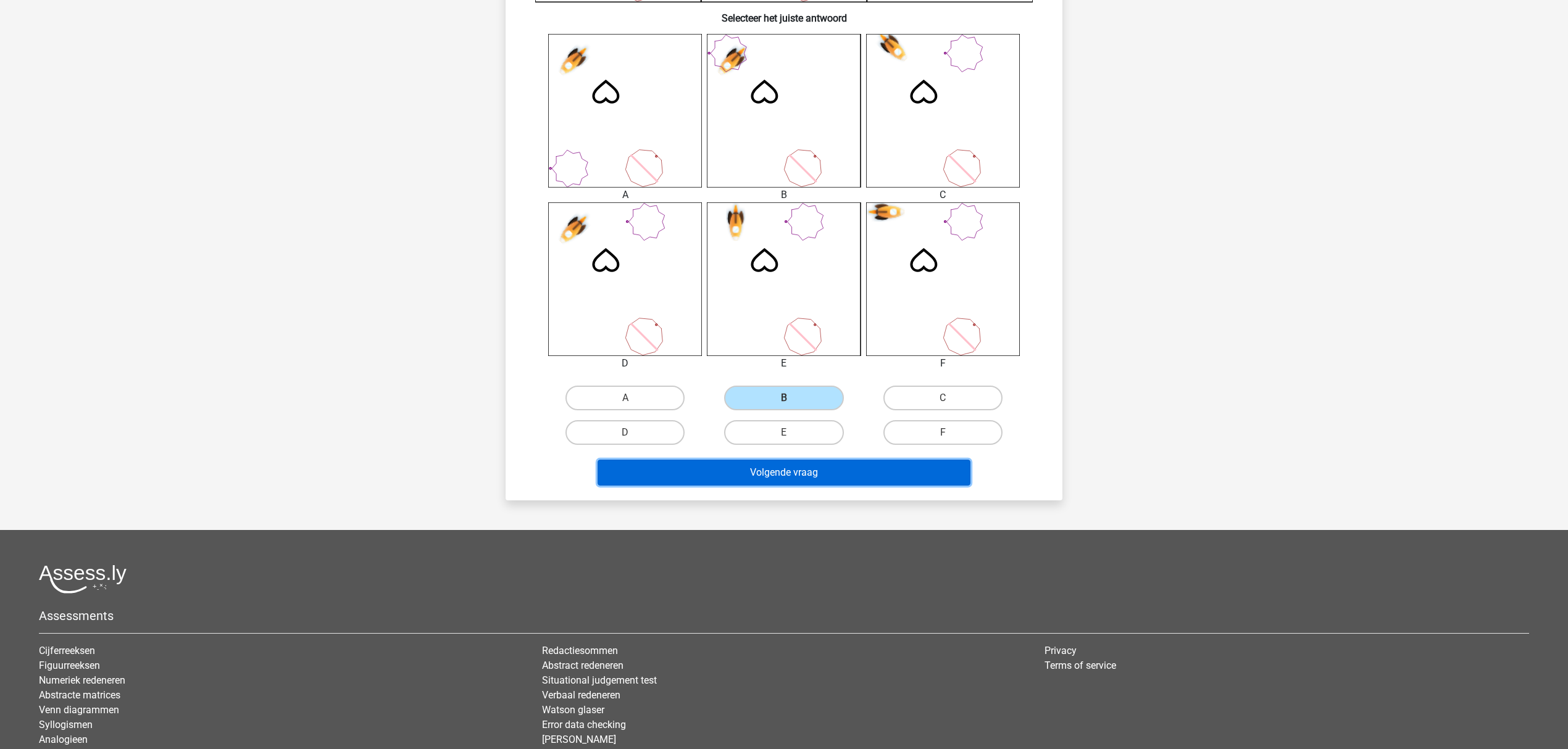
click at [775, 465] on button "Volgende vraag" at bounding box center [784, 473] width 374 height 26
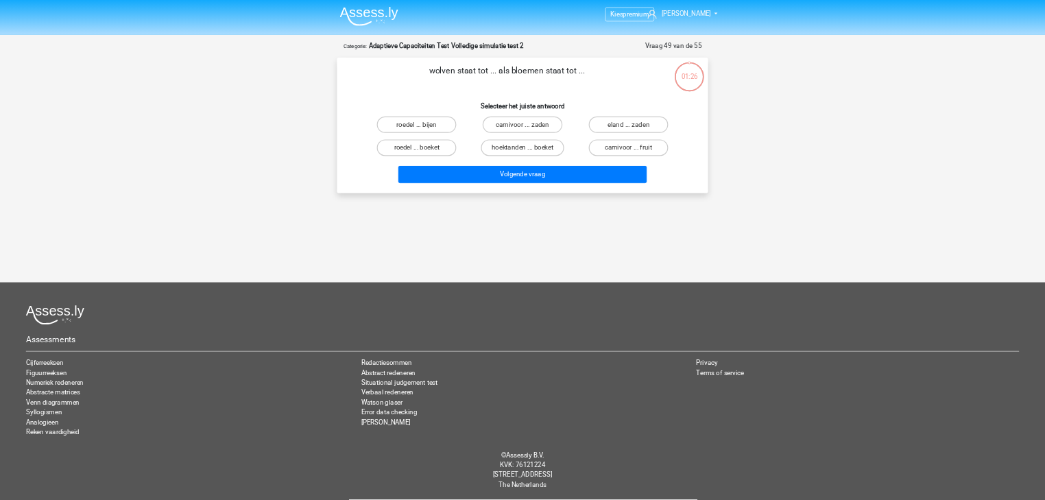
scroll to position [0, 0]
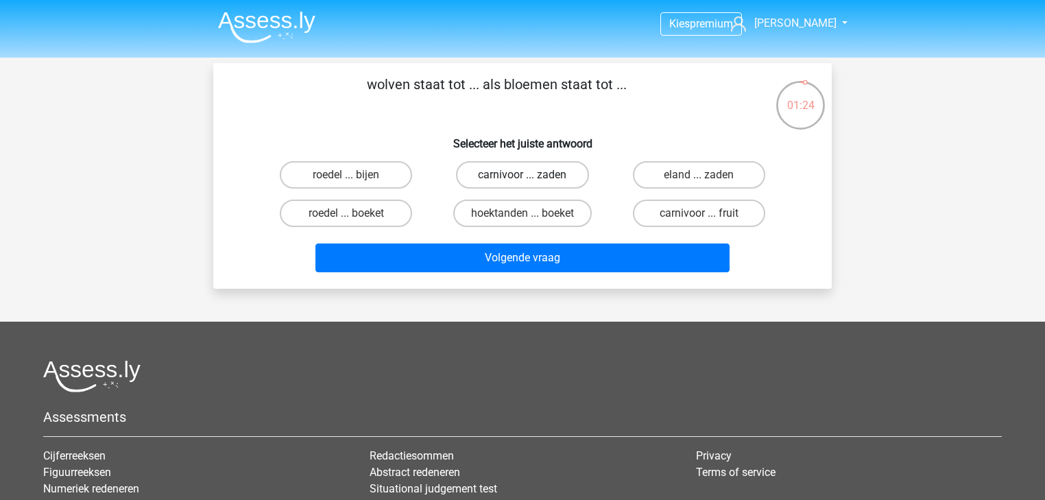
click at [533, 171] on label "carnivoor ... zaden" at bounding box center [522, 174] width 132 height 27
click at [531, 175] on input "carnivoor ... zaden" at bounding box center [526, 179] width 9 height 9
radio input "true"
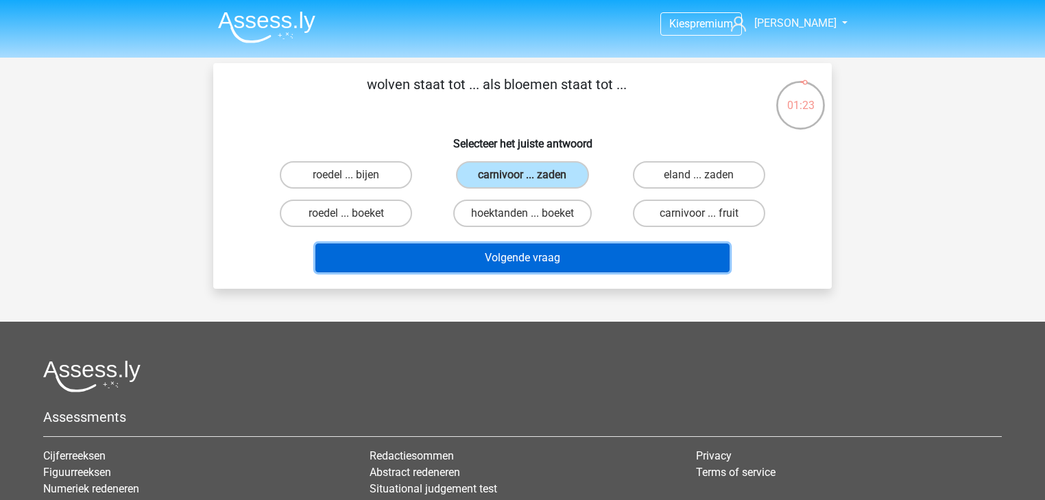
click at [597, 258] on button "Volgende vraag" at bounding box center [522, 257] width 415 height 29
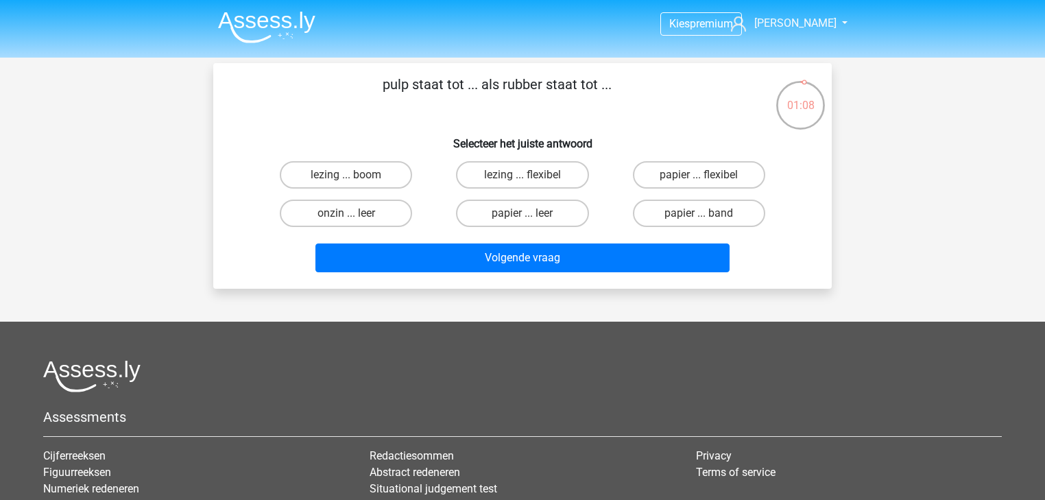
click at [702, 213] on input "papier ... band" at bounding box center [703, 217] width 9 height 9
radio input "true"
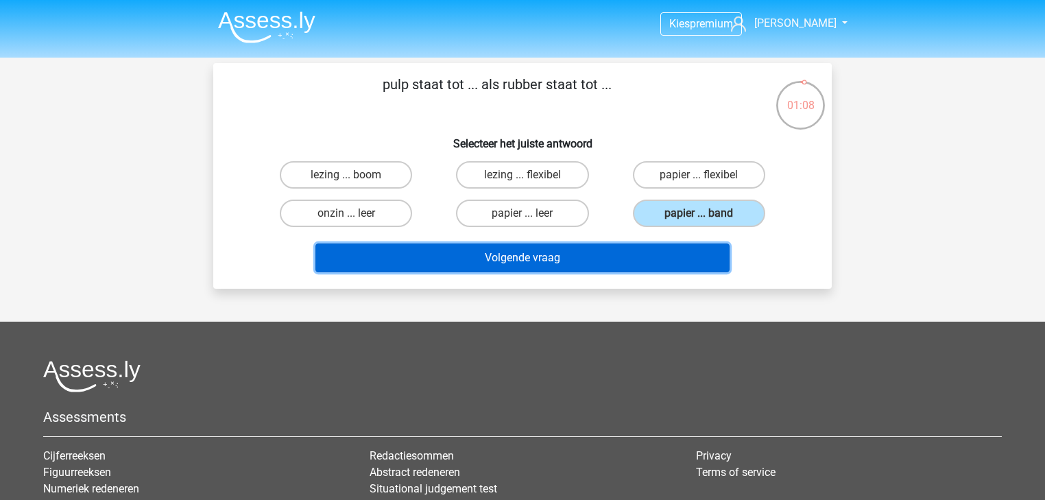
click at [678, 247] on button "Volgende vraag" at bounding box center [522, 257] width 415 height 29
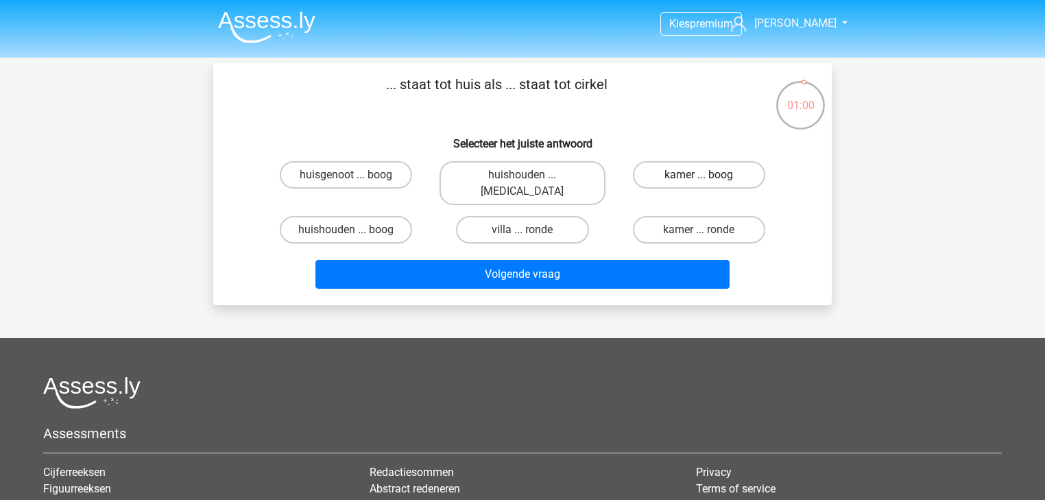
click at [673, 171] on label "kamer ... boog" at bounding box center [699, 174] width 132 height 27
click at [699, 175] on input "kamer ... boog" at bounding box center [703, 179] width 9 height 9
radio input "true"
click at [623, 249] on div "Volgende vraag" at bounding box center [522, 271] width 575 height 45
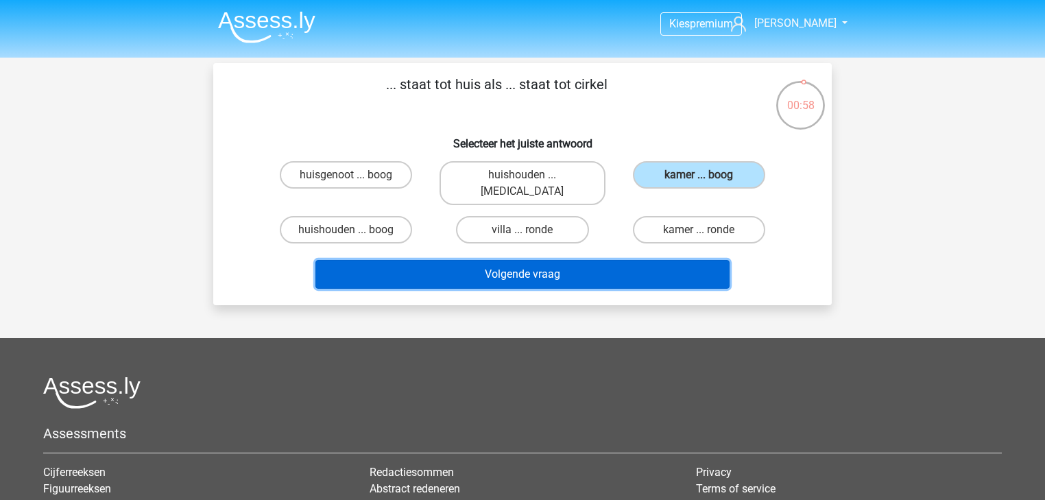
click at [616, 260] on button "Volgende vraag" at bounding box center [522, 274] width 415 height 29
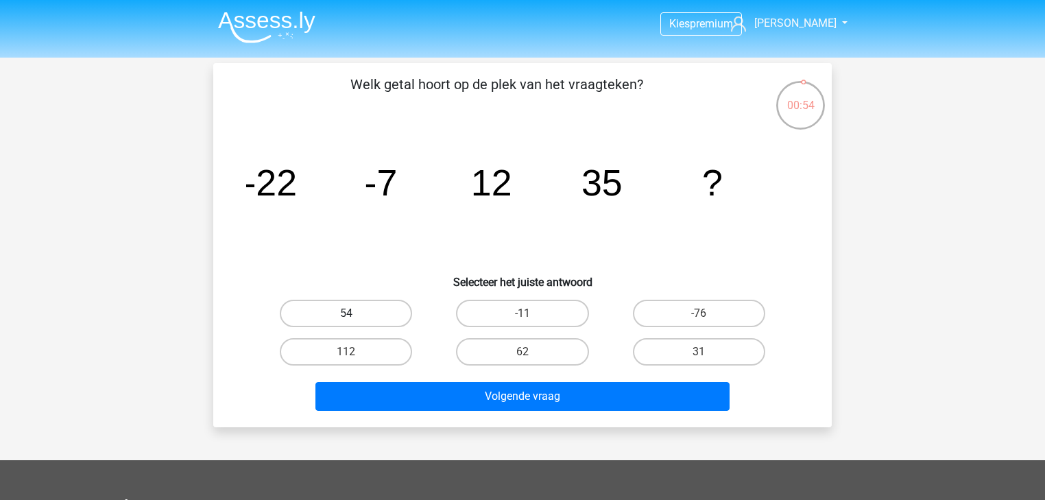
click at [357, 316] on label "54" at bounding box center [346, 313] width 132 height 27
click at [355, 316] on input "54" at bounding box center [350, 317] width 9 height 9
radio input "true"
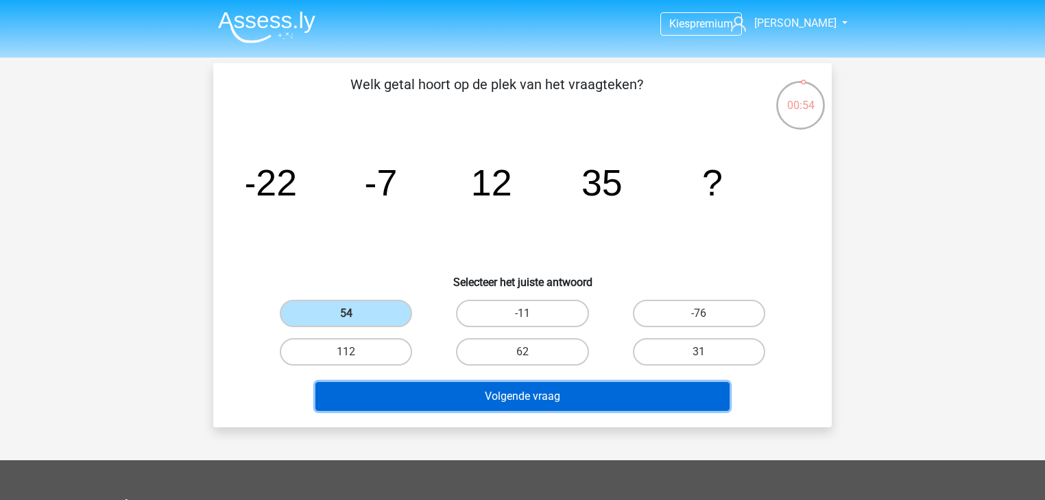
click at [458, 400] on button "Volgende vraag" at bounding box center [522, 396] width 415 height 29
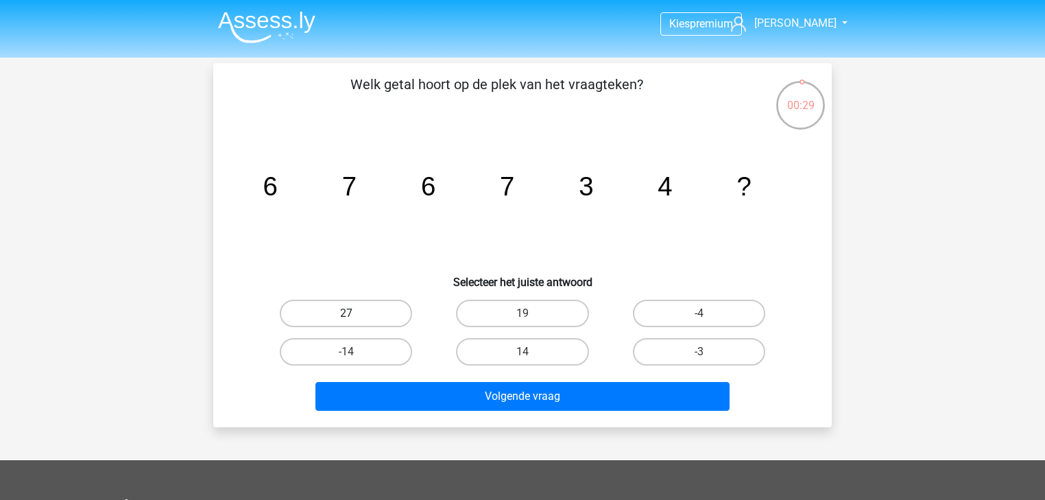
click at [398, 318] on label "27" at bounding box center [346, 313] width 132 height 27
click at [355, 318] on input "27" at bounding box center [350, 317] width 9 height 9
radio input "true"
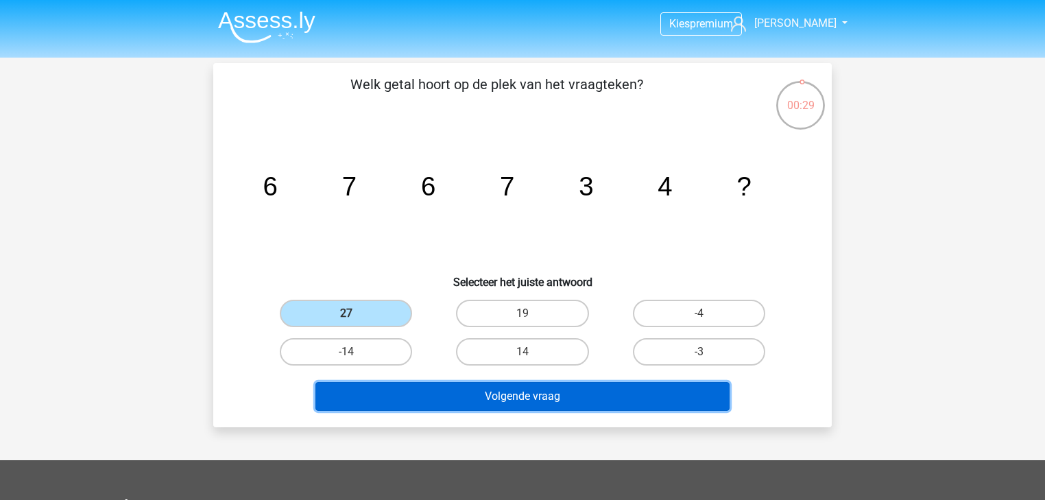
click at [449, 391] on button "Volgende vraag" at bounding box center [522, 396] width 415 height 29
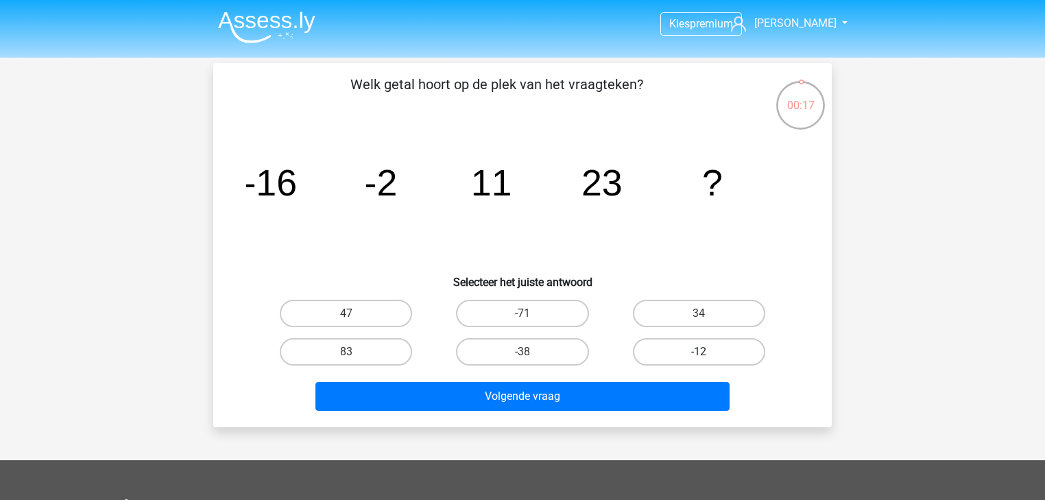
click at [705, 348] on label "-12" at bounding box center [699, 351] width 132 height 27
click at [705, 352] on input "-12" at bounding box center [703, 356] width 9 height 9
radio input "true"
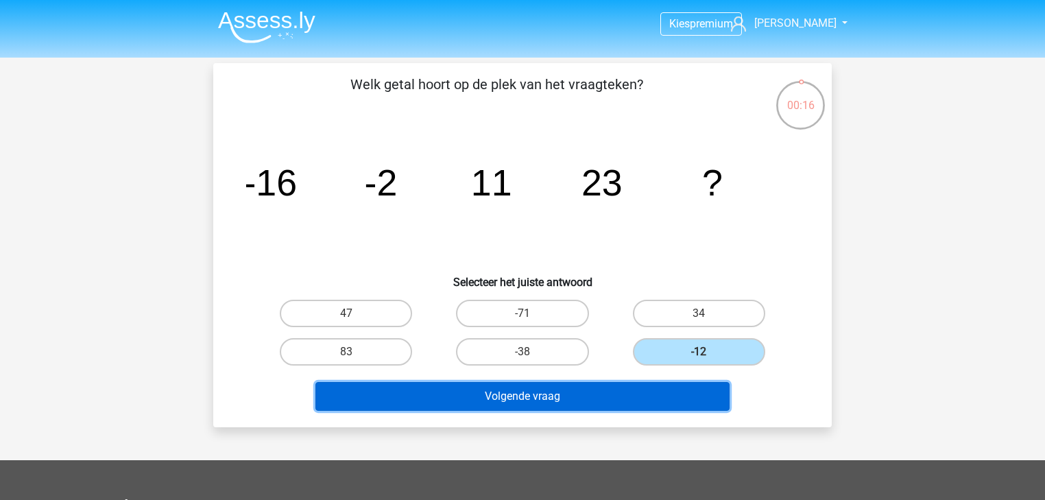
click at [570, 384] on button "Volgende vraag" at bounding box center [522, 396] width 415 height 29
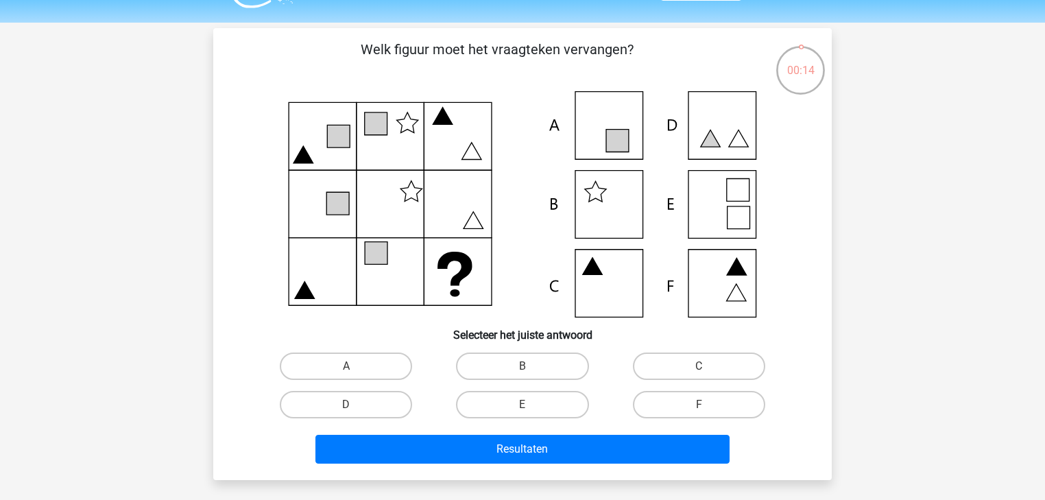
scroll to position [55, 0]
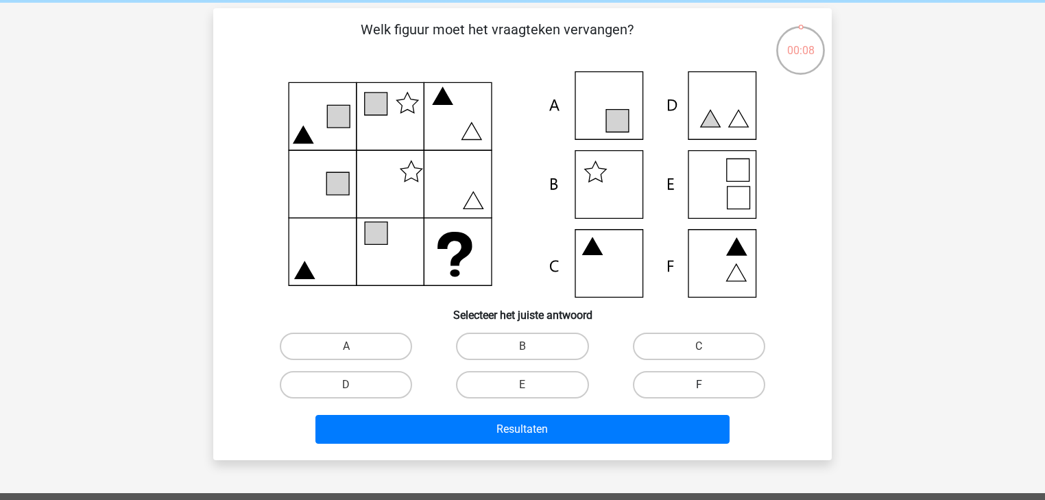
click at [651, 375] on label "F" at bounding box center [699, 384] width 132 height 27
click at [699, 385] on input "F" at bounding box center [703, 389] width 9 height 9
radio input "true"
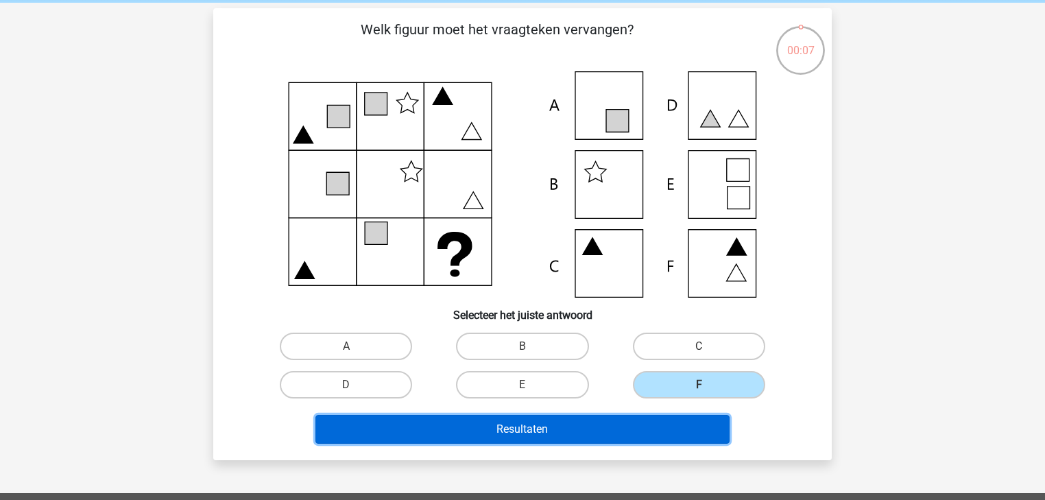
click at [648, 429] on button "Resultaten" at bounding box center [522, 429] width 415 height 29
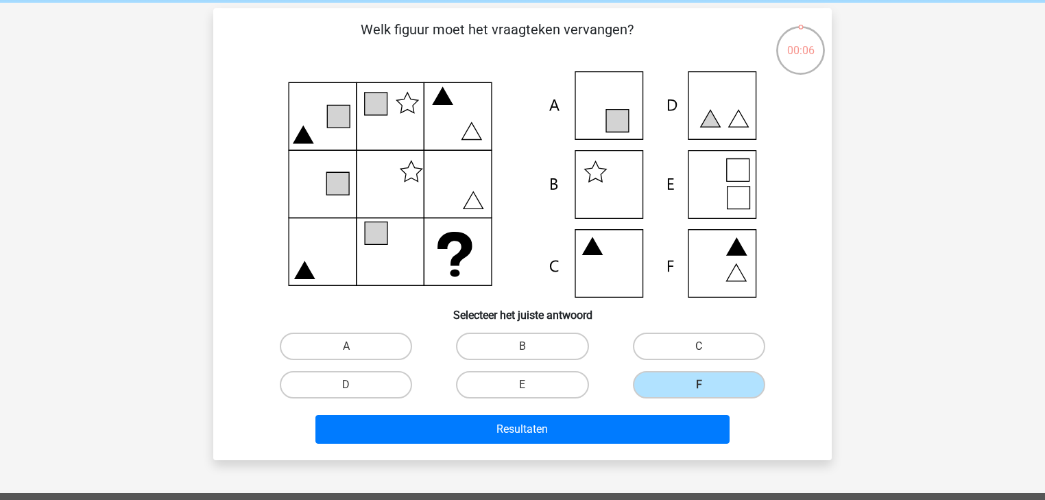
scroll to position [0, 0]
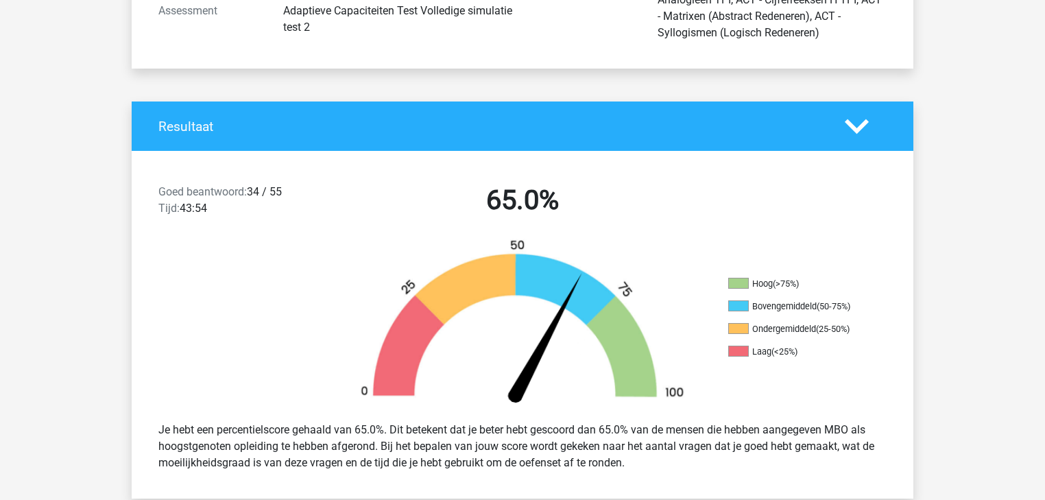
scroll to position [274, 0]
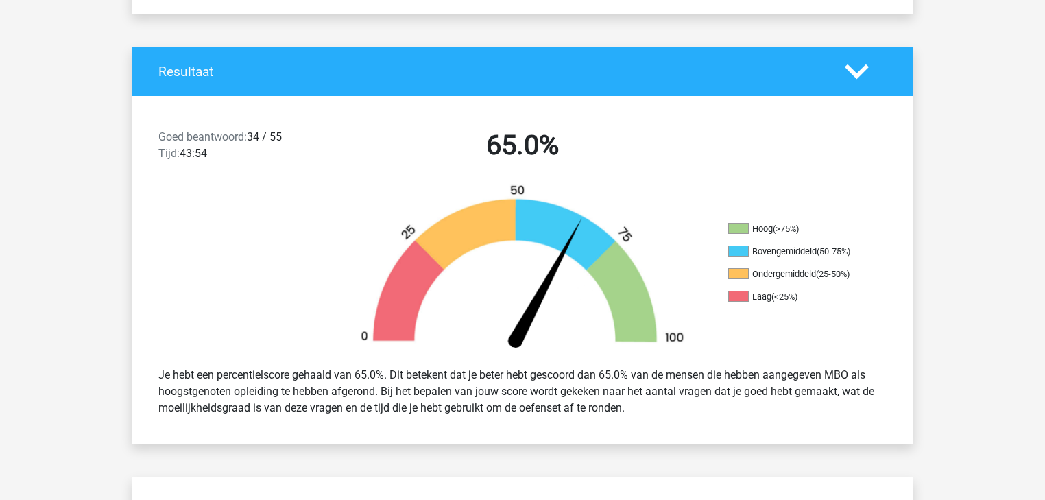
drag, startPoint x: 382, startPoint y: 386, endPoint x: 638, endPoint y: 417, distance: 258.3
click at [638, 417] on div "Je hebt een percentielscore gehaald van 65.0%. Dit betekent dat je beter hebt g…" at bounding box center [522, 391] width 749 height 60
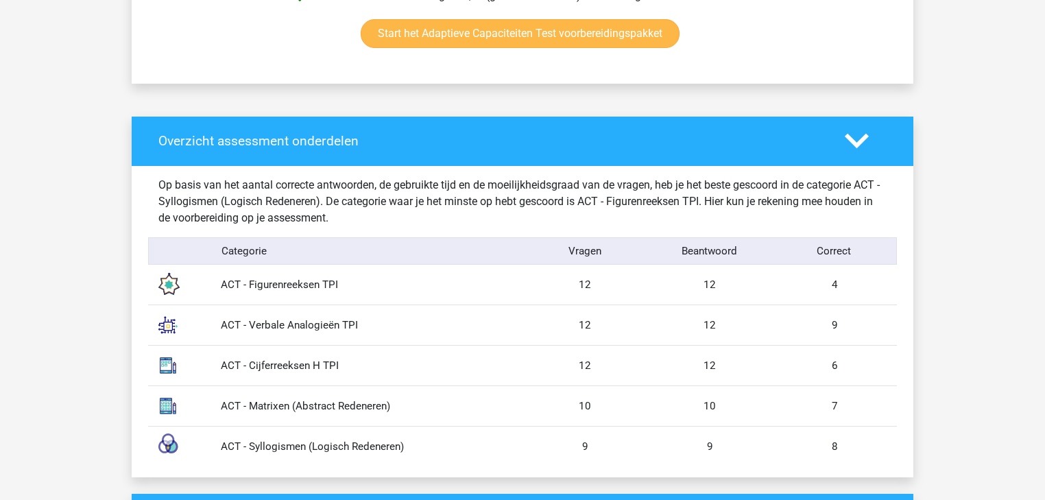
scroll to position [987, 0]
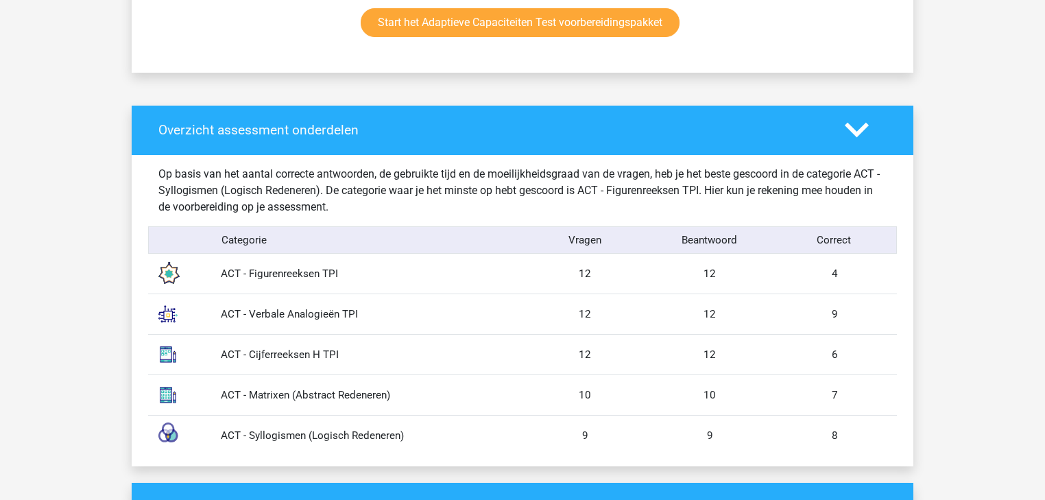
click at [834, 276] on div "4" at bounding box center [834, 274] width 125 height 16
drag, startPoint x: 686, startPoint y: 274, endPoint x: 713, endPoint y: 272, distance: 27.5
click at [713, 272] on div "12" at bounding box center [709, 274] width 125 height 16
click at [444, 297] on div "ACT - Verbale Analogieën TPI 12 12 9" at bounding box center [522, 313] width 749 height 40
drag, startPoint x: 820, startPoint y: 362, endPoint x: 839, endPoint y: 362, distance: 18.5
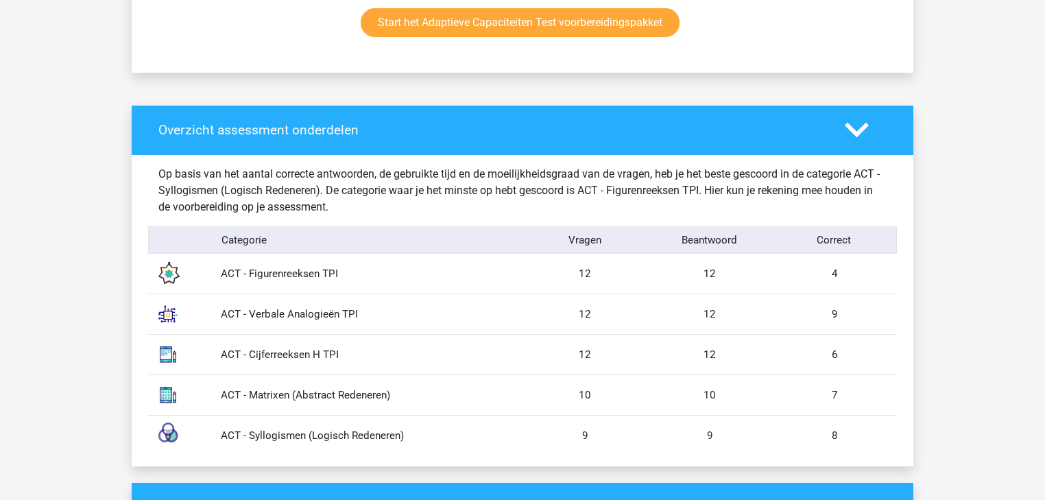
click at [839, 362] on div "ACT - Cijferreeksen H TPI 12 12 6" at bounding box center [522, 354] width 749 height 40
click at [450, 392] on div "ACT - Matrixen (Abstract Redeneren)" at bounding box center [366, 395] width 312 height 16
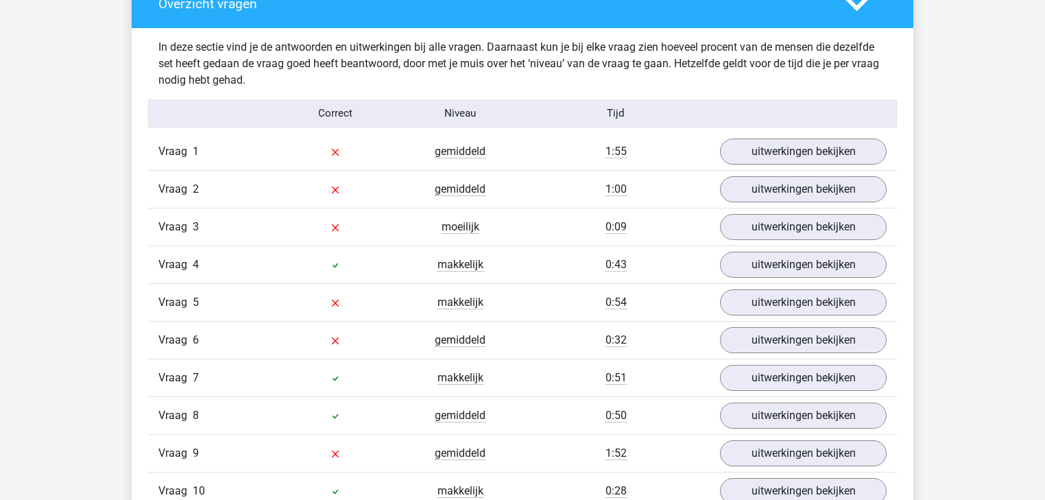
scroll to position [1371, 0]
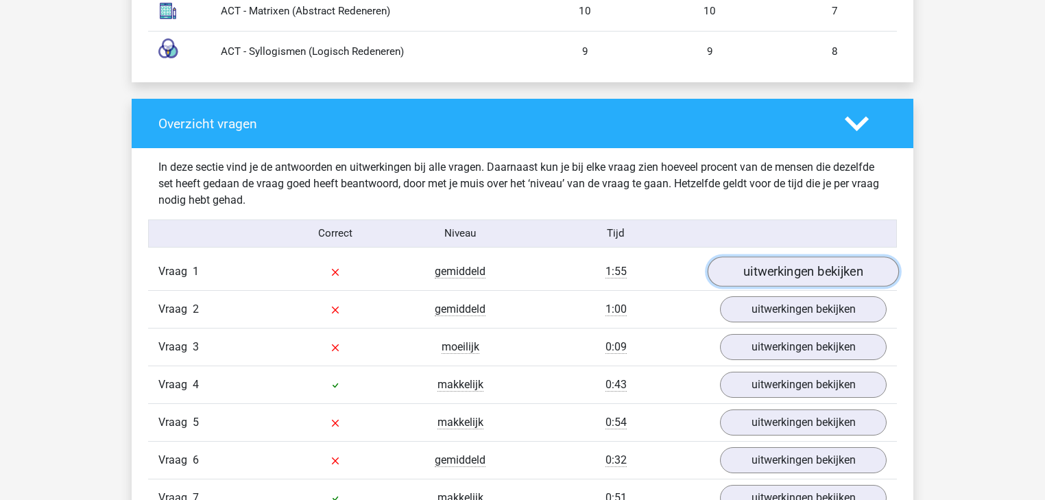
click at [828, 259] on link "uitwerkingen bekijken" at bounding box center [803, 271] width 191 height 30
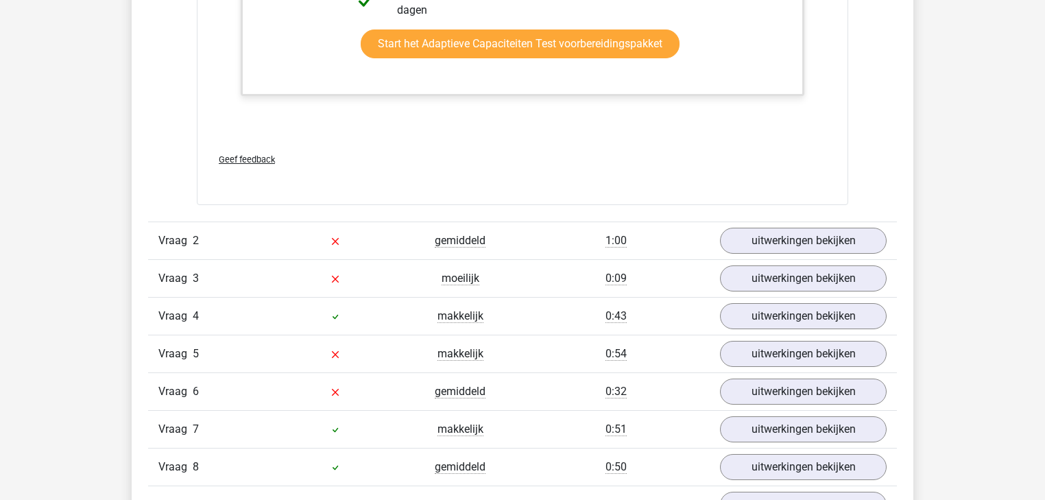
scroll to position [2743, 0]
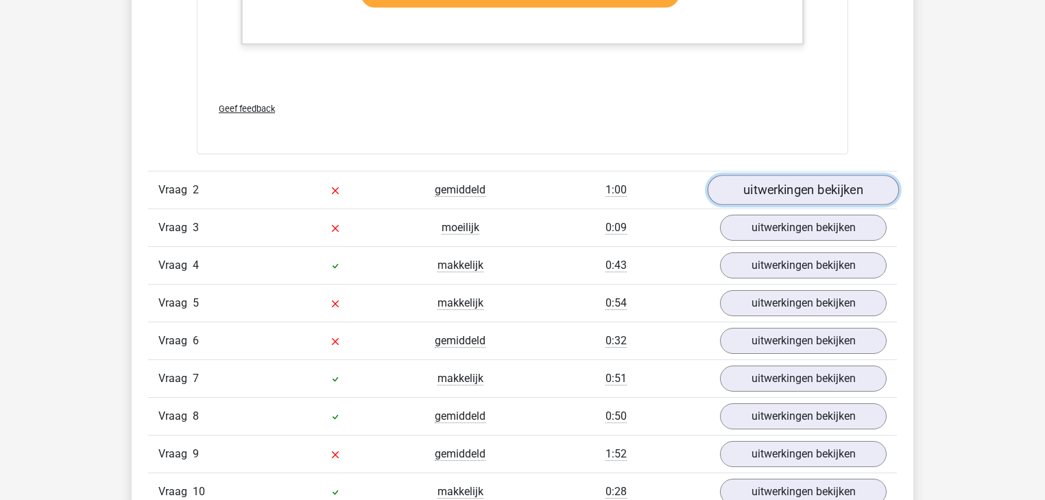
click at [765, 194] on link "uitwerkingen bekijken" at bounding box center [803, 191] width 191 height 30
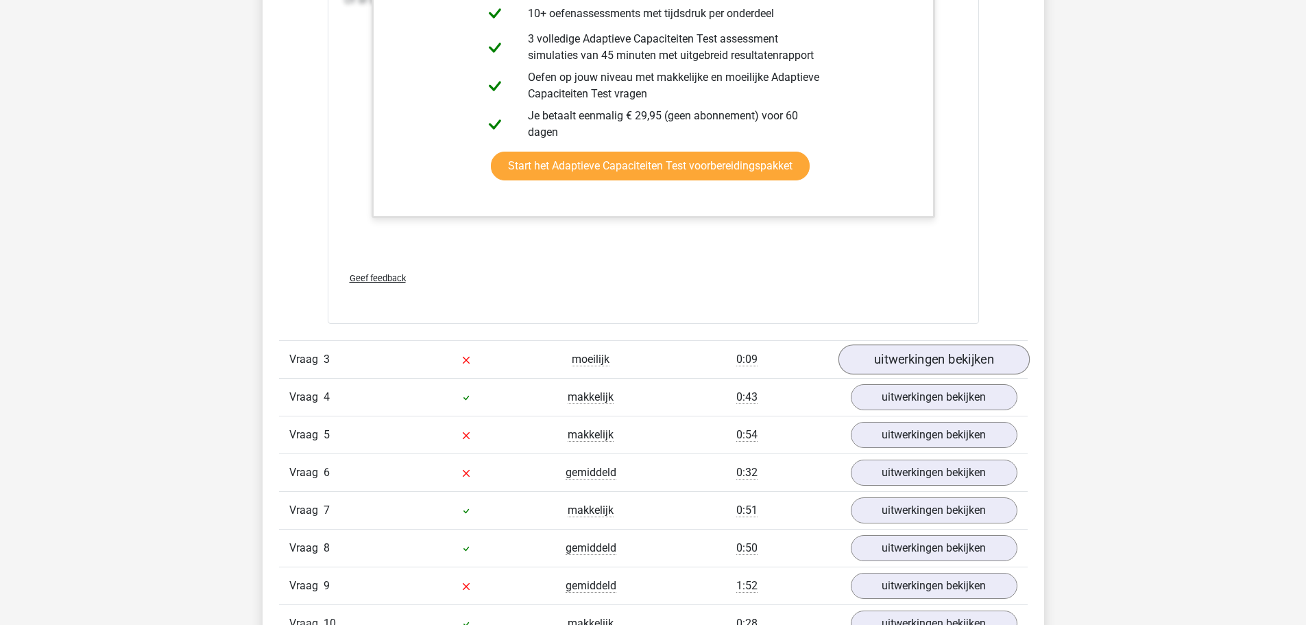
scroll to position [4230, 0]
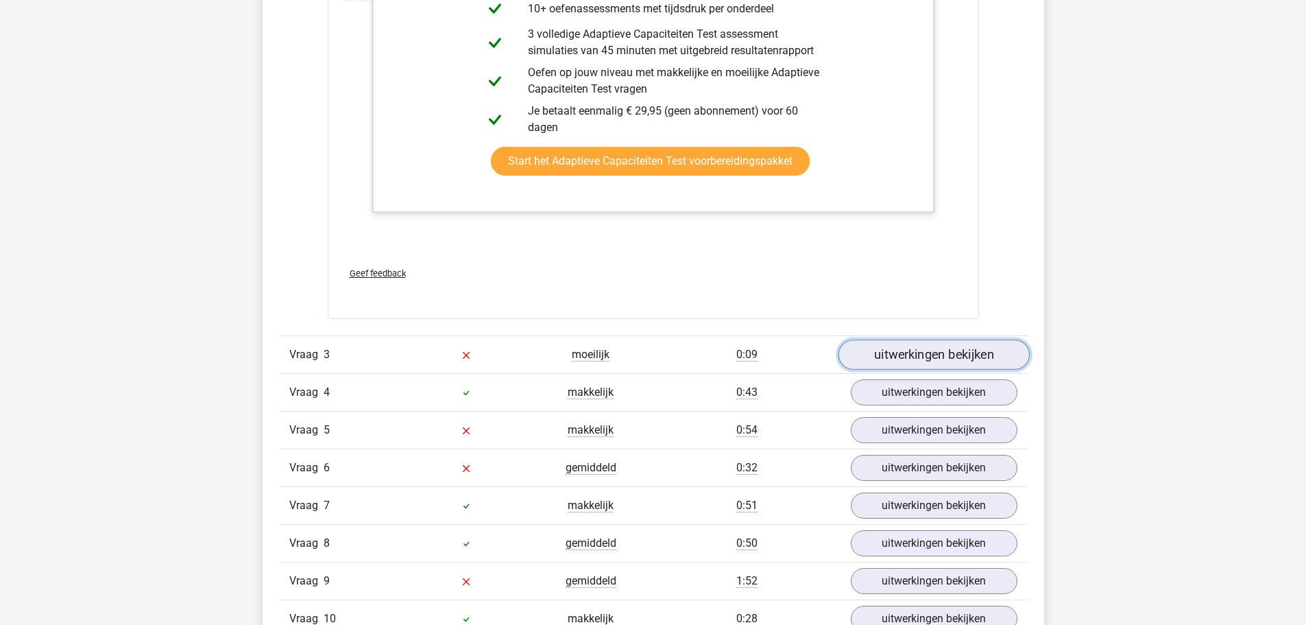
click at [924, 348] on link "uitwerkingen bekijken" at bounding box center [933, 354] width 191 height 30
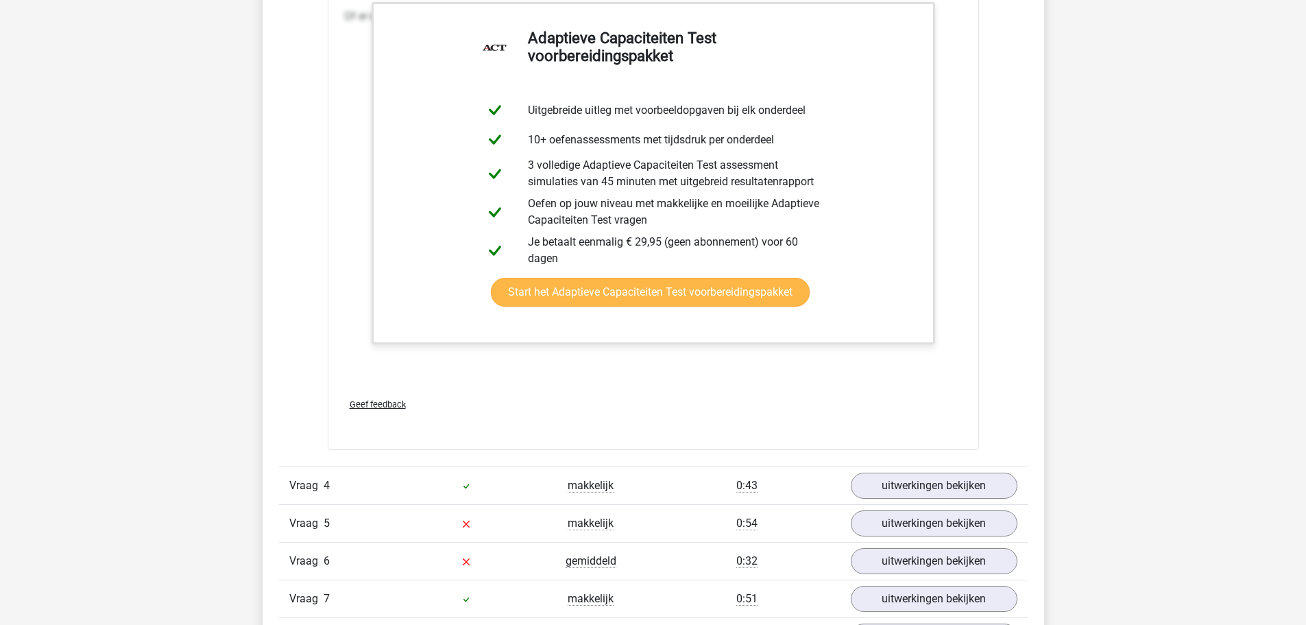
scroll to position [5670, 0]
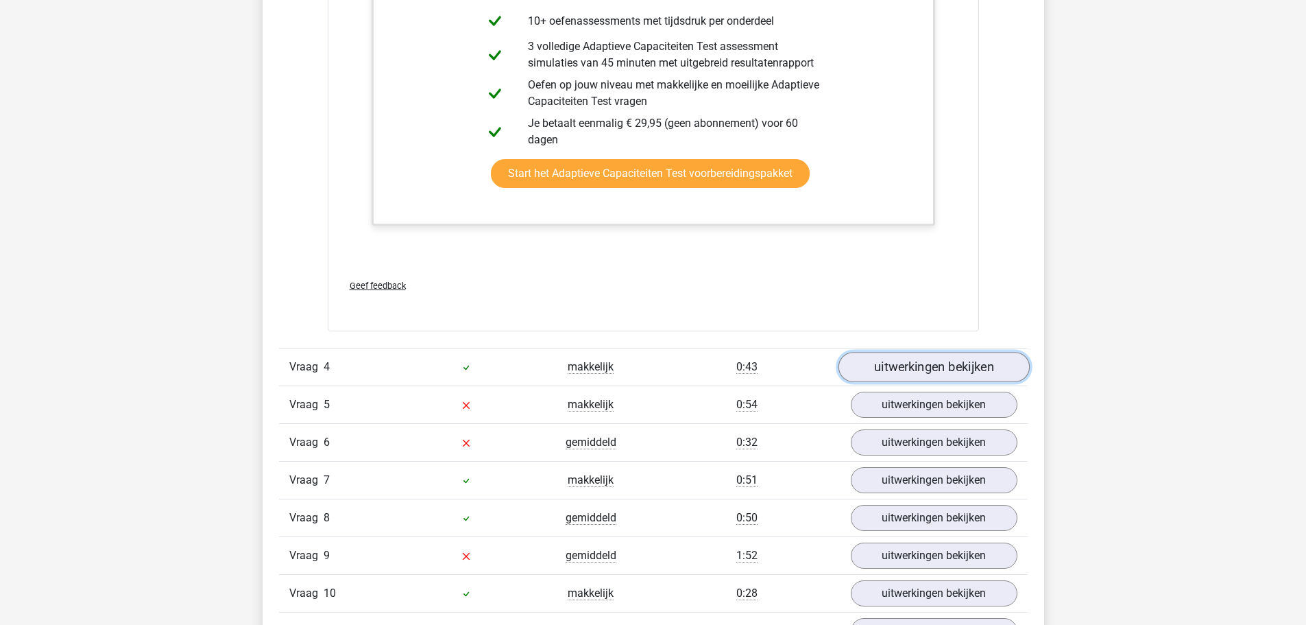
click at [905, 373] on link "uitwerkingen bekijken" at bounding box center [933, 367] width 191 height 30
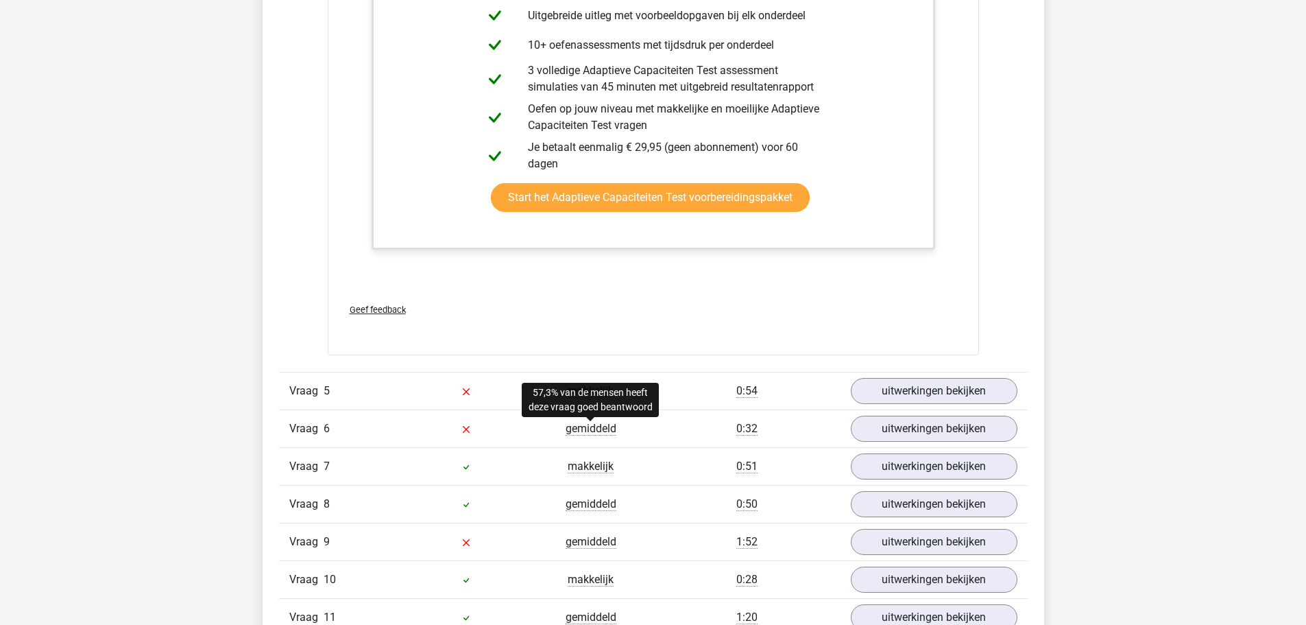
scroll to position [6493, 0]
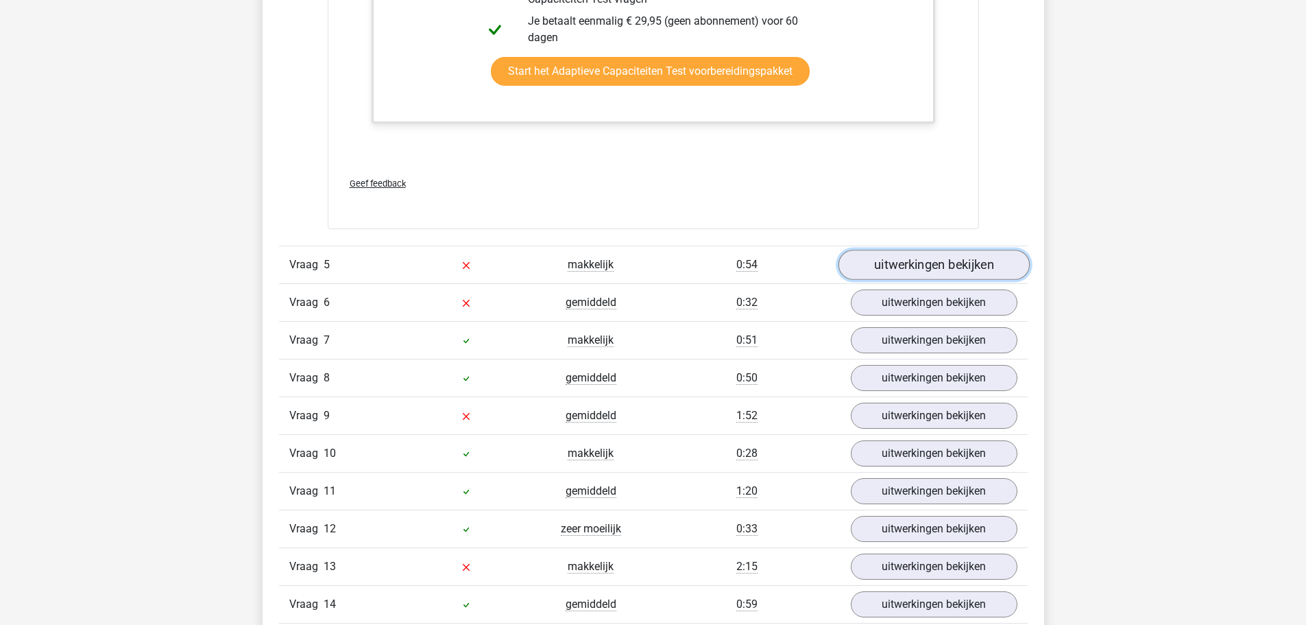
click at [895, 261] on link "uitwerkingen bekijken" at bounding box center [933, 265] width 191 height 30
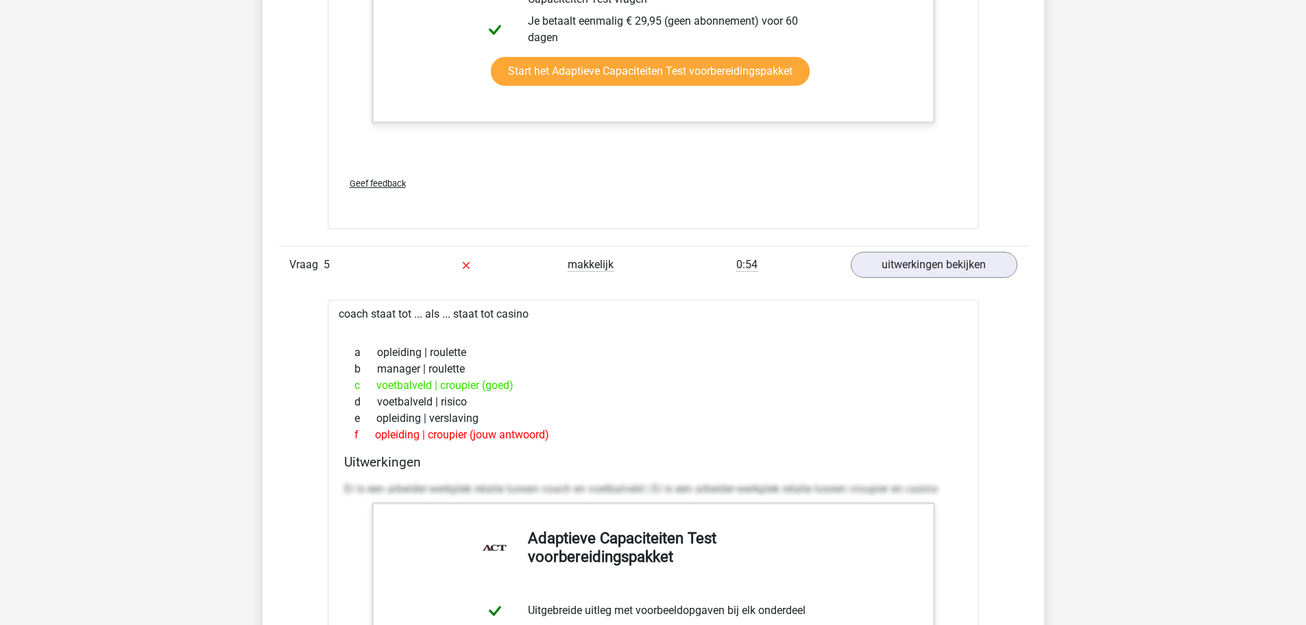
drag, startPoint x: 372, startPoint y: 432, endPoint x: 559, endPoint y: 435, distance: 186.5
click at [559, 435] on div "f opleiding | croupier (jouw antwoord)" at bounding box center [653, 434] width 618 height 16
click at [647, 383] on div "c voetbalveld | croupier (goed)" at bounding box center [653, 385] width 618 height 16
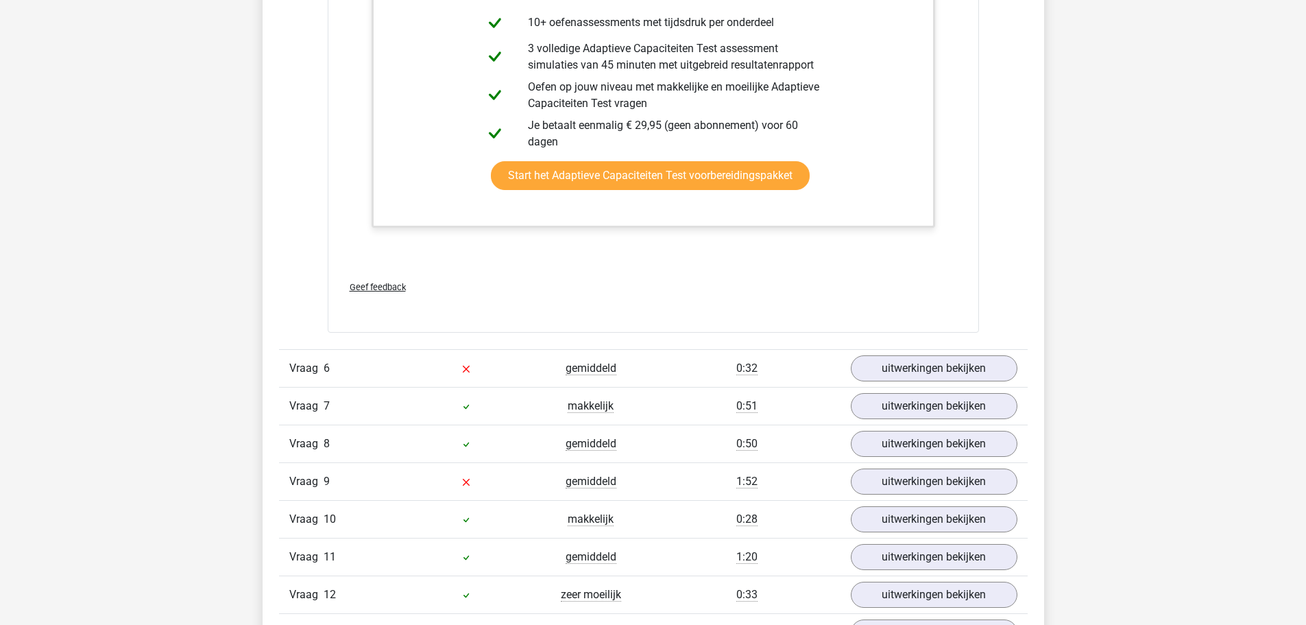
scroll to position [7179, 0]
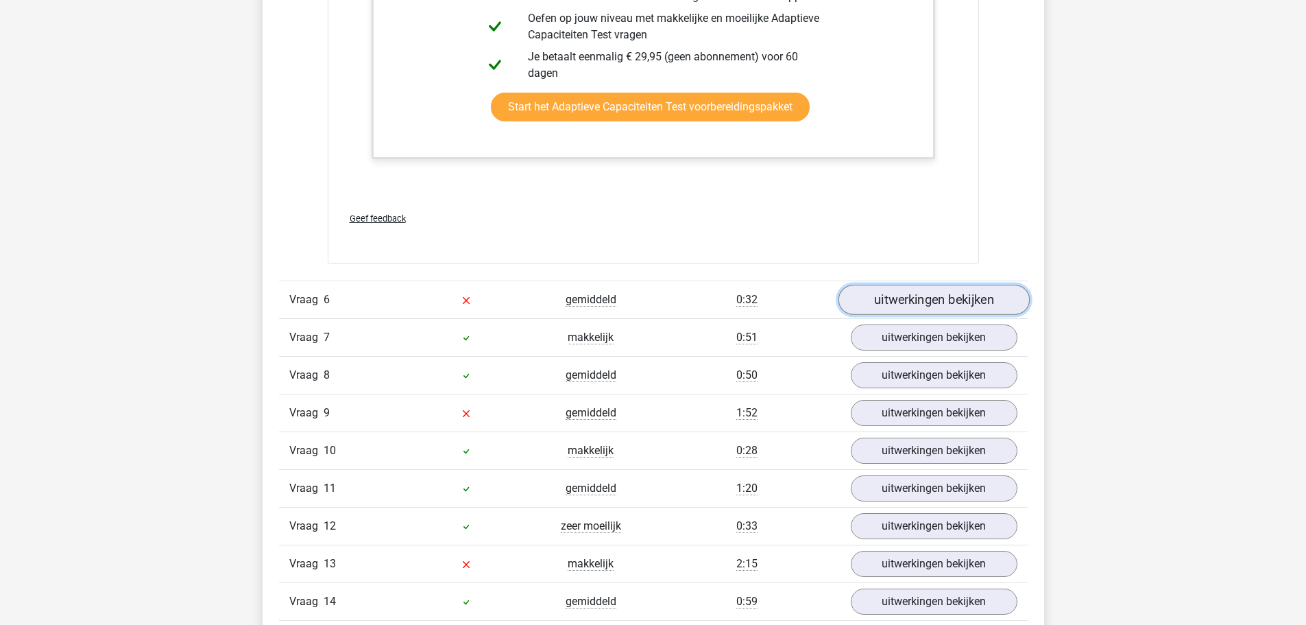
click at [877, 303] on link "uitwerkingen bekijken" at bounding box center [933, 300] width 191 height 30
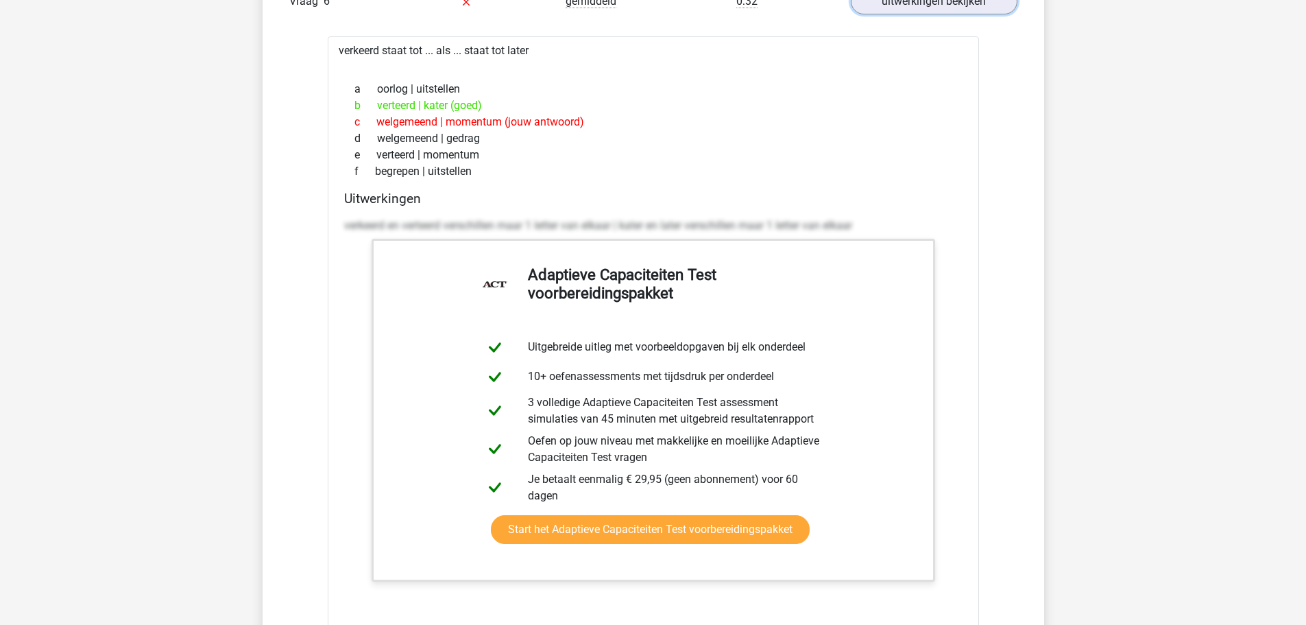
scroll to position [7796, 0]
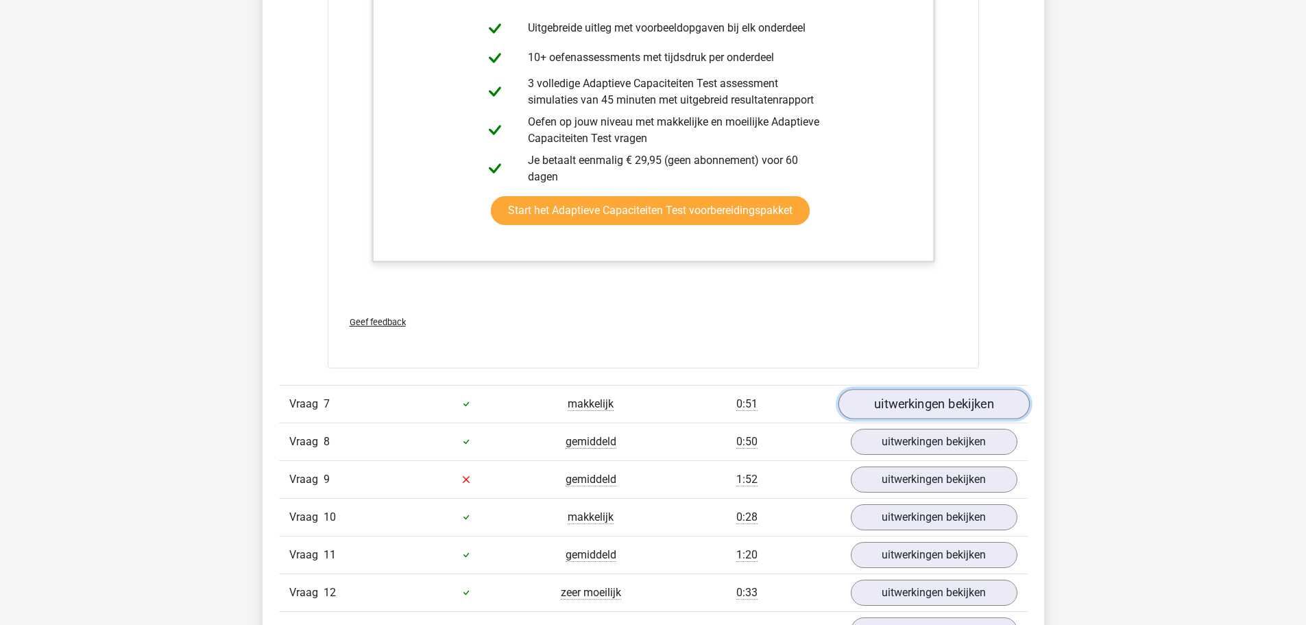
click at [893, 399] on link "uitwerkingen bekijken" at bounding box center [933, 404] width 191 height 30
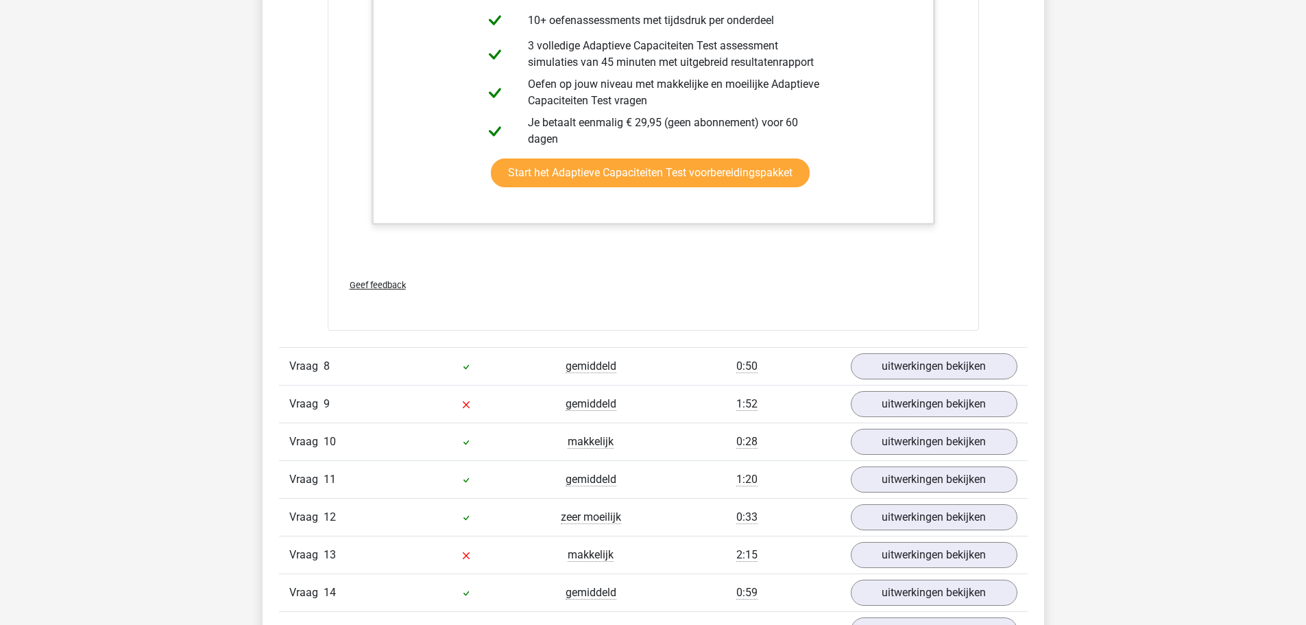
scroll to position [8756, 0]
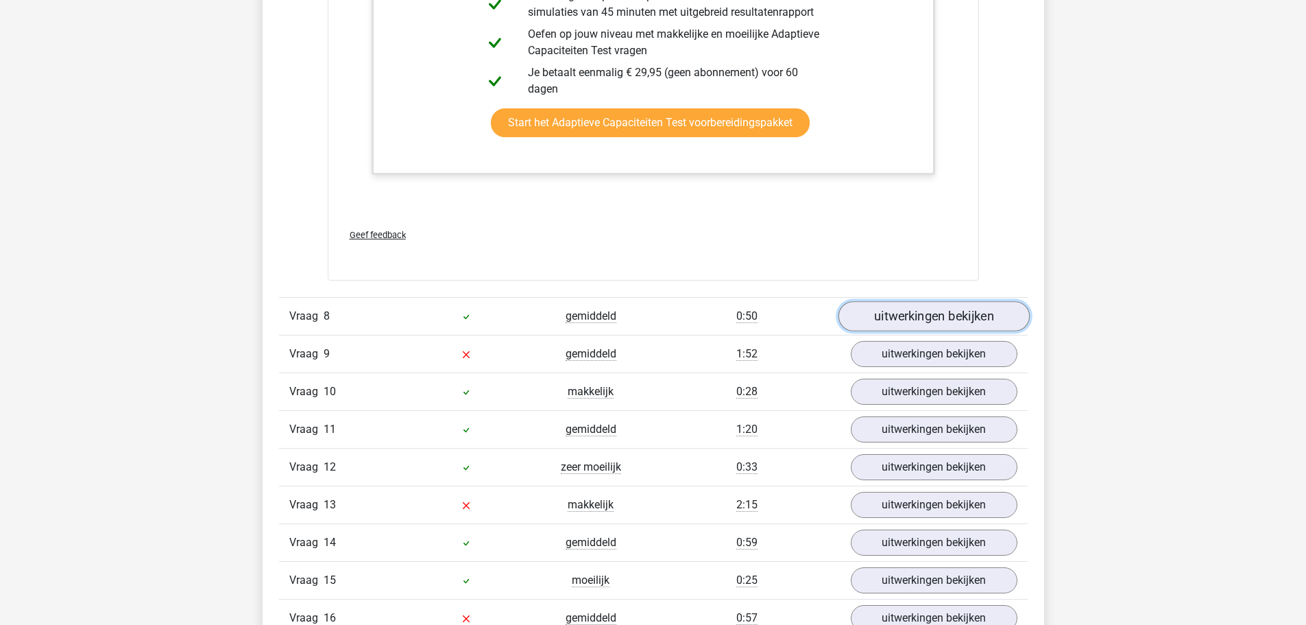
click at [899, 312] on link "uitwerkingen bekijken" at bounding box center [933, 316] width 191 height 30
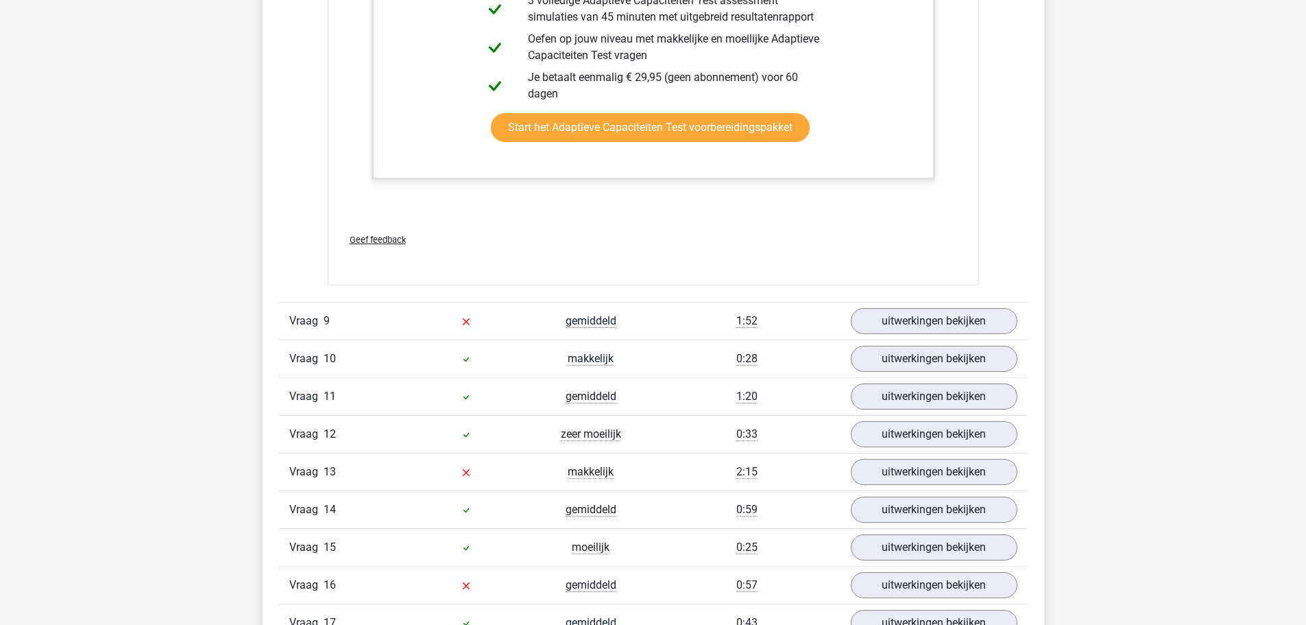
scroll to position [9716, 0]
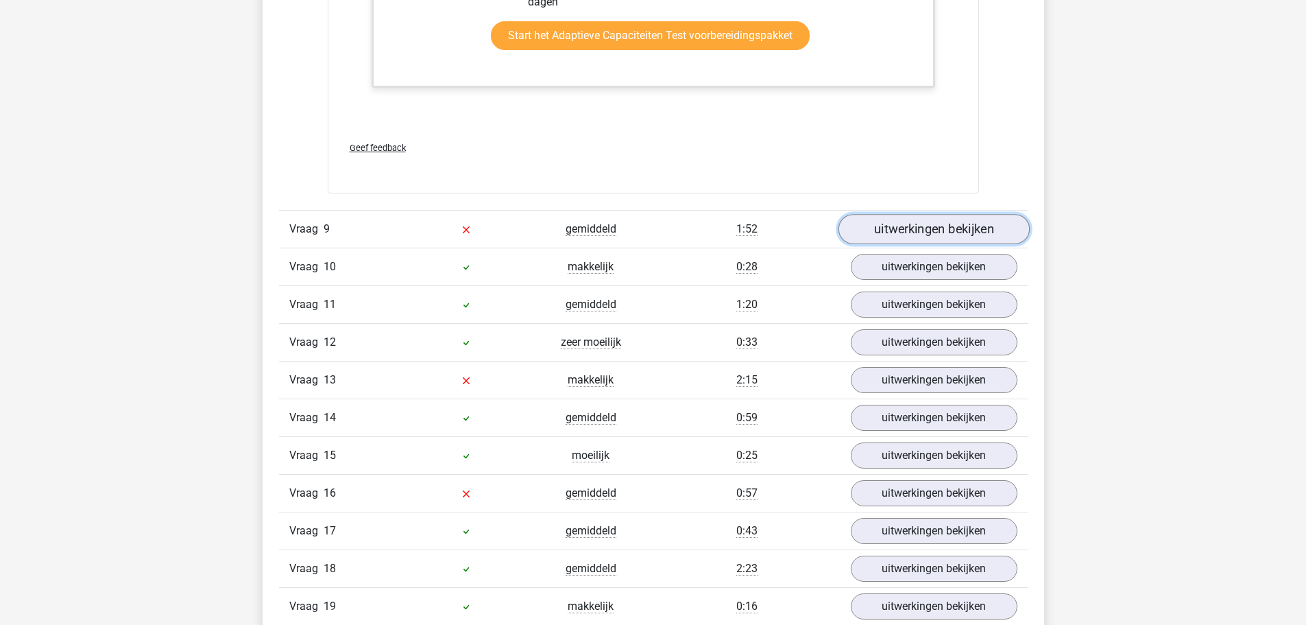
click at [859, 228] on link "uitwerkingen bekijken" at bounding box center [933, 229] width 191 height 30
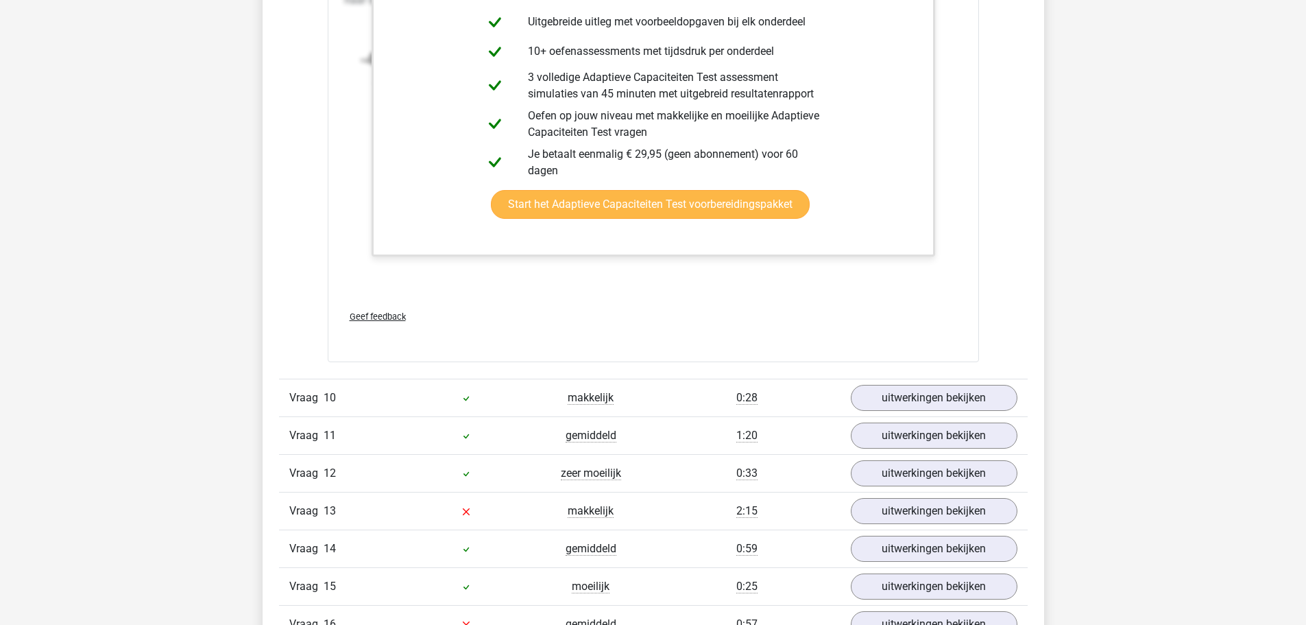
scroll to position [10470, 0]
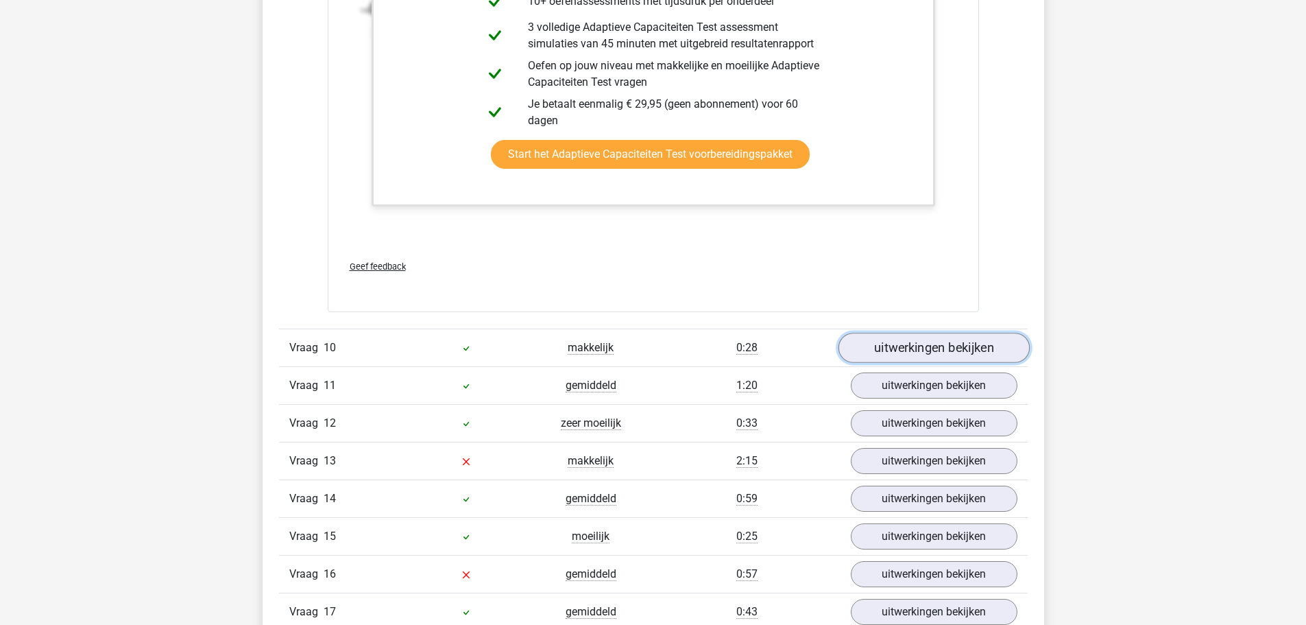
click at [943, 346] on link "uitwerkingen bekijken" at bounding box center [933, 348] width 191 height 30
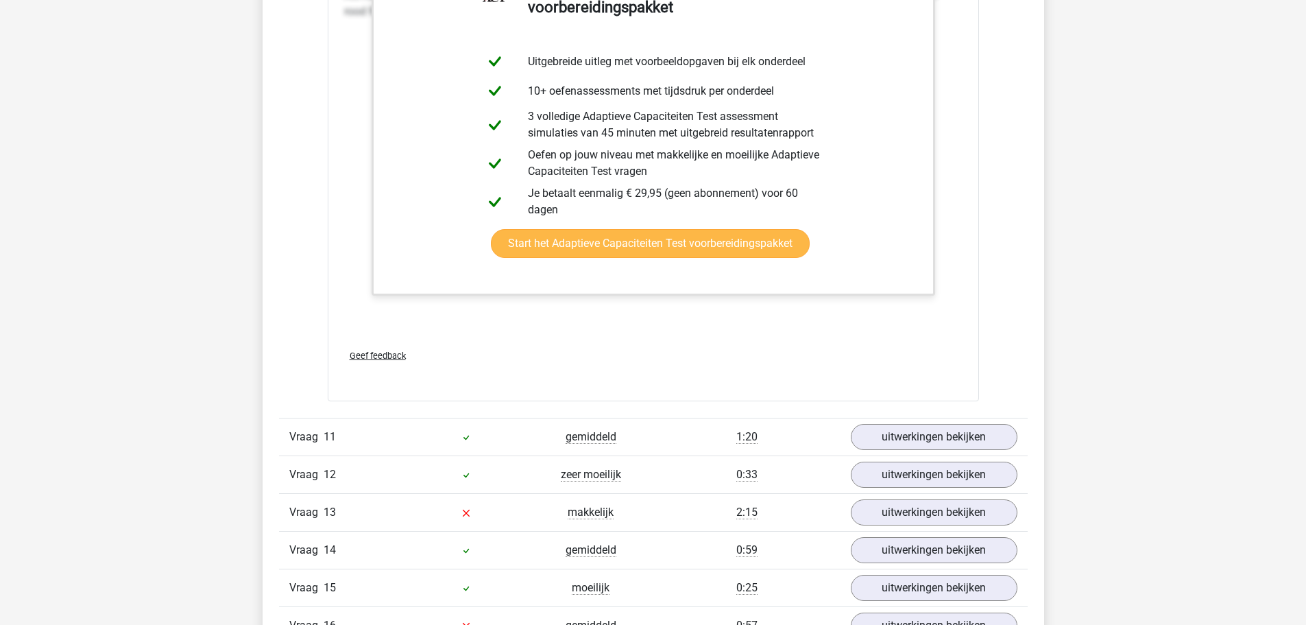
scroll to position [11498, 0]
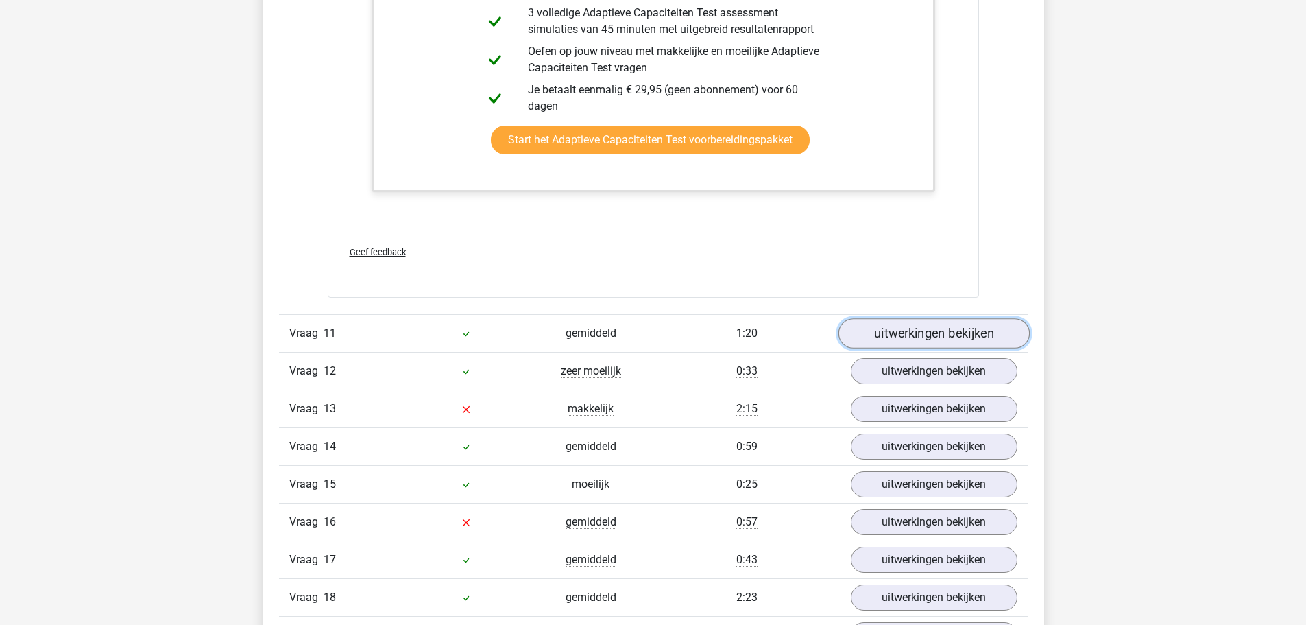
click at [928, 328] on link "uitwerkingen bekijken" at bounding box center [933, 333] width 191 height 30
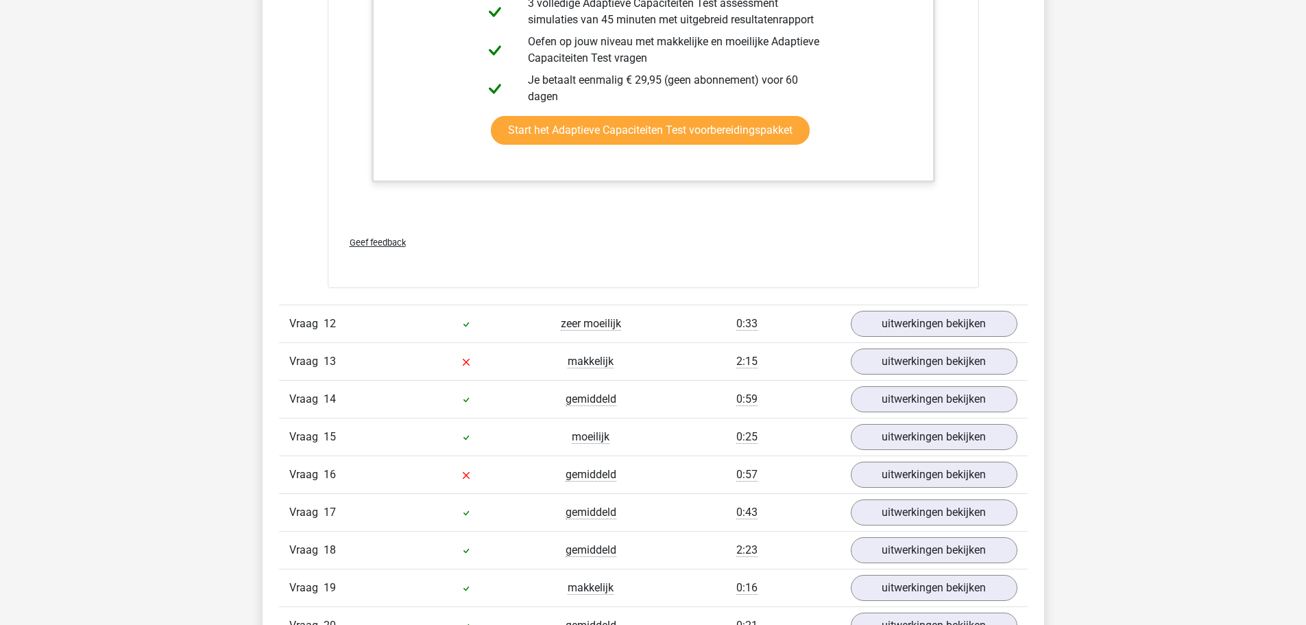
scroll to position [12527, 0]
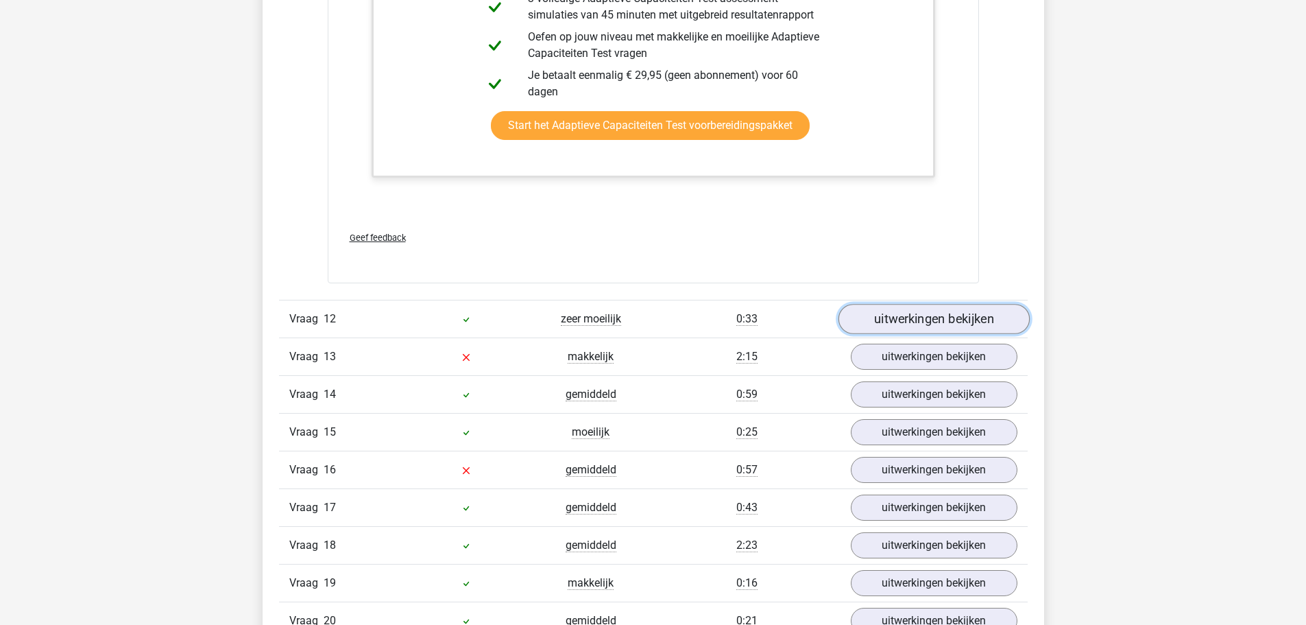
click at [881, 322] on link "uitwerkingen bekijken" at bounding box center [933, 319] width 191 height 30
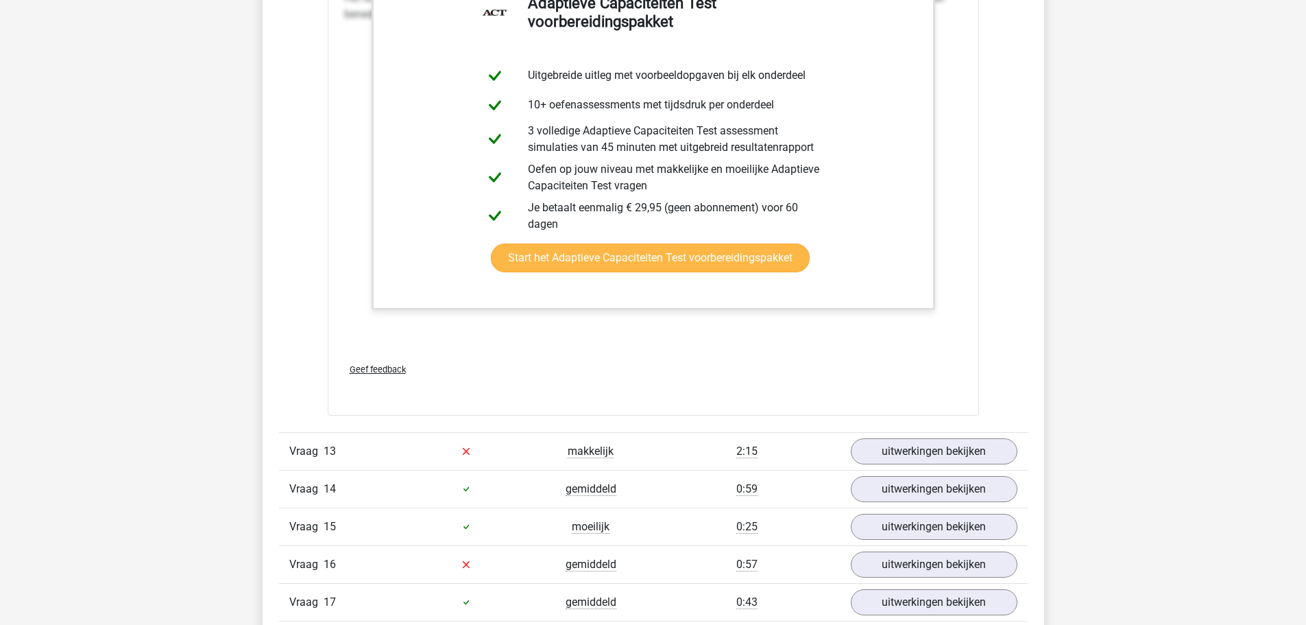
scroll to position [13487, 0]
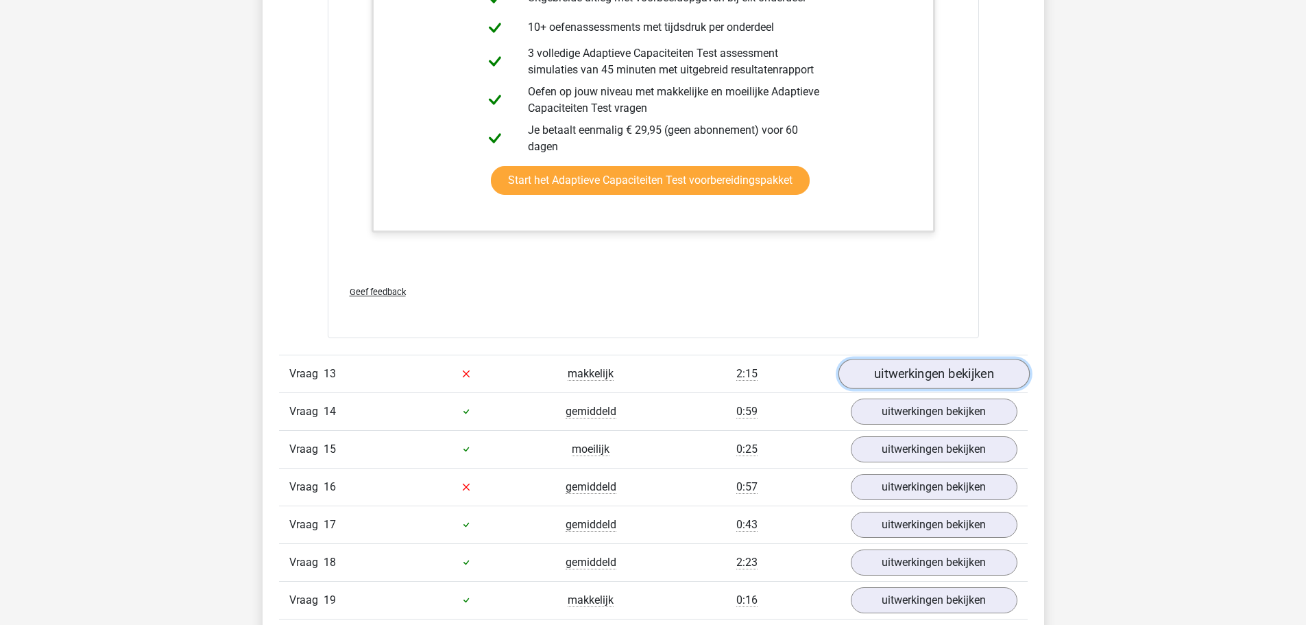
click at [895, 375] on link "uitwerkingen bekijken" at bounding box center [933, 374] width 191 height 30
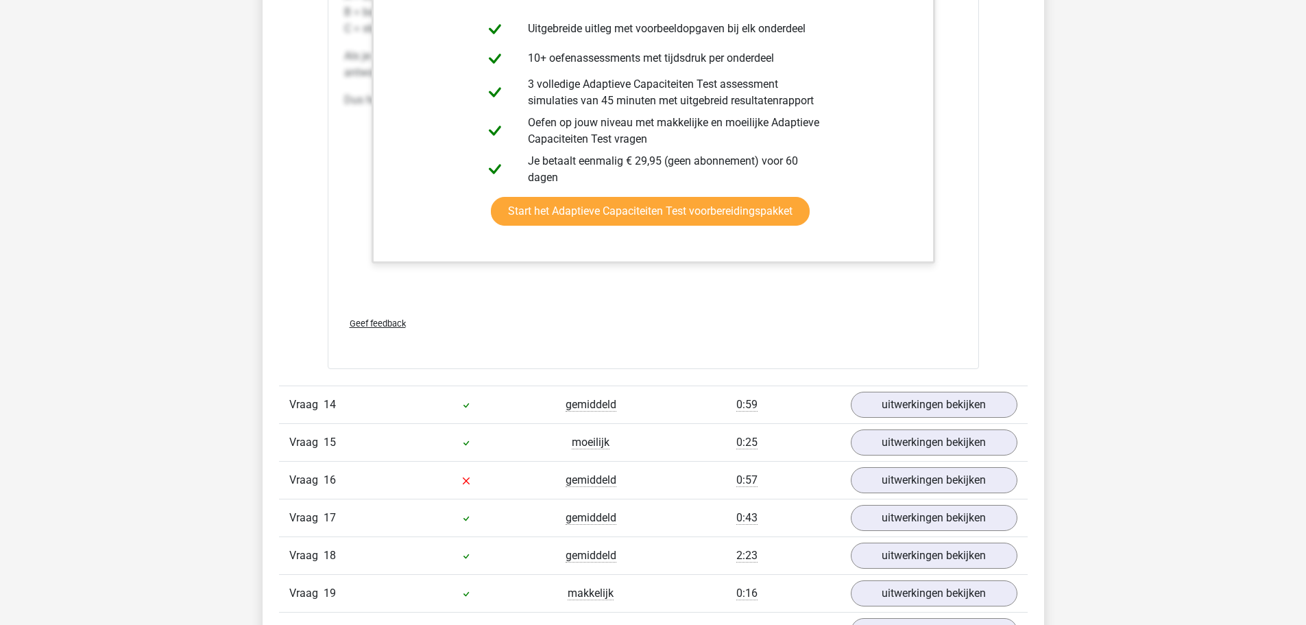
scroll to position [14309, 0]
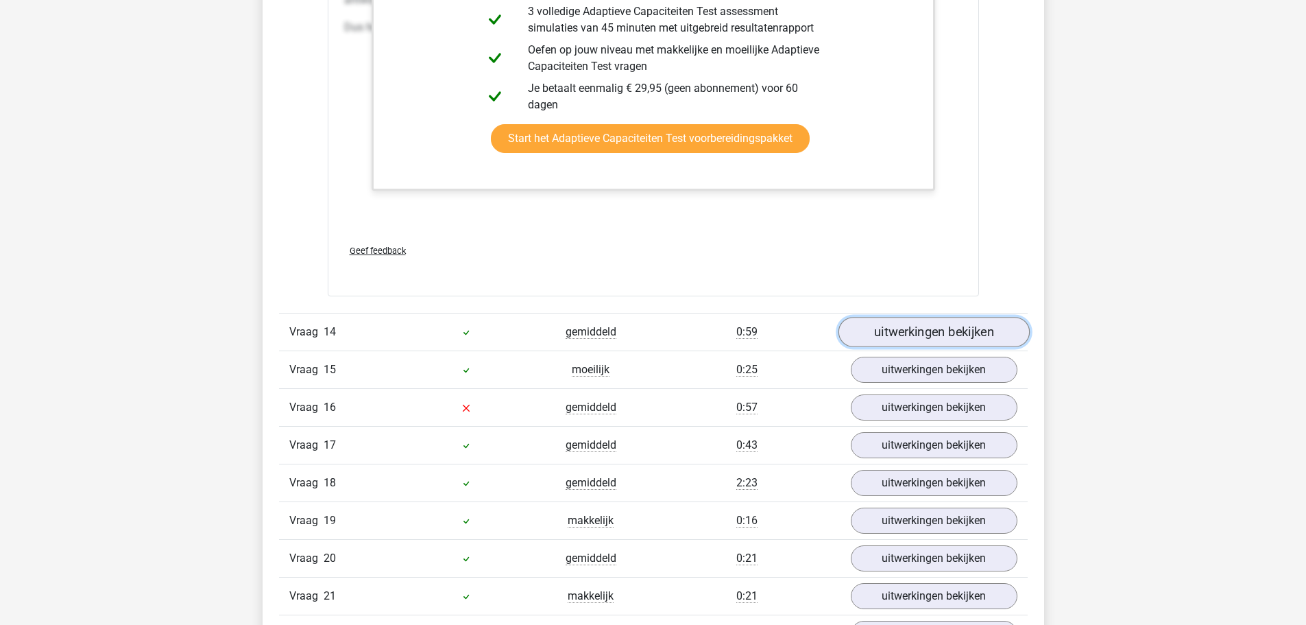
click at [925, 326] on link "uitwerkingen bekijken" at bounding box center [933, 332] width 191 height 30
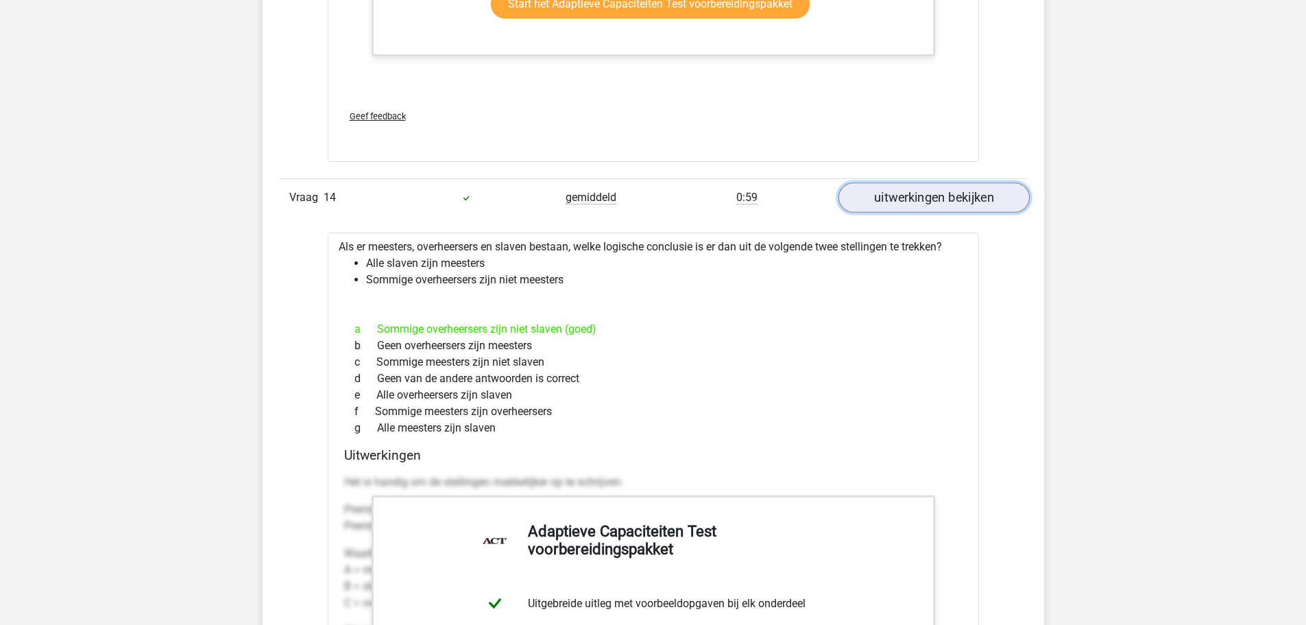
scroll to position [14447, 0]
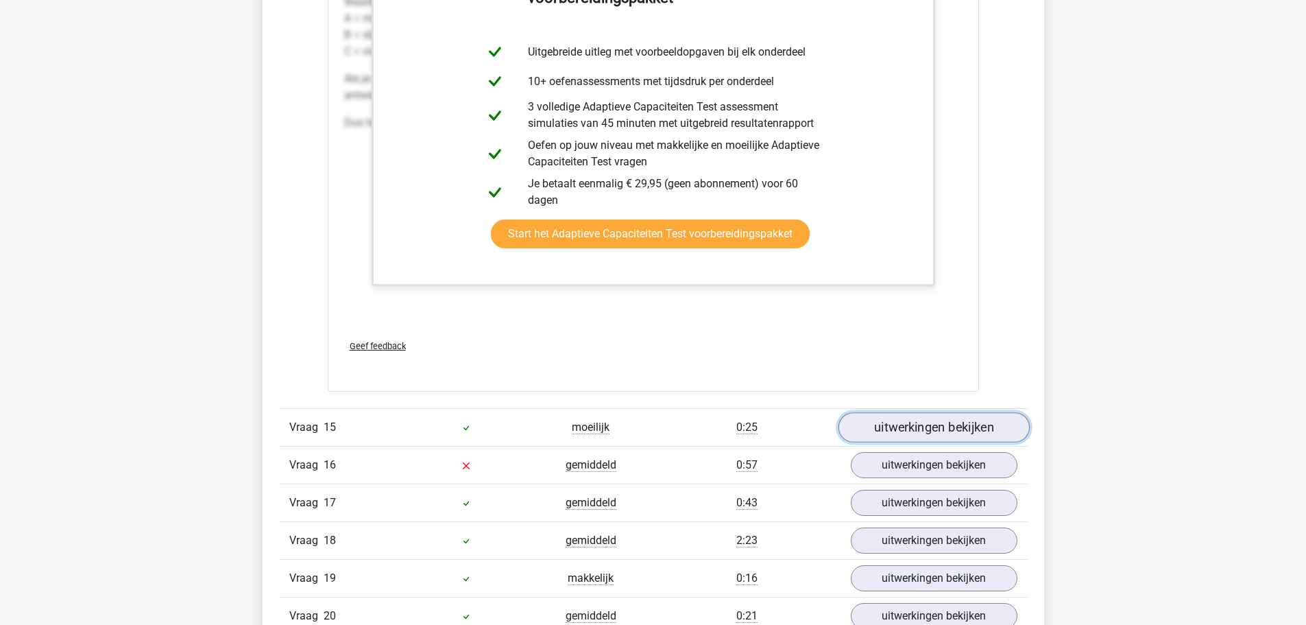
click at [891, 418] on link "uitwerkingen bekijken" at bounding box center [933, 427] width 191 height 30
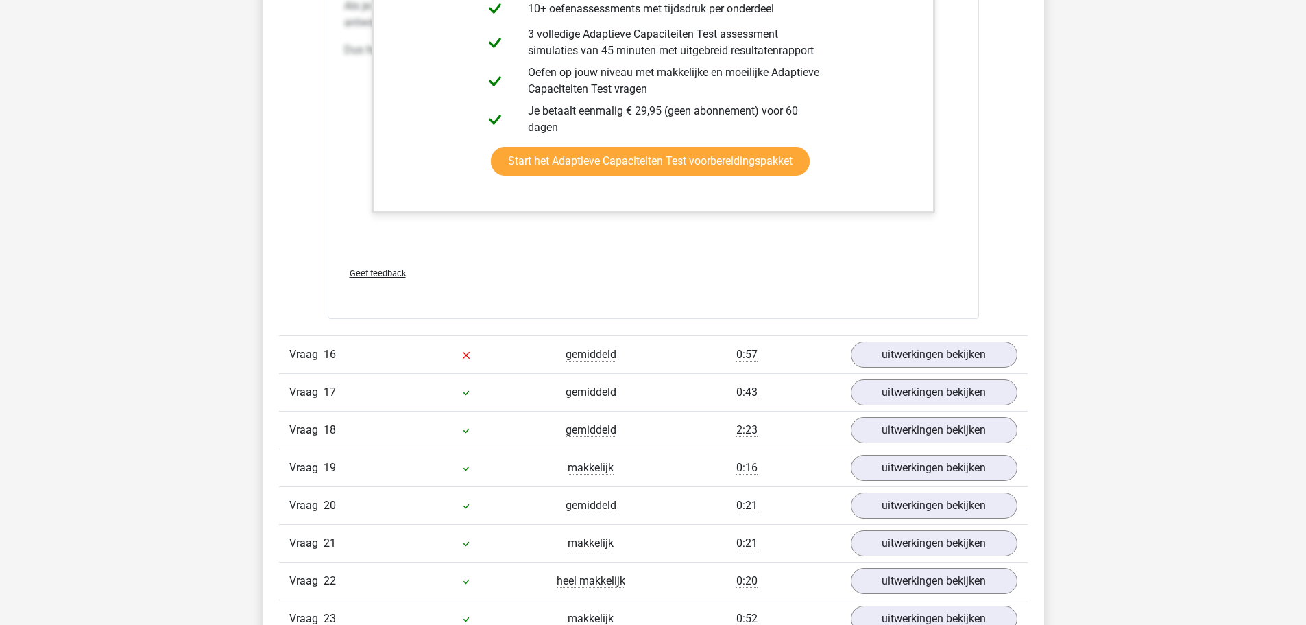
scroll to position [15955, 0]
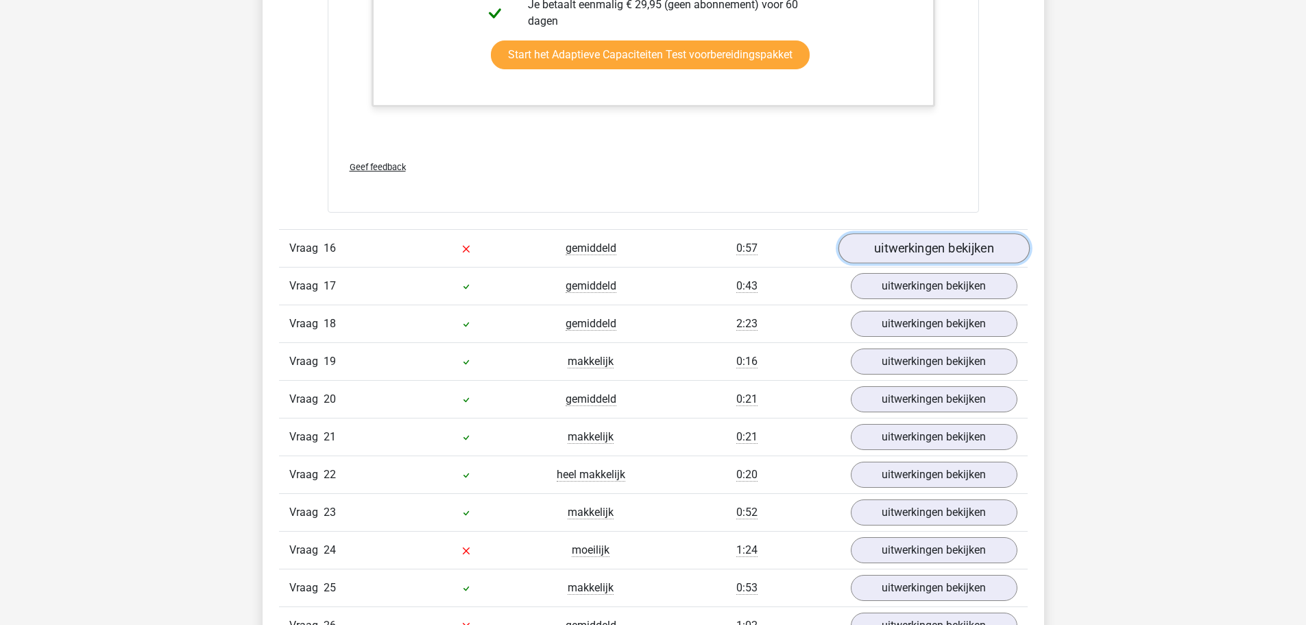
click at [918, 249] on link "uitwerkingen bekijken" at bounding box center [933, 248] width 191 height 30
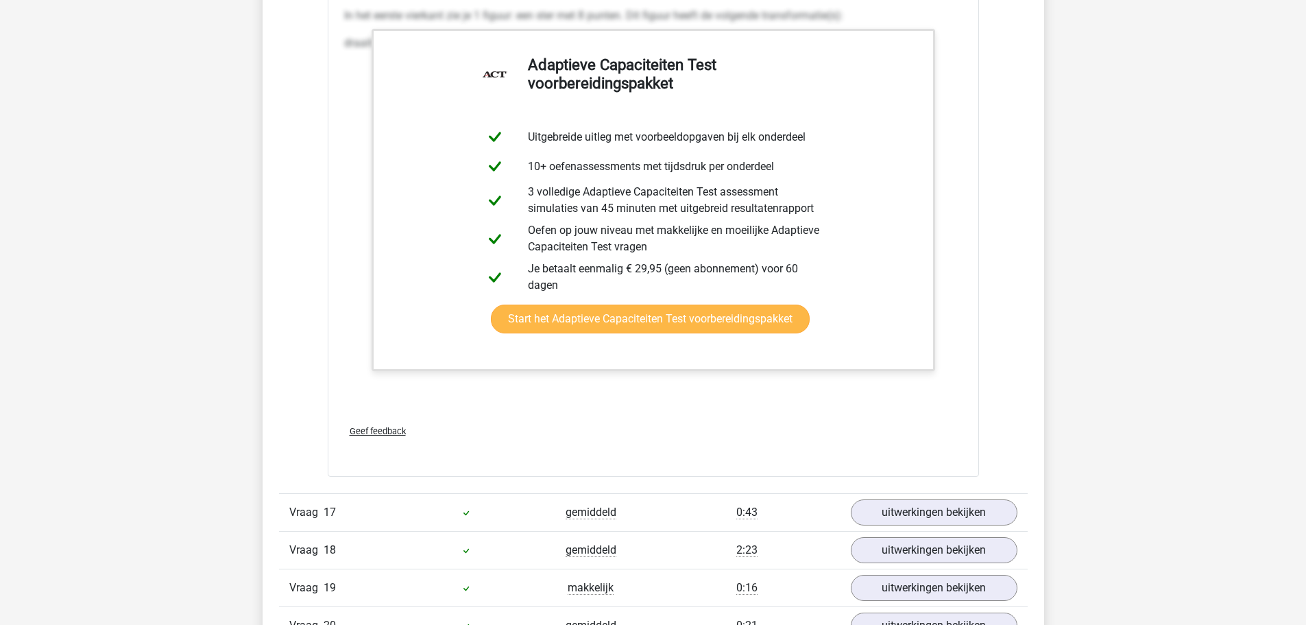
scroll to position [17326, 0]
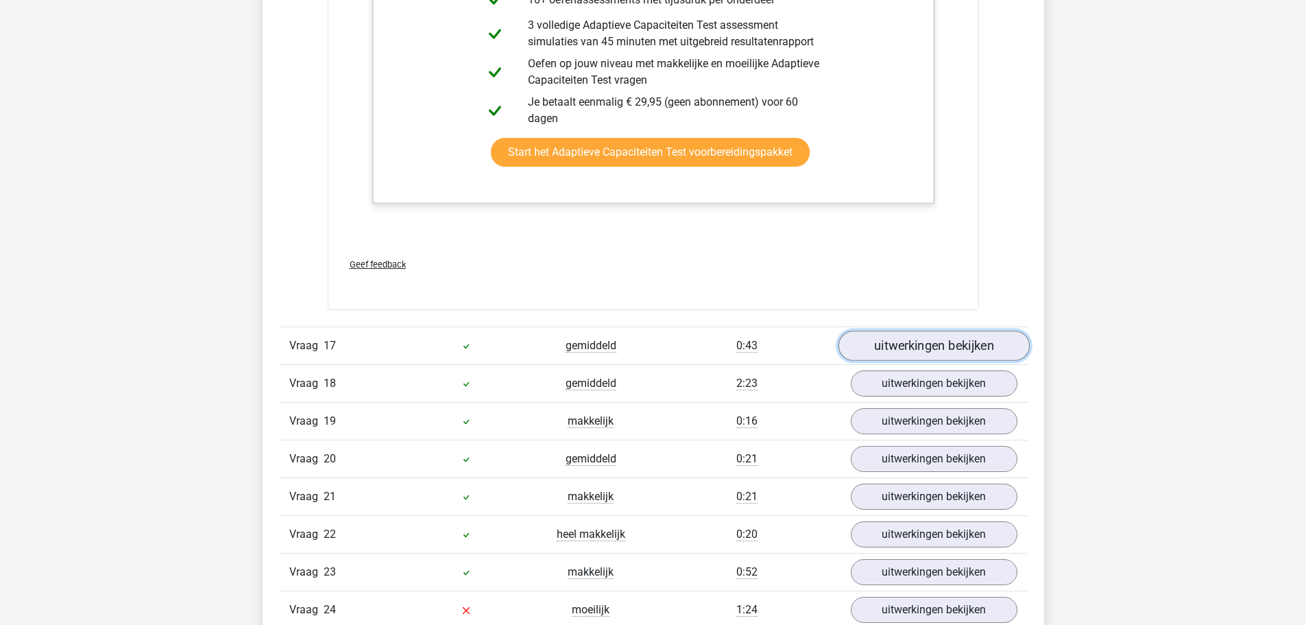
click at [911, 357] on link "uitwerkingen bekijken" at bounding box center [933, 345] width 191 height 30
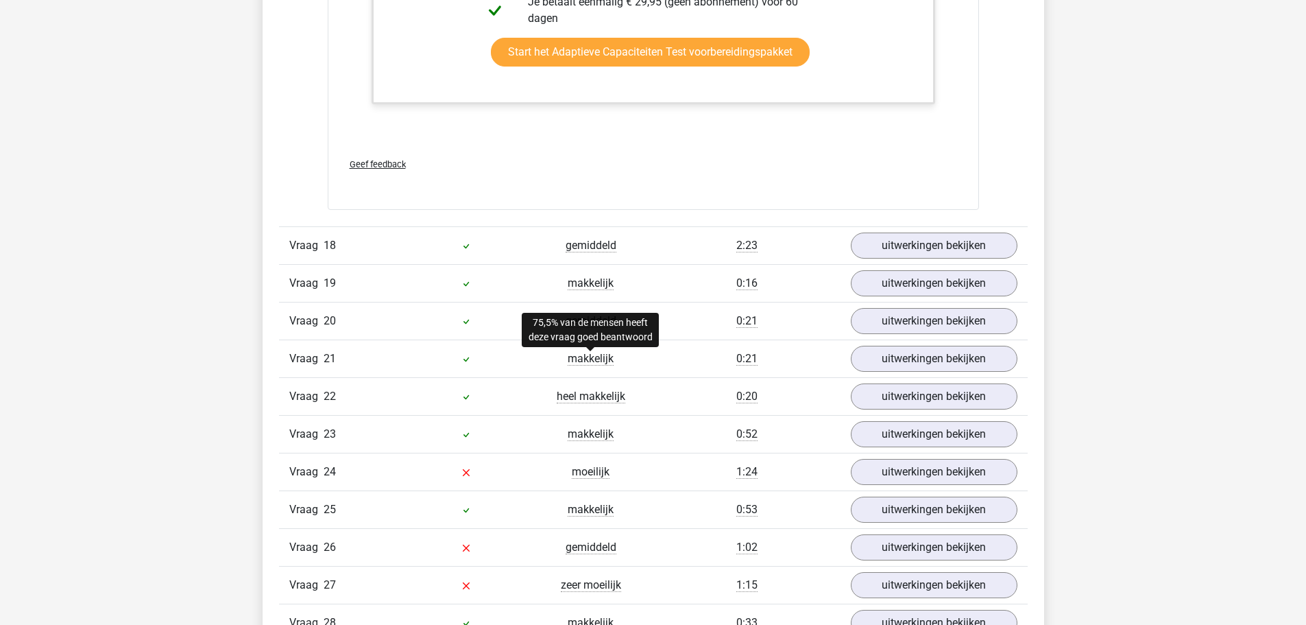
scroll to position [18903, 0]
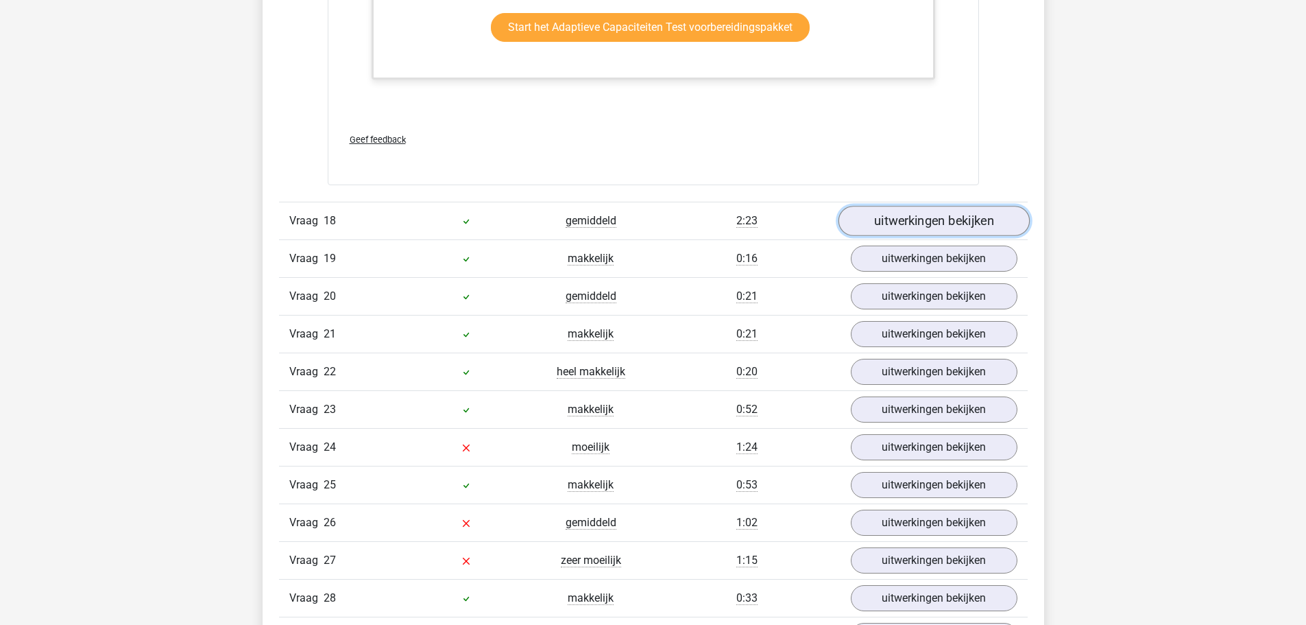
click at [896, 224] on link "uitwerkingen bekijken" at bounding box center [933, 221] width 191 height 30
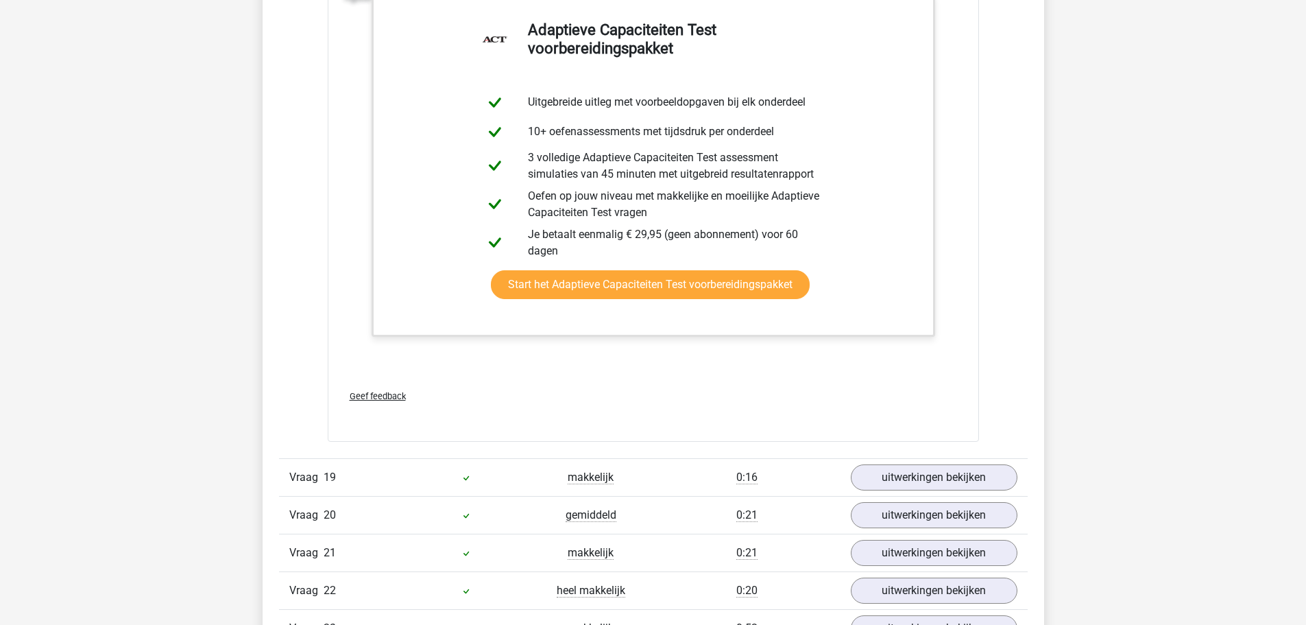
scroll to position [19932, 0]
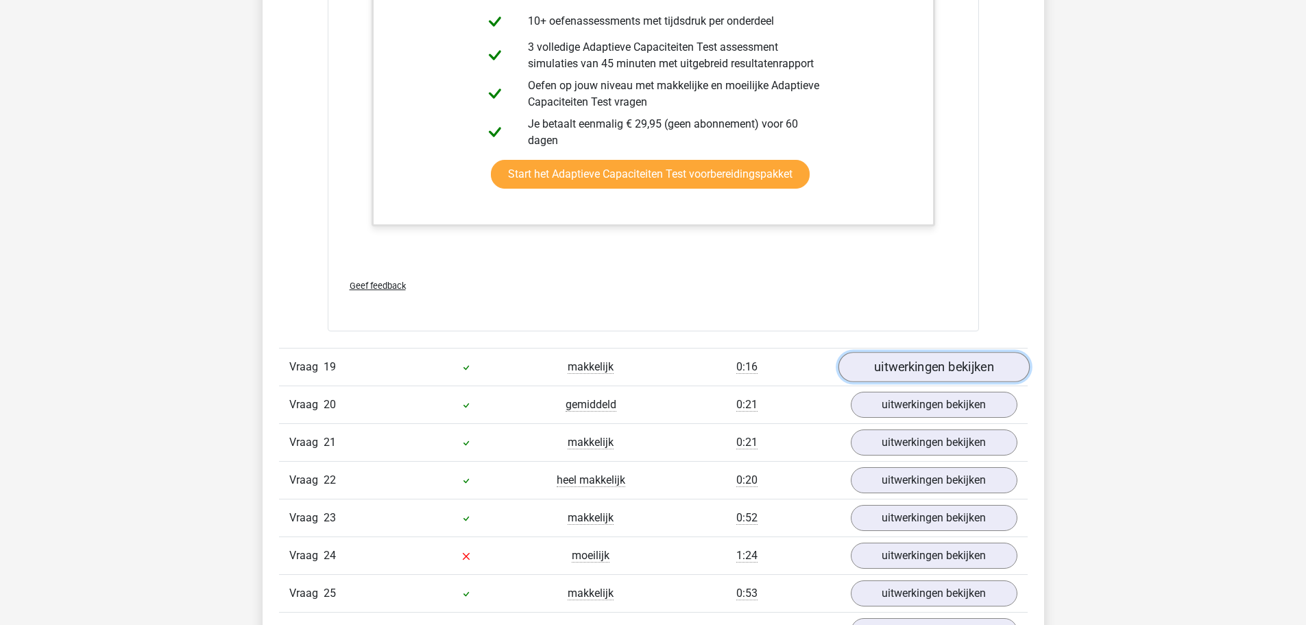
click at [961, 374] on link "uitwerkingen bekijken" at bounding box center [933, 367] width 191 height 30
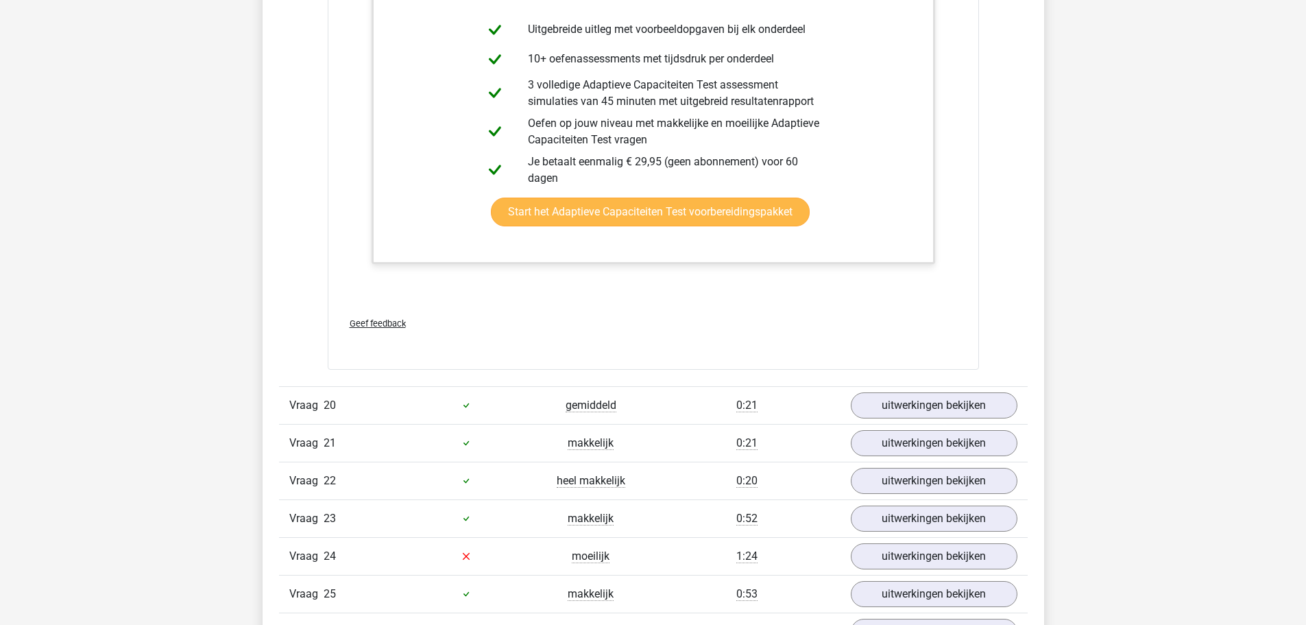
scroll to position [20617, 0]
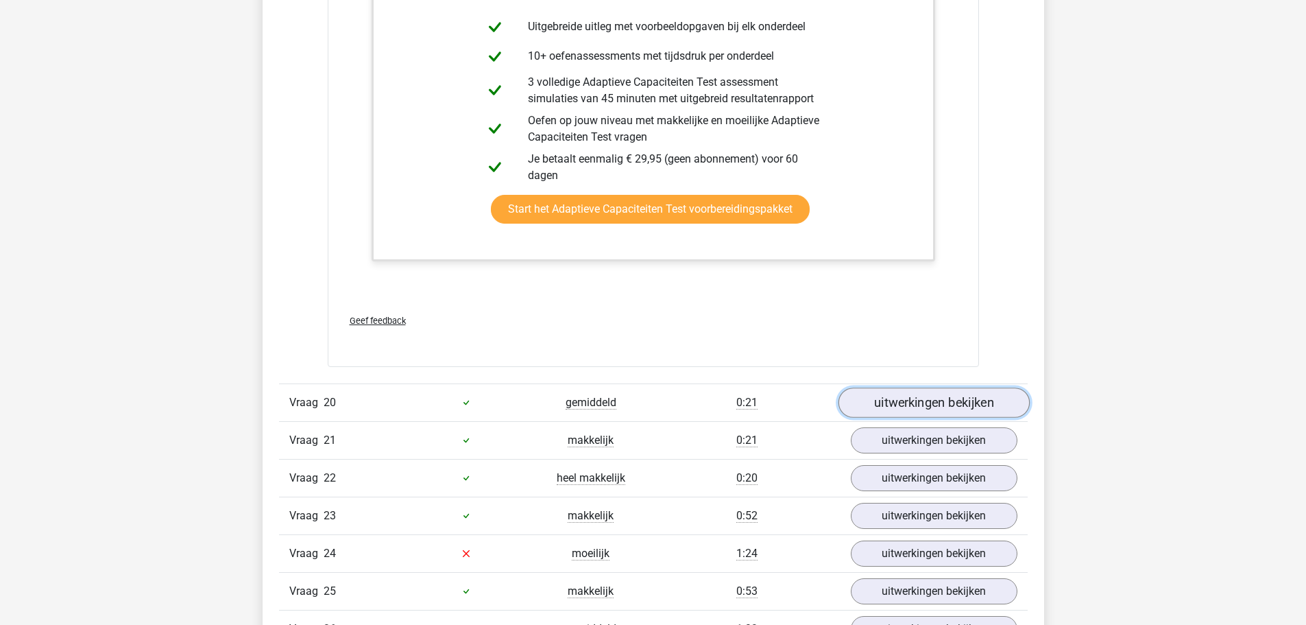
click at [888, 396] on link "uitwerkingen bekijken" at bounding box center [933, 402] width 191 height 30
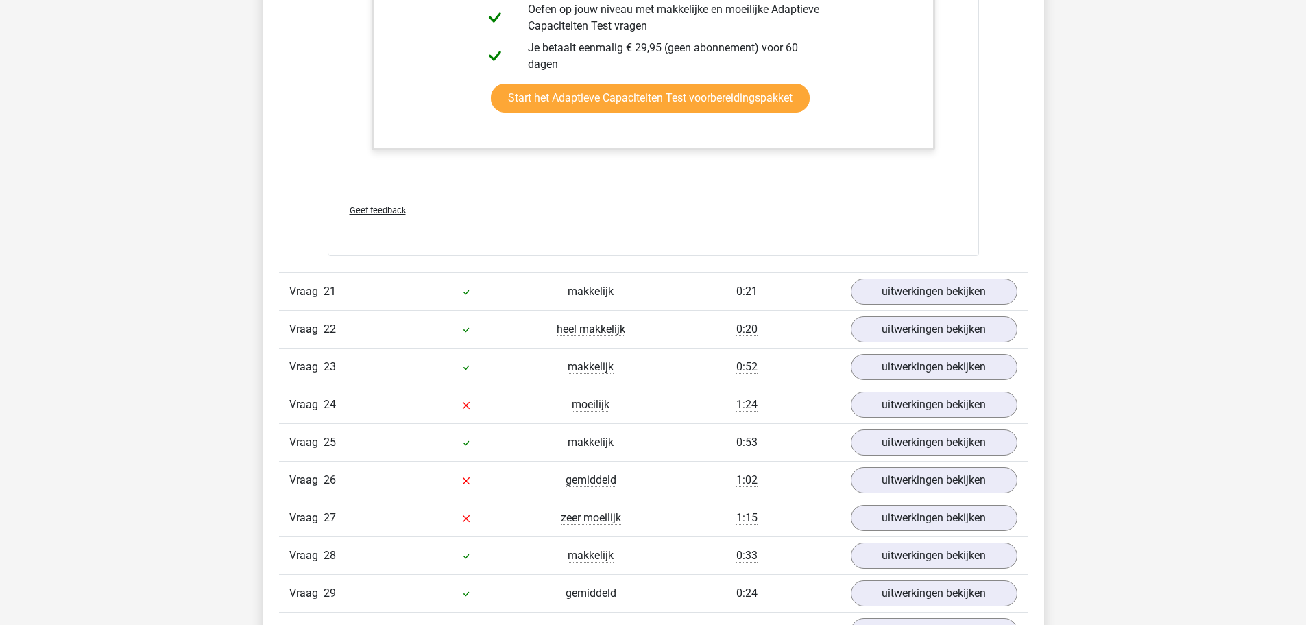
scroll to position [21440, 0]
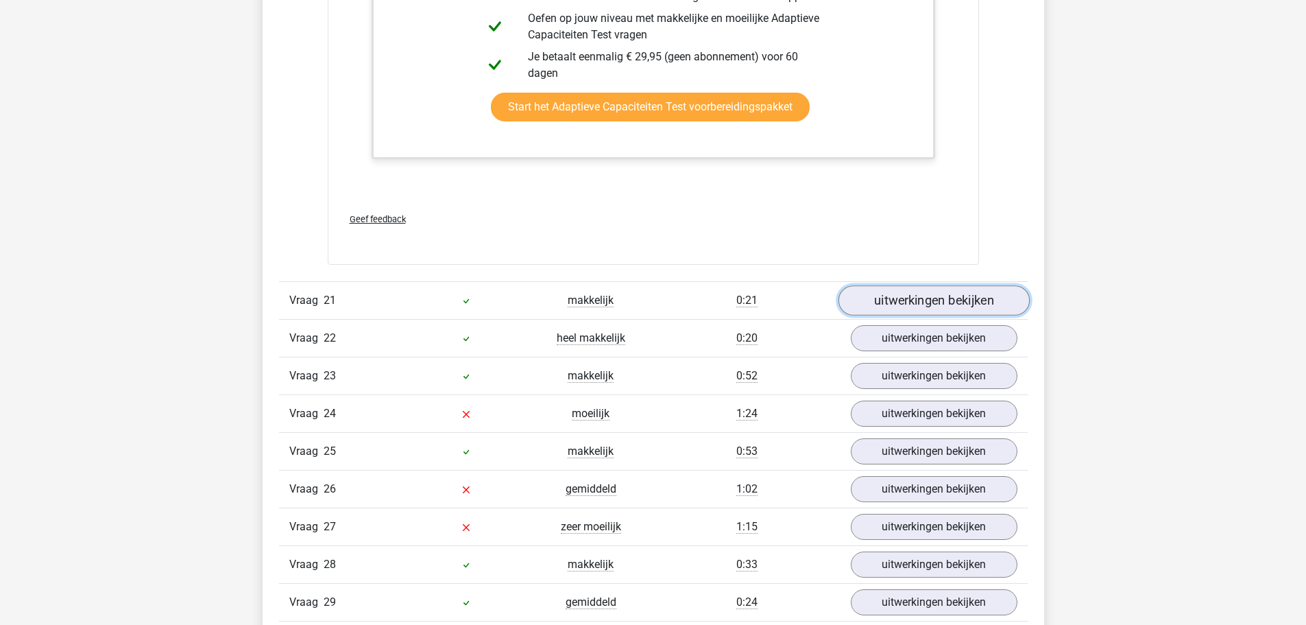
click at [879, 305] on link "uitwerkingen bekijken" at bounding box center [933, 300] width 191 height 30
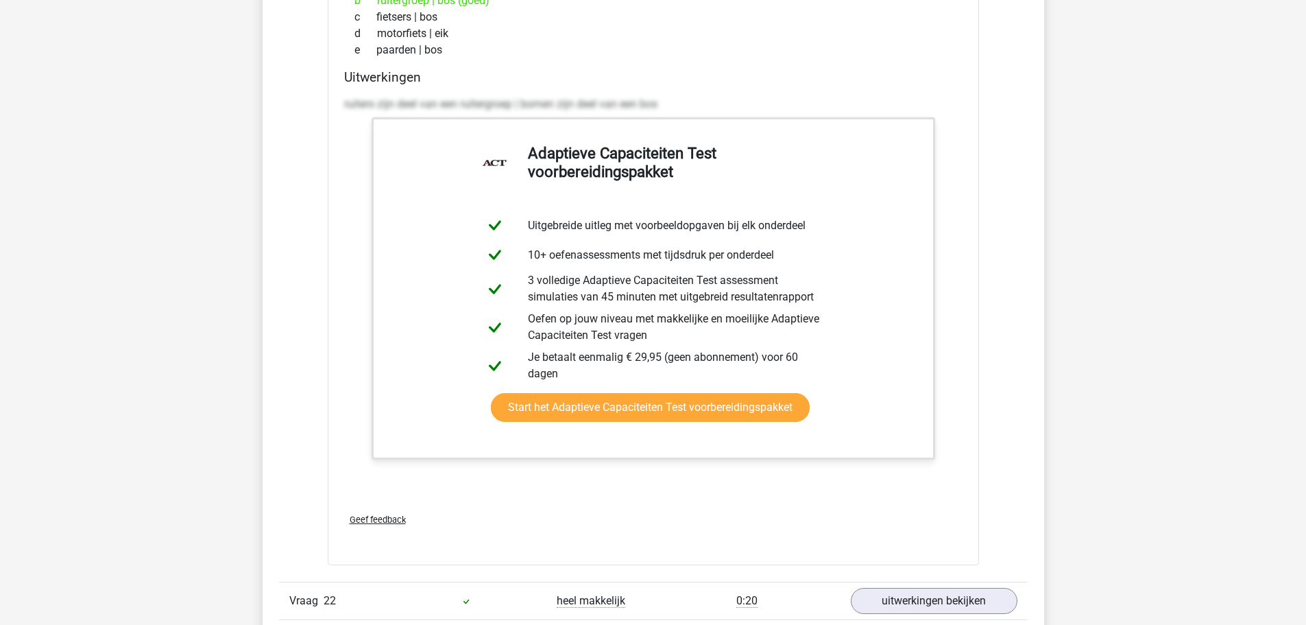
scroll to position [21989, 0]
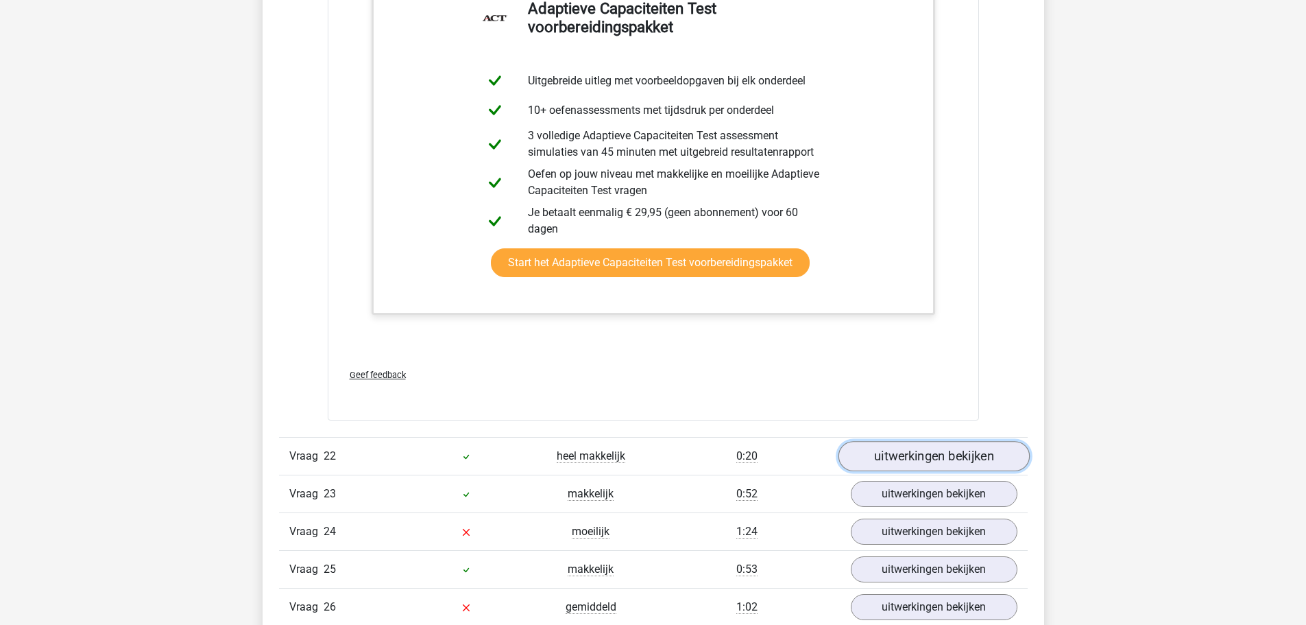
click at [881, 457] on link "uitwerkingen bekijken" at bounding box center [933, 456] width 191 height 30
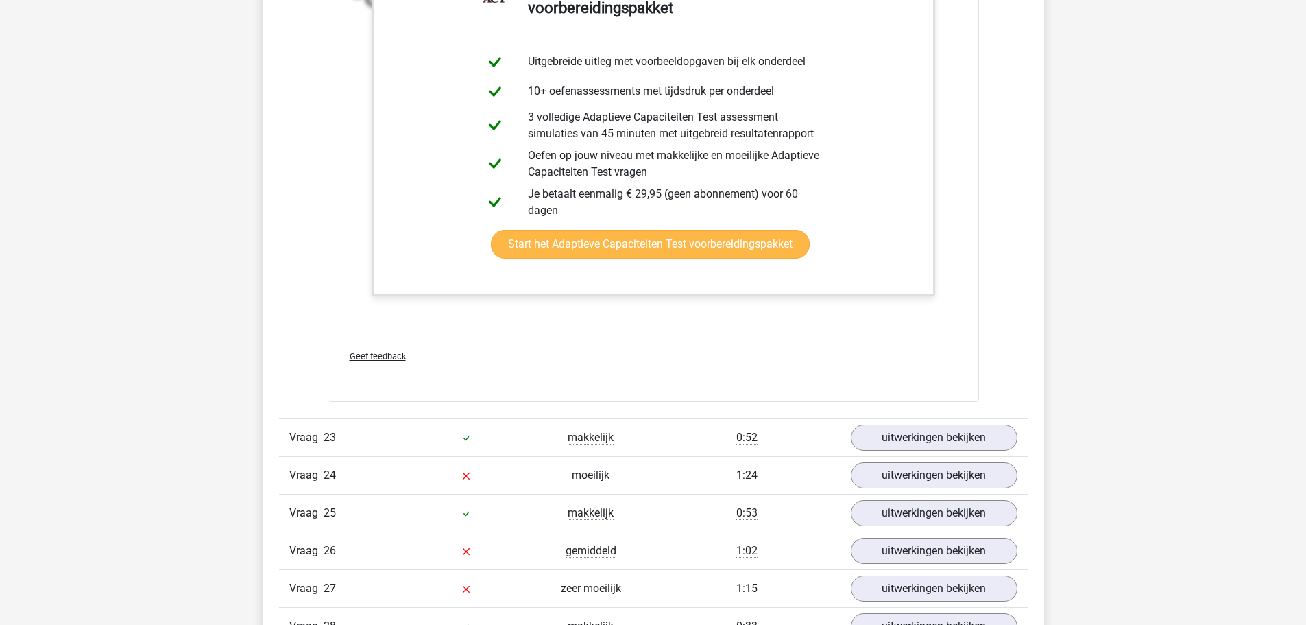
scroll to position [23086, 0]
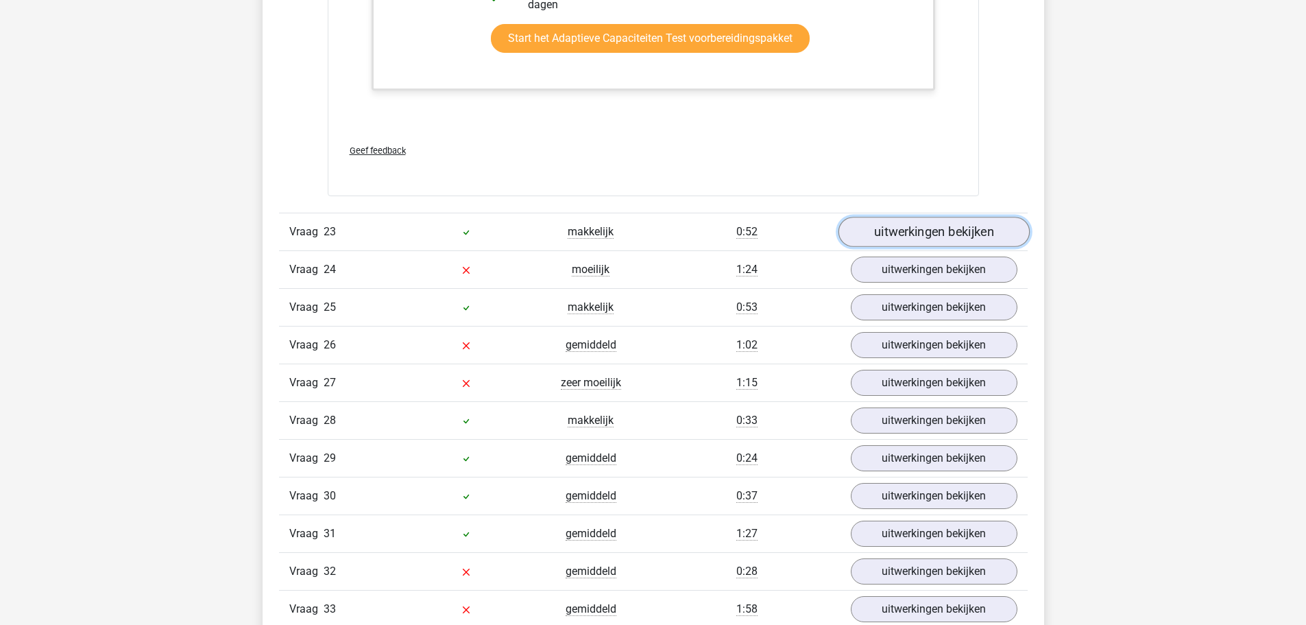
click at [910, 234] on link "uitwerkingen bekijken" at bounding box center [933, 232] width 191 height 30
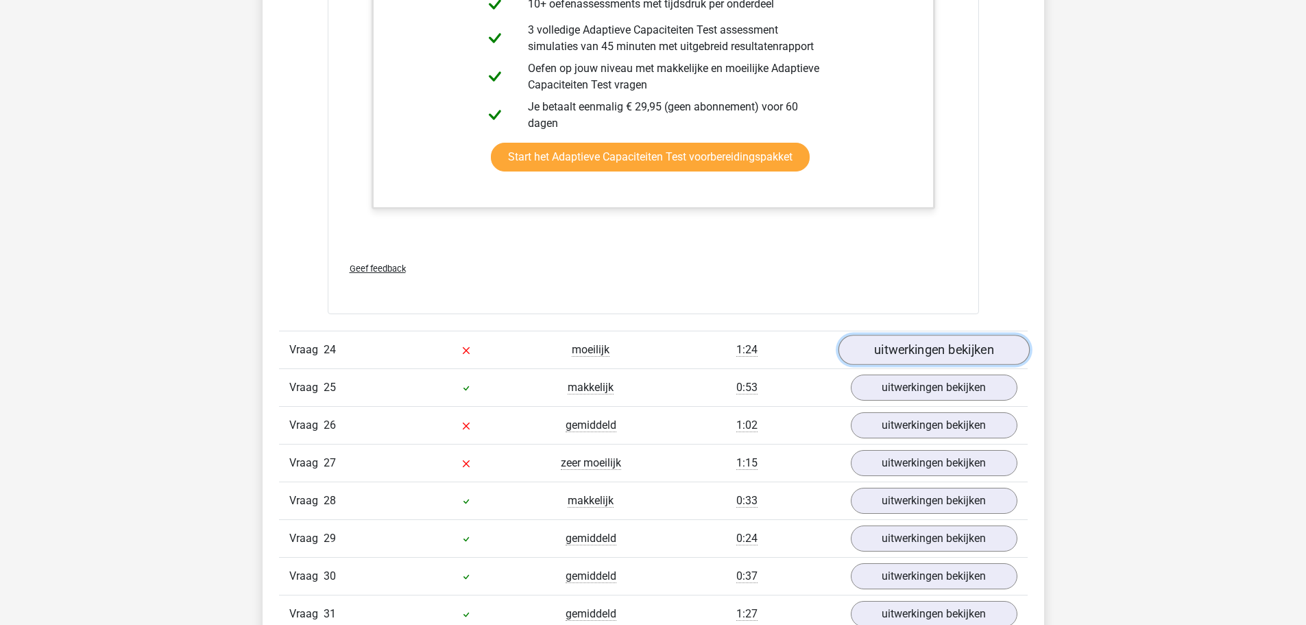
click at [894, 338] on link "uitwerkingen bekijken" at bounding box center [933, 350] width 191 height 30
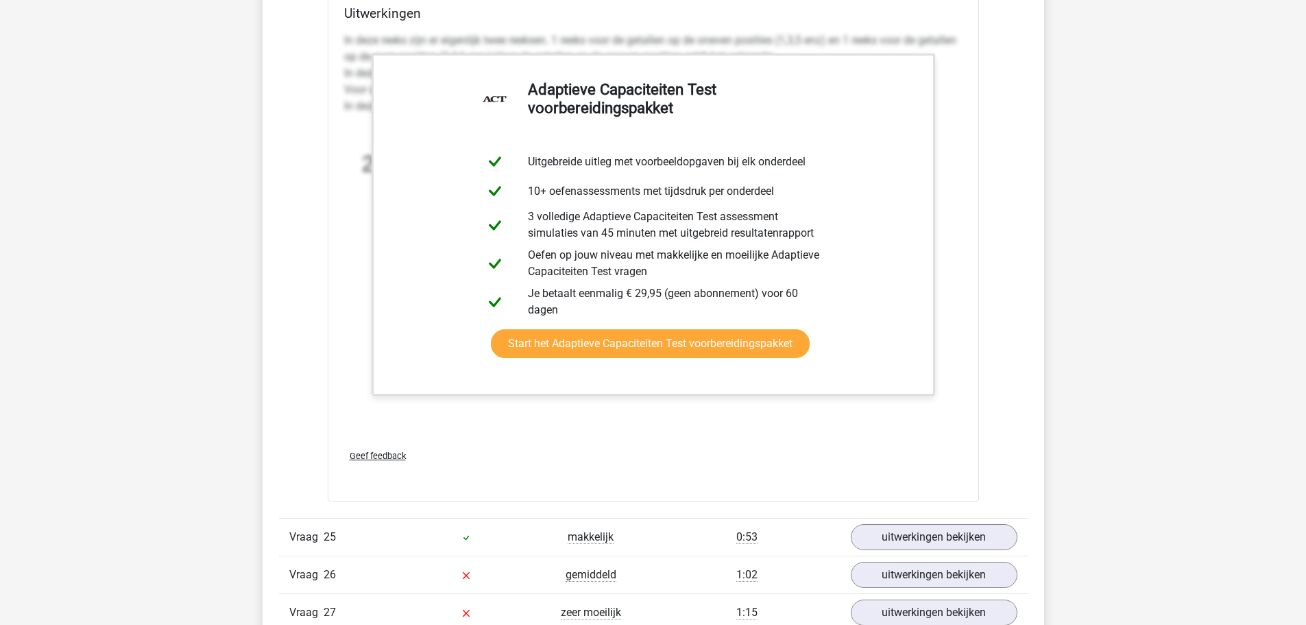
scroll to position [24731, 0]
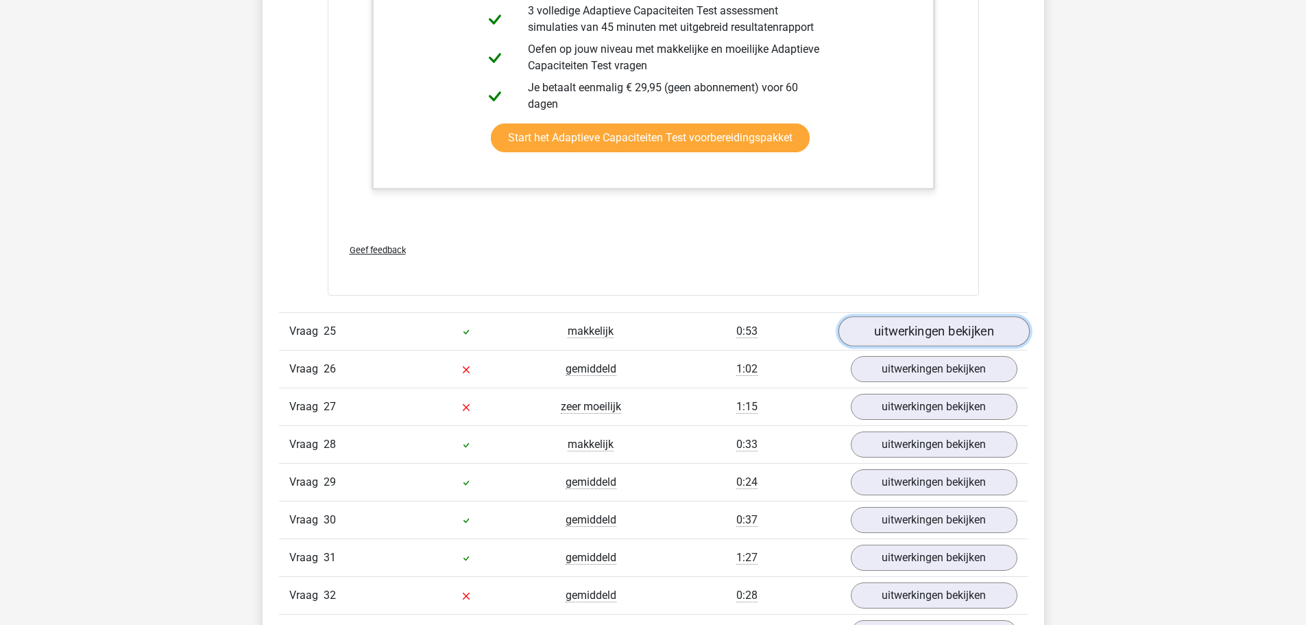
click at [924, 326] on link "uitwerkingen bekijken" at bounding box center [933, 331] width 191 height 30
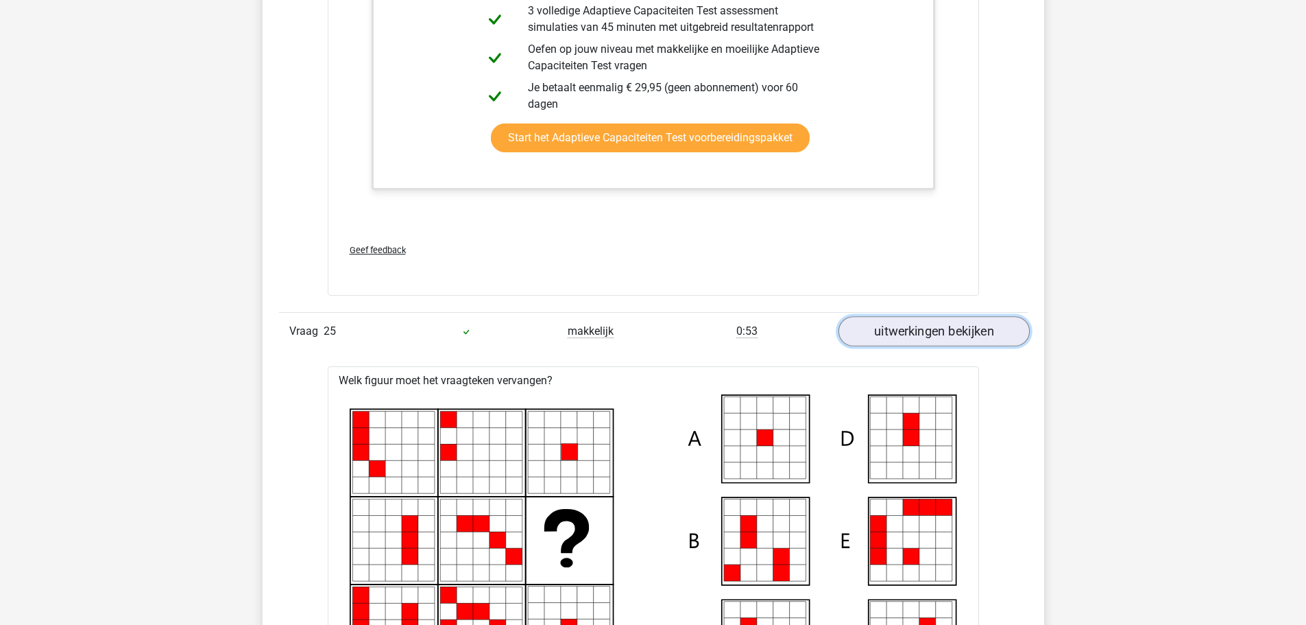
click at [978, 328] on link "uitwerkingen bekijken" at bounding box center [933, 331] width 191 height 30
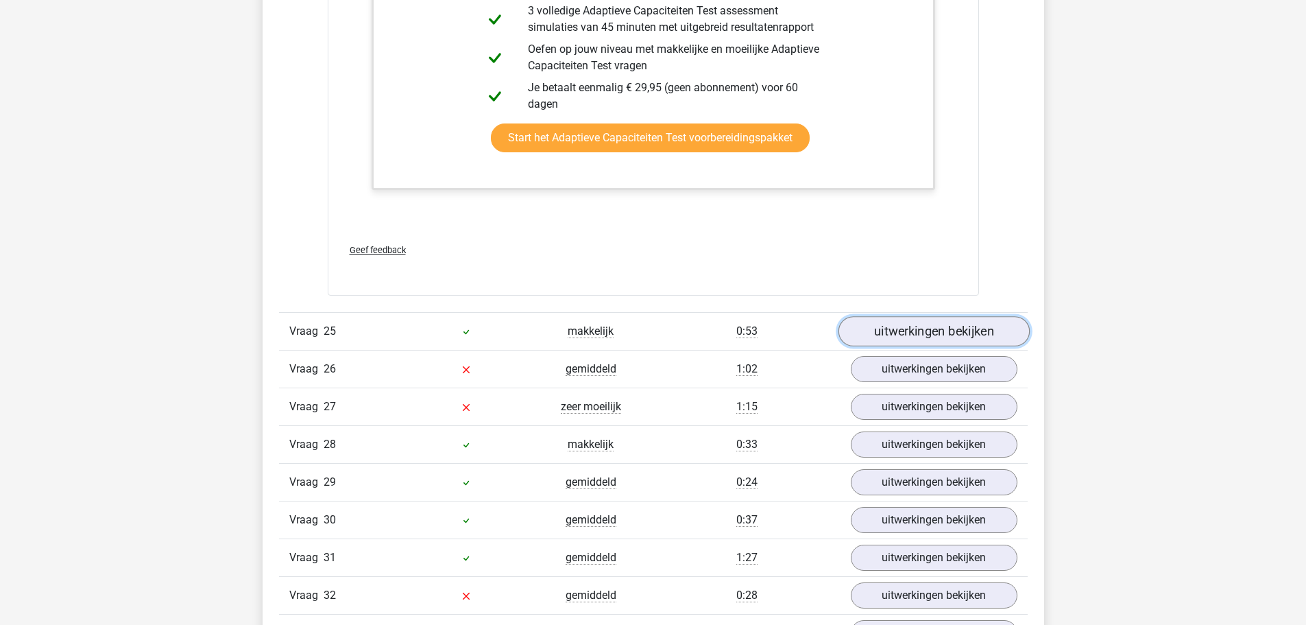
click at [959, 332] on link "uitwerkingen bekijken" at bounding box center [933, 331] width 191 height 30
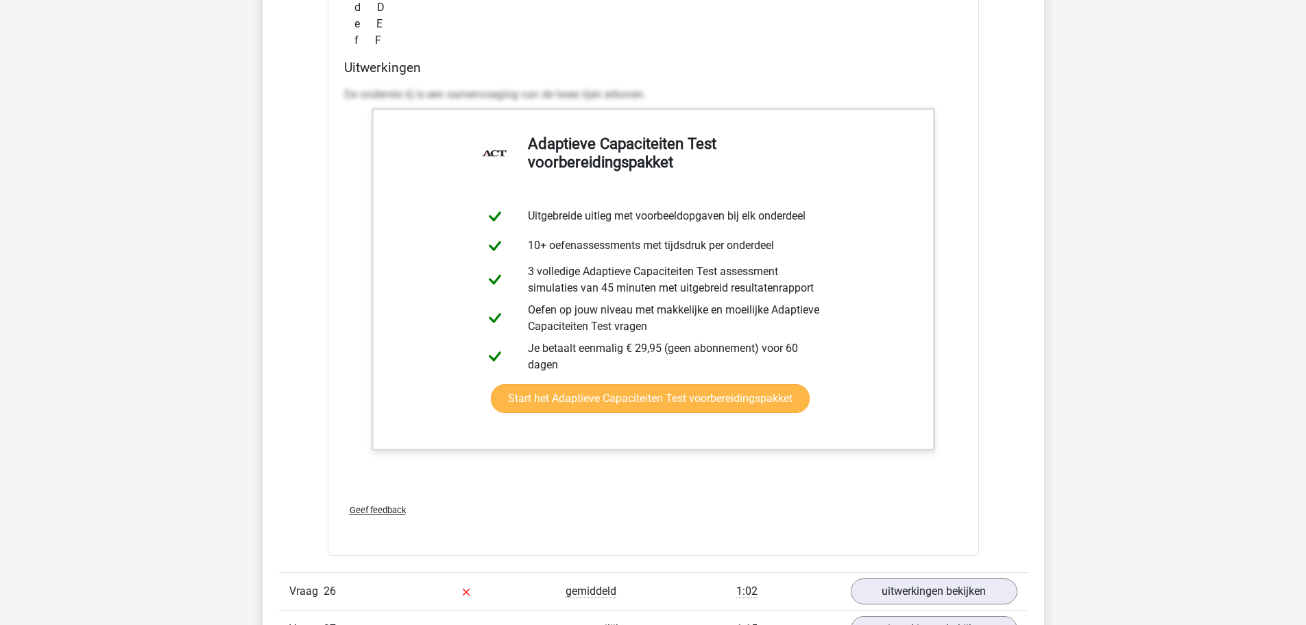
scroll to position [25760, 0]
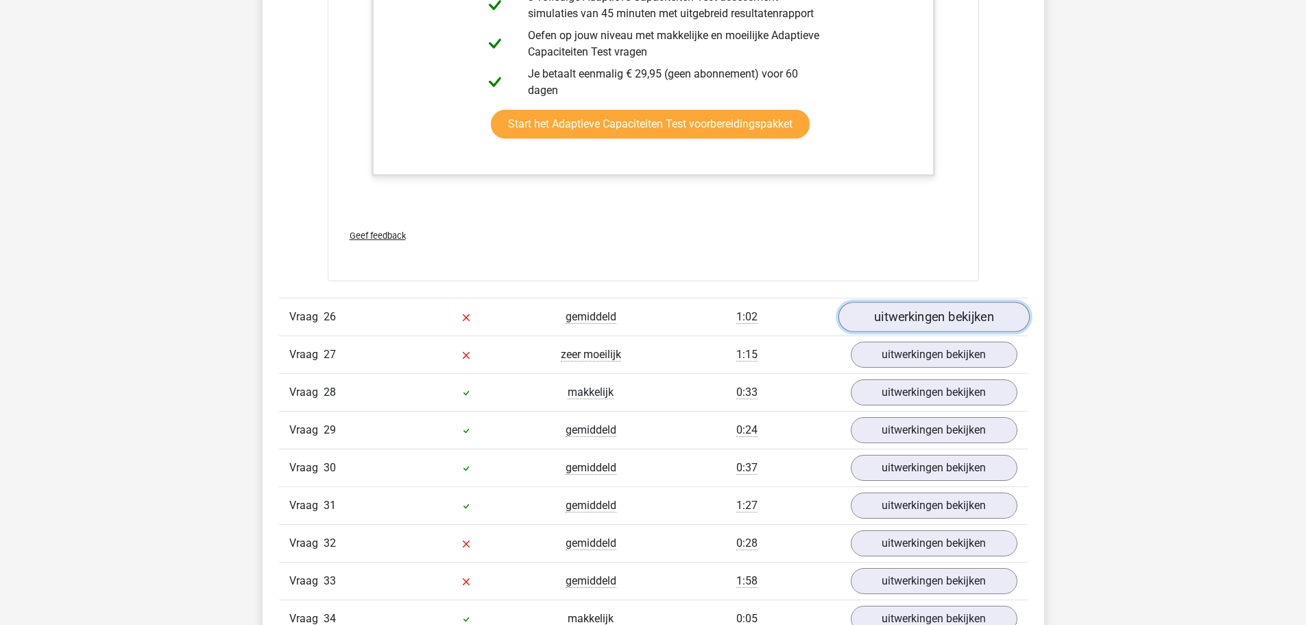
click at [902, 306] on link "uitwerkingen bekijken" at bounding box center [933, 317] width 191 height 30
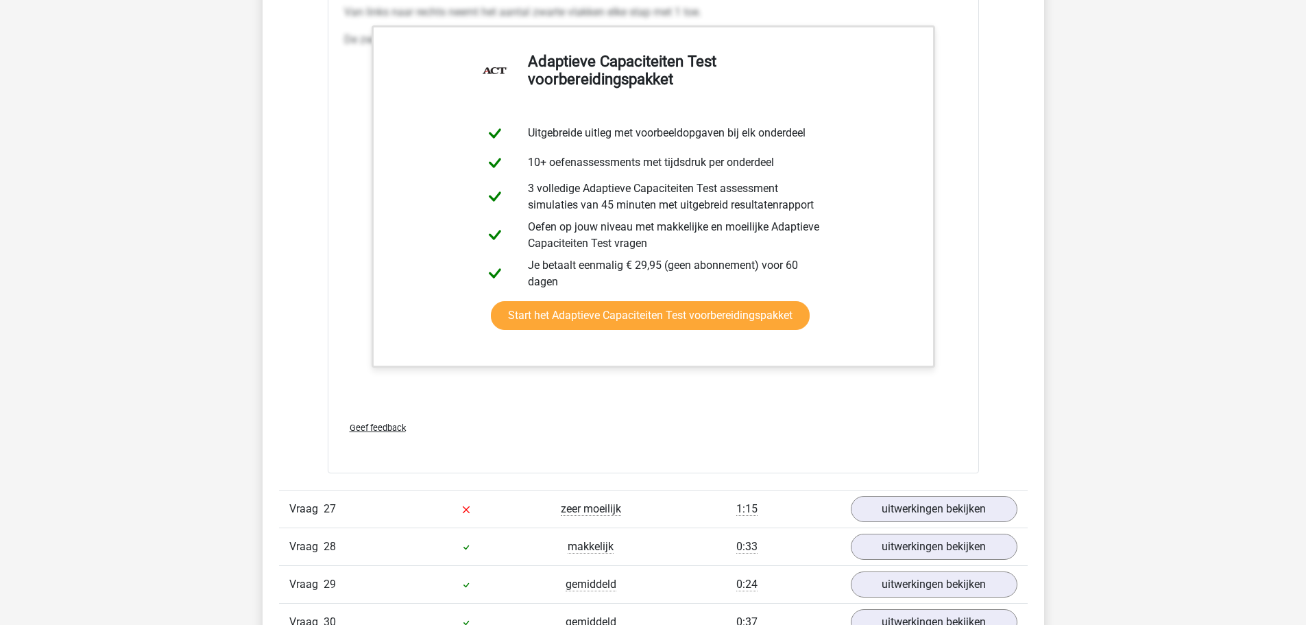
scroll to position [26651, 0]
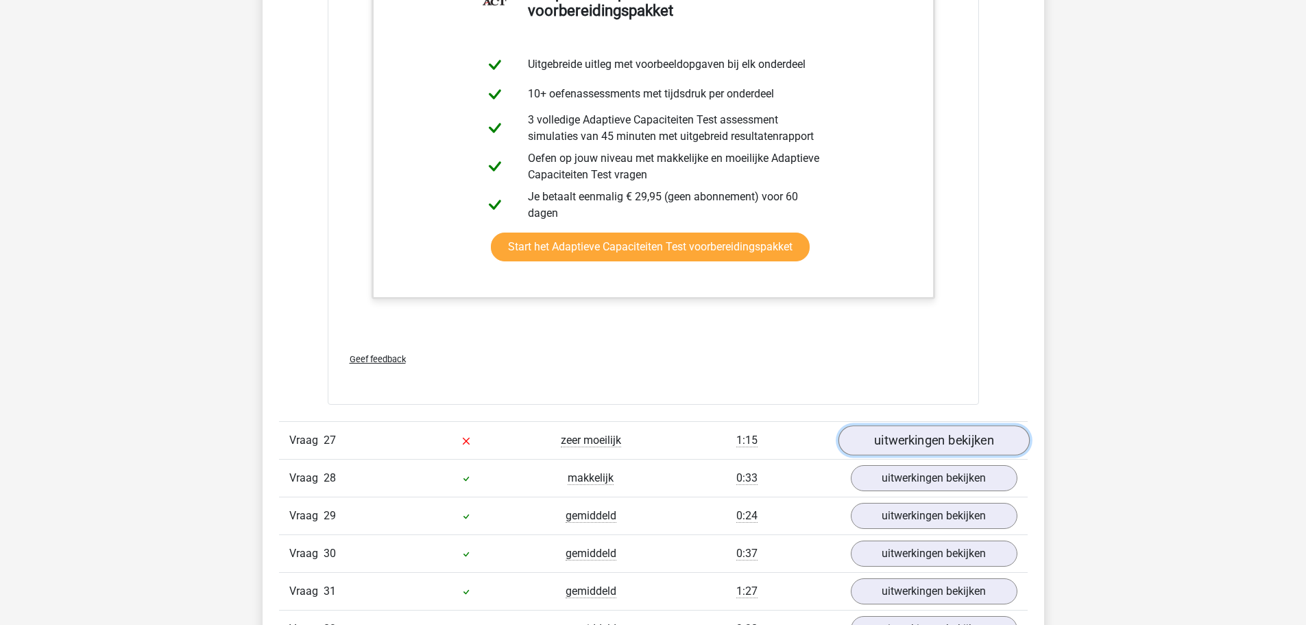
click at [901, 437] on link "uitwerkingen bekijken" at bounding box center [933, 440] width 191 height 30
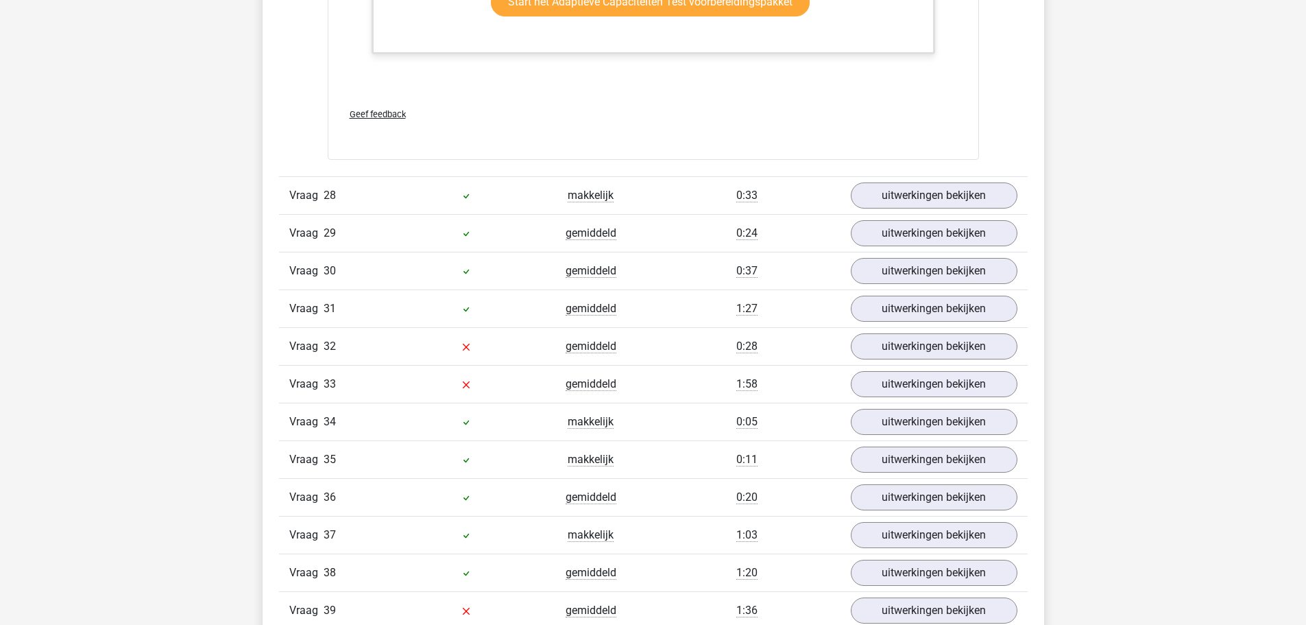
scroll to position [27885, 0]
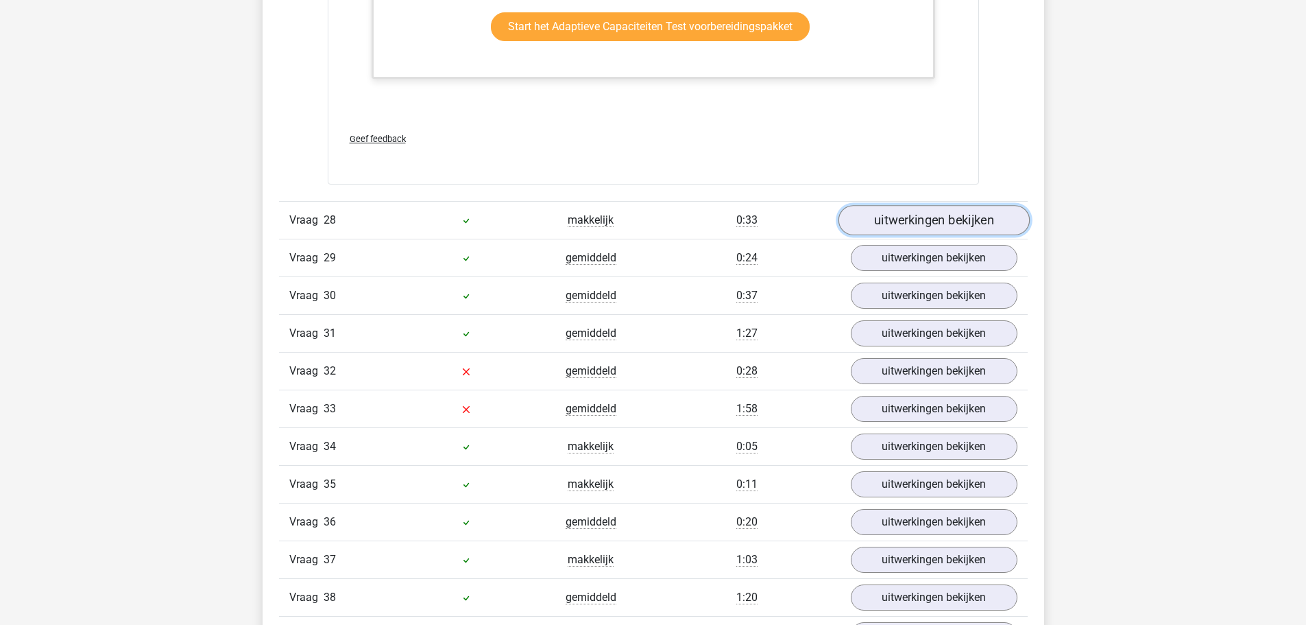
click at [872, 217] on link "uitwerkingen bekijken" at bounding box center [933, 220] width 191 height 30
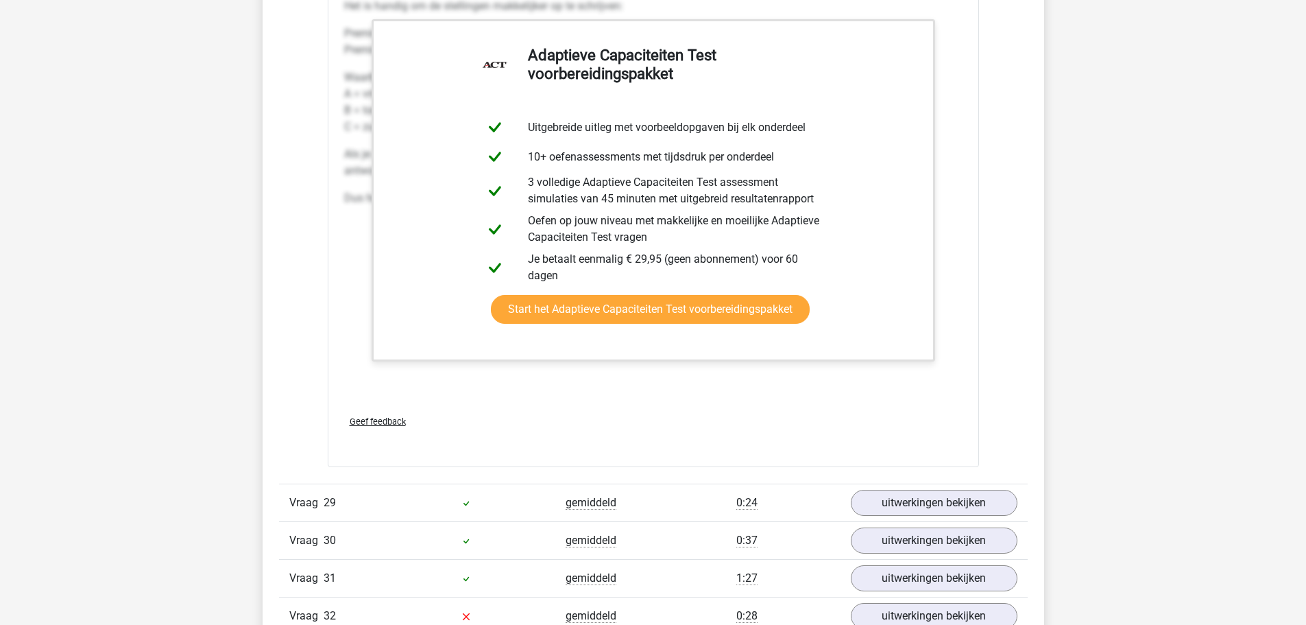
scroll to position [28502, 0]
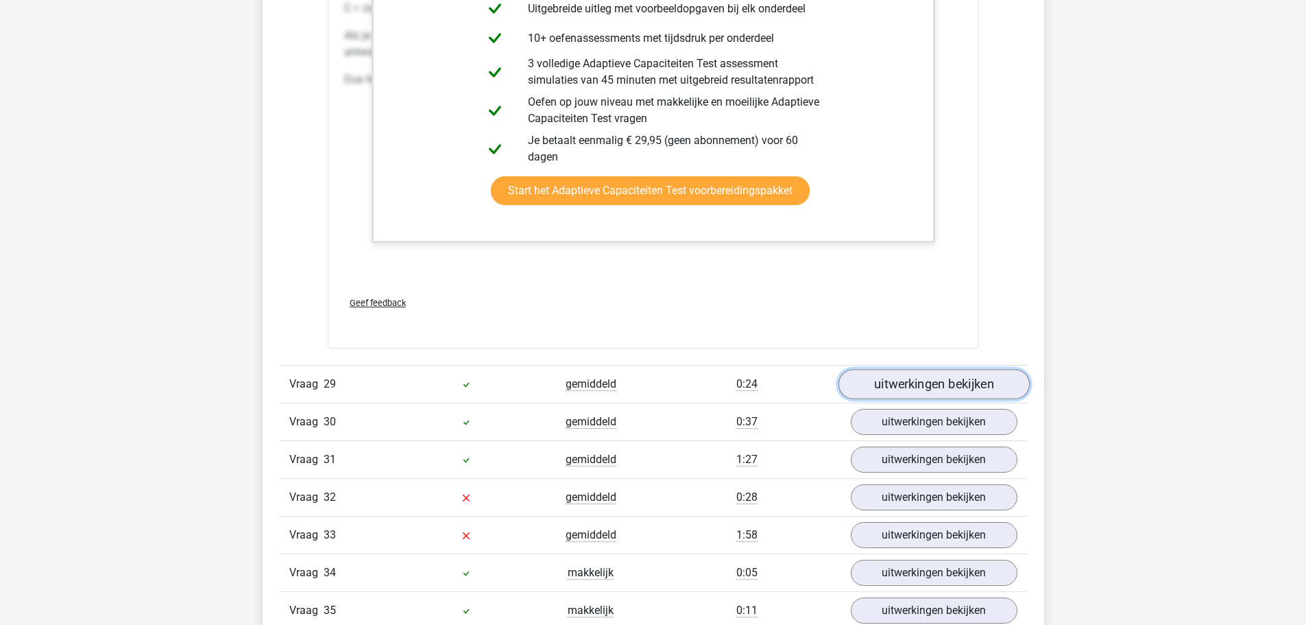
click at [858, 374] on link "uitwerkingen bekijken" at bounding box center [933, 384] width 191 height 30
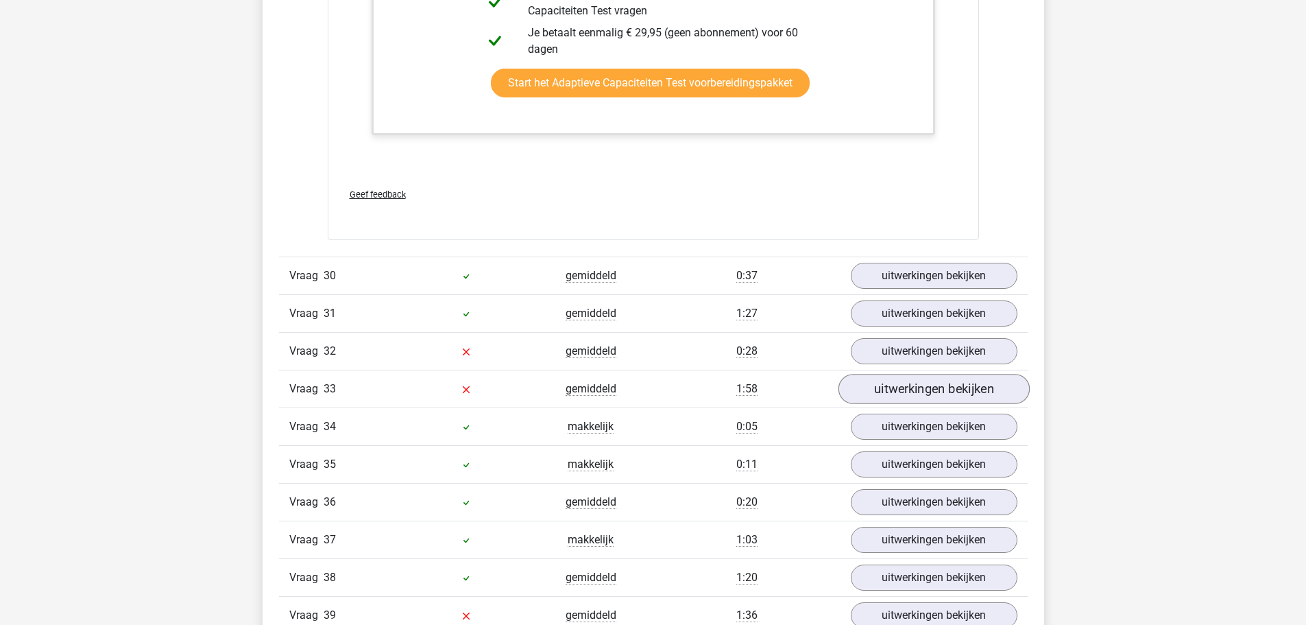
scroll to position [29462, 0]
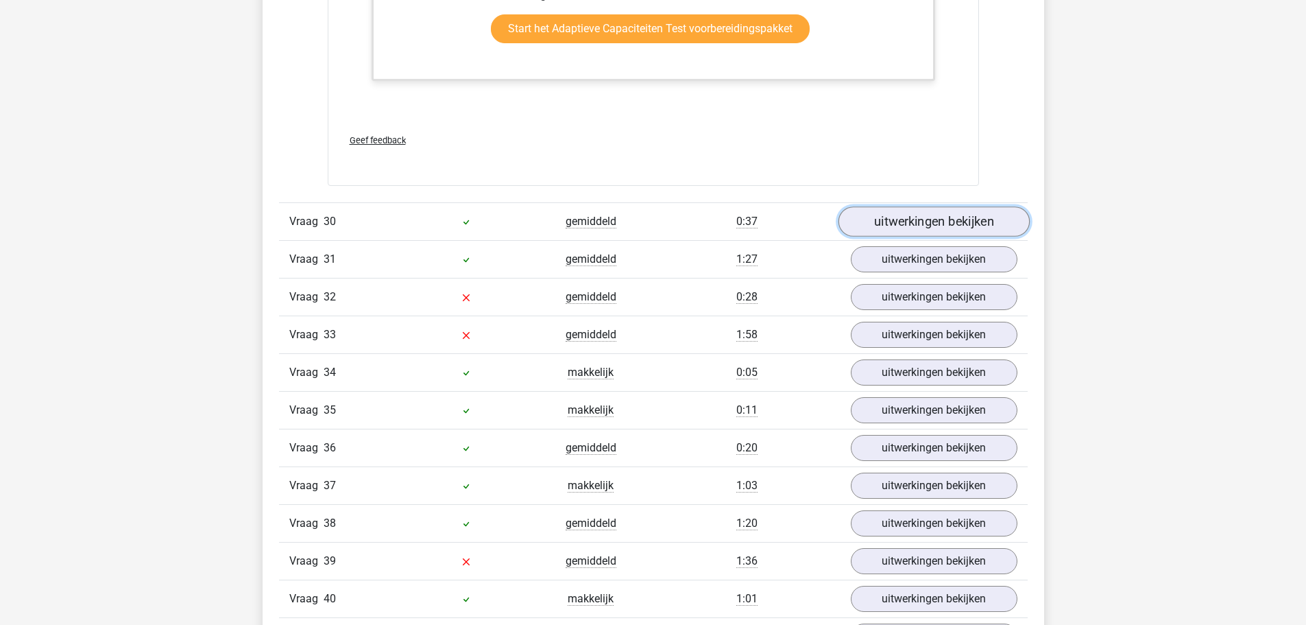
click at [900, 231] on link "uitwerkingen bekijken" at bounding box center [933, 222] width 191 height 30
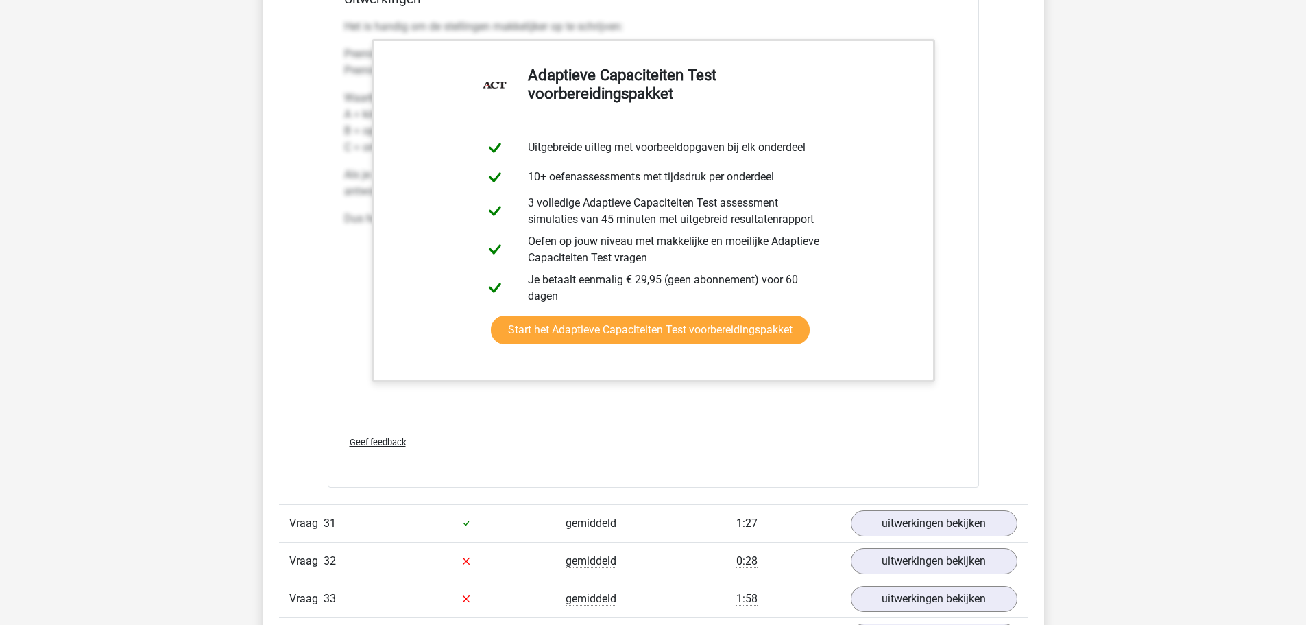
scroll to position [30079, 0]
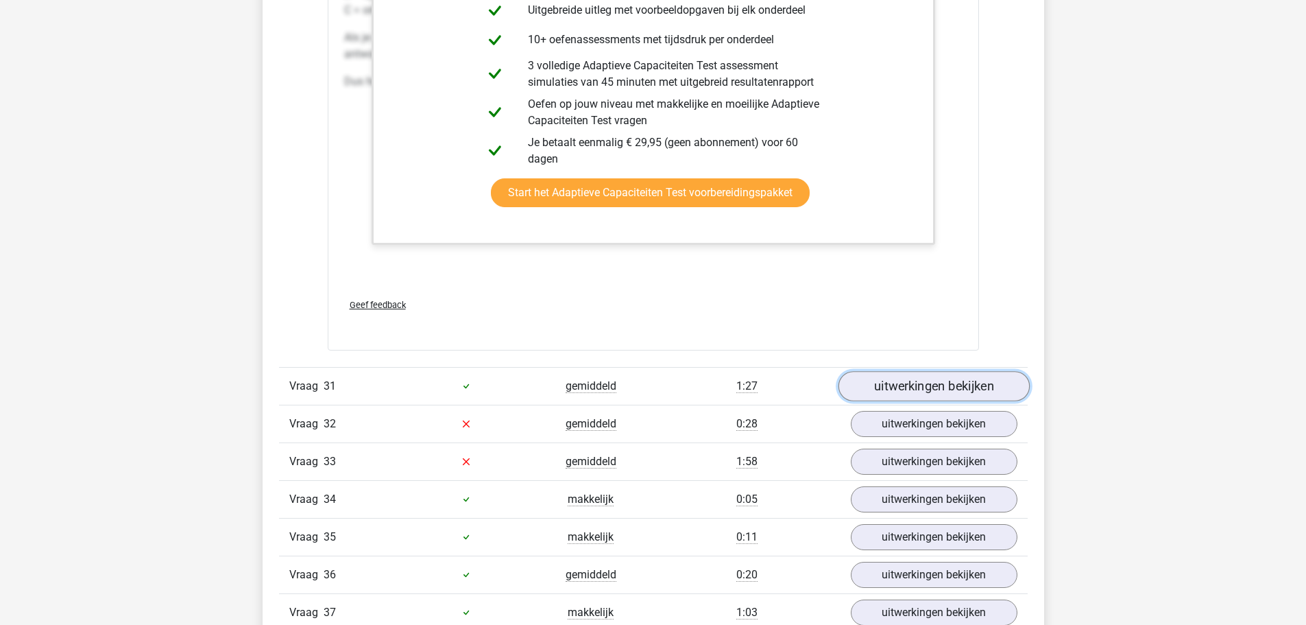
click at [892, 388] on link "uitwerkingen bekijken" at bounding box center [933, 386] width 191 height 30
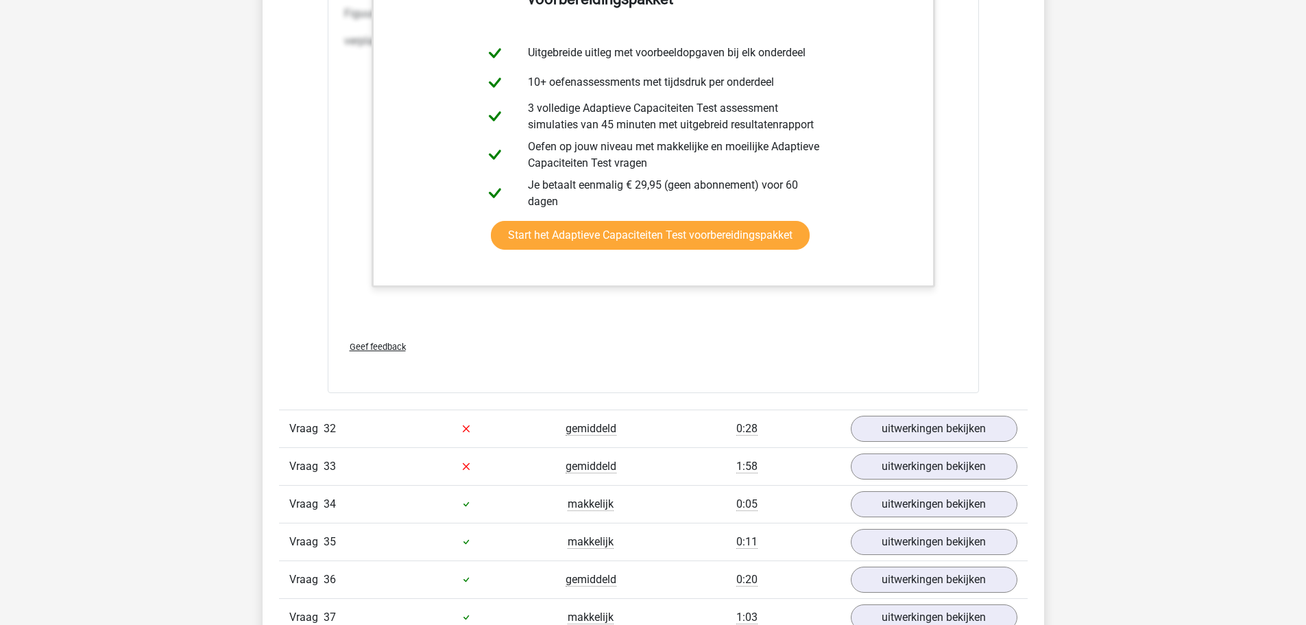
scroll to position [31656, 0]
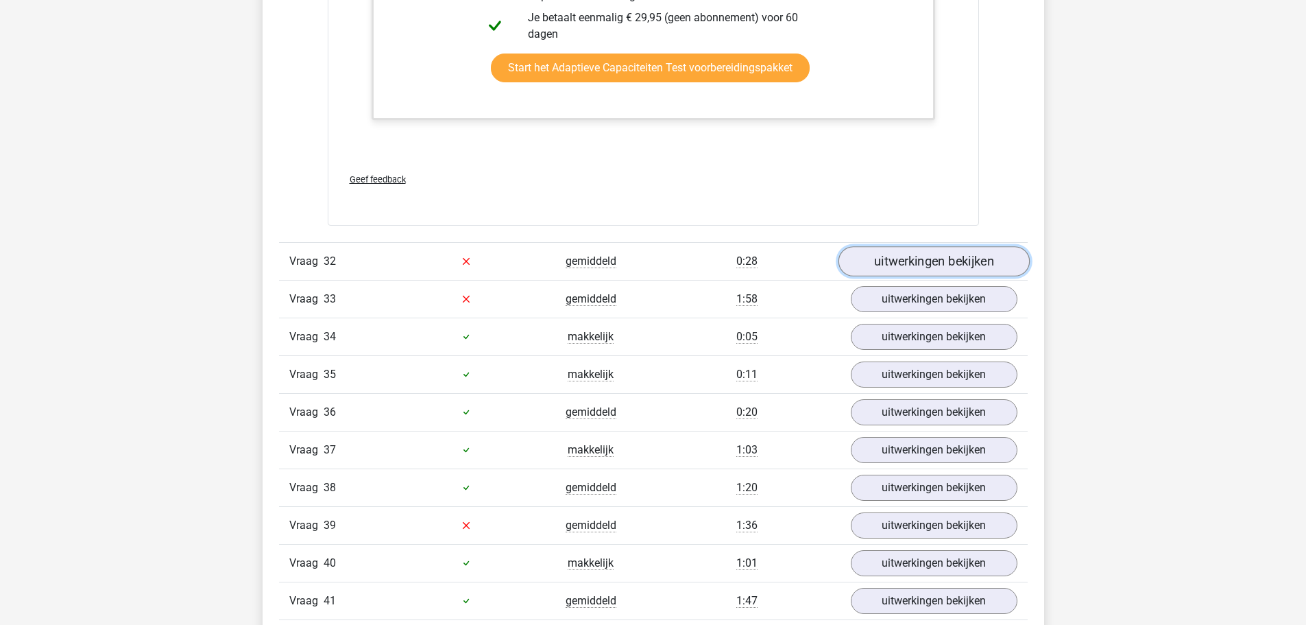
click at [922, 263] on link "uitwerkingen bekijken" at bounding box center [933, 261] width 191 height 30
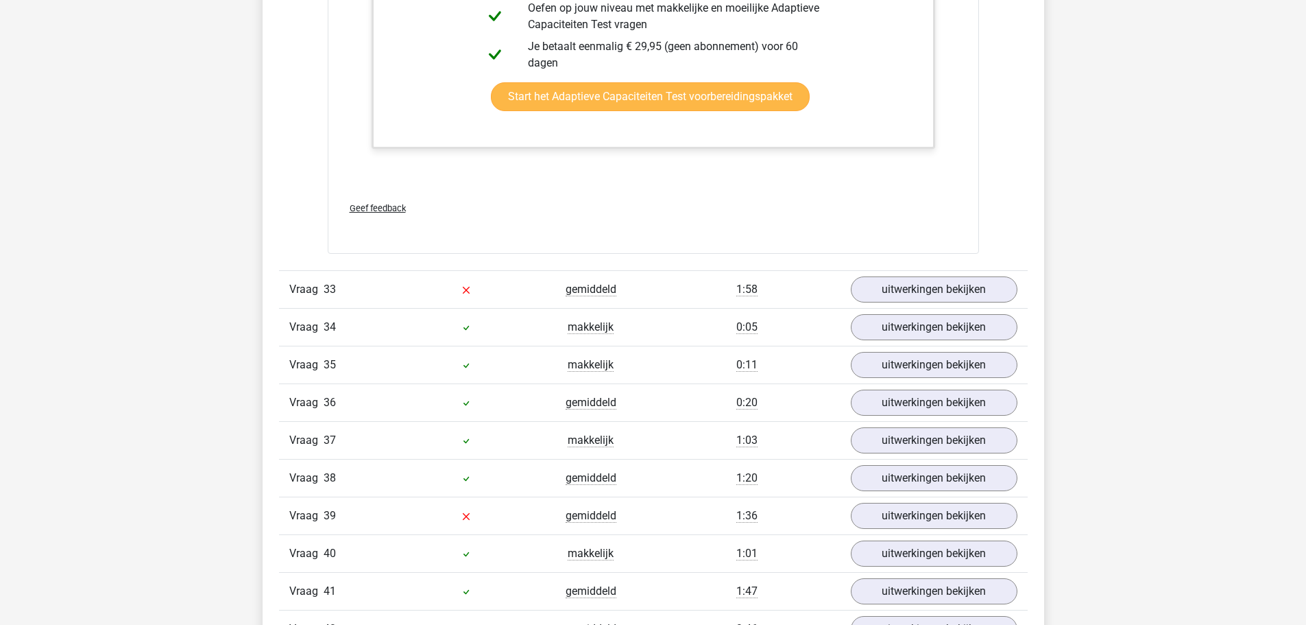
scroll to position [33233, 0]
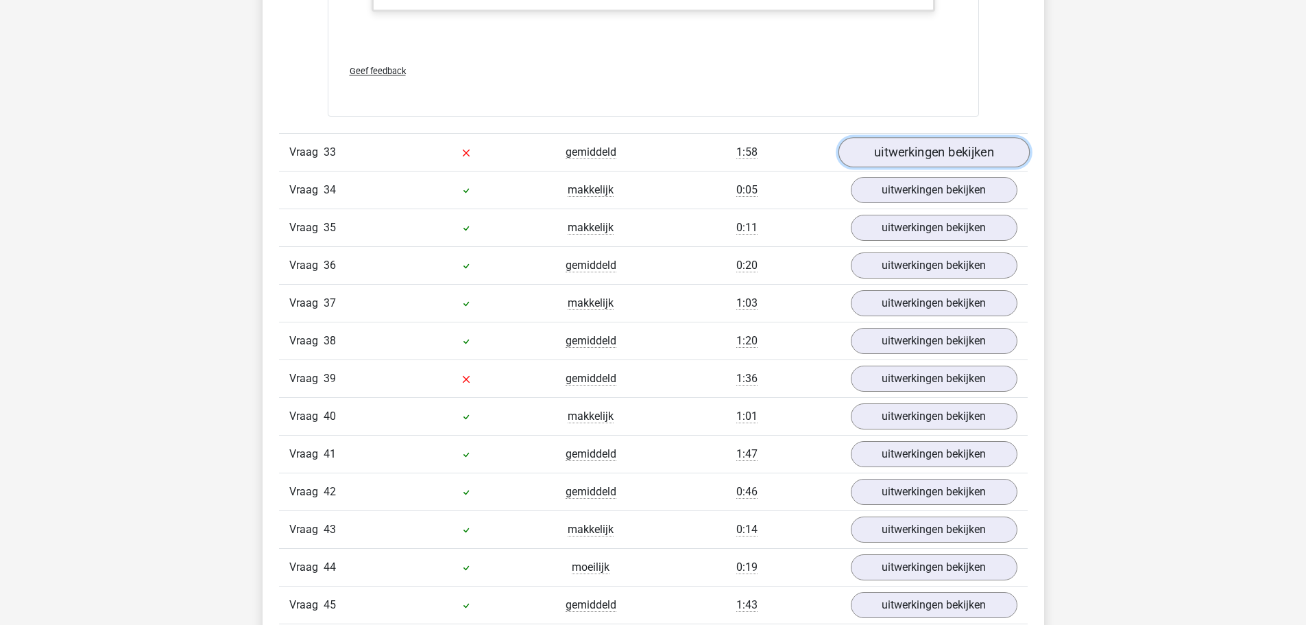
click at [898, 156] on link "uitwerkingen bekijken" at bounding box center [933, 153] width 191 height 30
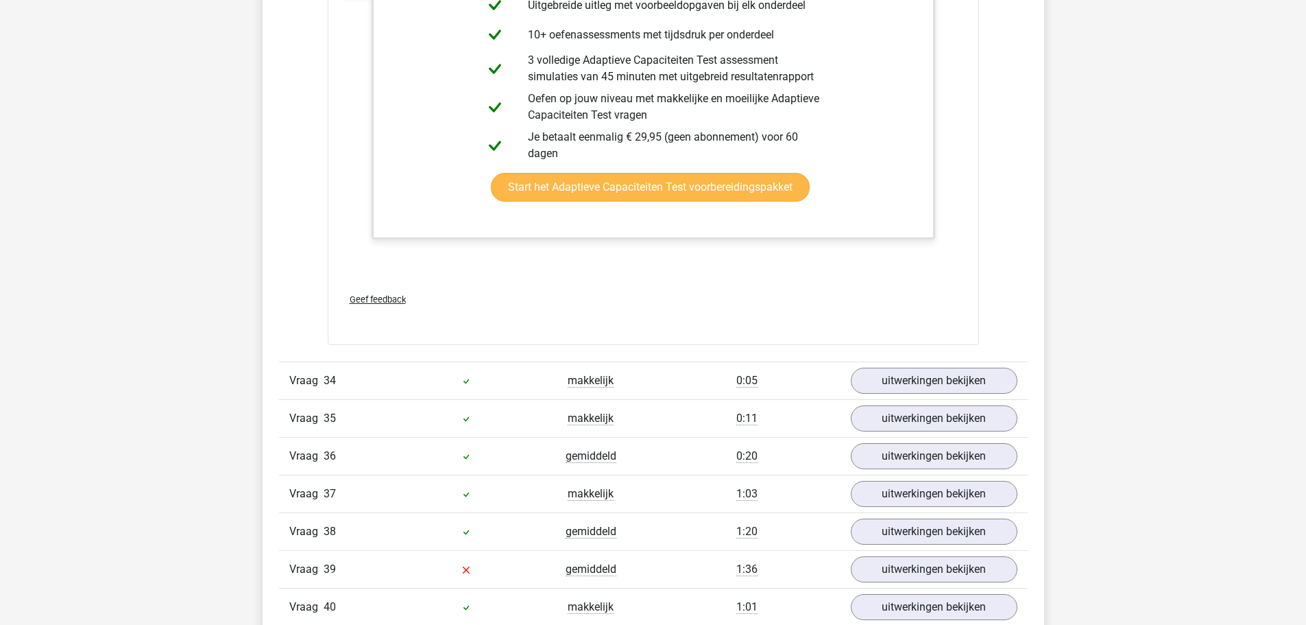
scroll to position [34536, 0]
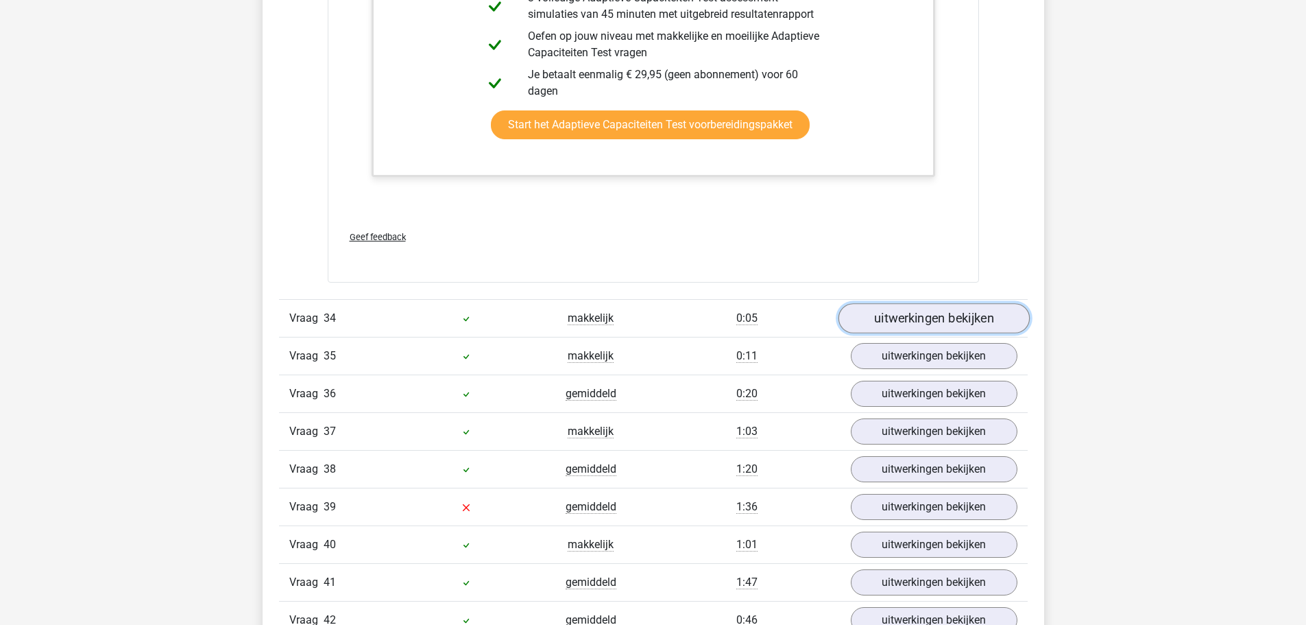
click at [870, 319] on link "uitwerkingen bekijken" at bounding box center [933, 318] width 191 height 30
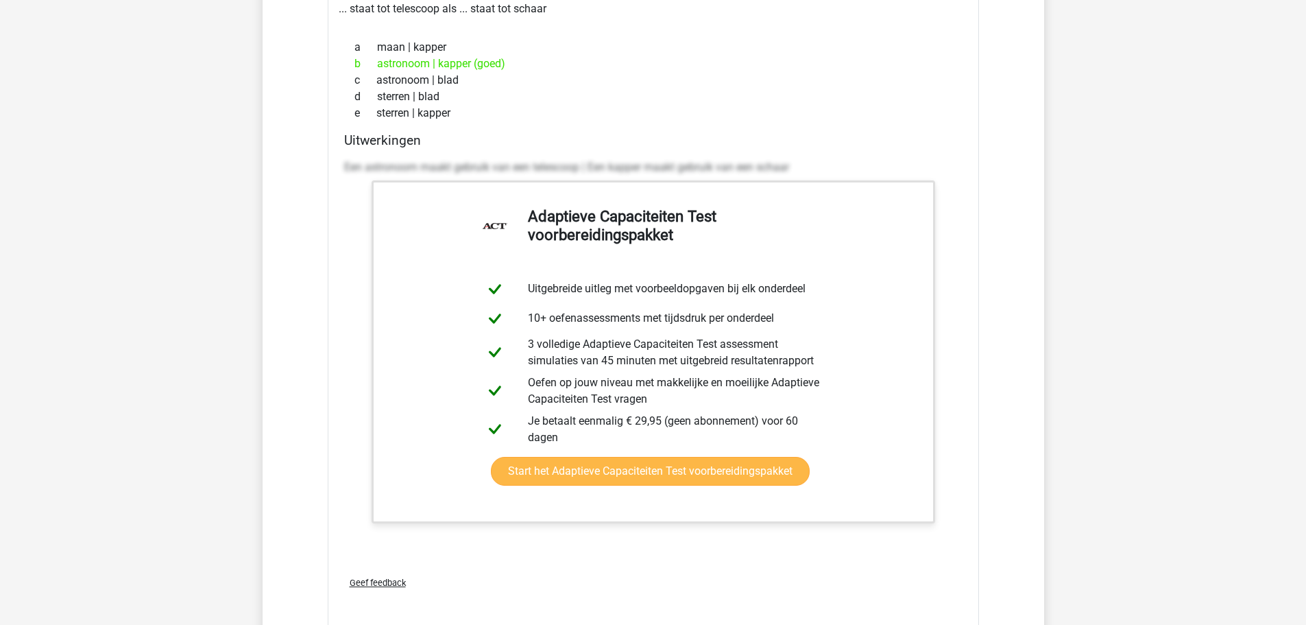
scroll to position [35153, 0]
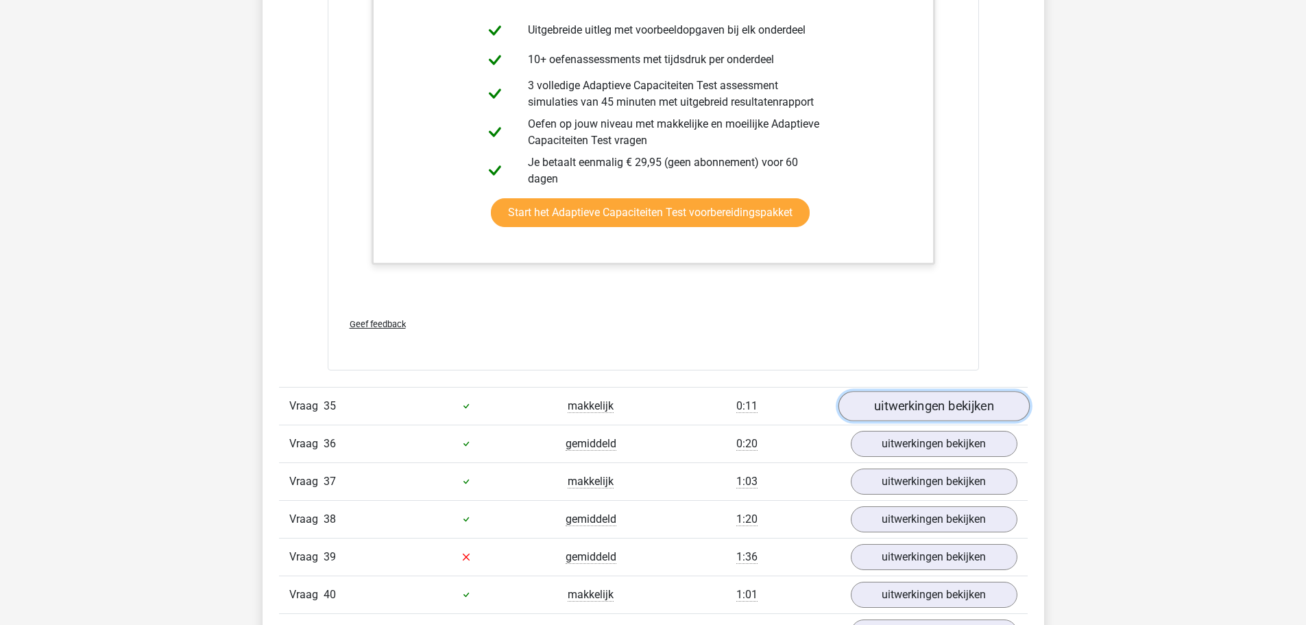
click at [922, 401] on link "uitwerkingen bekijken" at bounding box center [933, 406] width 191 height 30
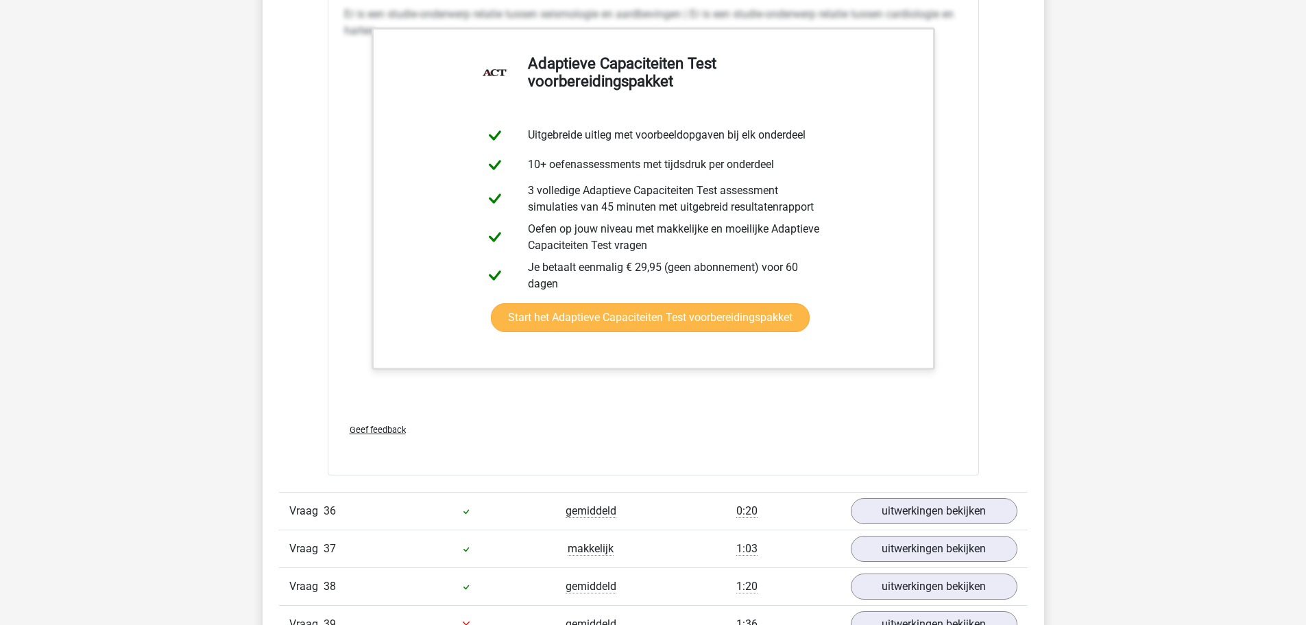
scroll to position [35907, 0]
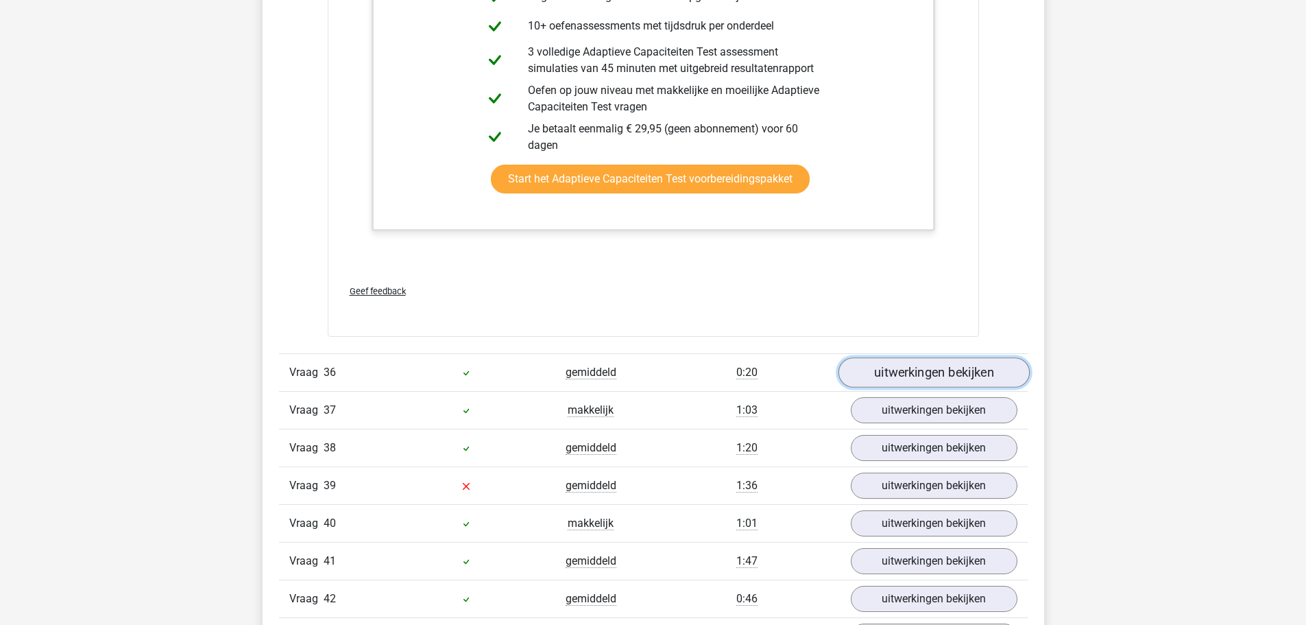
click at [929, 367] on link "uitwerkingen bekijken" at bounding box center [933, 372] width 191 height 30
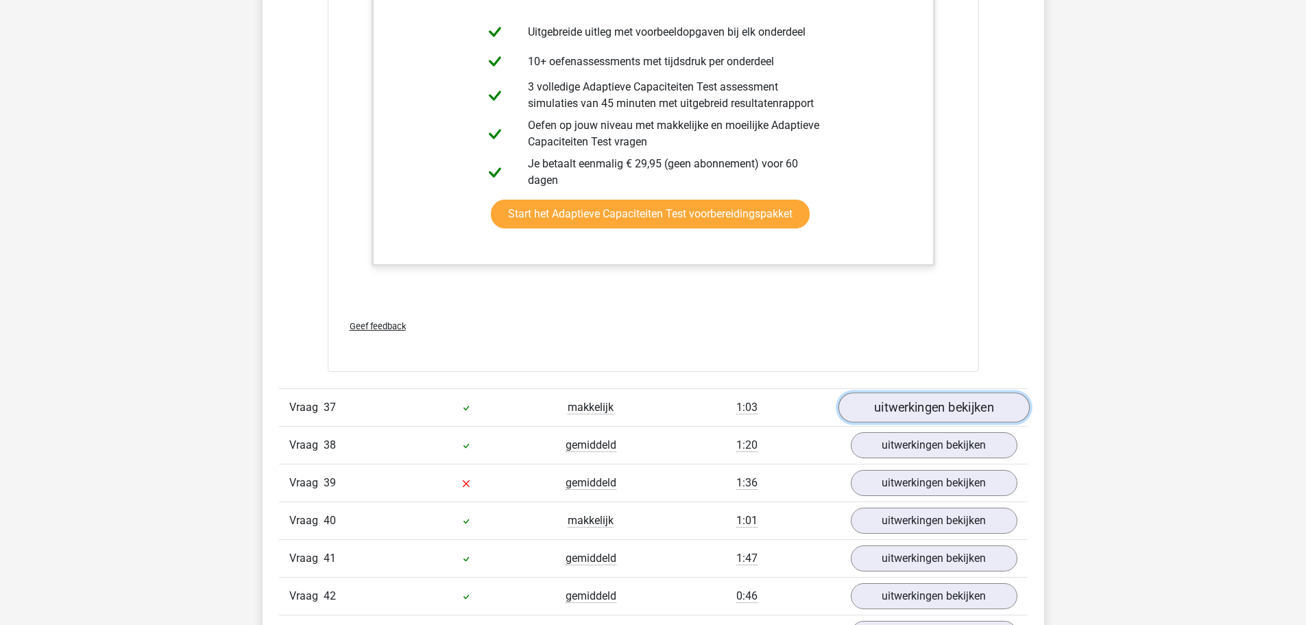
click at [929, 396] on link "uitwerkingen bekijken" at bounding box center [933, 407] width 191 height 30
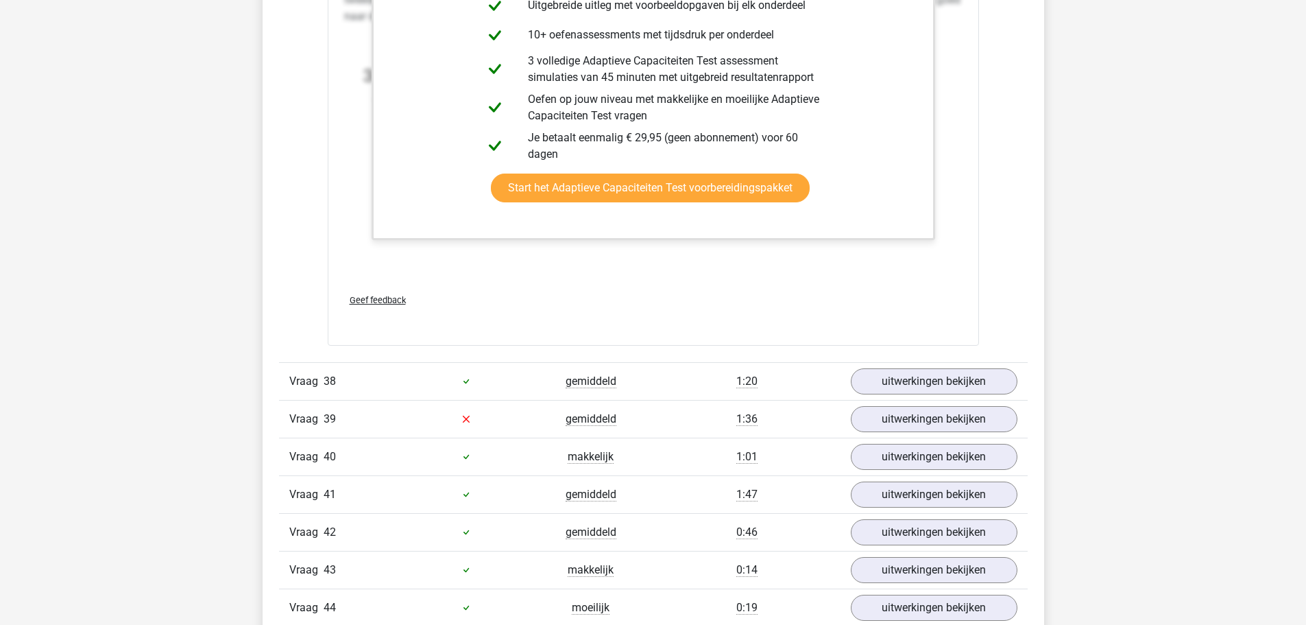
scroll to position [37621, 0]
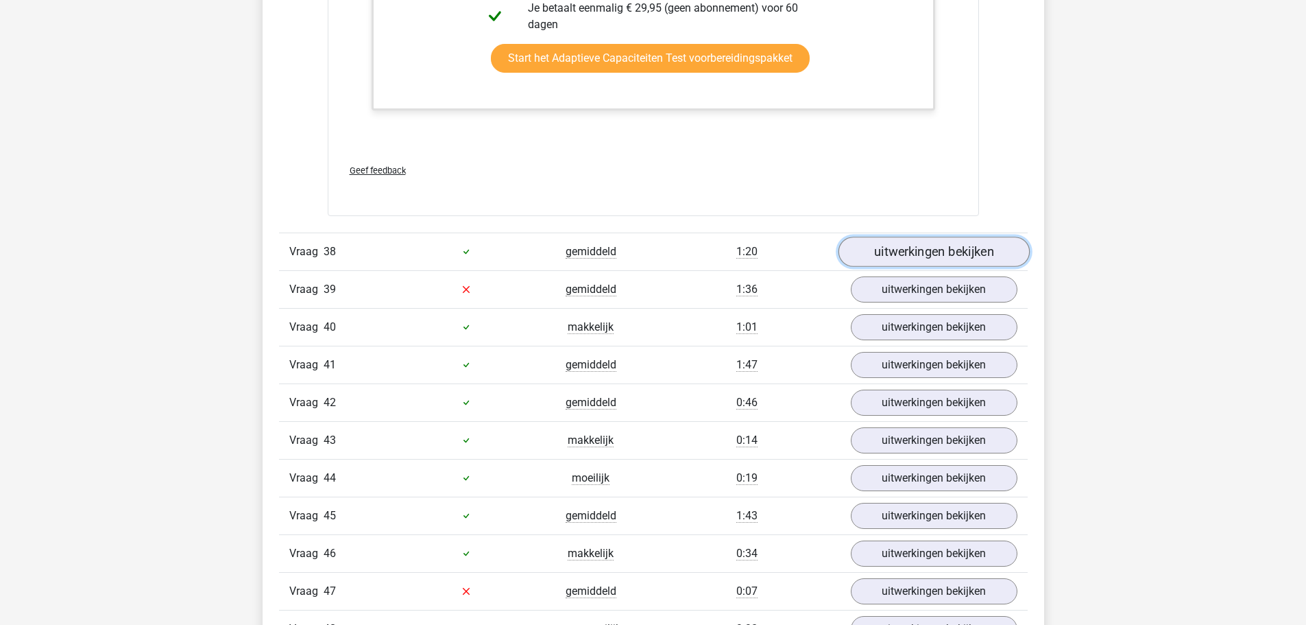
click at [871, 248] on link "uitwerkingen bekijken" at bounding box center [933, 252] width 191 height 30
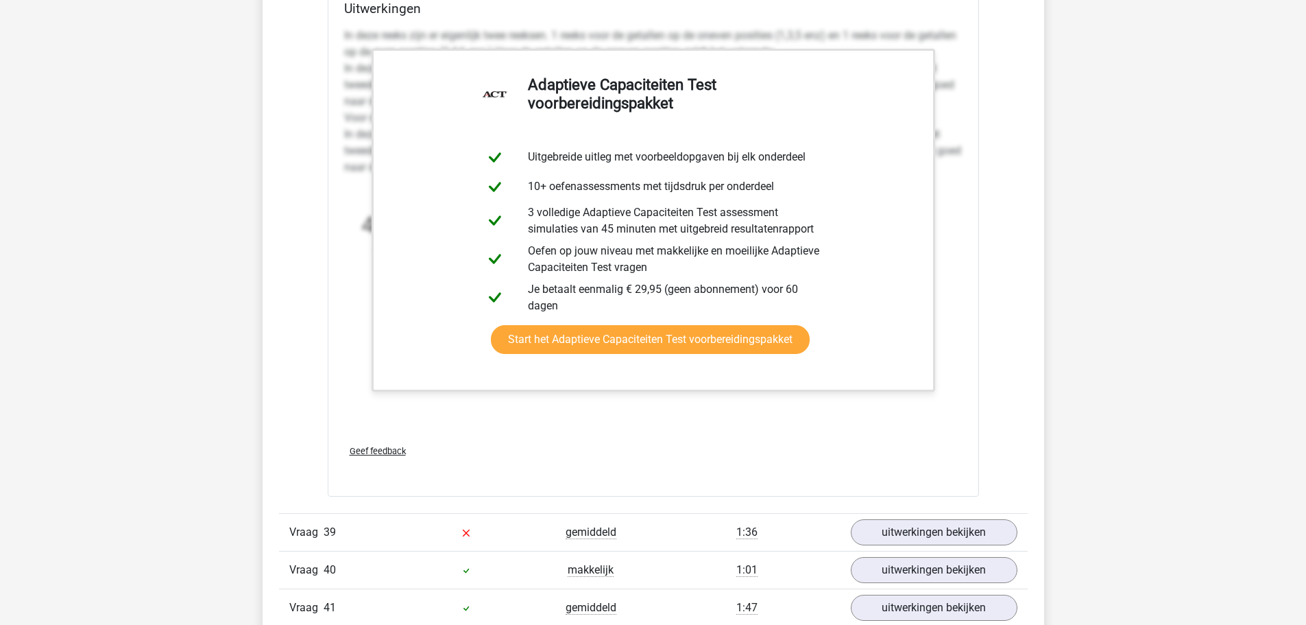
scroll to position [38376, 0]
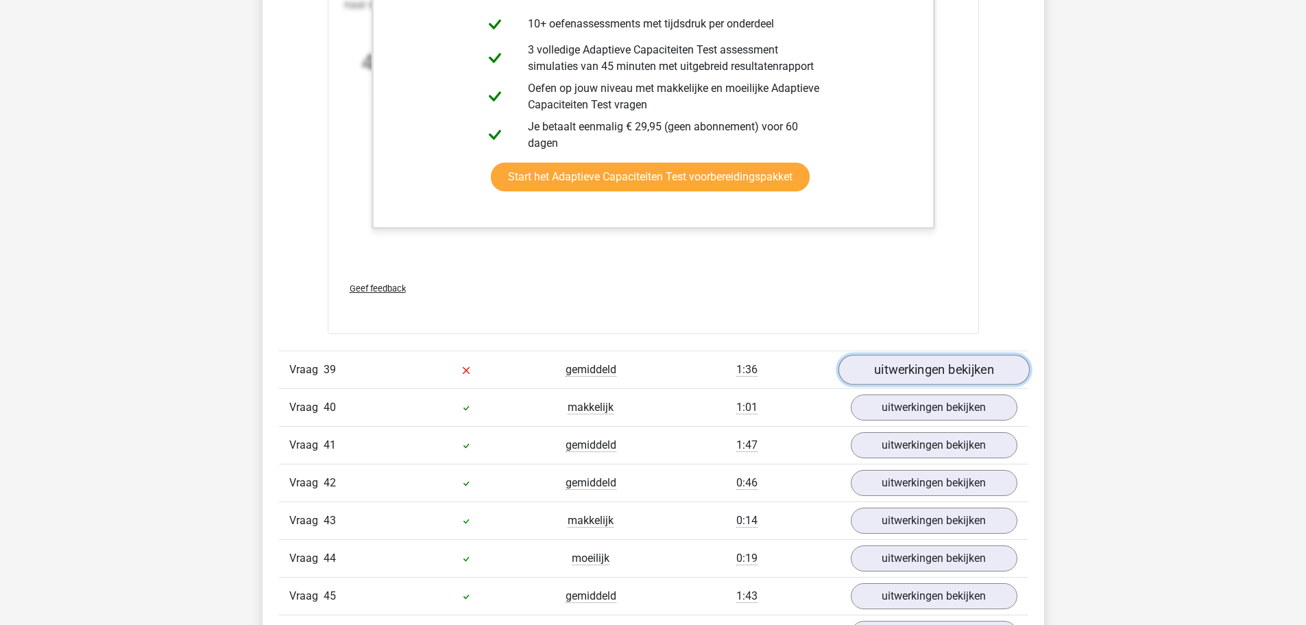
click at [893, 369] on link "uitwerkingen bekijken" at bounding box center [933, 370] width 191 height 30
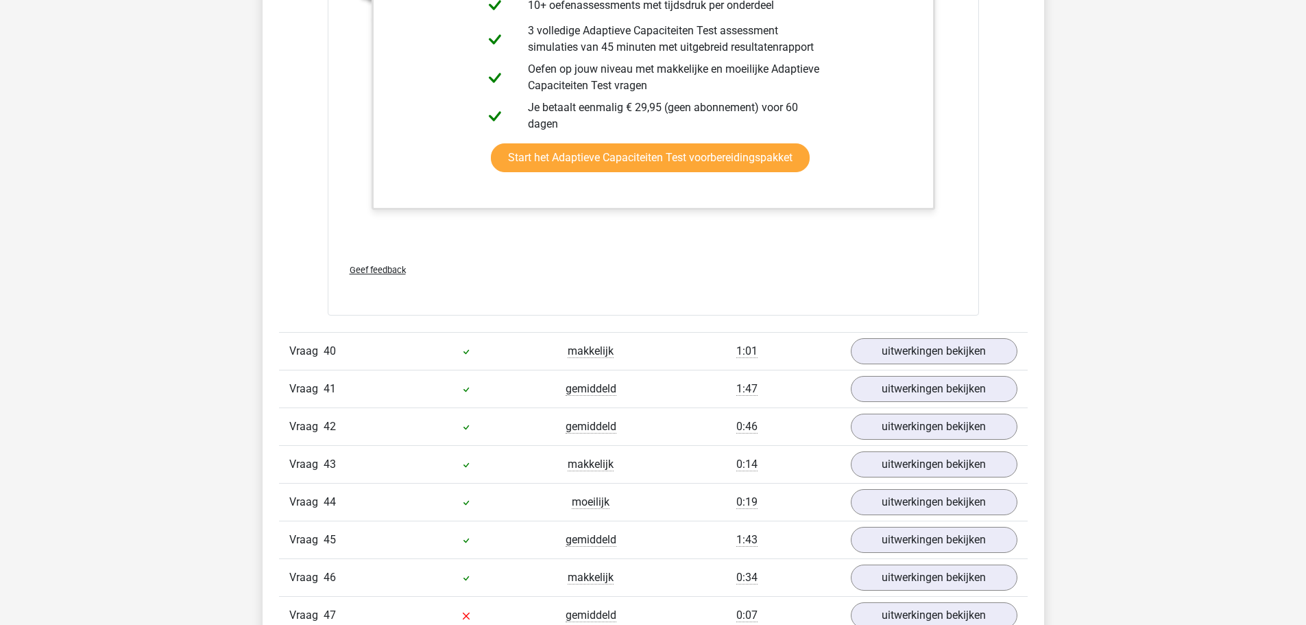
scroll to position [39336, 0]
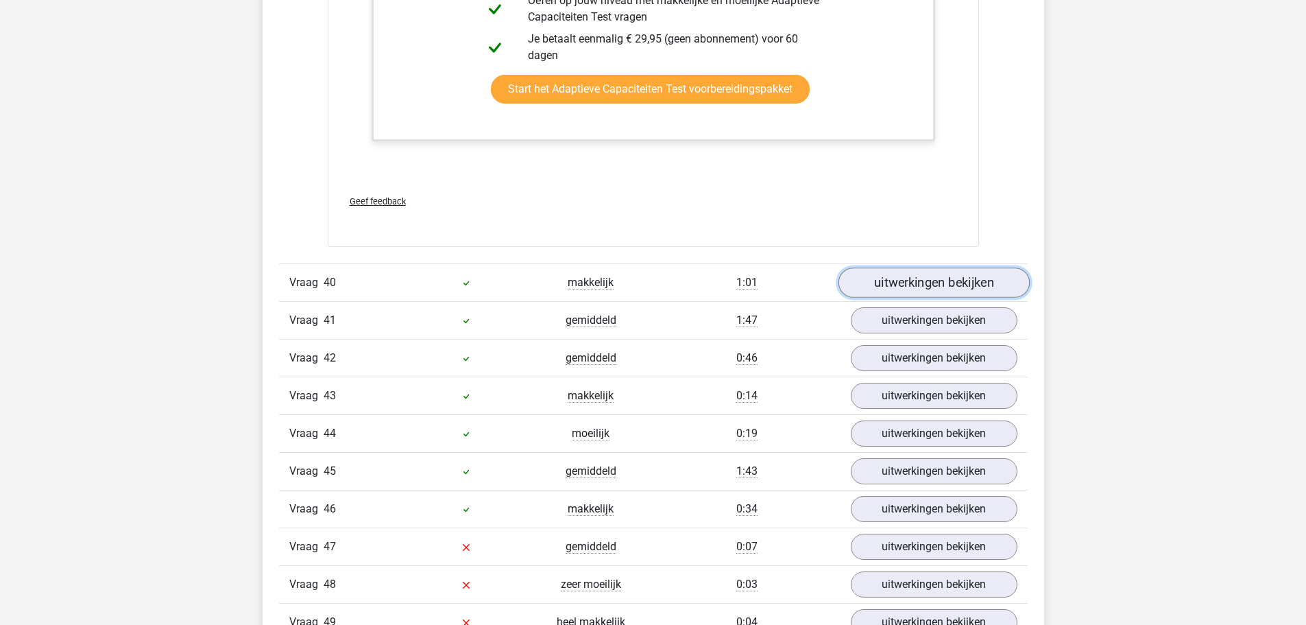
click at [928, 271] on link "uitwerkingen bekijken" at bounding box center [933, 282] width 191 height 30
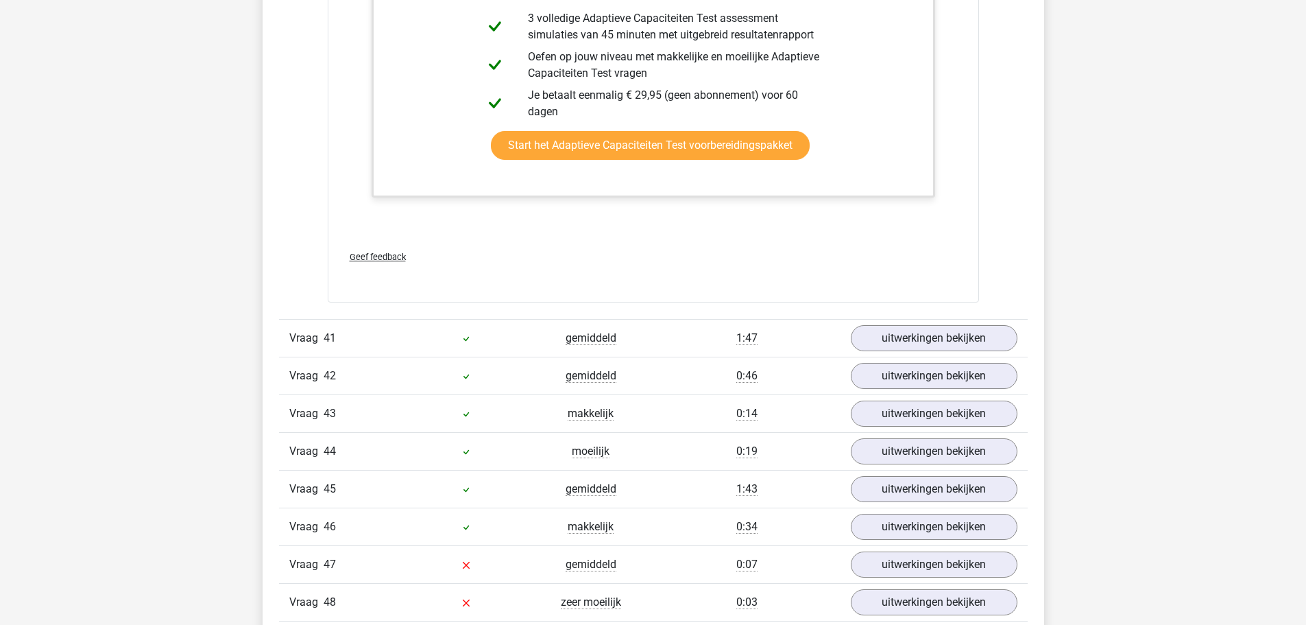
scroll to position [40295, 0]
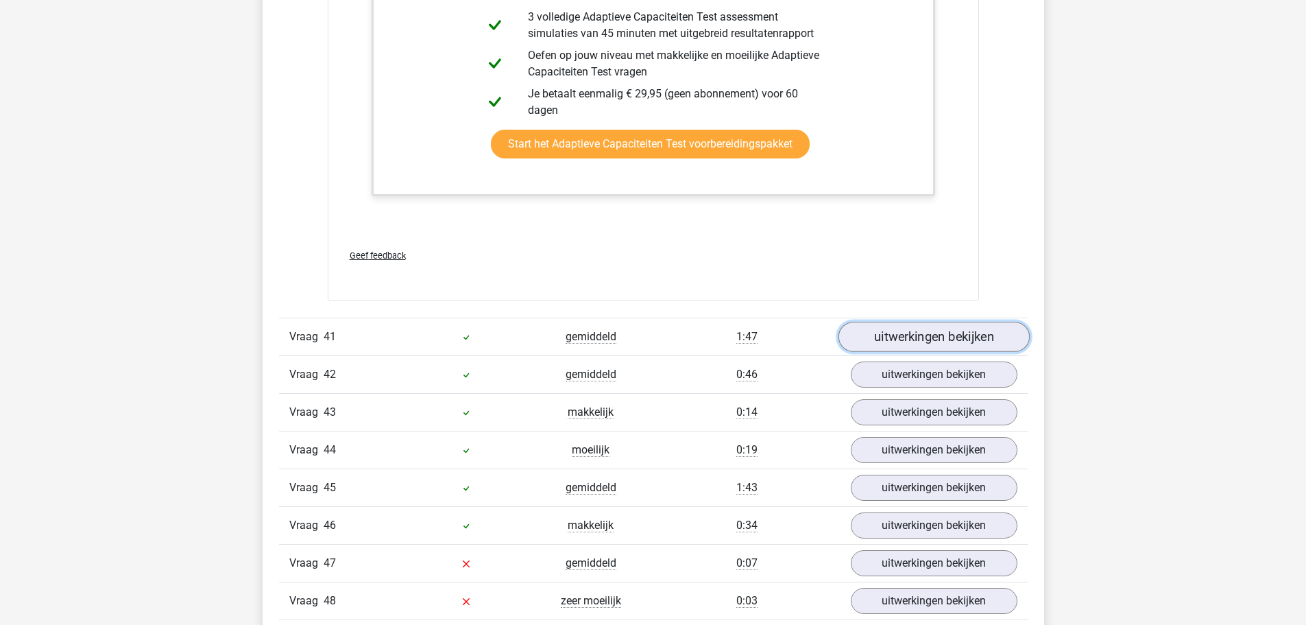
click at [902, 335] on link "uitwerkingen bekijken" at bounding box center [933, 337] width 191 height 30
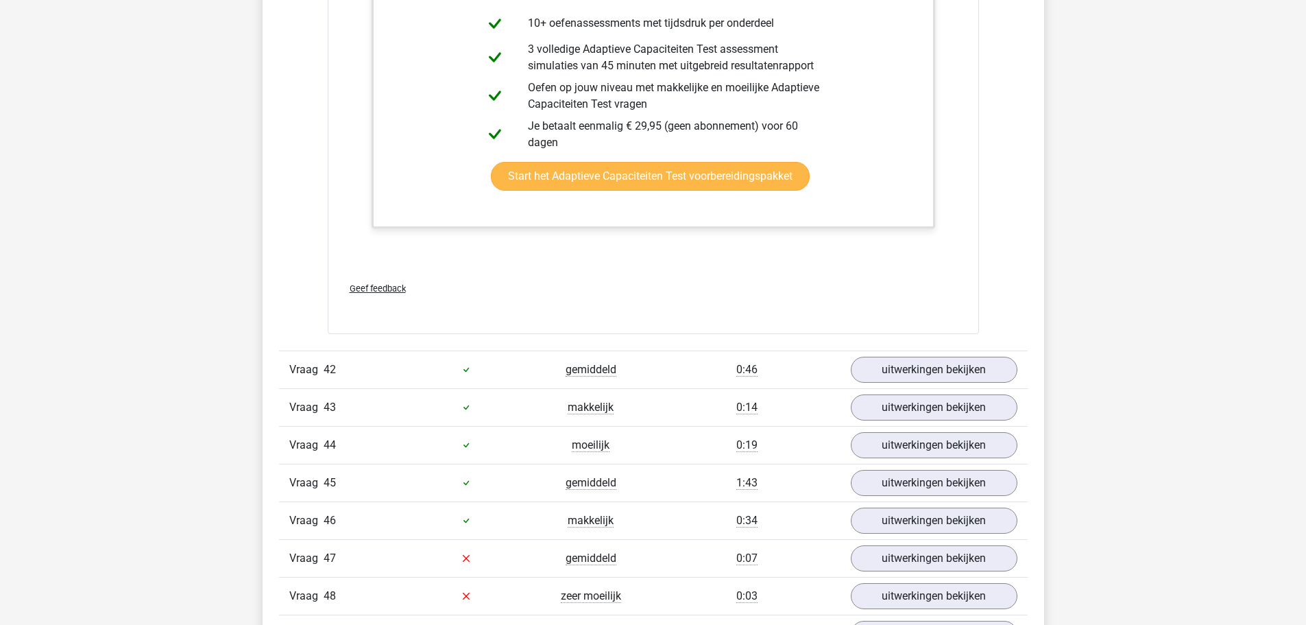
scroll to position [41392, 0]
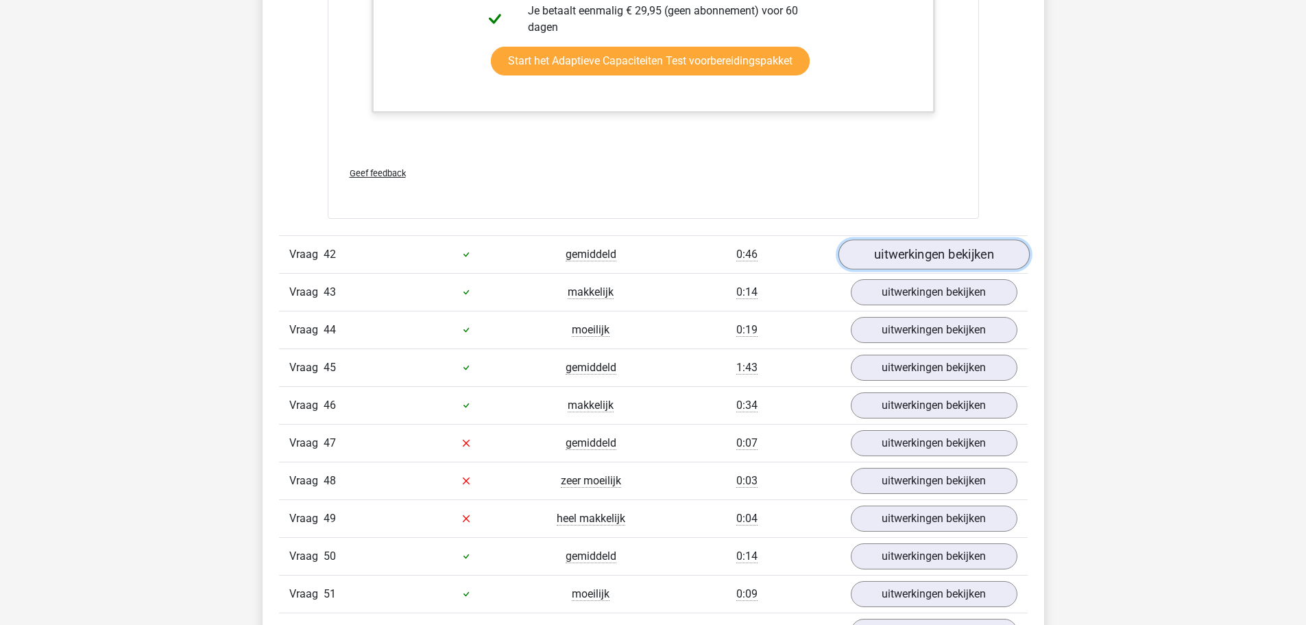
click at [912, 256] on link "uitwerkingen bekijken" at bounding box center [933, 254] width 191 height 30
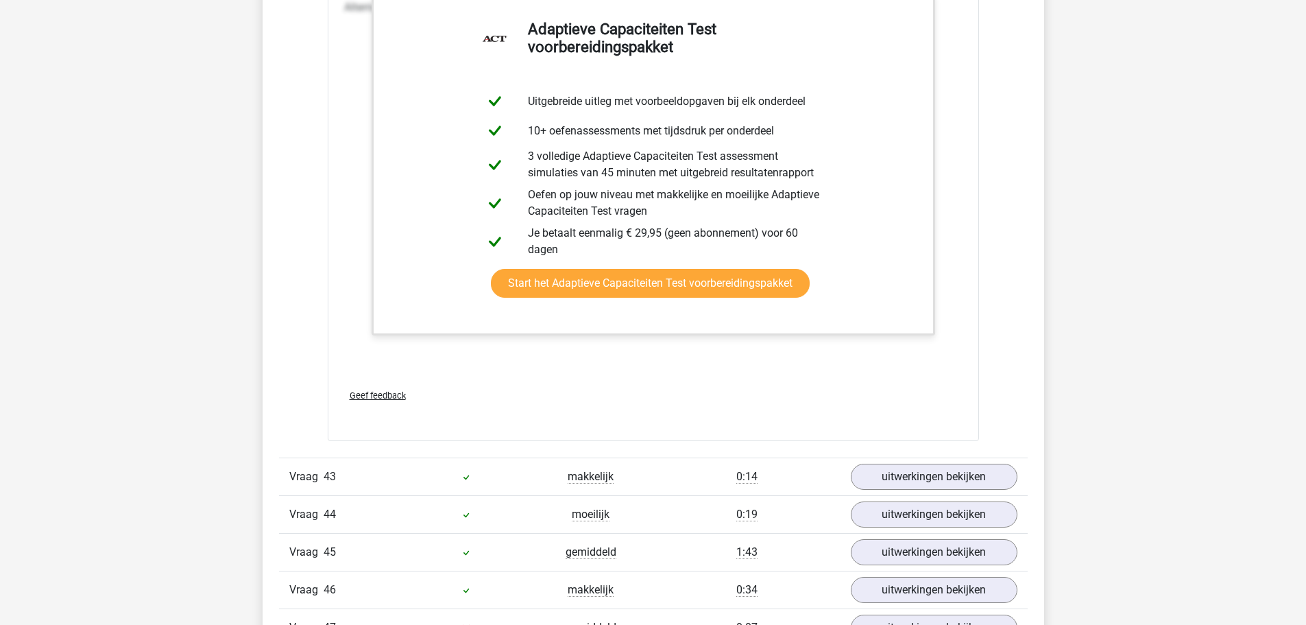
scroll to position [42215, 0]
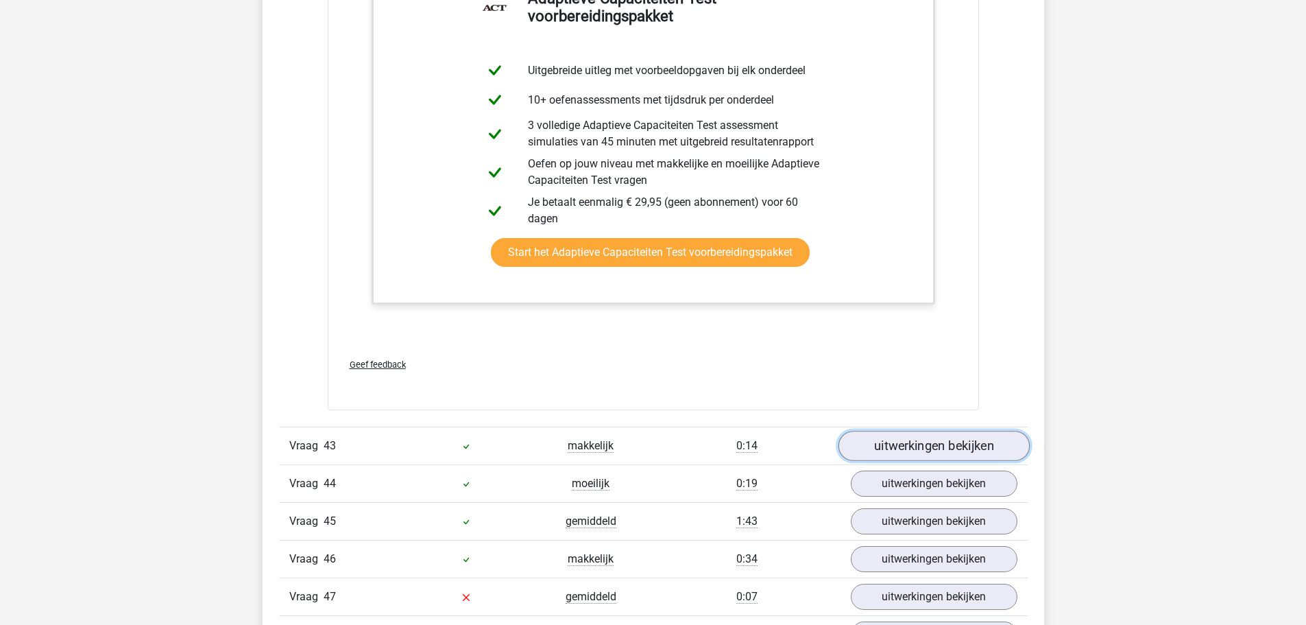
click at [878, 441] on link "uitwerkingen bekijken" at bounding box center [933, 446] width 191 height 30
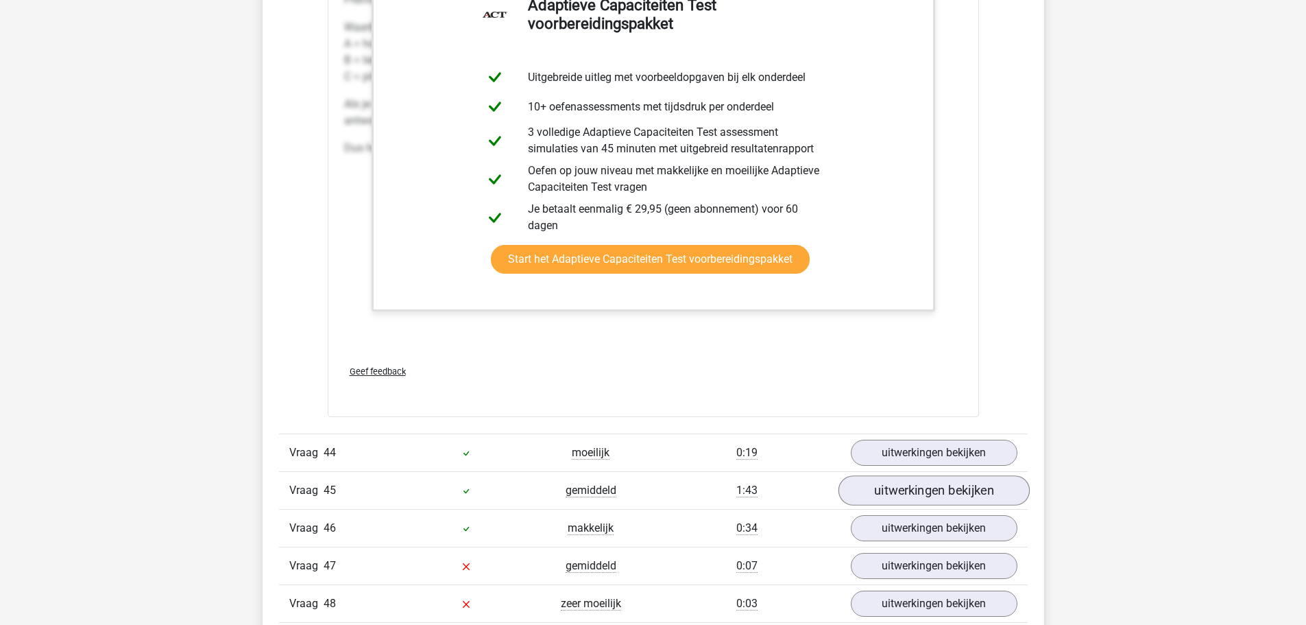
scroll to position [43107, 0]
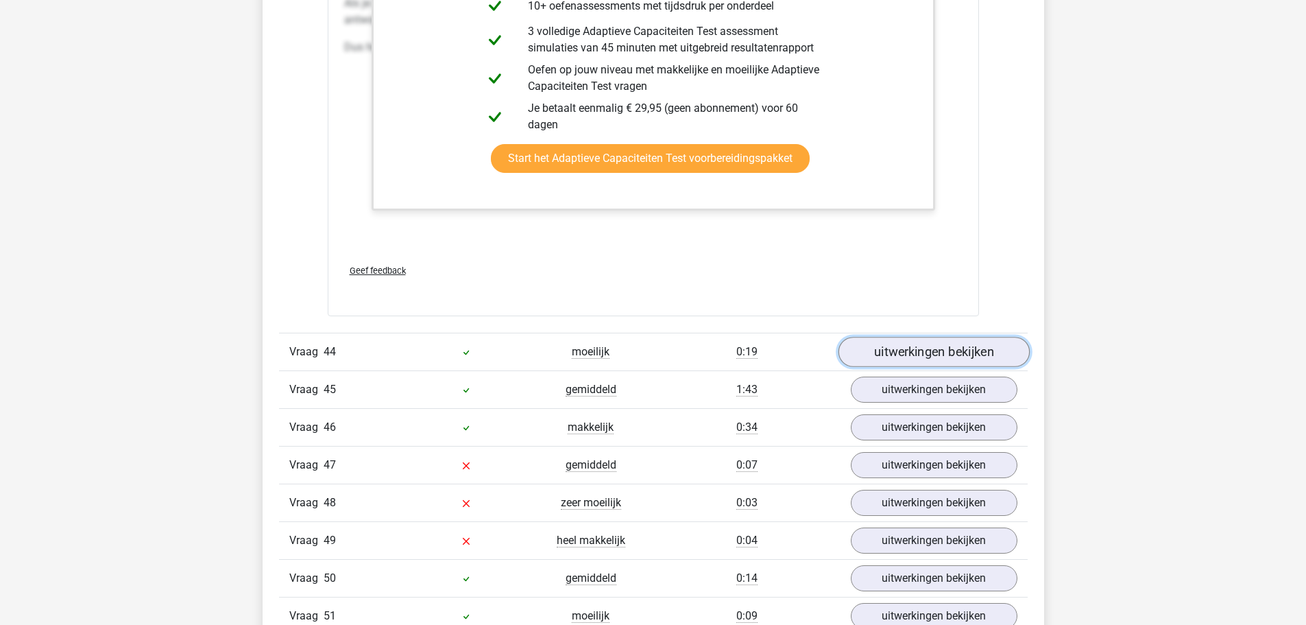
click at [913, 362] on link "uitwerkingen bekijken" at bounding box center [933, 352] width 191 height 30
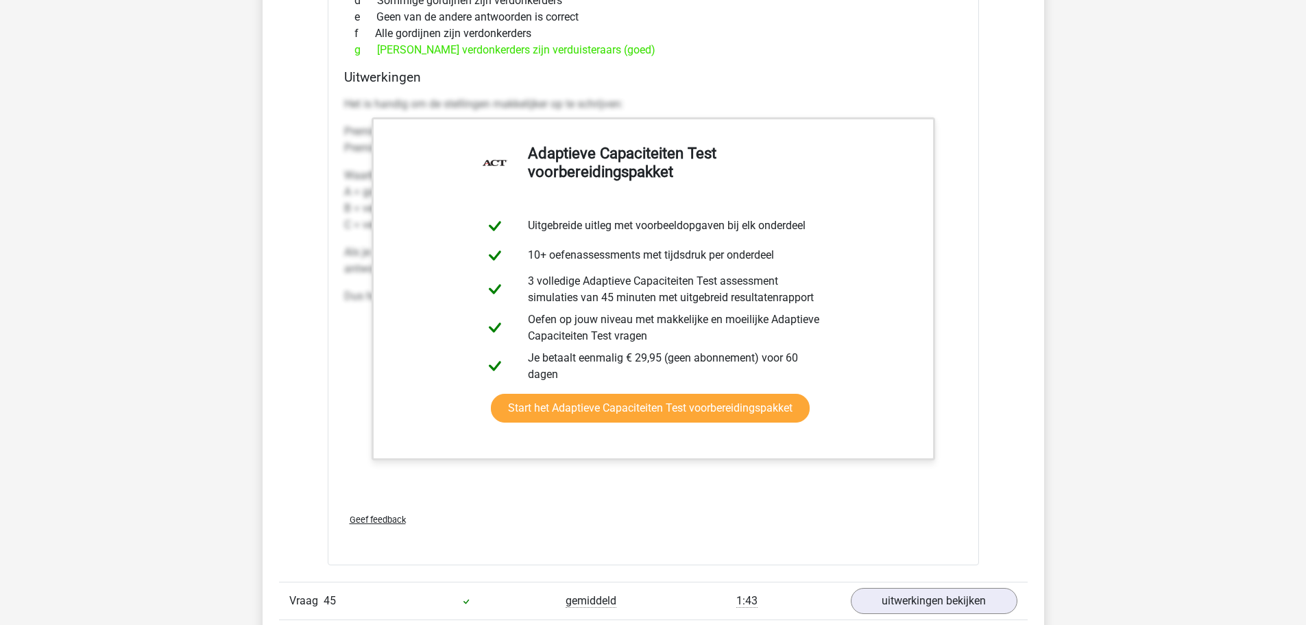
scroll to position [43861, 0]
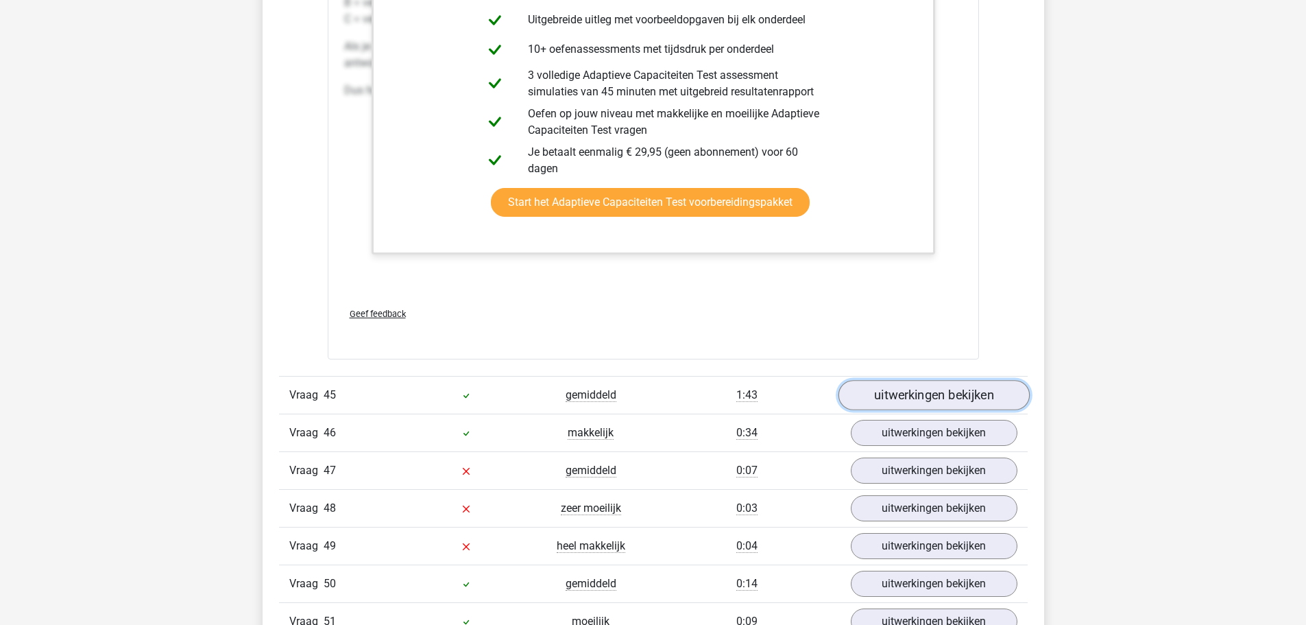
click at [867, 394] on link "uitwerkingen bekijken" at bounding box center [933, 396] width 191 height 30
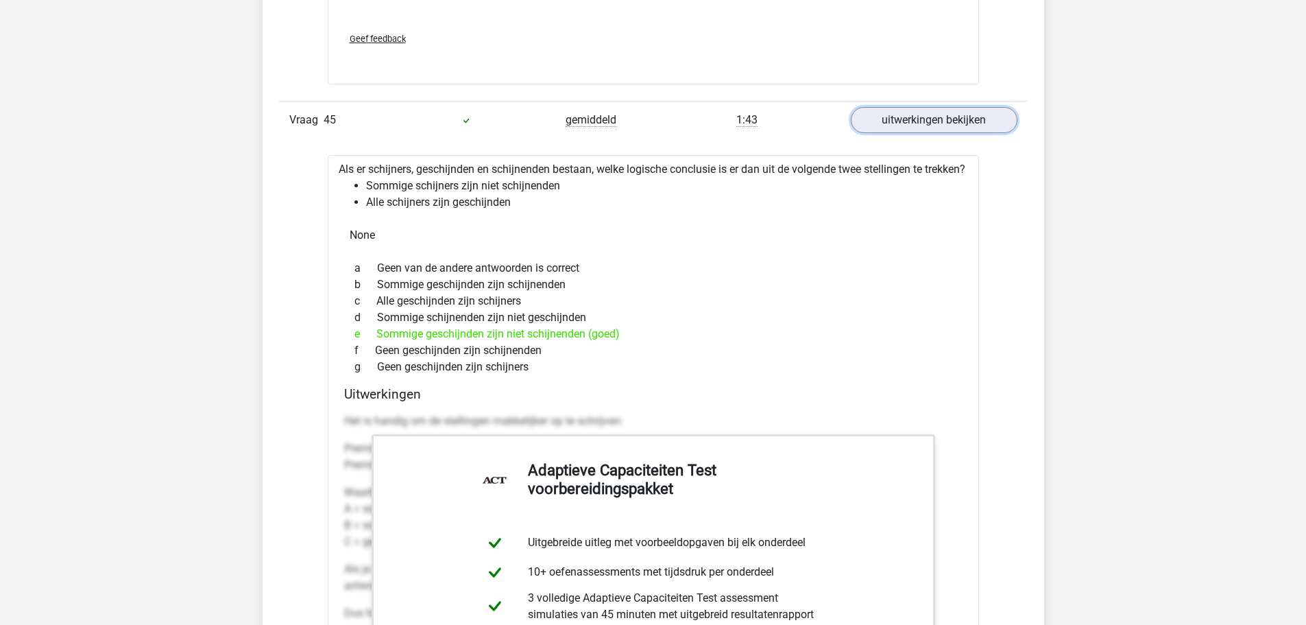
scroll to position [44135, 0]
drag, startPoint x: 570, startPoint y: 383, endPoint x: 387, endPoint y: 269, distance: 215.0
click at [387, 269] on div "Als er schijners, geschijnden en schijnenden bestaan, welke logische conclusie …" at bounding box center [653, 519] width 651 height 727
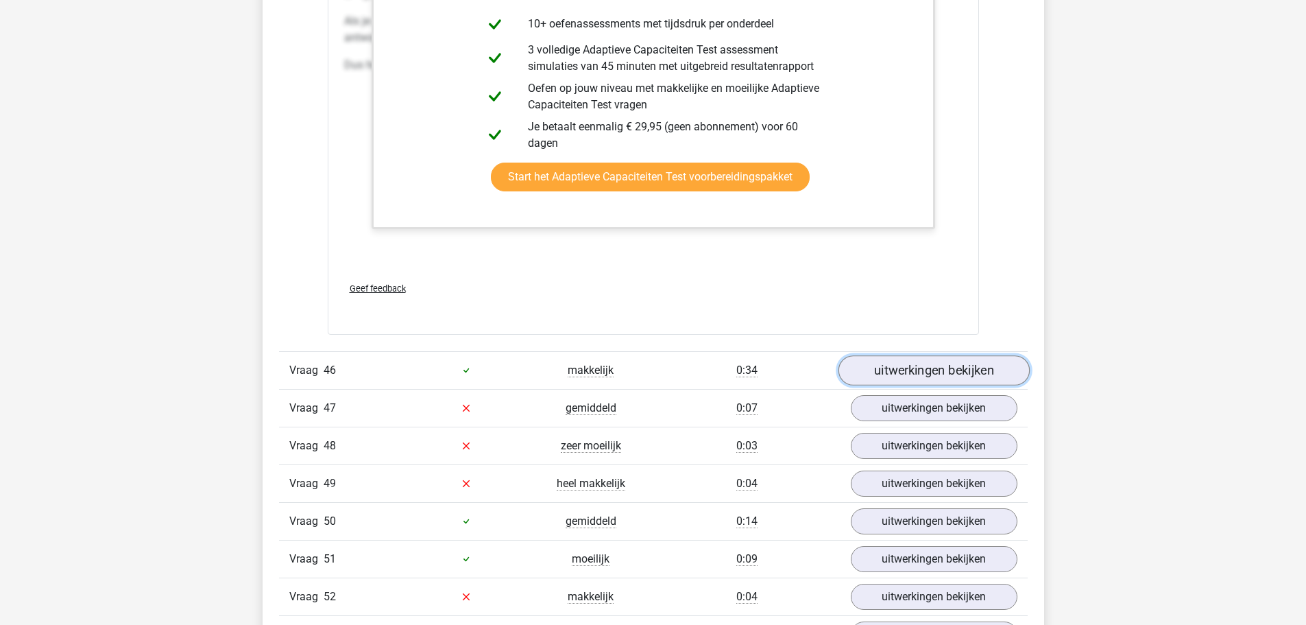
click at [876, 385] on link "uitwerkingen bekijken" at bounding box center [933, 370] width 191 height 30
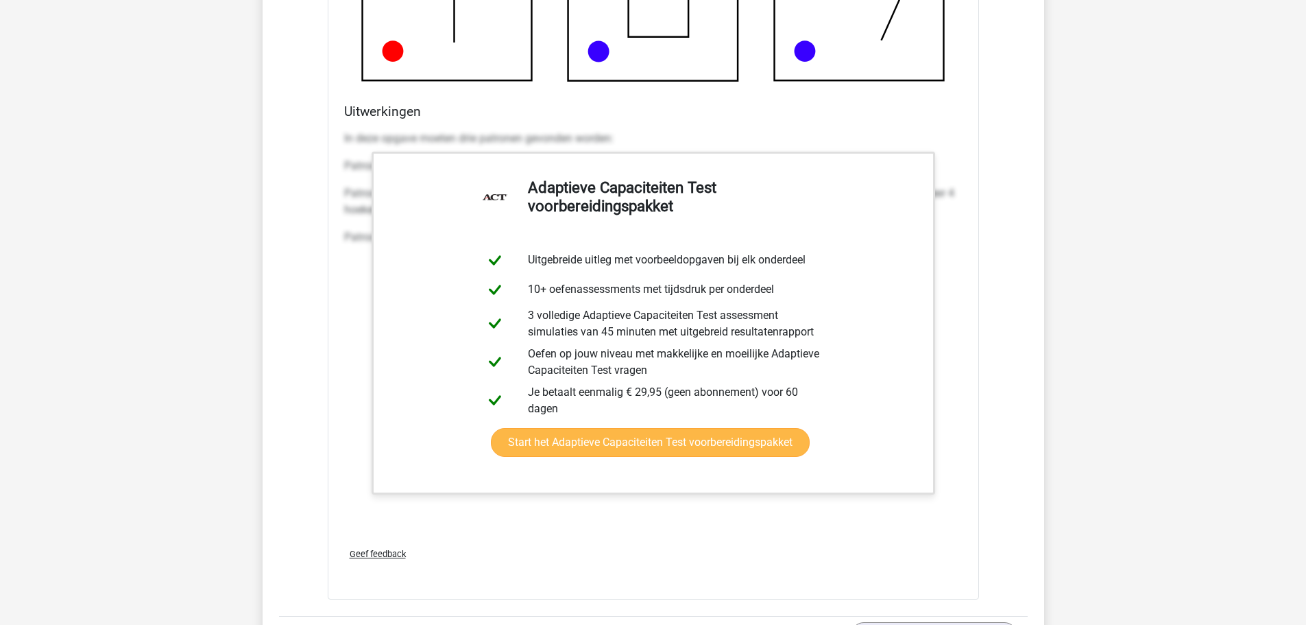
scroll to position [45918, 0]
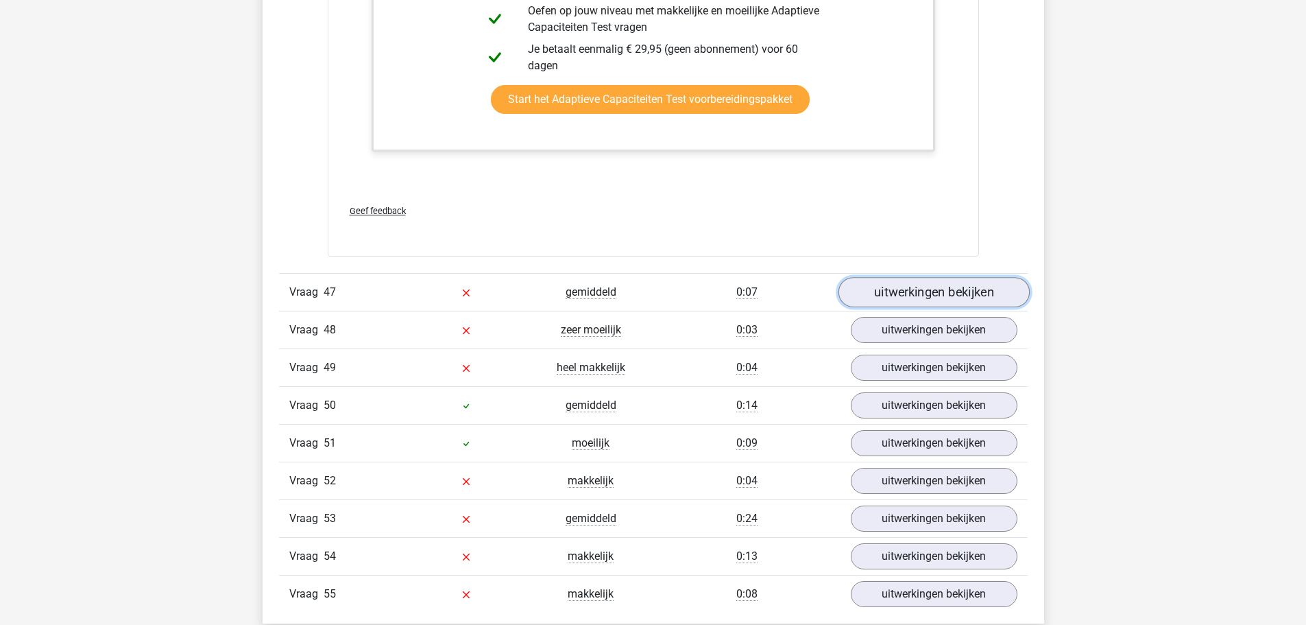
click at [864, 308] on link "uitwerkingen bekijken" at bounding box center [933, 293] width 191 height 30
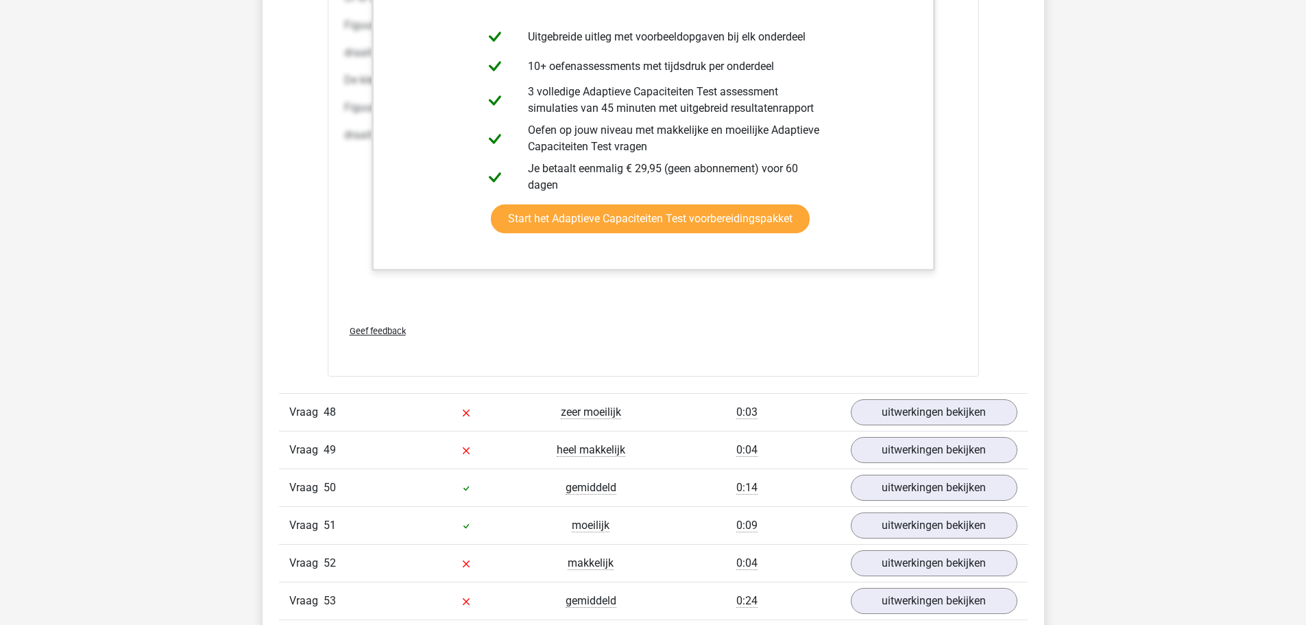
scroll to position [47289, 0]
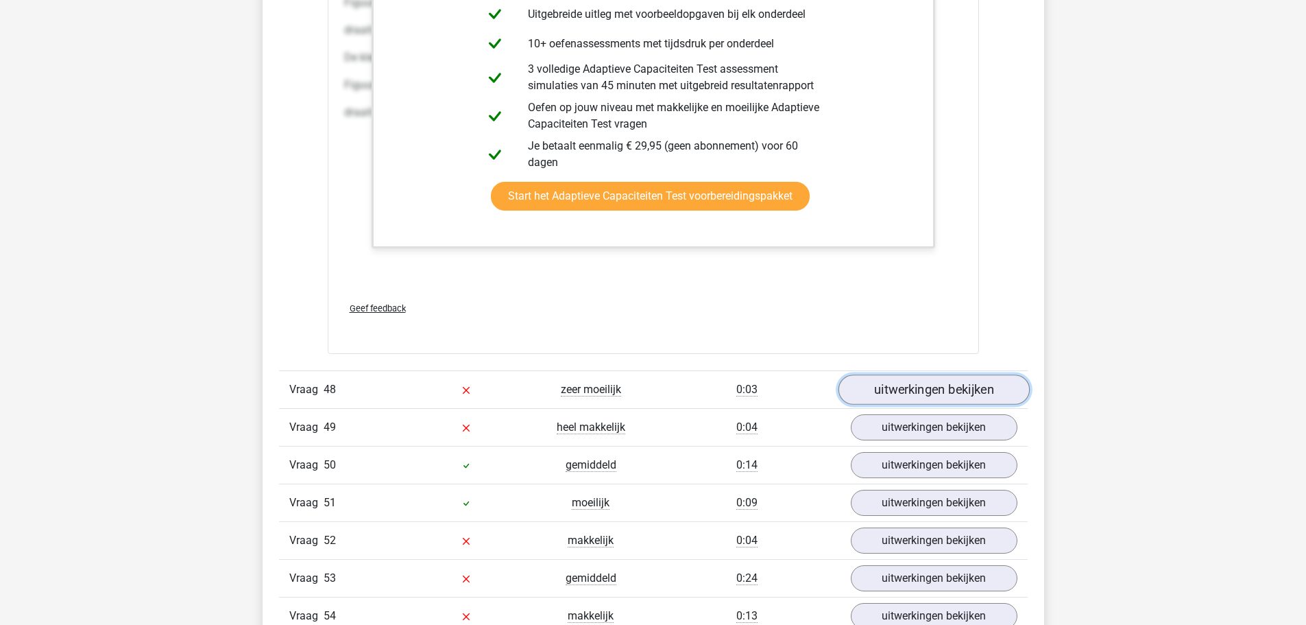
click at [872, 396] on link "uitwerkingen bekijken" at bounding box center [933, 389] width 191 height 30
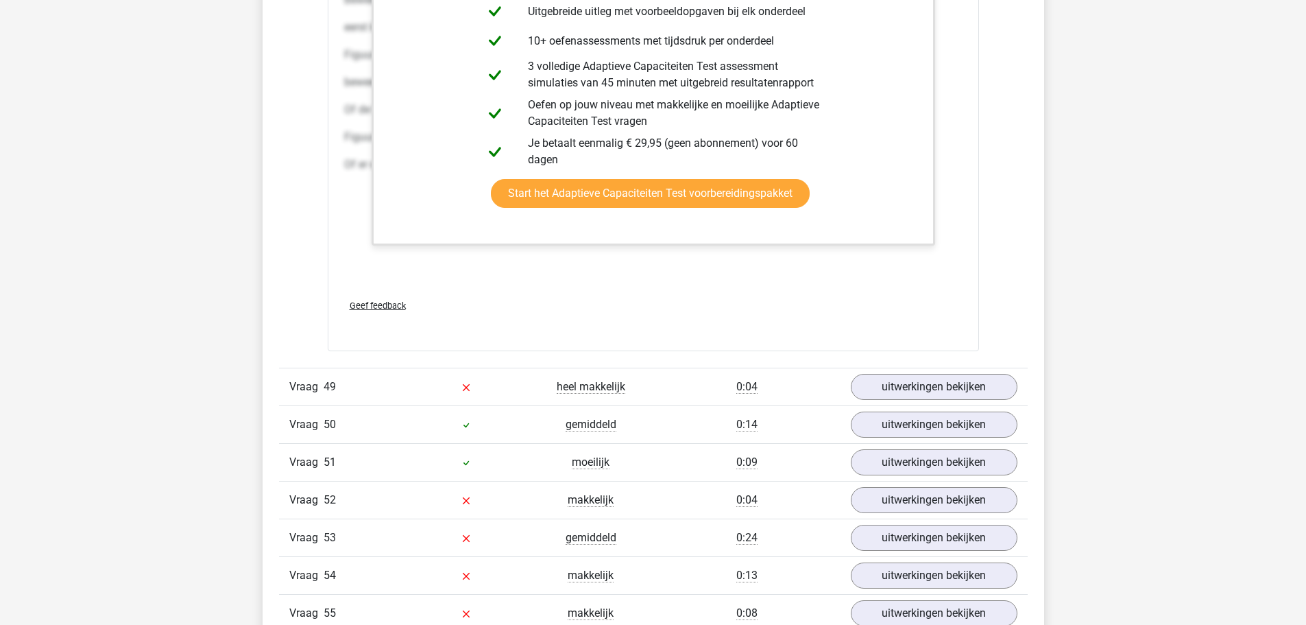
scroll to position [48866, 0]
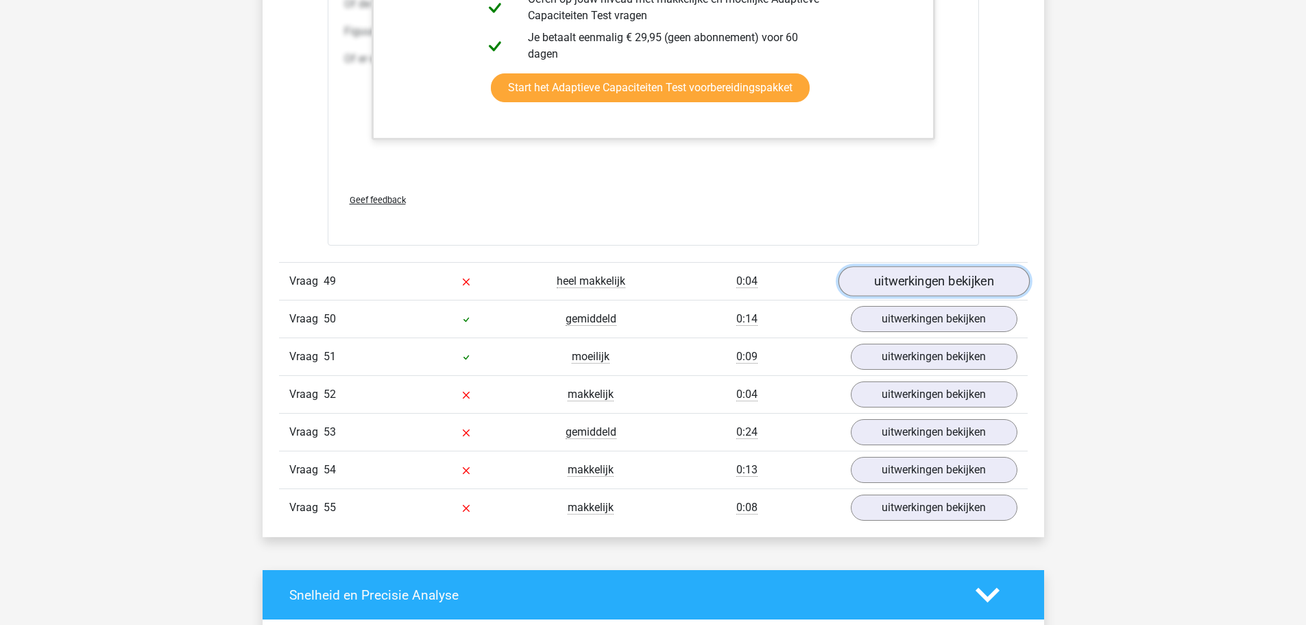
click at [867, 296] on link "uitwerkingen bekijken" at bounding box center [933, 281] width 191 height 30
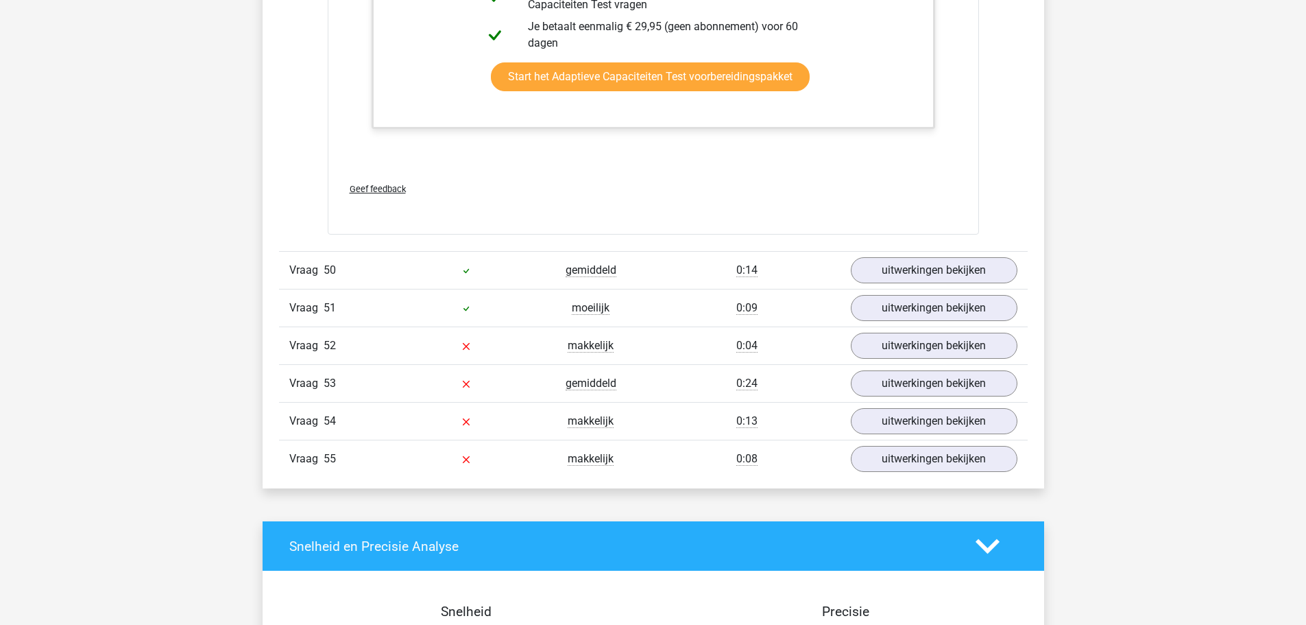
scroll to position [49620, 0]
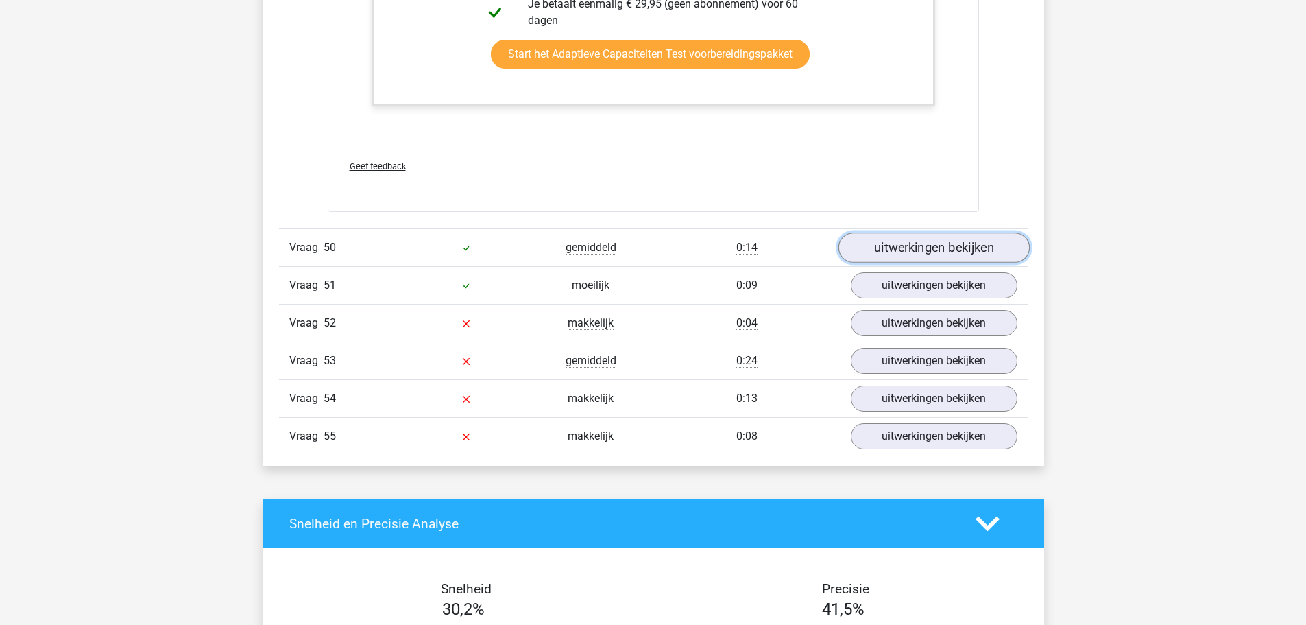
click at [954, 255] on link "uitwerkingen bekijken" at bounding box center [933, 247] width 191 height 30
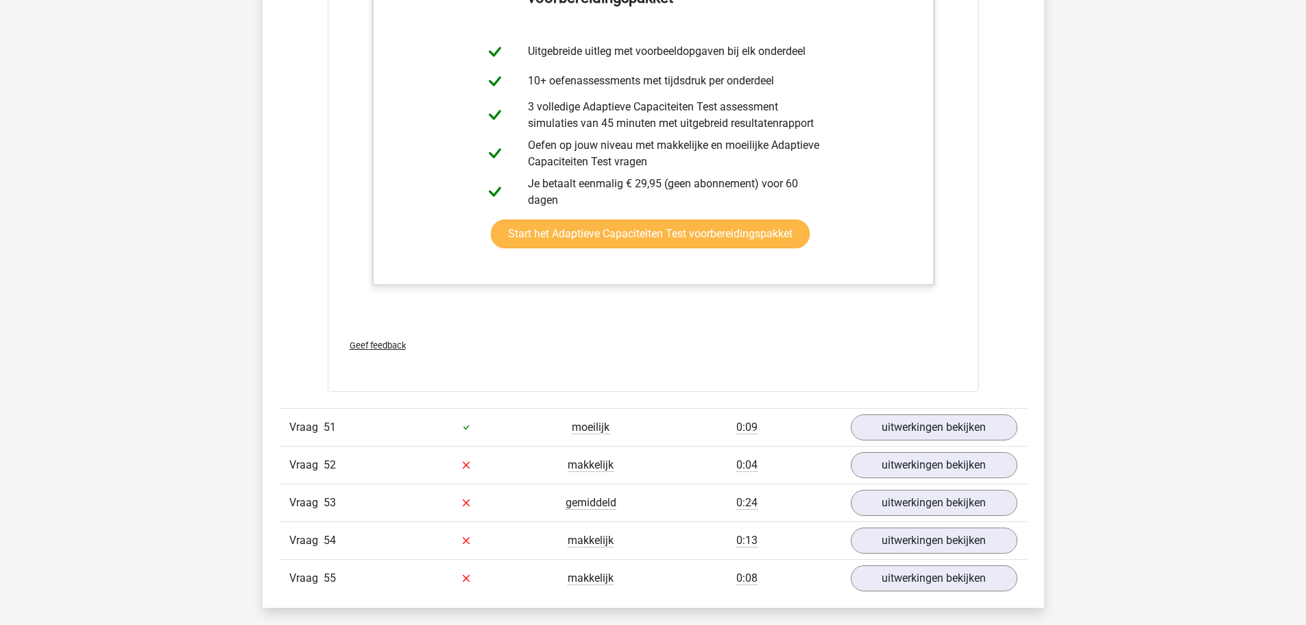
scroll to position [50169, 0]
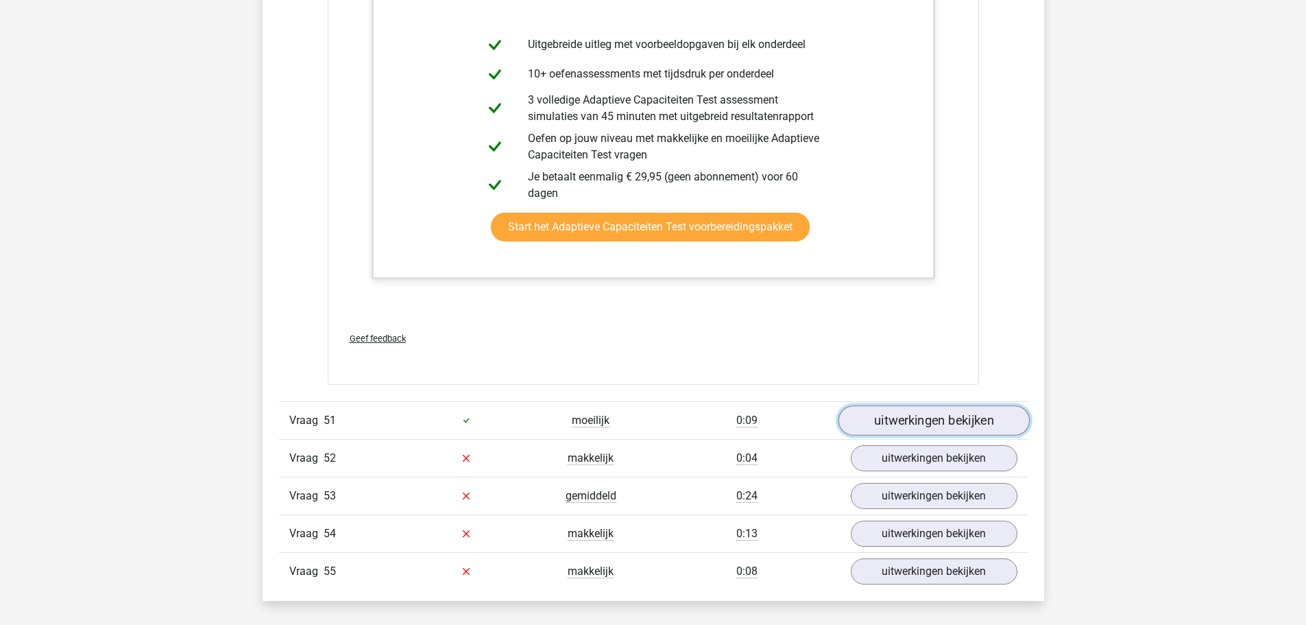
click at [893, 434] on link "uitwerkingen bekijken" at bounding box center [933, 420] width 191 height 30
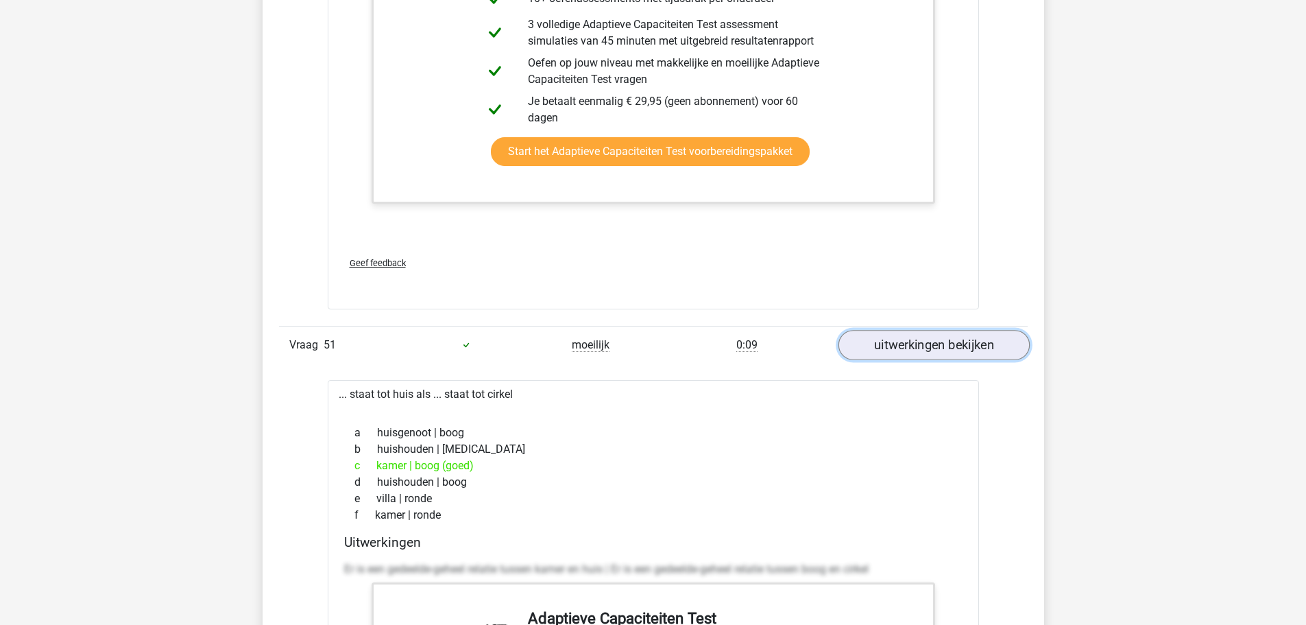
scroll to position [50306, 0]
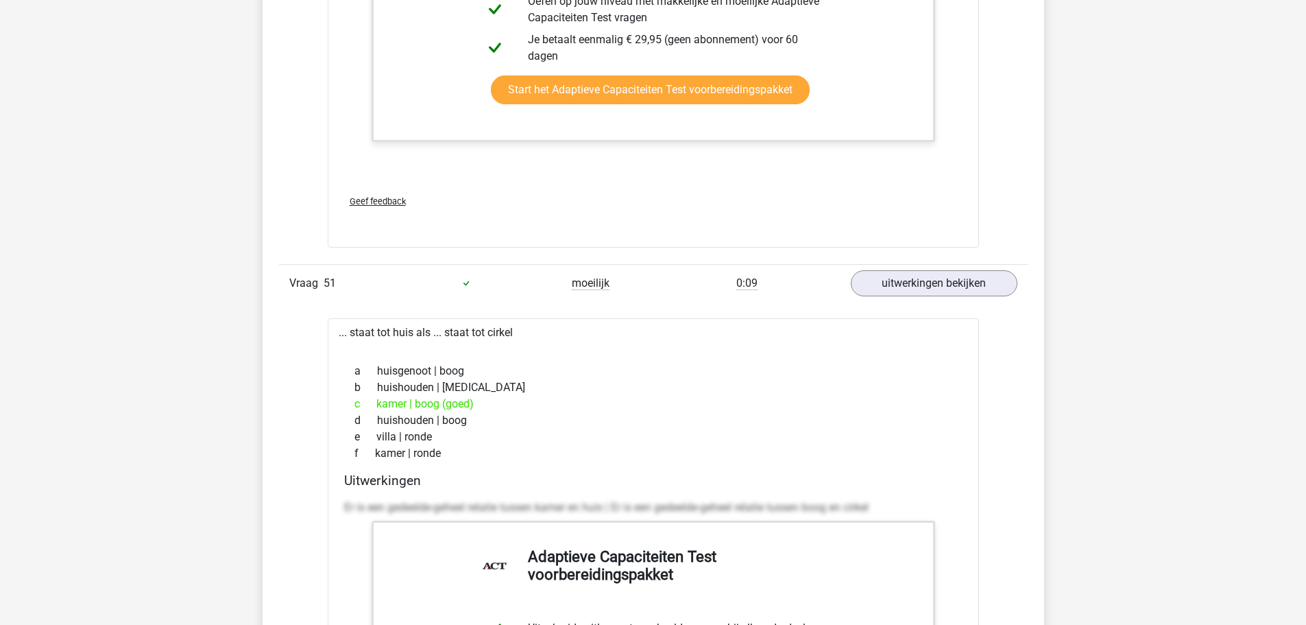
drag, startPoint x: 365, startPoint y: 421, endPoint x: 505, endPoint y: 427, distance: 140.0
click at [505, 412] on div "c kamer | boog (goed)" at bounding box center [653, 404] width 618 height 16
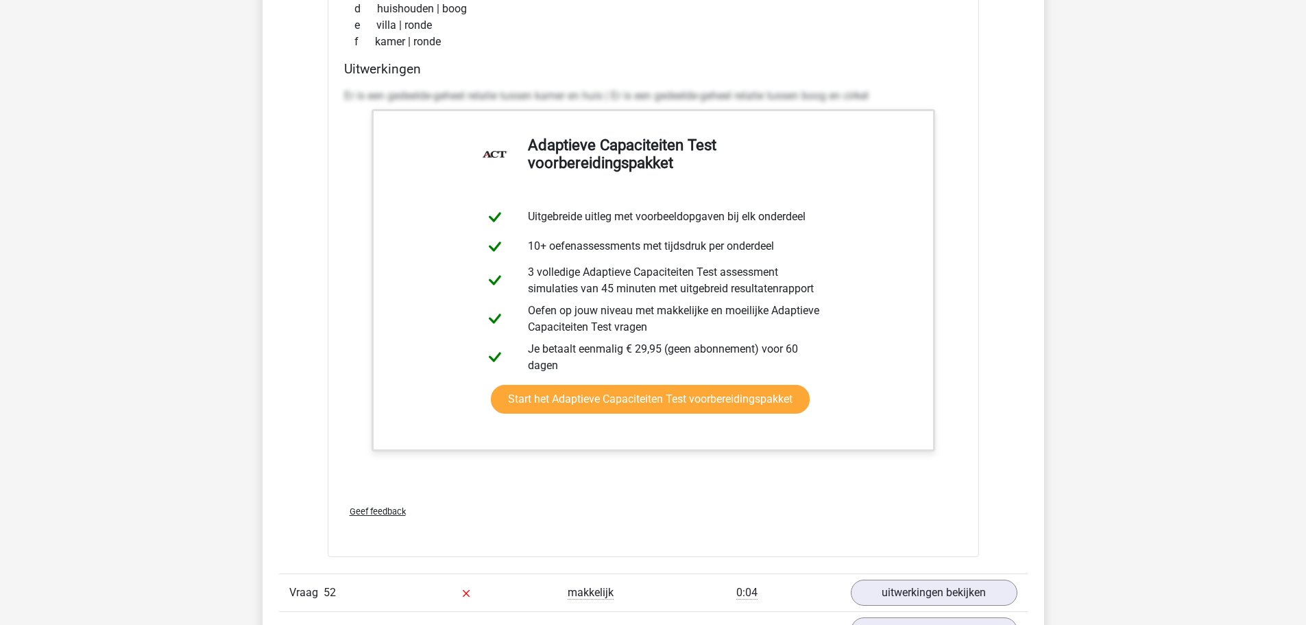
scroll to position [50992, 0]
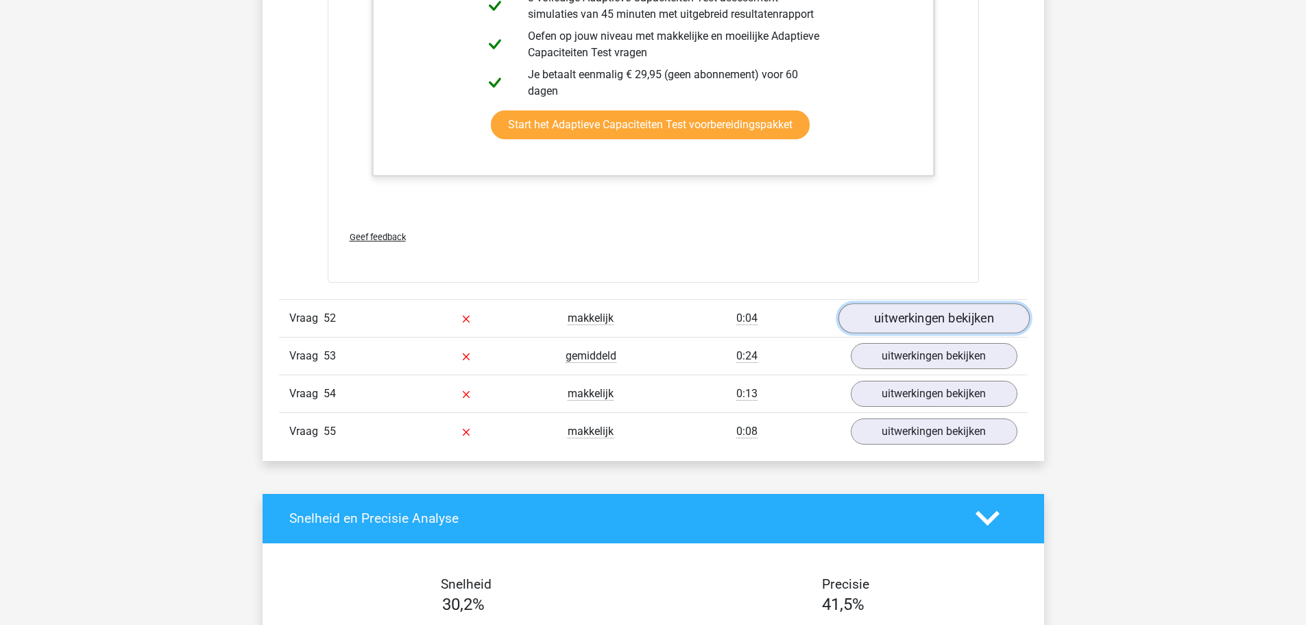
click at [932, 333] on link "uitwerkingen bekijken" at bounding box center [933, 318] width 191 height 30
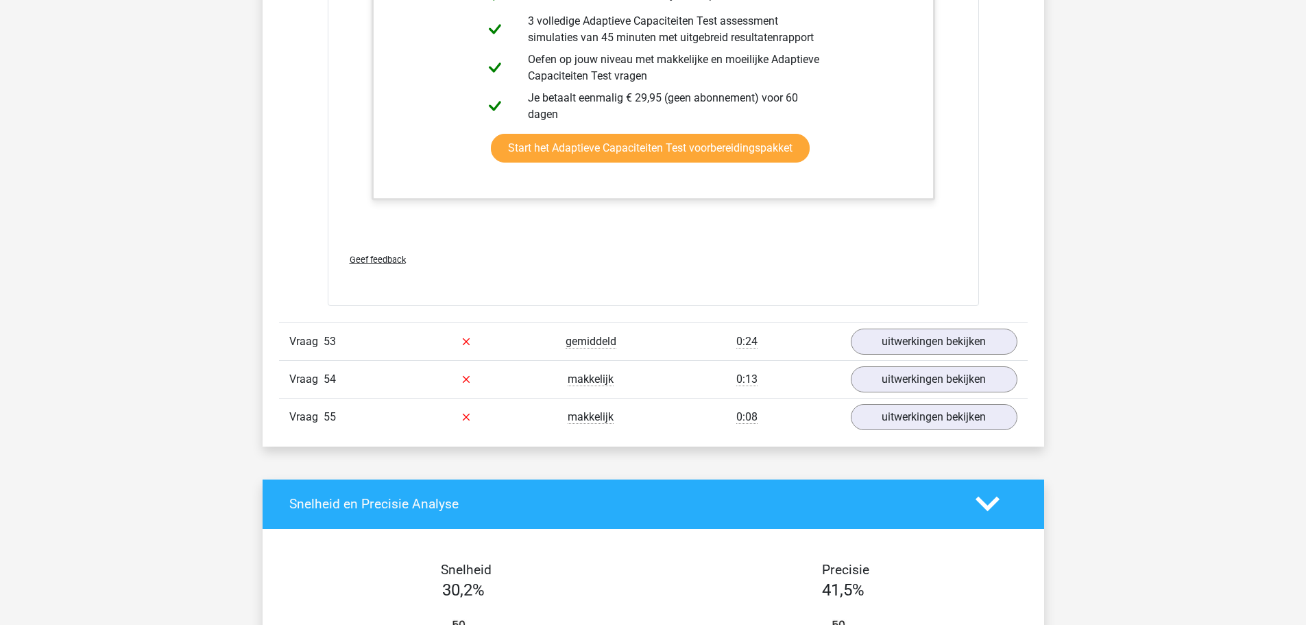
scroll to position [51814, 0]
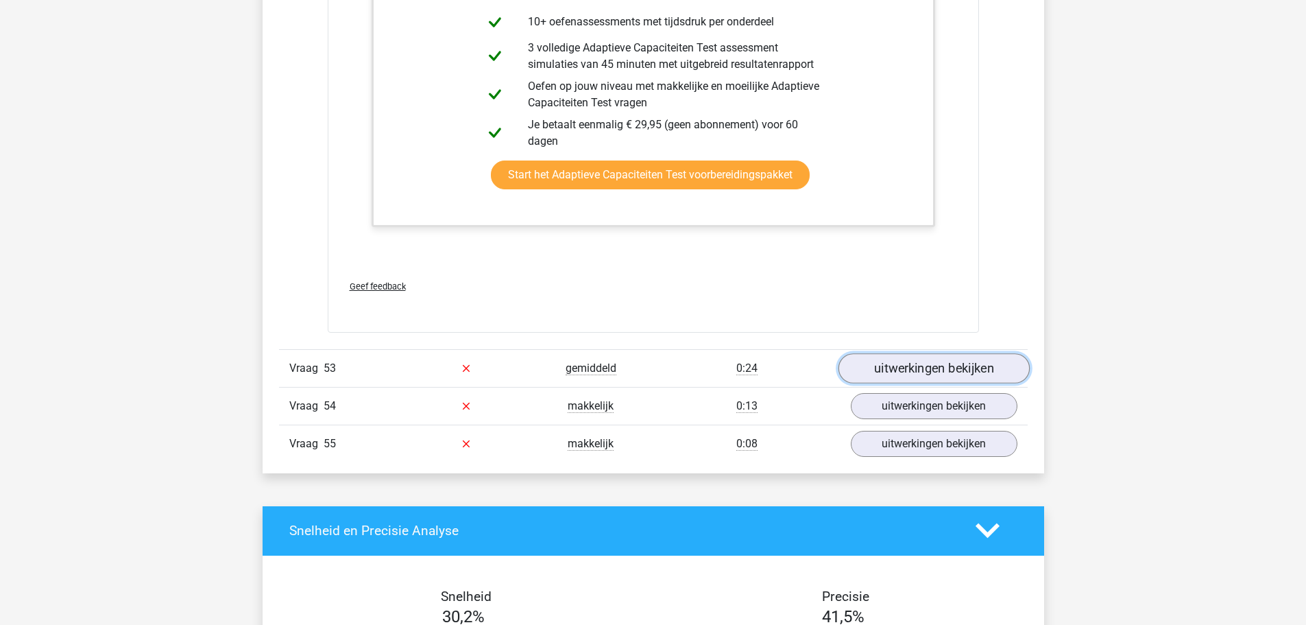
click at [919, 372] on link "uitwerkingen bekijken" at bounding box center [933, 368] width 191 height 30
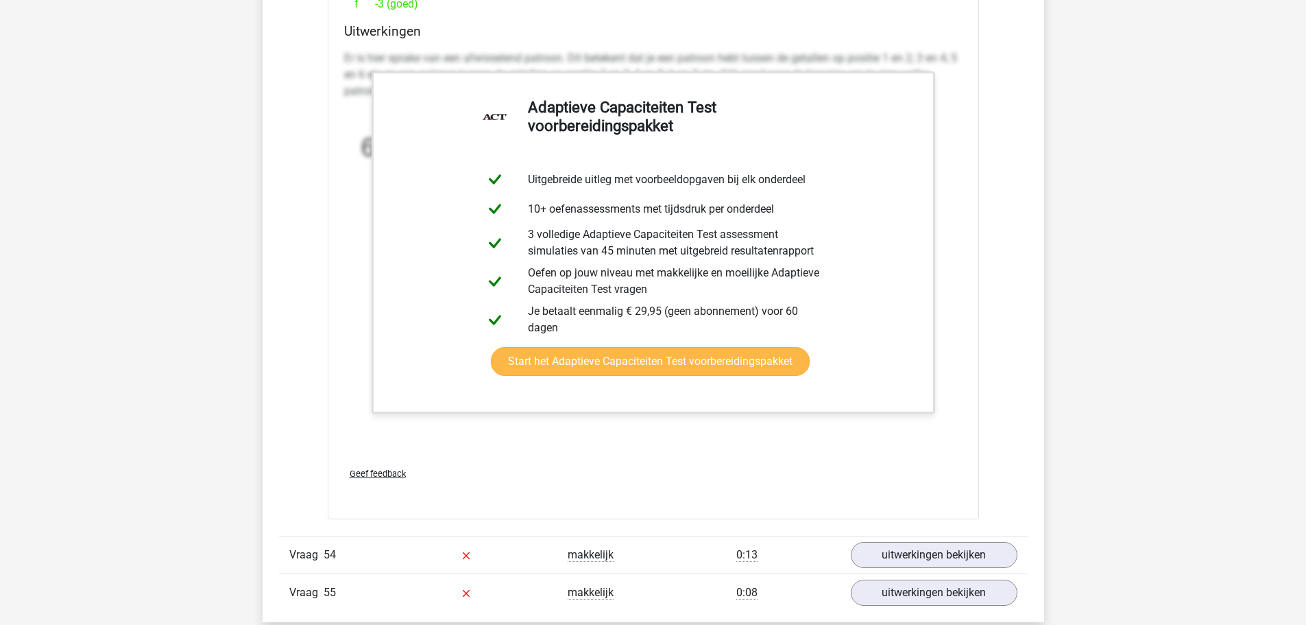
scroll to position [52774, 0]
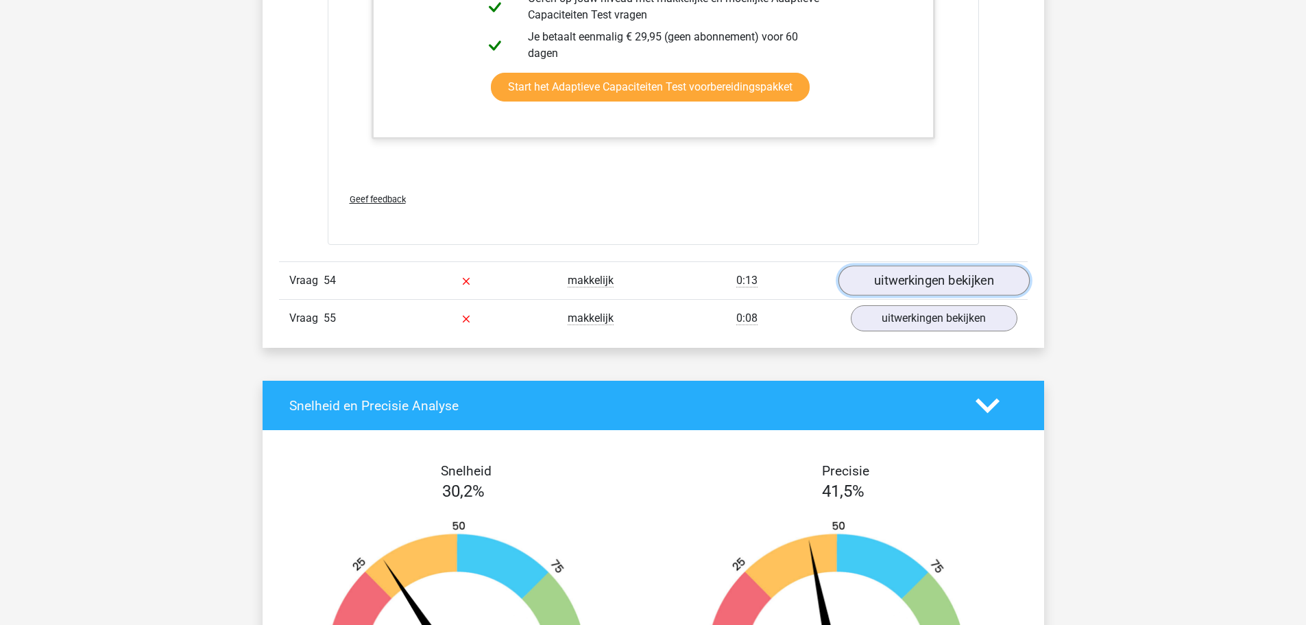
click at [911, 296] on link "uitwerkingen bekijken" at bounding box center [933, 280] width 191 height 30
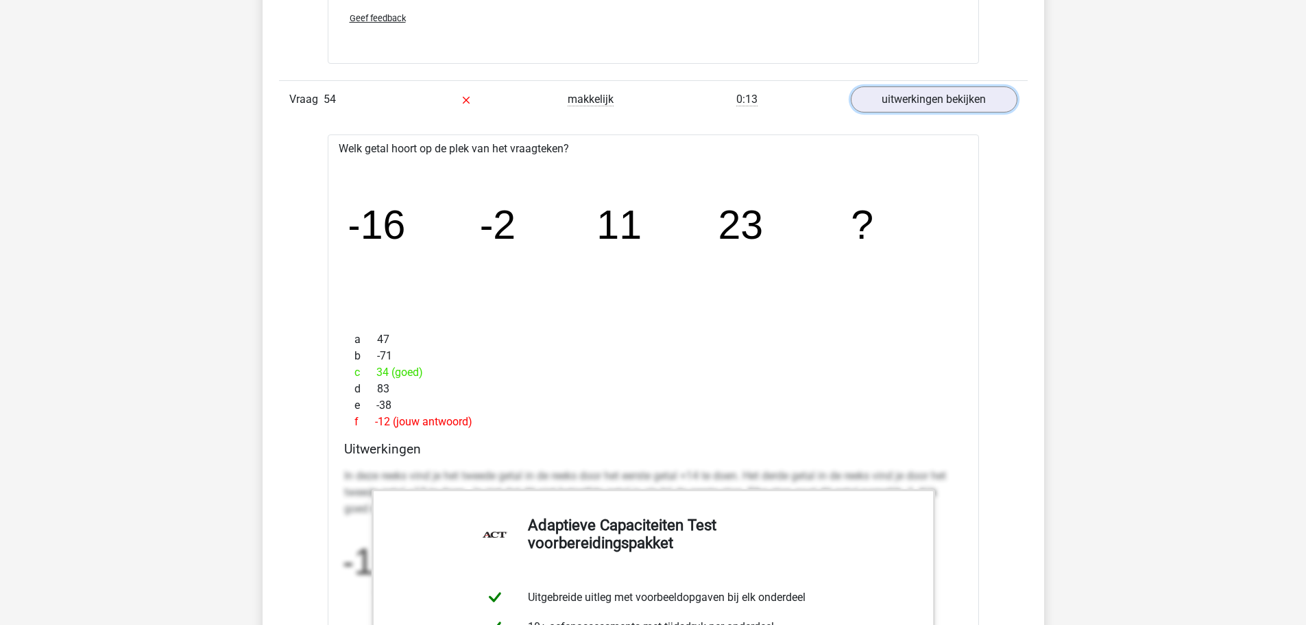
scroll to position [52980, 0]
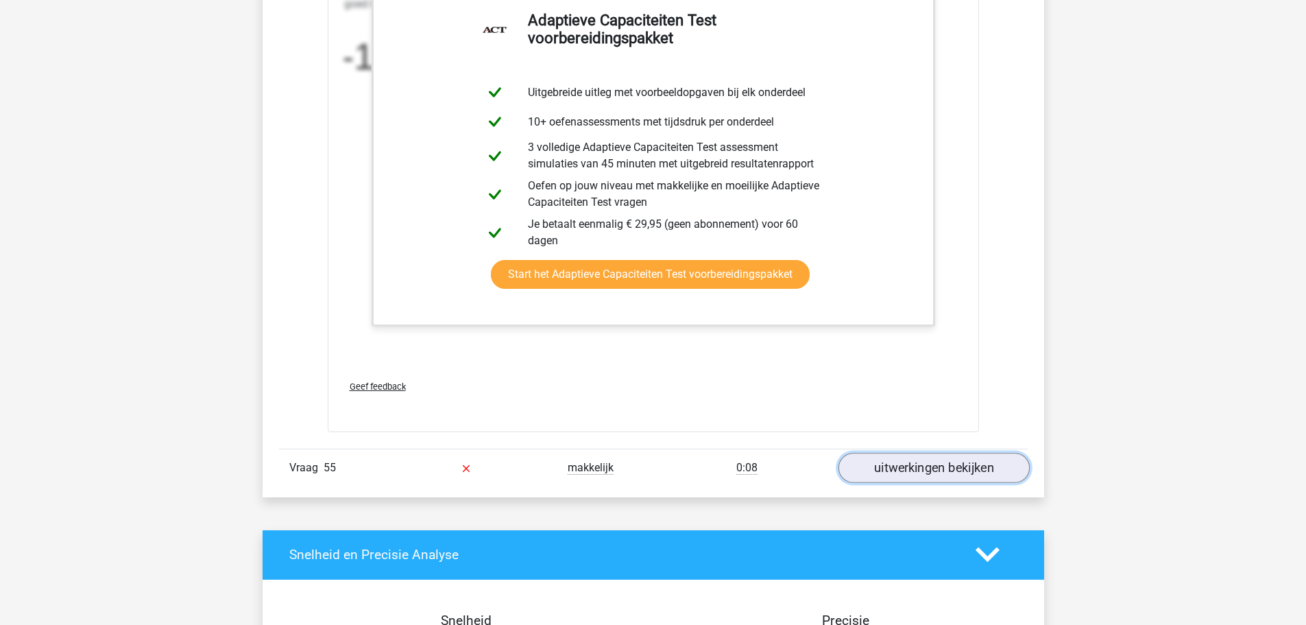
click at [908, 483] on link "uitwerkingen bekijken" at bounding box center [933, 468] width 191 height 30
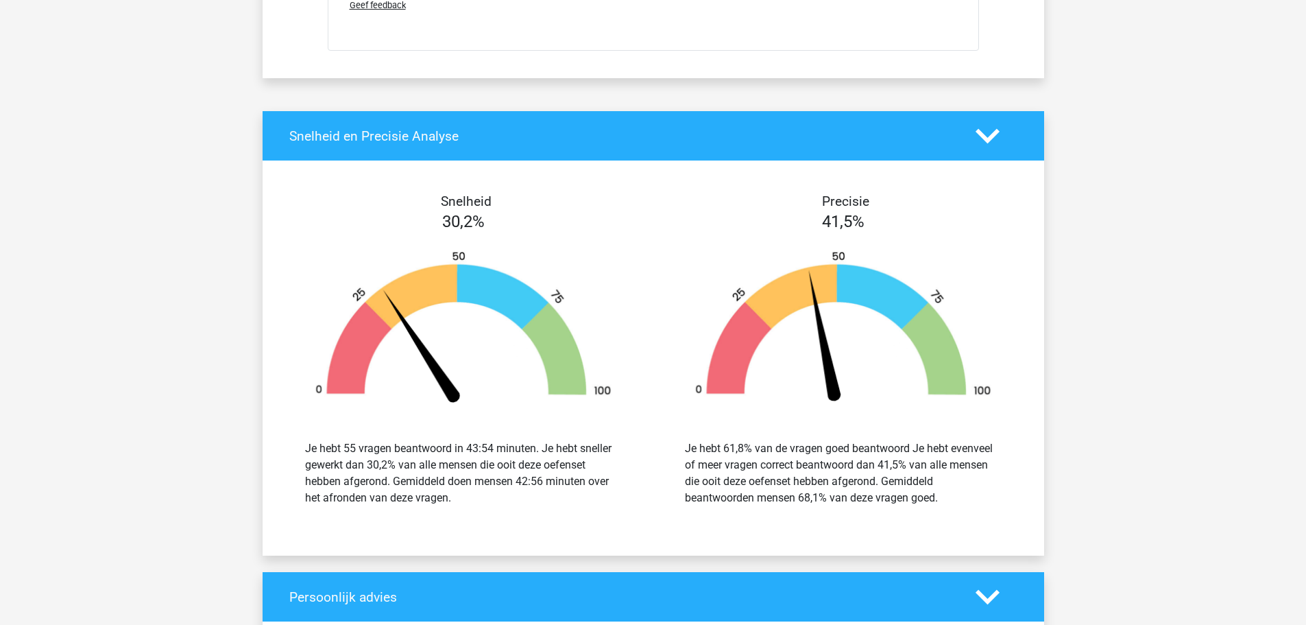
scroll to position [54831, 0]
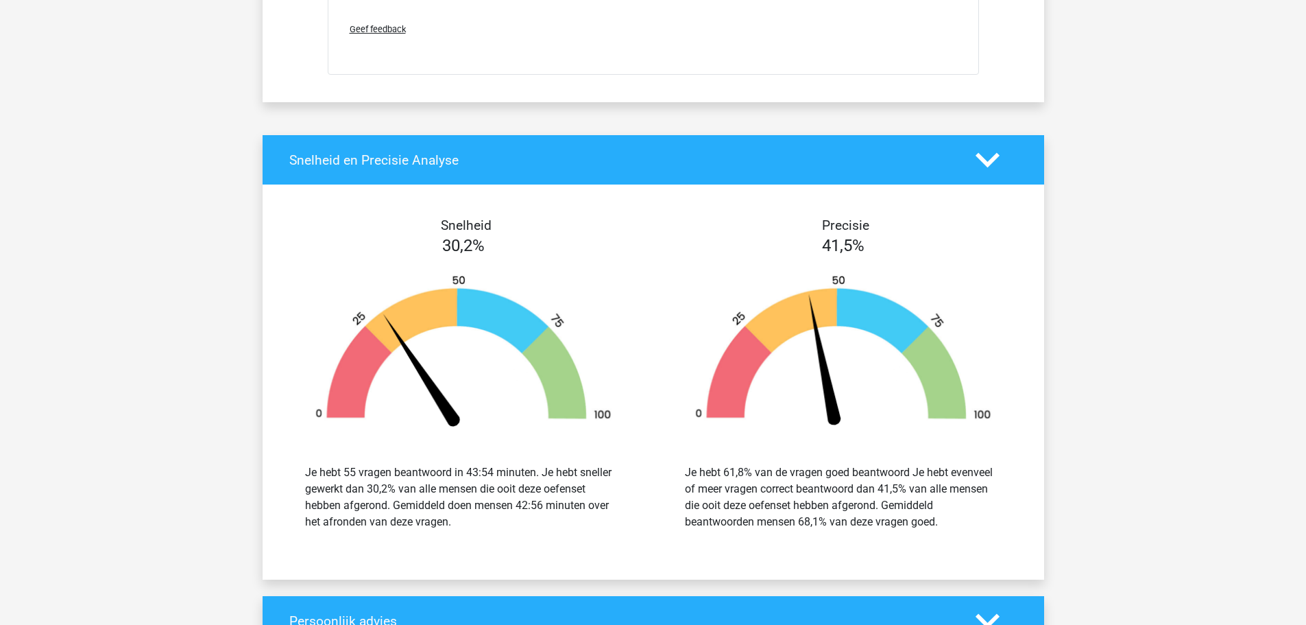
drag, startPoint x: 466, startPoint y: 558, endPoint x: 308, endPoint y: 477, distance: 177.2
click at [308, 477] on div "Je hebt 55 vragen beantwoord in 43:54 minuten. Je hebt sneller gewerkt dan 30,2…" at bounding box center [463, 497] width 359 height 99
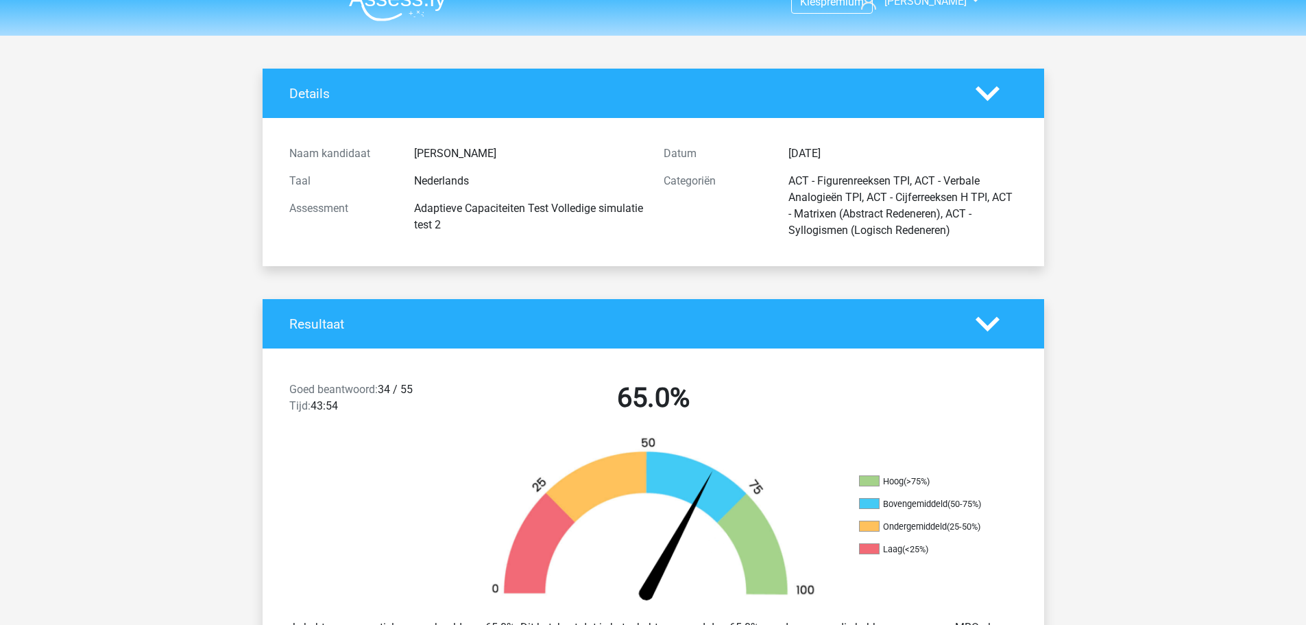
scroll to position [0, 0]
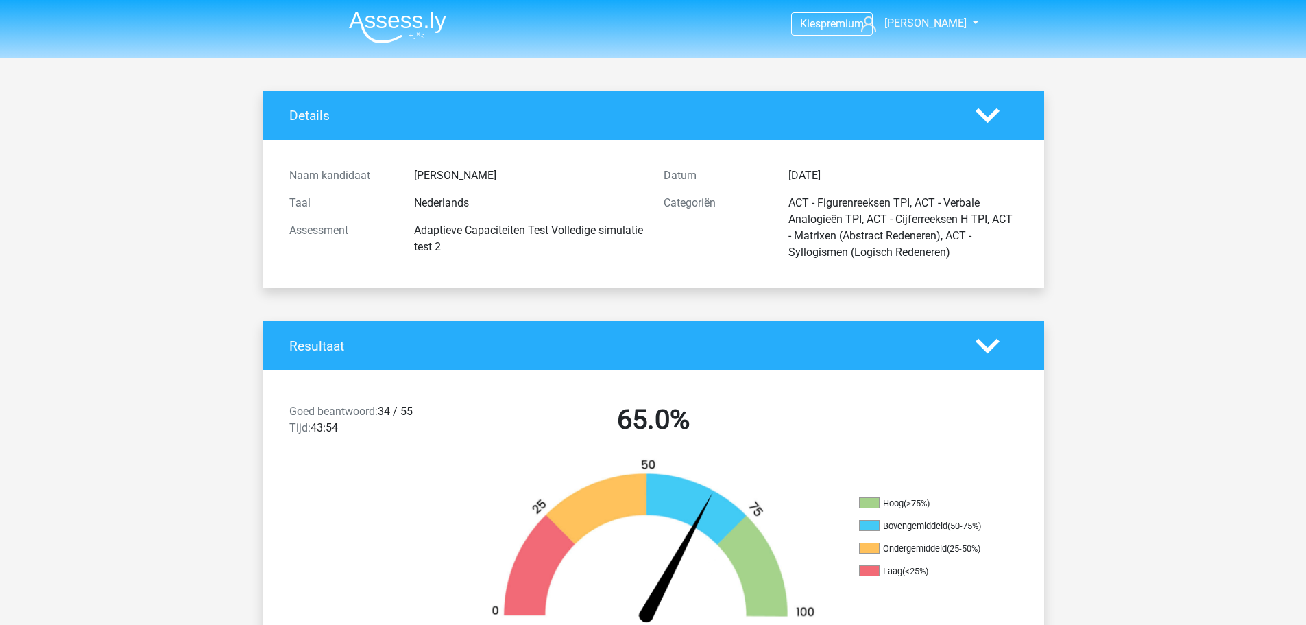
drag, startPoint x: 1078, startPoint y: 427, endPoint x: 916, endPoint y: -64, distance: 517.6
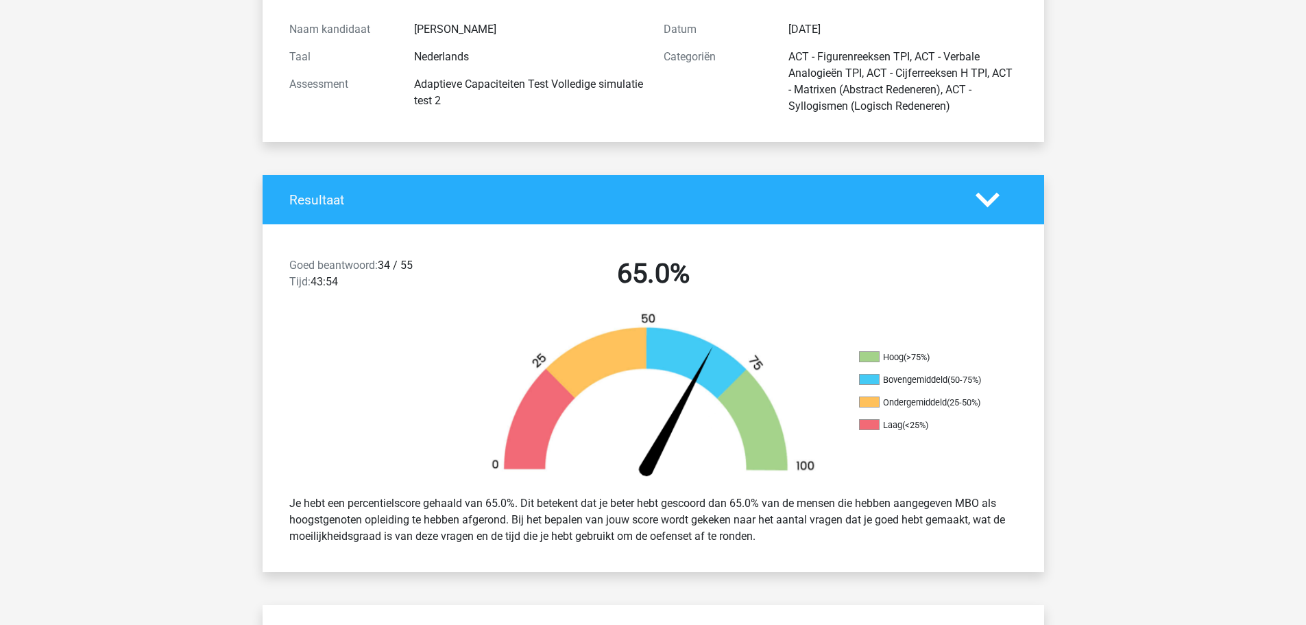
scroll to position [206, 0]
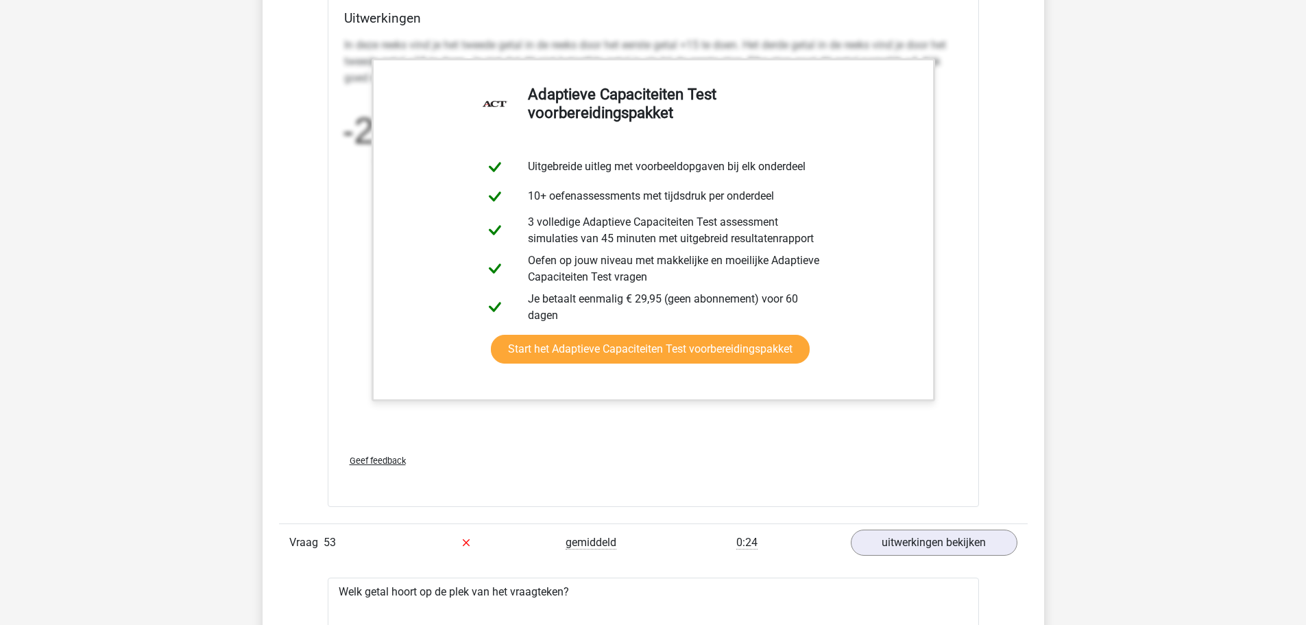
drag, startPoint x: 1185, startPoint y: 197, endPoint x: 1316, endPoint y: 657, distance: 478.2
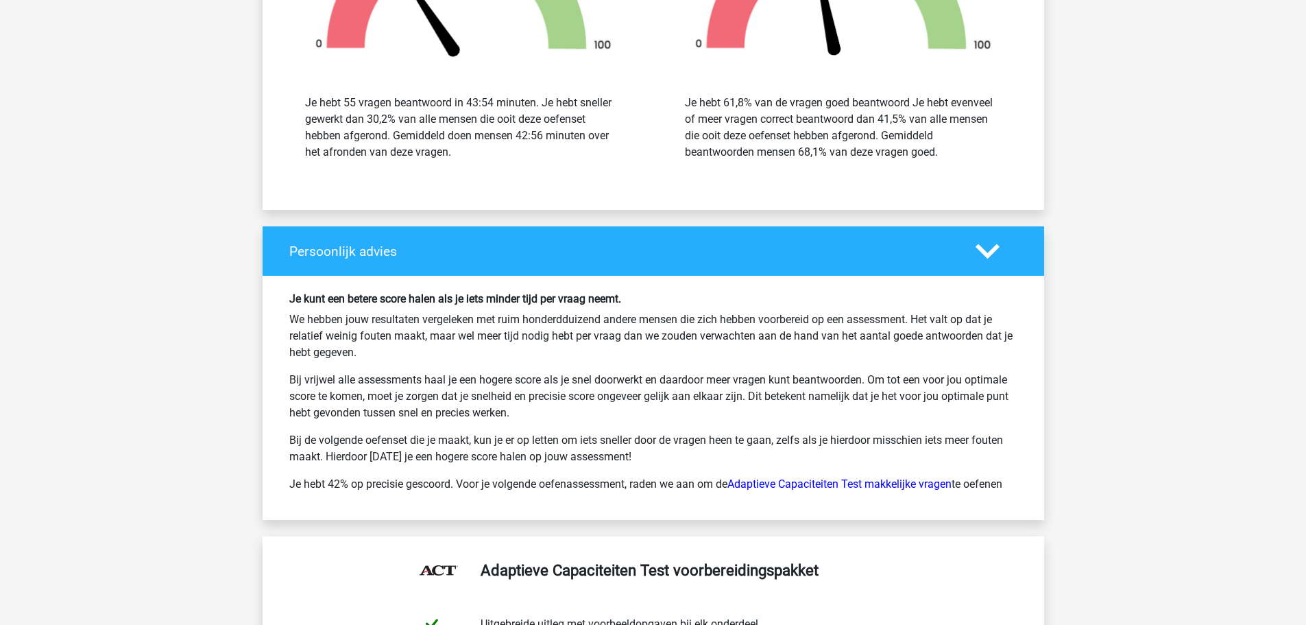
scroll to position [55225, 0]
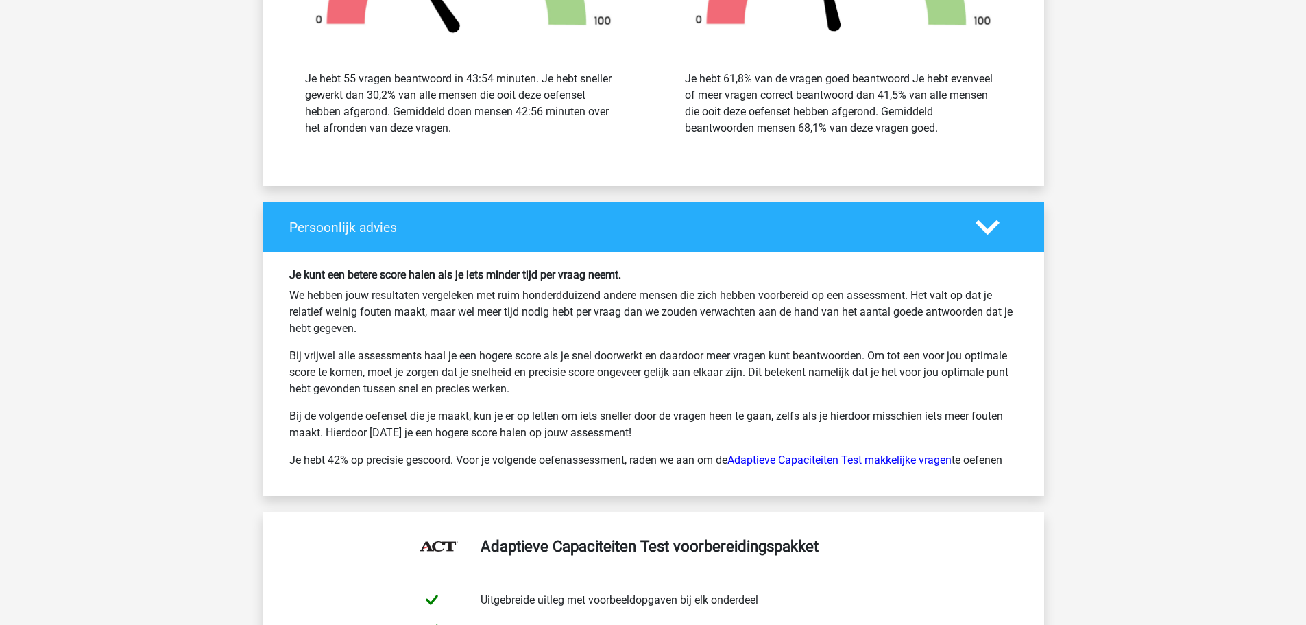
drag, startPoint x: 284, startPoint y: 298, endPoint x: 1011, endPoint y: 493, distance: 752.6
click at [1011, 479] on div "Je kunt een betere score halen als je iets minder tijd per vraag neemt. We hebb…" at bounding box center [653, 373] width 749 height 210
click at [1041, 476] on div "Je kunt een betere score halen als je iets minder tijd per vraag neemt. We hebb…" at bounding box center [654, 373] width 782 height 243
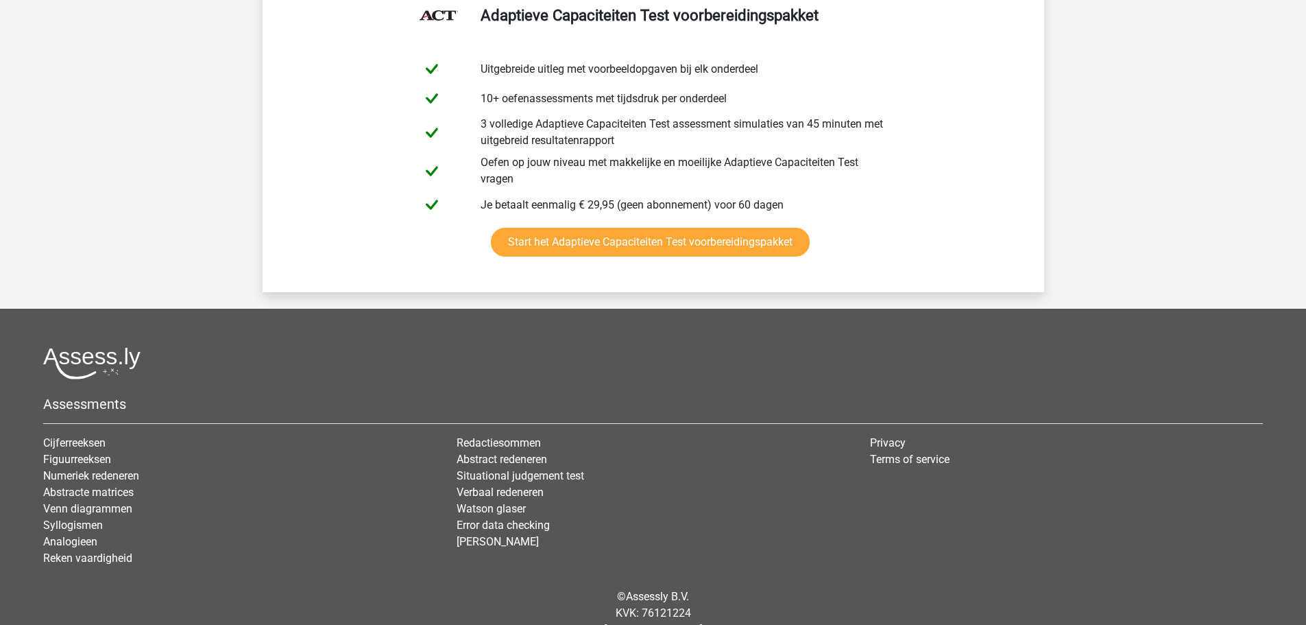
scroll to position [55818, 0]
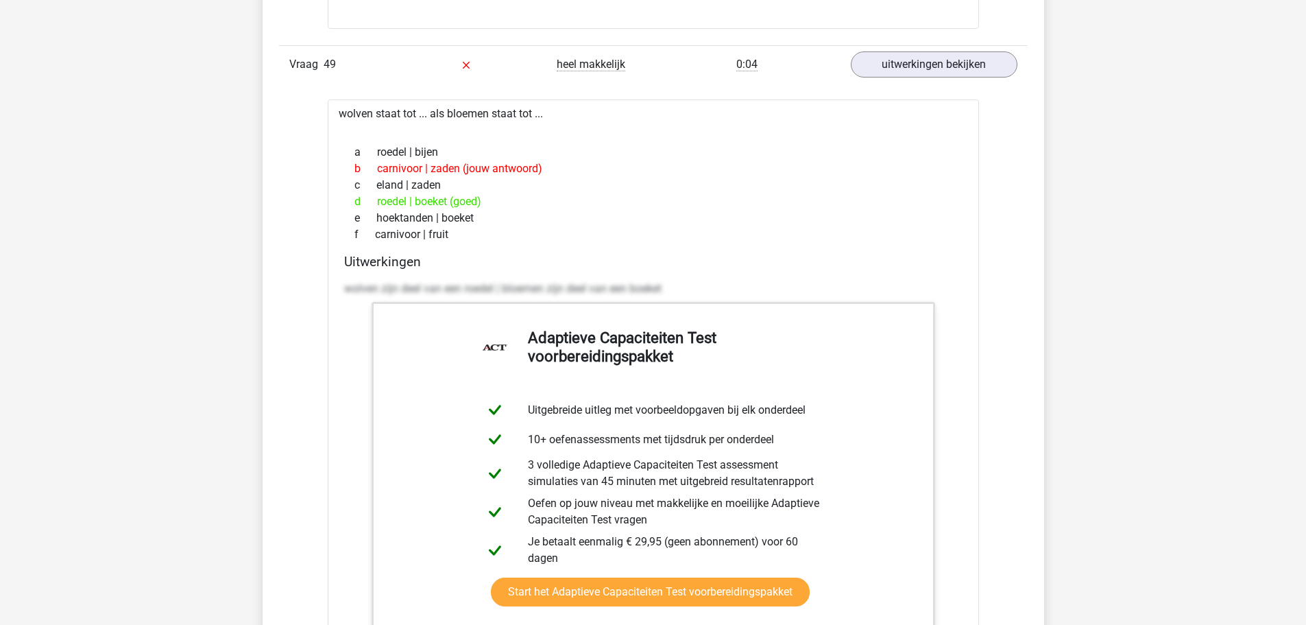
drag, startPoint x: 249, startPoint y: 347, endPoint x: 242, endPoint y: 212, distance: 135.2
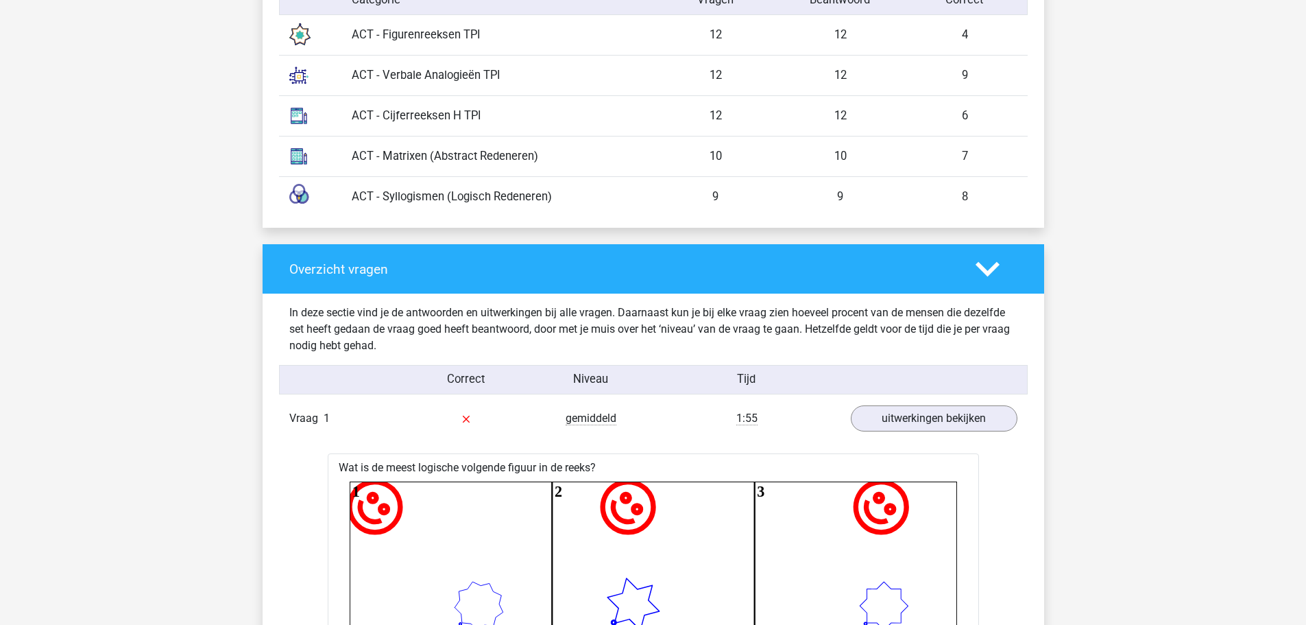
scroll to position [0, 0]
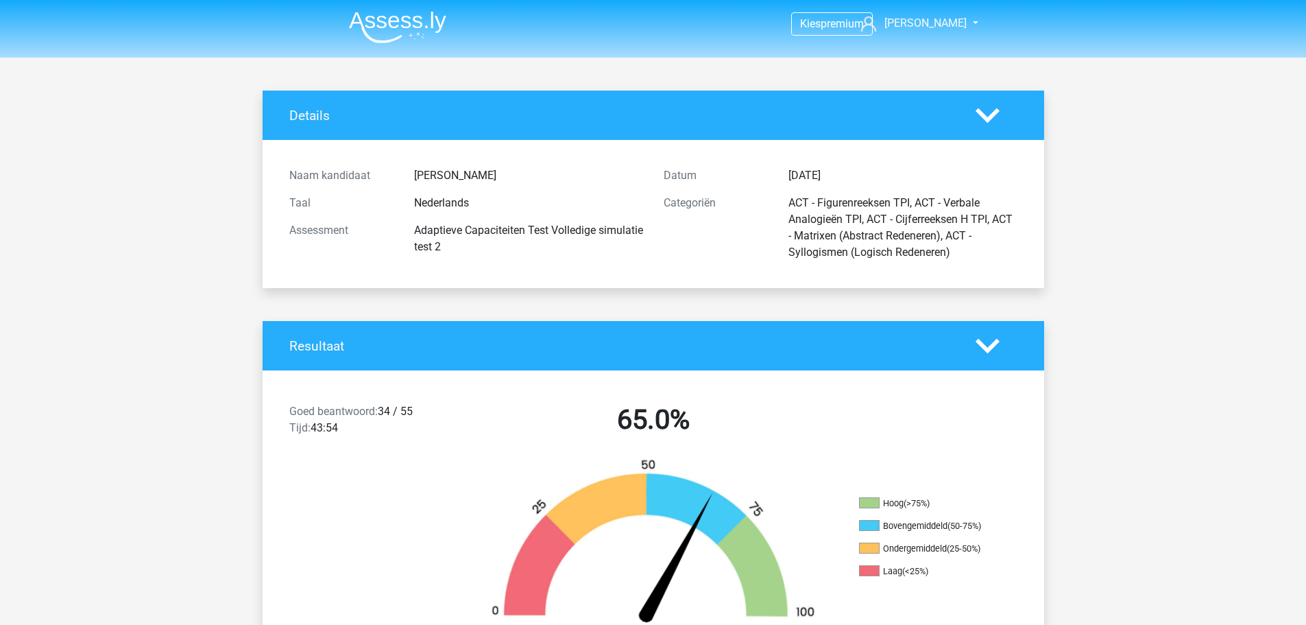
click at [994, 112] on polygon at bounding box center [988, 115] width 24 height 15
